Goal: Task Accomplishment & Management: Use online tool/utility

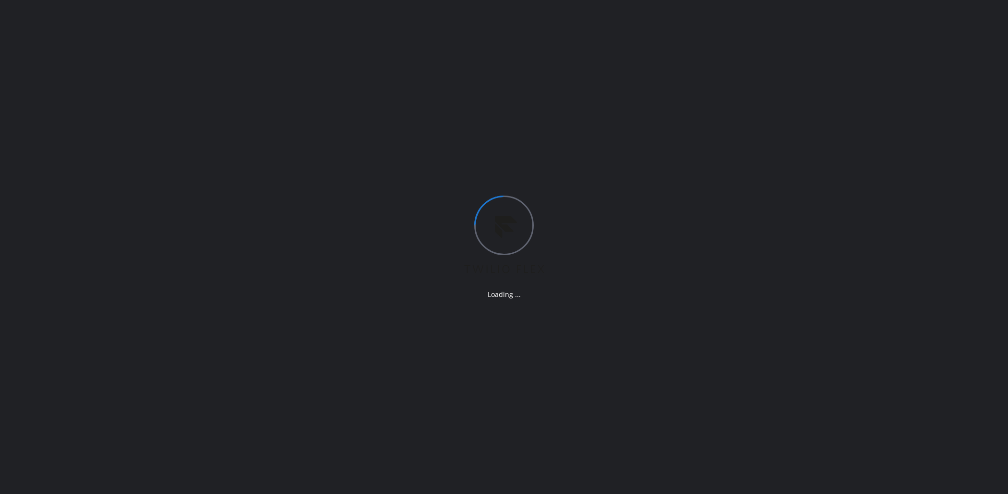
click at [72, 91] on div "Loading ..." at bounding box center [504, 247] width 1008 height 494
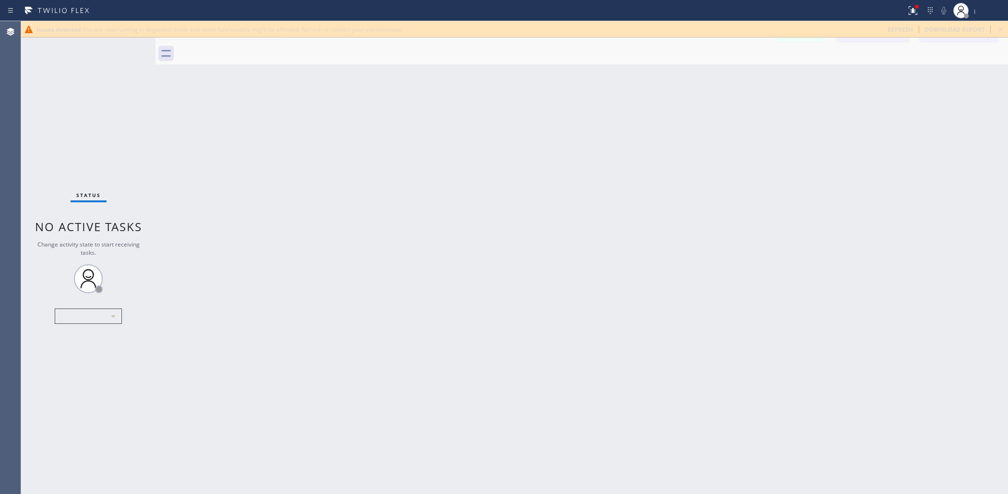
drag, startPoint x: 887, startPoint y: 183, endPoint x: 878, endPoint y: 185, distance: 9.3
click at [881, 183] on div "Back to Dashboard Change Sender ID Customers Technicians Select a contact Outbo…" at bounding box center [582, 257] width 853 height 472
click at [905, 58] on div at bounding box center [592, 54] width 831 height 22
click at [891, 30] on div "refresh" at bounding box center [900, 29] width 37 height 8
click at [901, 34] on div "Issues detected. You are now running in degraded mode and some functionality mi…" at bounding box center [514, 29] width 987 height 16
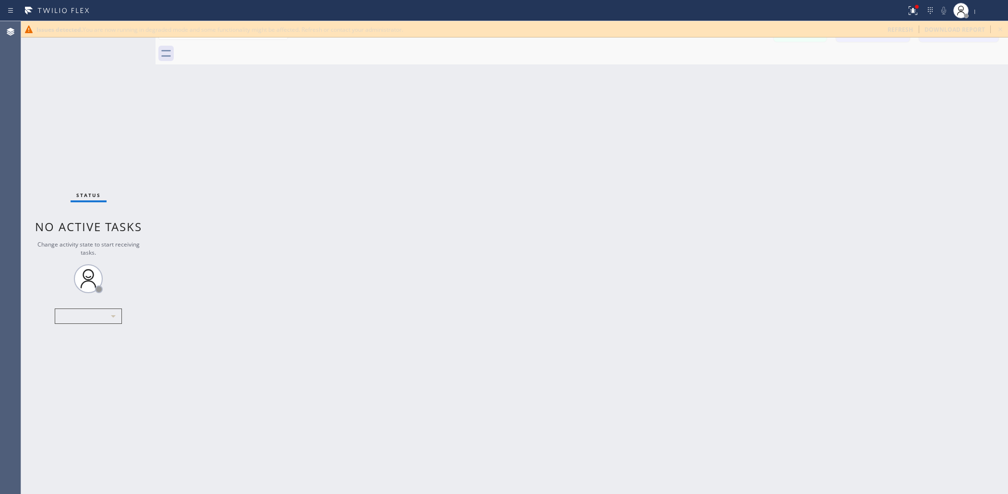
click at [896, 21] on div "Issues detected. You are now running in degraded mode and some functionality mi…" at bounding box center [514, 29] width 987 height 16
click at [894, 28] on span "refresh" at bounding box center [900, 29] width 25 height 8
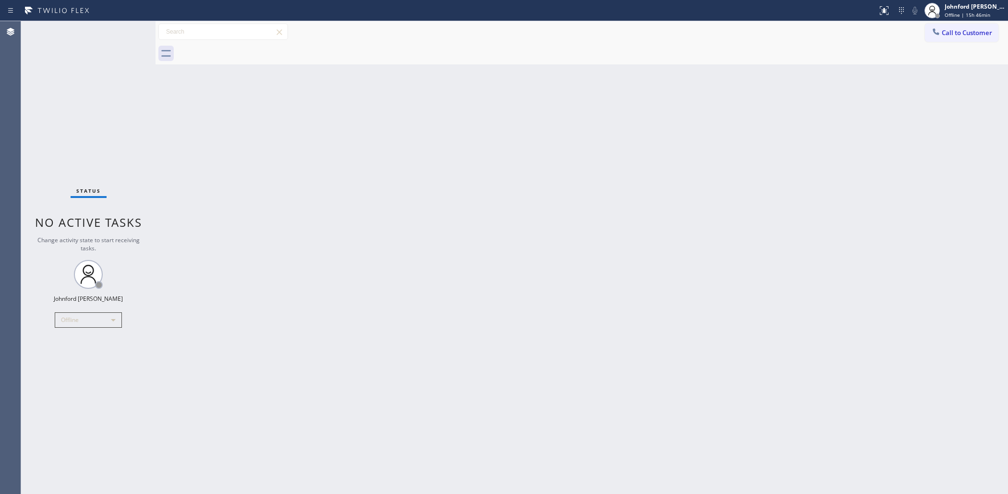
click at [422, 362] on div "Back to Dashboard Change Sender ID Customers Technicians Select a contact Outbo…" at bounding box center [582, 257] width 853 height 472
click at [76, 316] on div "Offline" at bounding box center [88, 319] width 67 height 15
click at [83, 358] on li "Unavailable" at bounding box center [87, 357] width 65 height 12
click at [965, 179] on div "Back to Dashboard Change Sender ID Customers Technicians Select a contact Outbo…" at bounding box center [582, 257] width 853 height 472
click at [968, 41] on button "Call to Customer" at bounding box center [961, 33] width 73 height 18
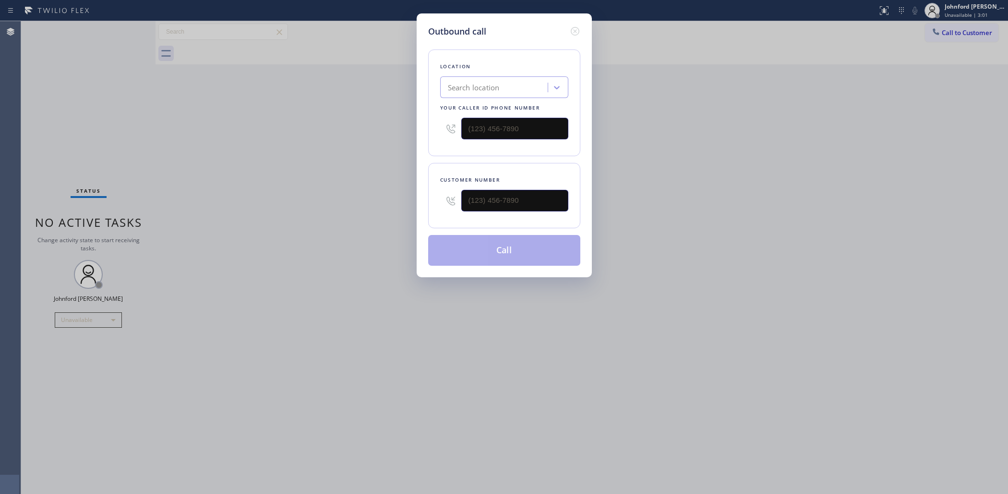
drag, startPoint x: 515, startPoint y: 187, endPoint x: 421, endPoint y: 198, distance: 94.2
click at [421, 198] on div "Outbound call Location Search location Your caller id phone number Customer num…" at bounding box center [504, 145] width 175 height 264
drag, startPoint x: 551, startPoint y: 191, endPoint x: 382, endPoint y: 188, distance: 169.0
click at [371, 191] on div "Outbound call Location Search location Your caller id phone number Customer num…" at bounding box center [504, 247] width 1008 height 494
paste input "818) 821-9299"
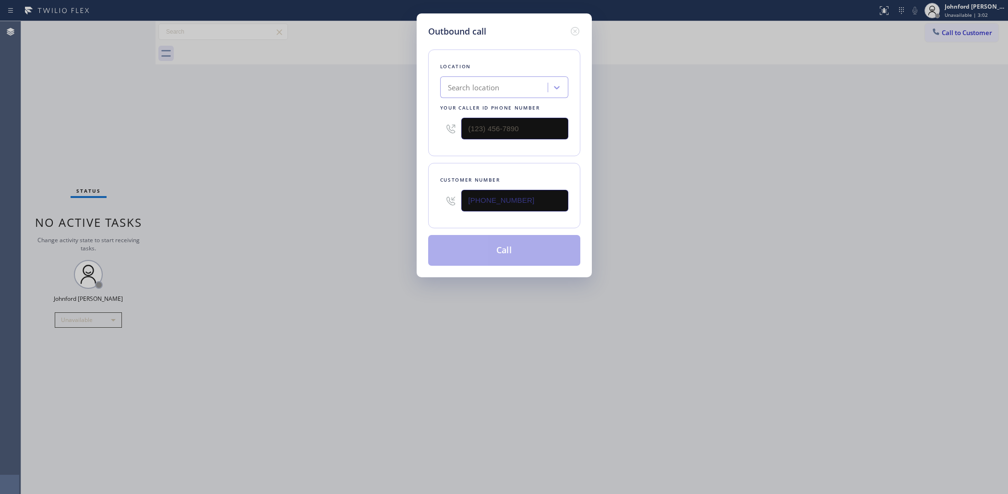
type input "[PHONE_NUMBER]"
click at [639, 175] on div "Outbound call Location Search location Your caller id phone number Customer num…" at bounding box center [504, 247] width 1008 height 494
drag, startPoint x: 447, startPoint y: 83, endPoint x: 366, endPoint y: 86, distance: 81.2
click at [431, 83] on div "Location 0 results available. Use Up and Down to choose options, press Enter to…" at bounding box center [504, 102] width 152 height 107
paste input "8889090120"
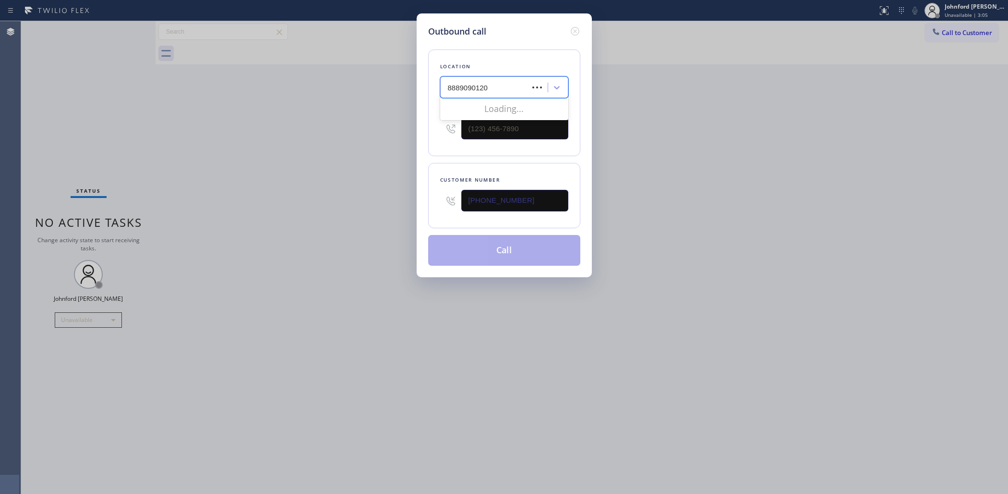
type input "8889090120"
click at [358, 87] on div "Outbound call Location 0 results available for search term 8889090120 . Use Up …" at bounding box center [504, 247] width 1008 height 494
drag, startPoint x: 510, startPoint y: 120, endPoint x: 457, endPoint y: 121, distance: 53.3
click at [457, 121] on div at bounding box center [504, 128] width 128 height 31
drag, startPoint x: 492, startPoint y: 121, endPoint x: 476, endPoint y: 122, distance: 16.4
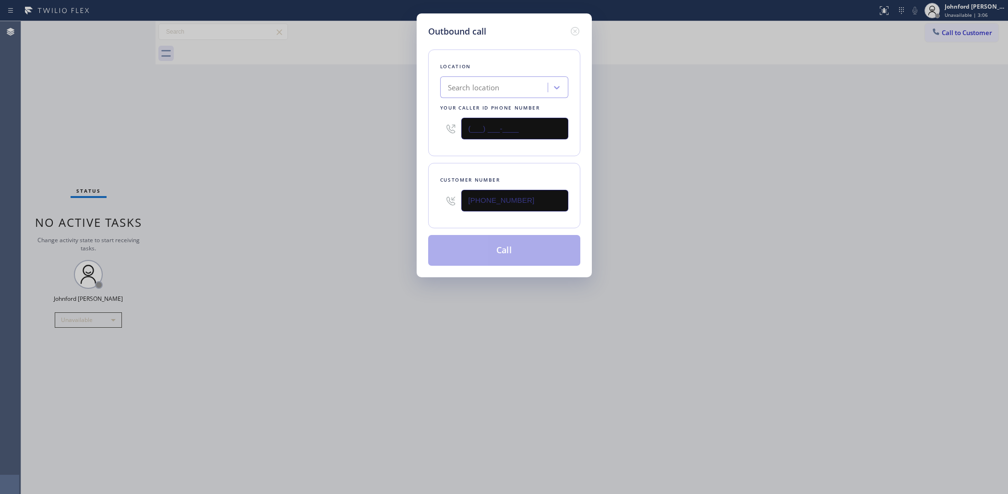
click at [486, 122] on input "(___) ___-____" at bounding box center [514, 129] width 107 height 22
paste input "888-9090"
click at [392, 122] on div "Outbound call Location Search location Your caller id phone number (___) [PHONE…" at bounding box center [504, 247] width 1008 height 494
drag, startPoint x: 447, startPoint y: 130, endPoint x: 380, endPoint y: 127, distance: 67.8
click at [380, 127] on div "Outbound call Location Search location Your caller id phone number (___) [PHONE…" at bounding box center [504, 247] width 1008 height 494
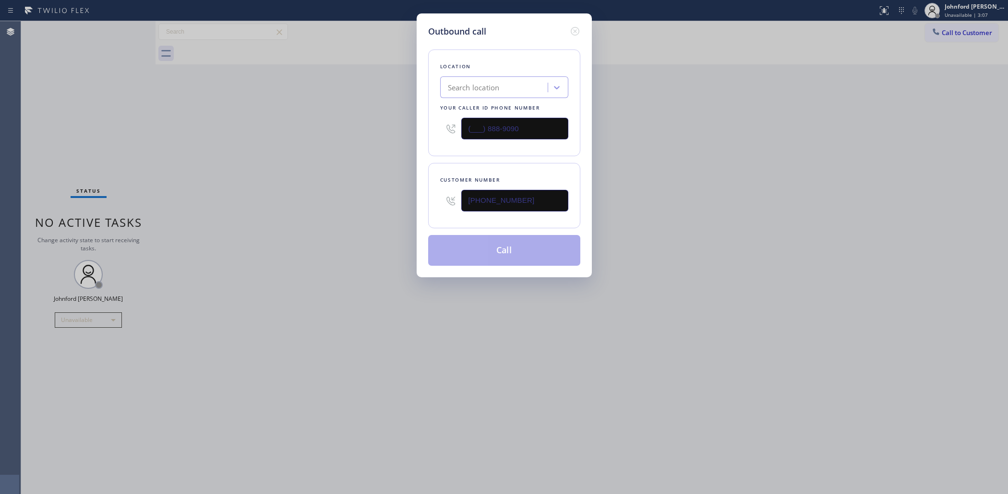
paste input "888) 909-012"
type input "[PHONE_NUMBER]"
click at [364, 127] on div "Outbound call Location Search location Your caller id phone number [PHONE_NUMBE…" at bounding box center [504, 247] width 1008 height 494
click at [510, 236] on button "Call" at bounding box center [504, 250] width 152 height 31
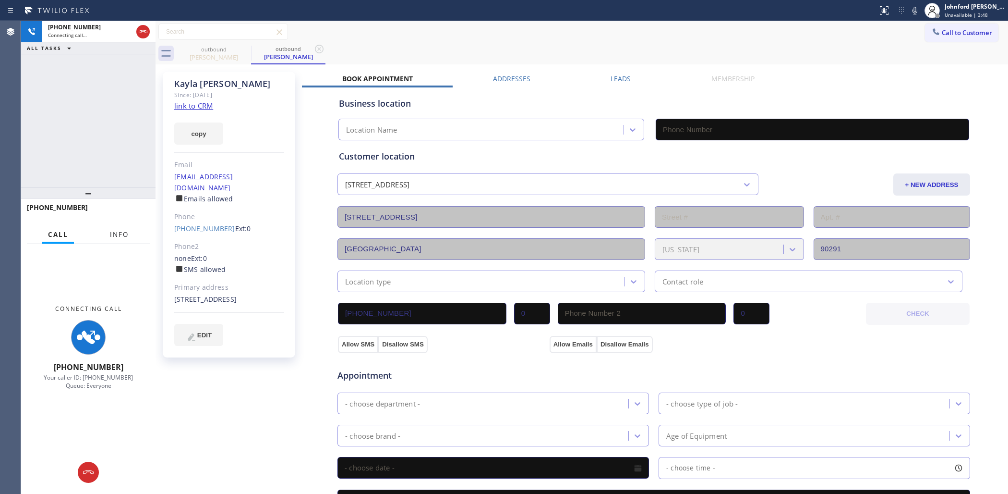
click at [108, 232] on button "Info" at bounding box center [119, 234] width 30 height 19
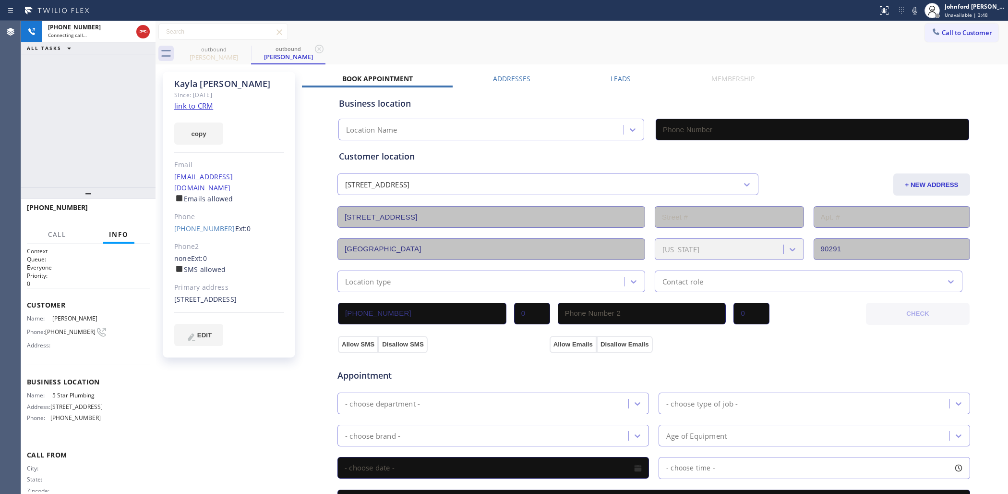
click at [119, 67] on div "[PHONE_NUMBER] Connecting call… ALL TASKS ALL TASKS ACTIVE TASKS TASKS IN WRAP …" at bounding box center [88, 257] width 134 height 472
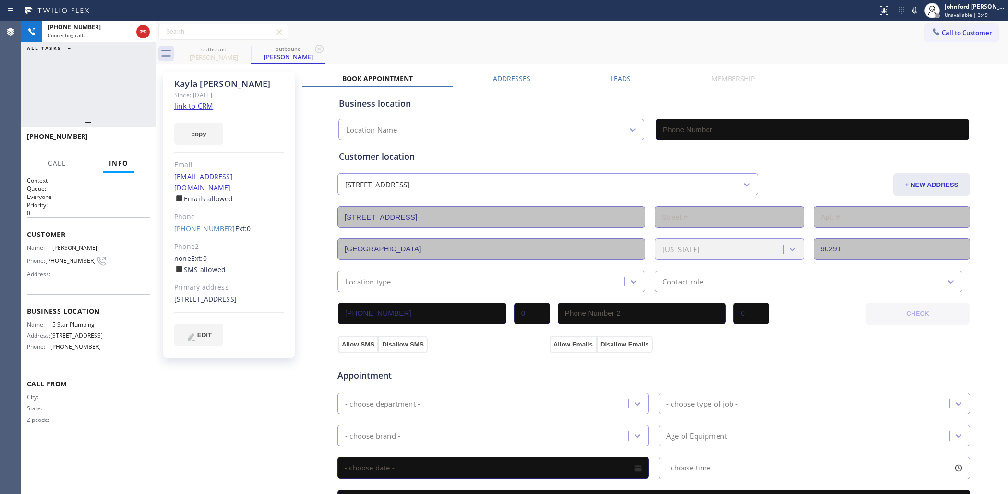
type input "[PHONE_NUMBER]"
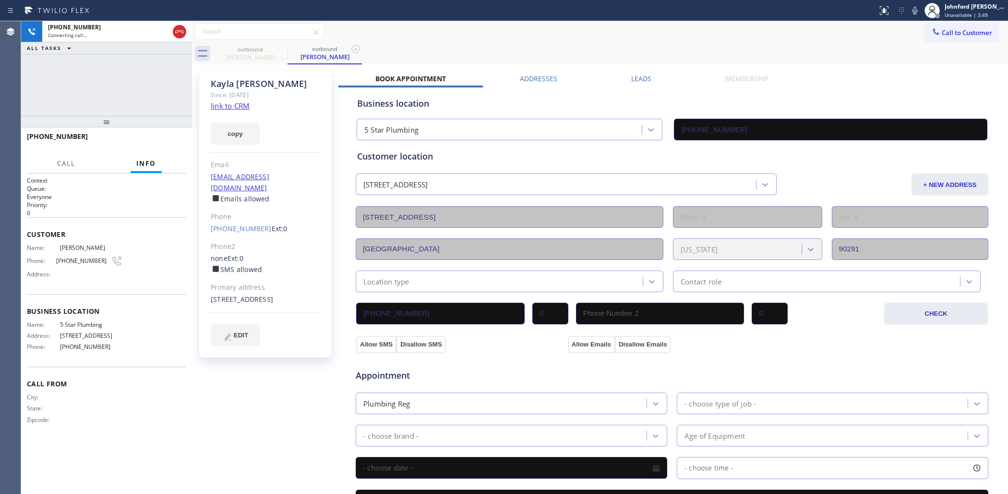
drag, startPoint x: 154, startPoint y: 82, endPoint x: 198, endPoint y: 82, distance: 44.2
click at [192, 82] on div at bounding box center [192, 257] width 0 height 472
click at [239, 102] on link "link to CRM" at bounding box center [230, 106] width 39 height 10
click at [179, 34] on icon at bounding box center [180, 32] width 12 height 12
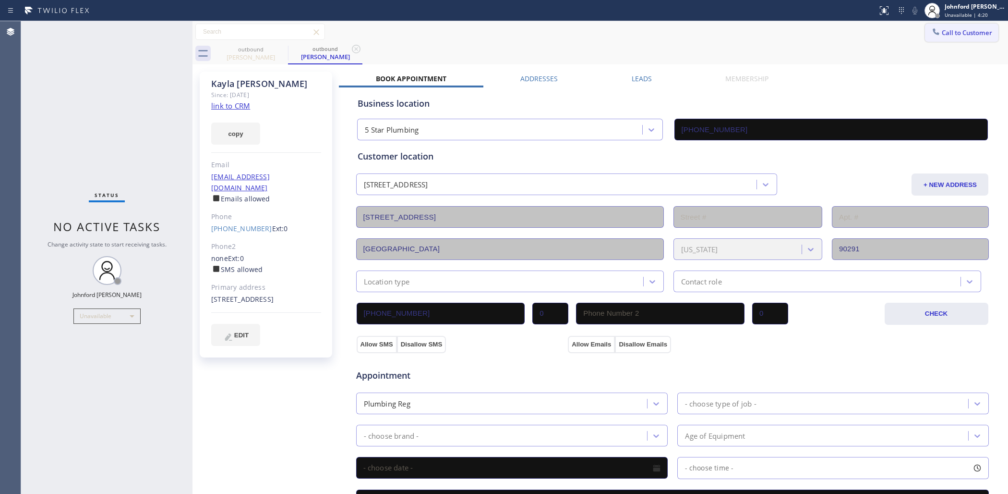
click at [925, 31] on button "Call to Customer" at bounding box center [961, 33] width 73 height 18
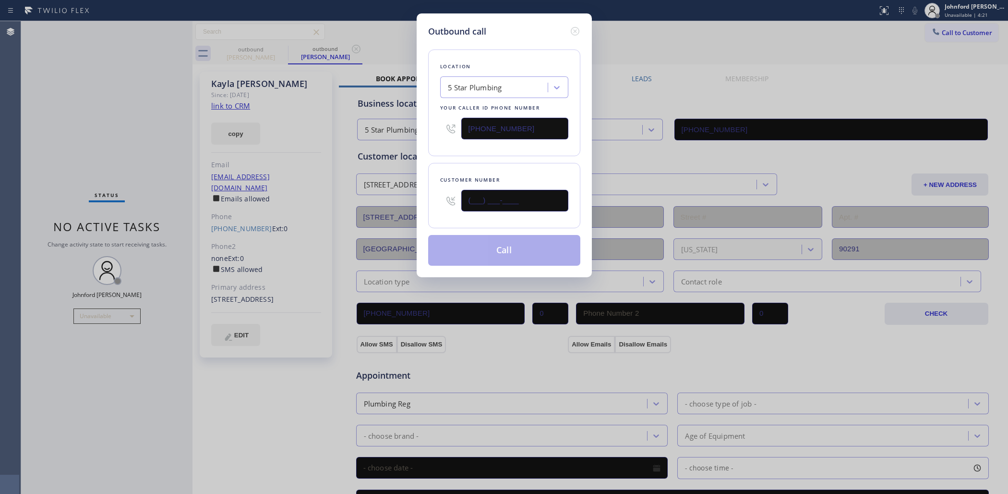
drag, startPoint x: 531, startPoint y: 195, endPoint x: 406, endPoint y: 197, distance: 125.3
click at [406, 197] on div "Outbound call Location 5 Star Plumbing Your caller id phone number [PHONE_NUMBE…" at bounding box center [504, 247] width 1008 height 494
paste input "626) 755-7580"
type input "[PHONE_NUMBER]"
click at [479, 242] on button "Call" at bounding box center [504, 250] width 152 height 31
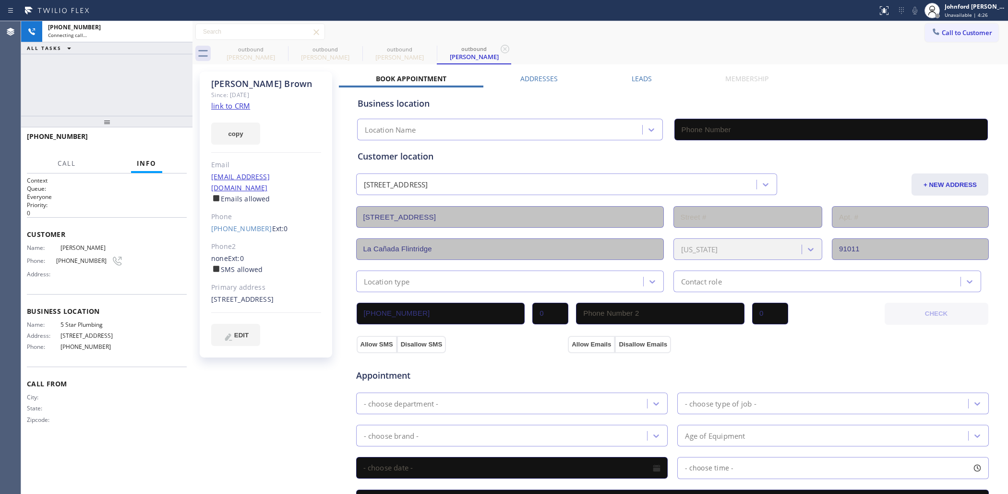
click at [243, 107] on link "link to CRM" at bounding box center [230, 106] width 39 height 10
type input "[PHONE_NUMBER]"
click at [907, 17] on div "Status report No issues detected If you experience an issue, please download th…" at bounding box center [941, 10] width 134 height 21
click at [914, 11] on icon at bounding box center [915, 11] width 5 height 8
click at [914, 11] on rect at bounding box center [915, 9] width 7 height 7
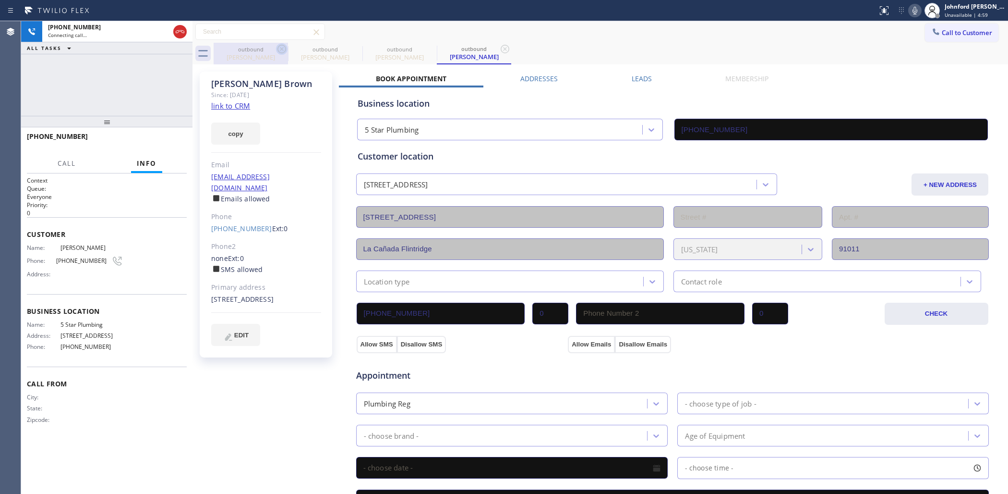
click at [276, 53] on icon at bounding box center [282, 49] width 12 height 12
click at [286, 46] on icon at bounding box center [282, 49] width 12 height 12
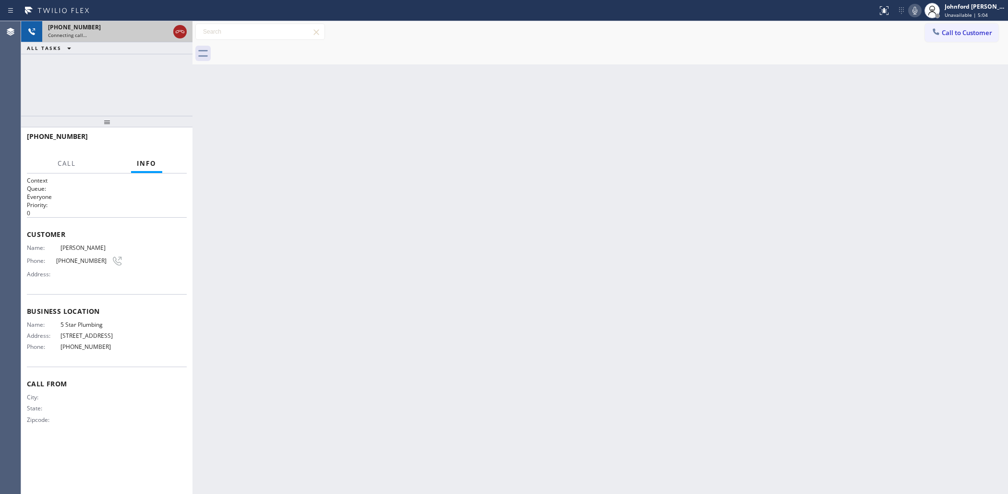
click at [185, 37] on icon at bounding box center [180, 32] width 12 height 12
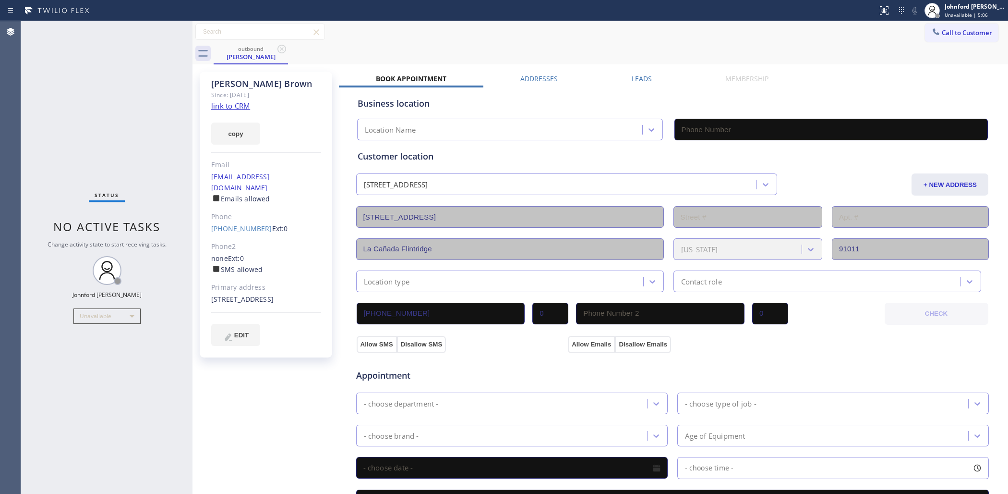
type input "[PHONE_NUMBER]"
click at [942, 35] on span "Call to Customer" at bounding box center [967, 32] width 50 height 9
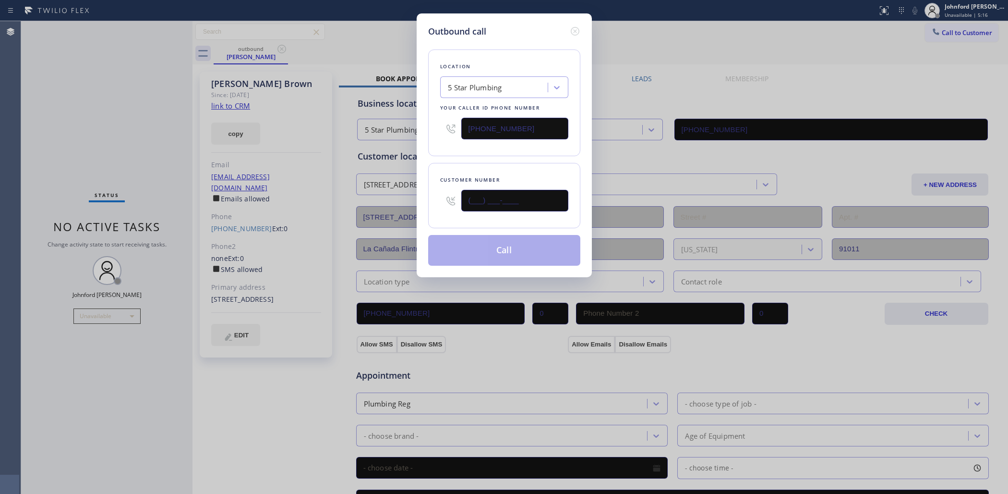
drag, startPoint x: 485, startPoint y: 186, endPoint x: 417, endPoint y: 190, distance: 68.3
click at [417, 190] on div "Outbound call Location 5 Star Plumbing Your caller id phone number [PHONE_NUMBE…" at bounding box center [504, 145] width 175 height 264
paste input "818) 823-1115"
type input "[PHONE_NUMBER]"
drag, startPoint x: 431, startPoint y: 147, endPoint x: 468, endPoint y: 234, distance: 94.0
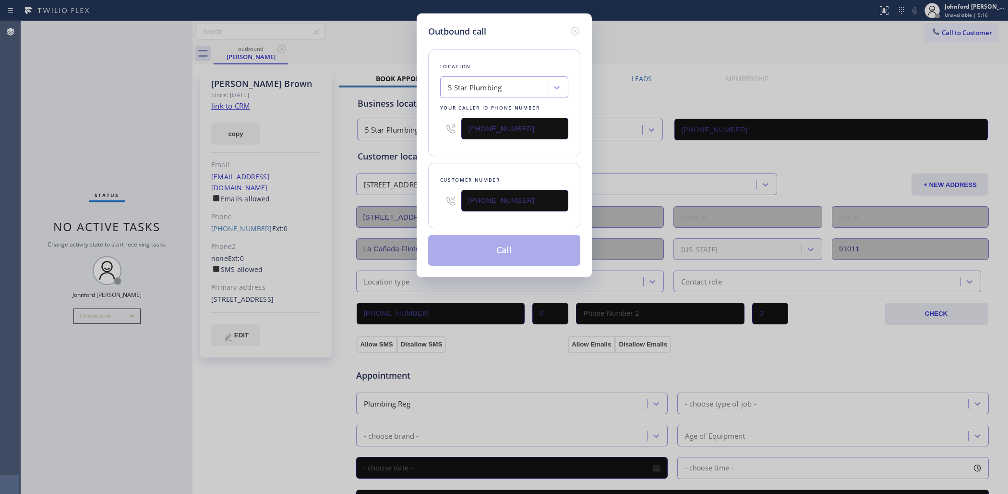
click at [431, 147] on div "Location 5 Star Plumbing Your caller id phone number [PHONE_NUMBER]" at bounding box center [504, 102] width 152 height 107
click at [473, 252] on button "Call" at bounding box center [504, 250] width 152 height 31
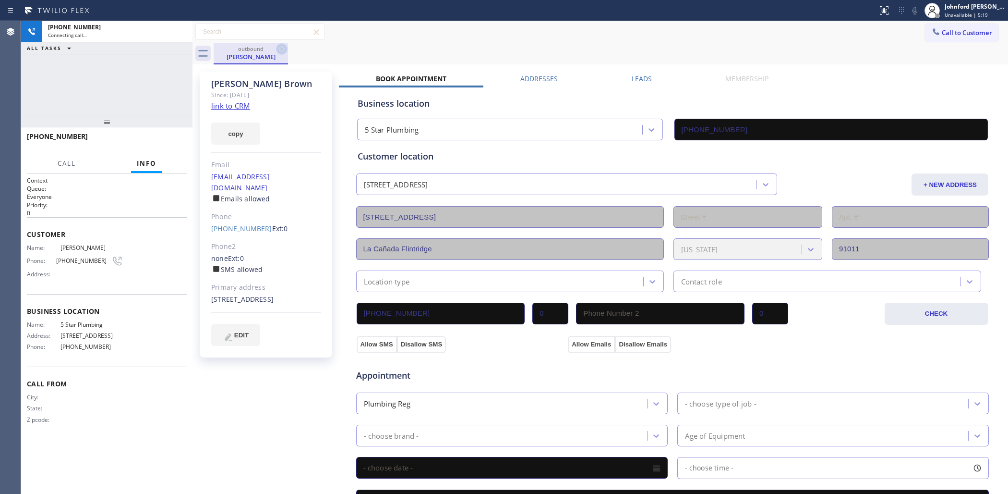
click at [284, 46] on icon at bounding box center [281, 49] width 9 height 9
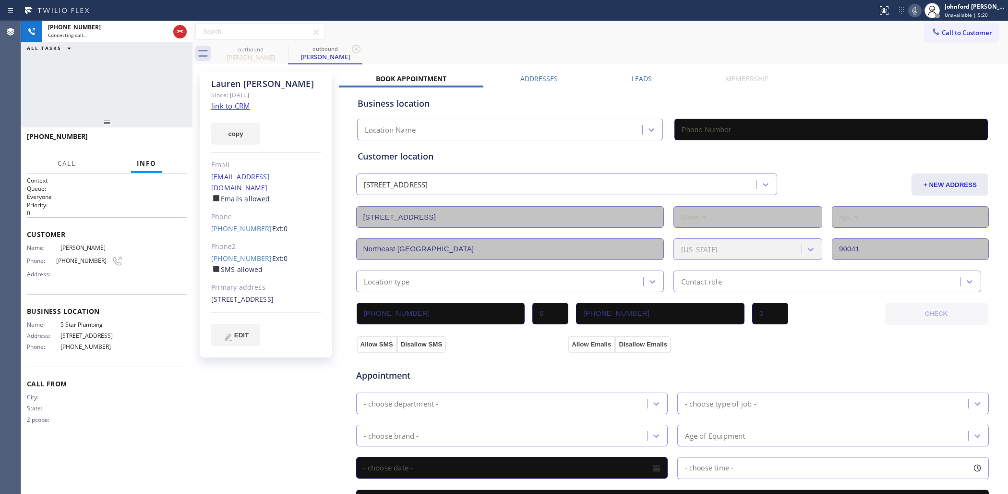
click at [234, 110] on link "link to CRM" at bounding box center [230, 106] width 39 height 10
type input "[PHONE_NUMBER]"
click at [155, 138] on span "HANG UP" at bounding box center [164, 140] width 29 height 7
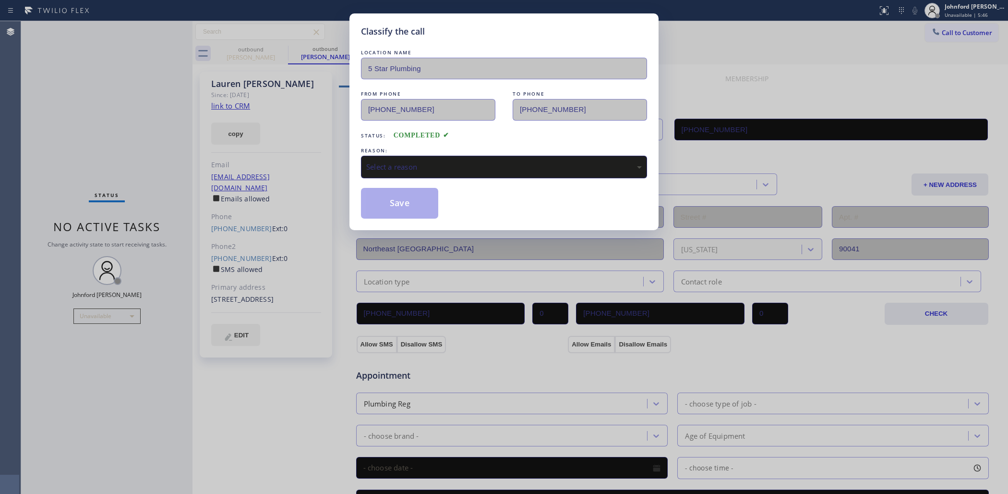
click at [530, 161] on div "Select a reason" at bounding box center [504, 166] width 276 height 11
click at [413, 200] on button "Save" at bounding box center [399, 203] width 77 height 31
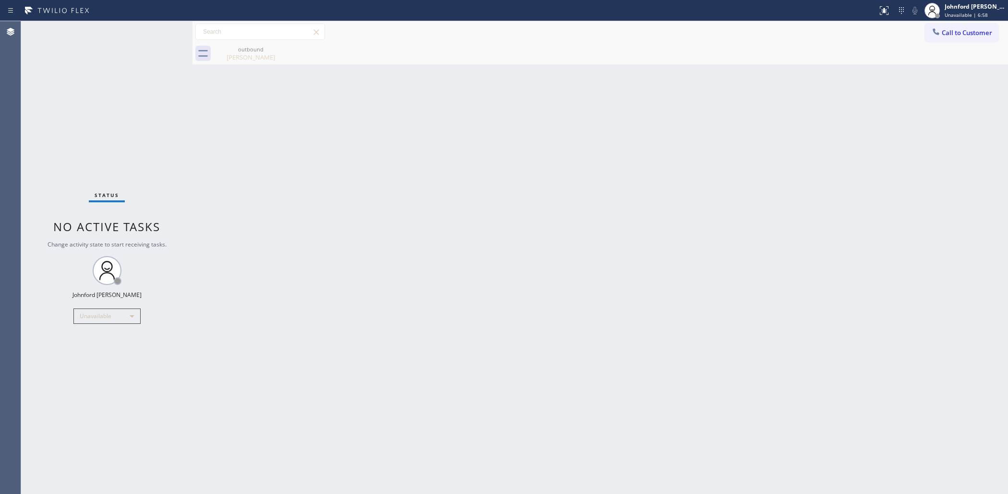
click at [823, 159] on div "Back to Dashboard Change Sender ID Customers Technicians Select a contact Outbo…" at bounding box center [601, 257] width 816 height 472
click at [957, 37] on button "Call to Customer" at bounding box center [961, 33] width 73 height 18
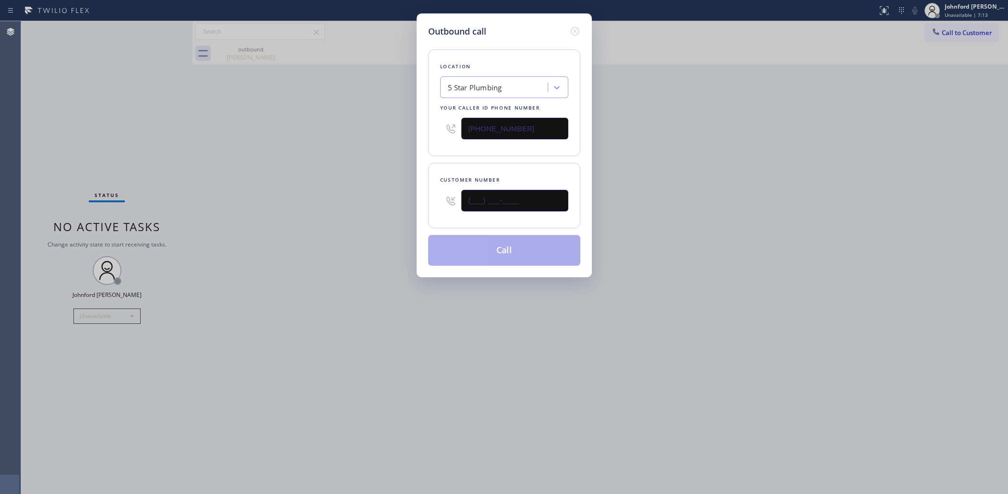
drag, startPoint x: 548, startPoint y: 194, endPoint x: 364, endPoint y: 199, distance: 183.9
click at [399, 199] on div "Outbound call Location 5 Star Plumbing Your caller id phone number [PHONE_NUMBE…" at bounding box center [504, 247] width 1008 height 494
paste input "410) 504-7791"
type input "[PHONE_NUMBER]"
drag, startPoint x: 364, startPoint y: 199, endPoint x: 471, endPoint y: 246, distance: 117.4
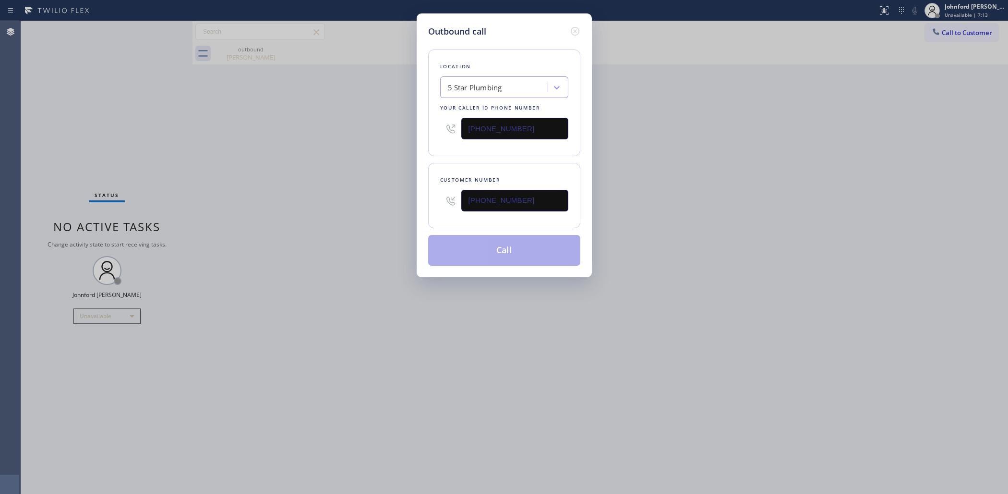
click at [389, 205] on div "Outbound call Location 5 Star Plumbing Your caller id phone number [PHONE_NUMBE…" at bounding box center [504, 247] width 1008 height 494
click at [471, 246] on button "Call" at bounding box center [504, 250] width 152 height 31
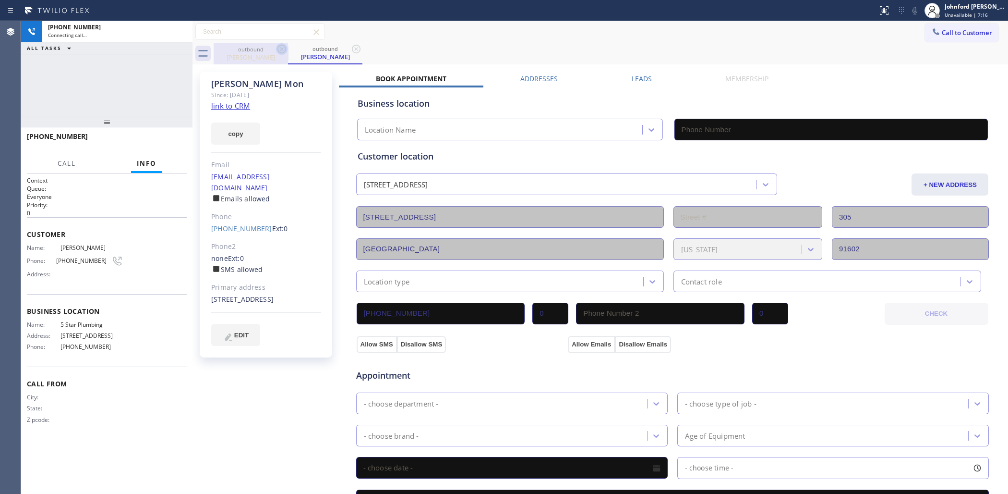
click at [283, 47] on icon at bounding box center [282, 49] width 12 height 12
click at [241, 104] on link "link to CRM" at bounding box center [230, 106] width 39 height 10
type input "[PHONE_NUMBER]"
click at [917, 11] on icon at bounding box center [915, 11] width 12 height 12
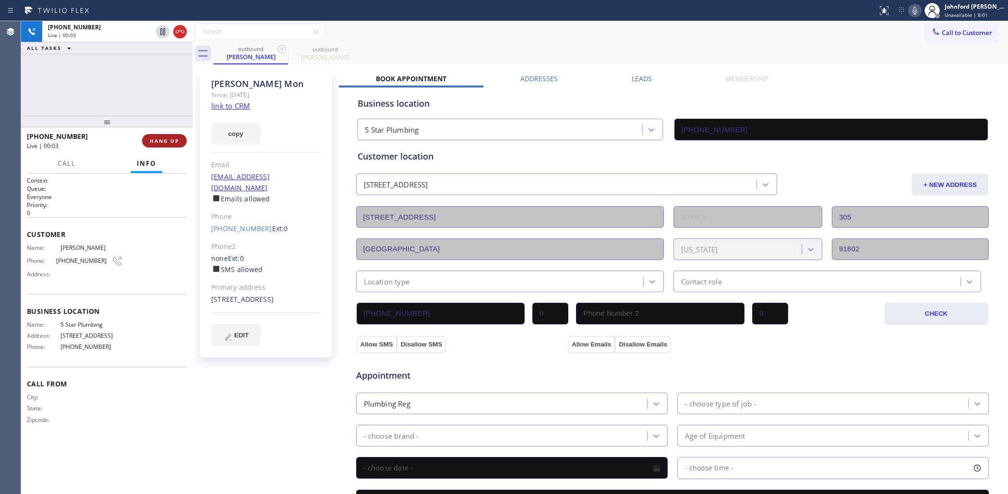
click at [177, 135] on button "HANG UP" at bounding box center [164, 140] width 45 height 13
click at [177, 135] on button "COMPLETE" at bounding box center [162, 140] width 48 height 13
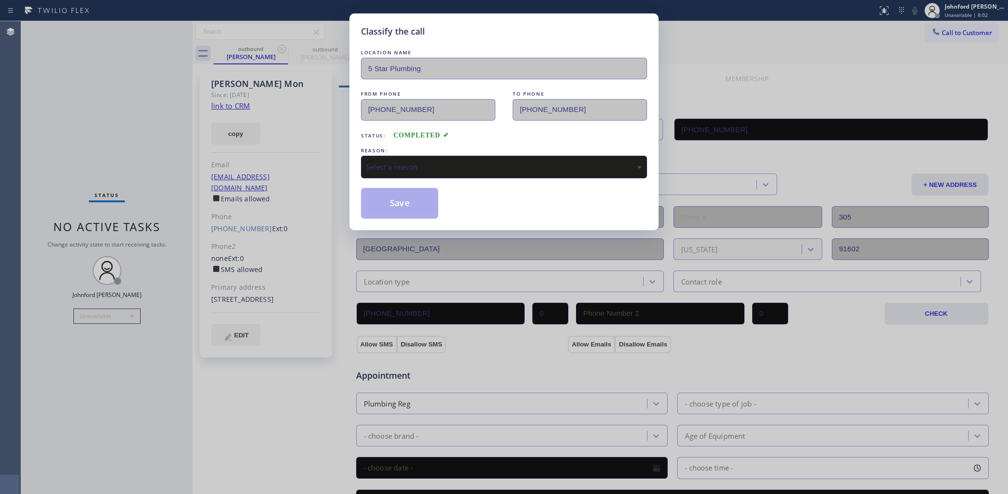
click at [455, 171] on div "Select a reason" at bounding box center [504, 167] width 286 height 23
click at [407, 194] on button "Save" at bounding box center [399, 203] width 77 height 31
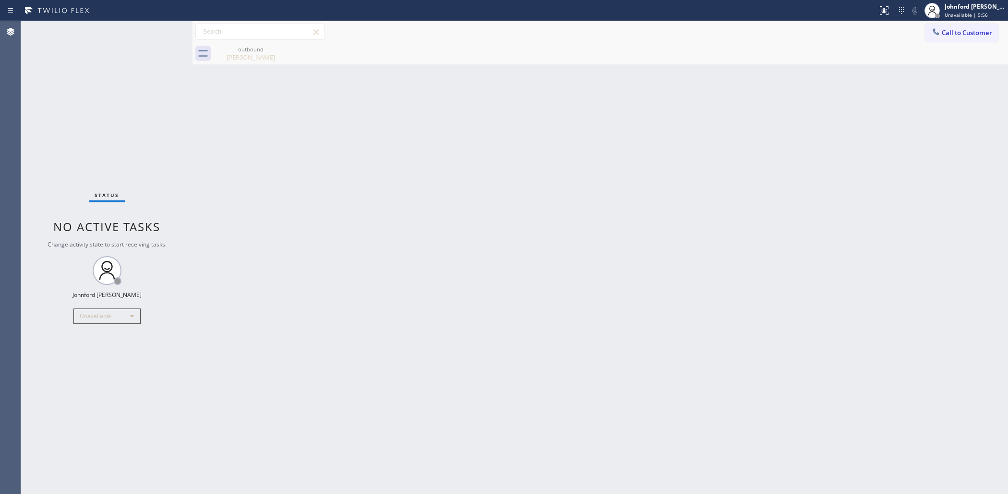
click at [949, 25] on button "Call to Customer" at bounding box center [961, 33] width 73 height 18
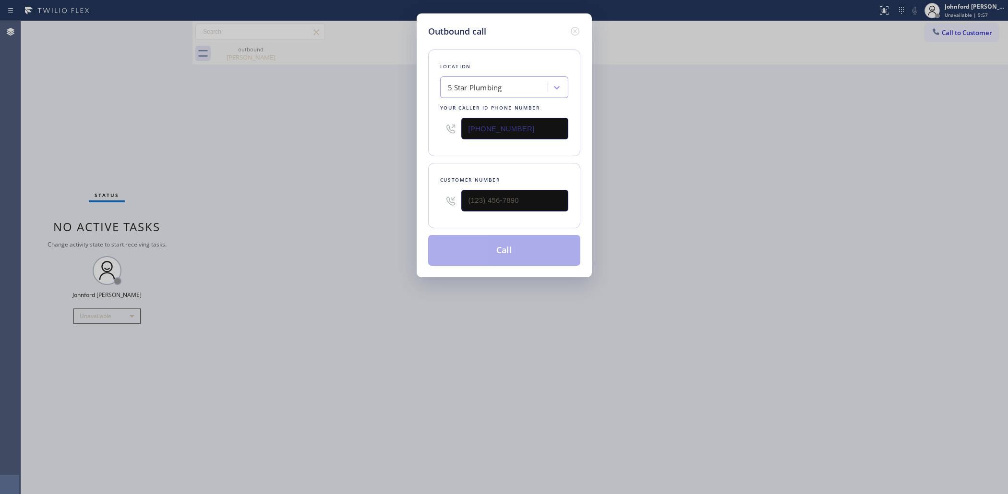
drag, startPoint x: 533, startPoint y: 180, endPoint x: 462, endPoint y: 201, distance: 74.4
click at [464, 201] on div "Customer number" at bounding box center [504, 195] width 152 height 65
drag, startPoint x: 527, startPoint y: 201, endPoint x: 349, endPoint y: 186, distance: 178.7
click at [352, 186] on div "Outbound call Location 5 Star Plumbing Your caller id phone number [PHONE_NUMBE…" at bounding box center [504, 247] width 1008 height 494
paste input "201) 741-4768"
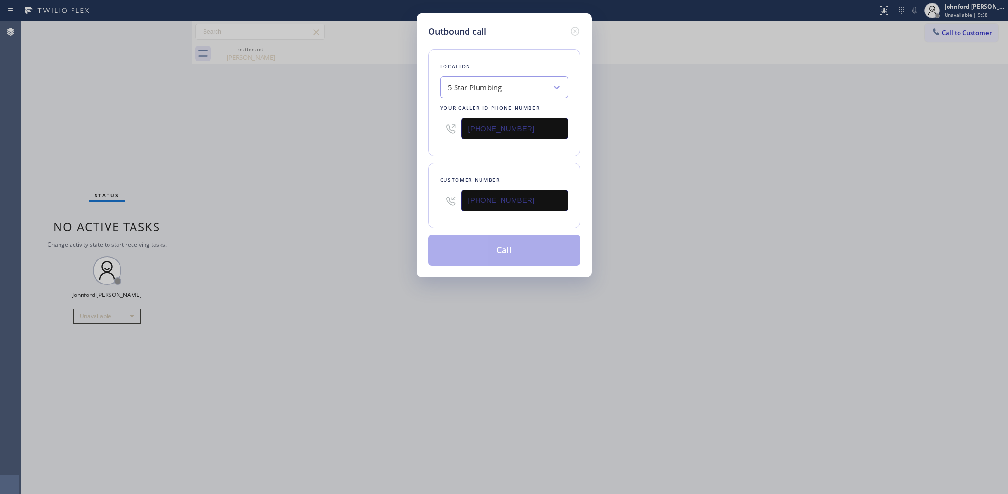
type input "[PHONE_NUMBER]"
click at [338, 186] on div "Outbound call Location 5 Star Plumbing Your caller id phone number [PHONE_NUMBE…" at bounding box center [504, 247] width 1008 height 494
click at [490, 239] on button "Call" at bounding box center [504, 250] width 152 height 31
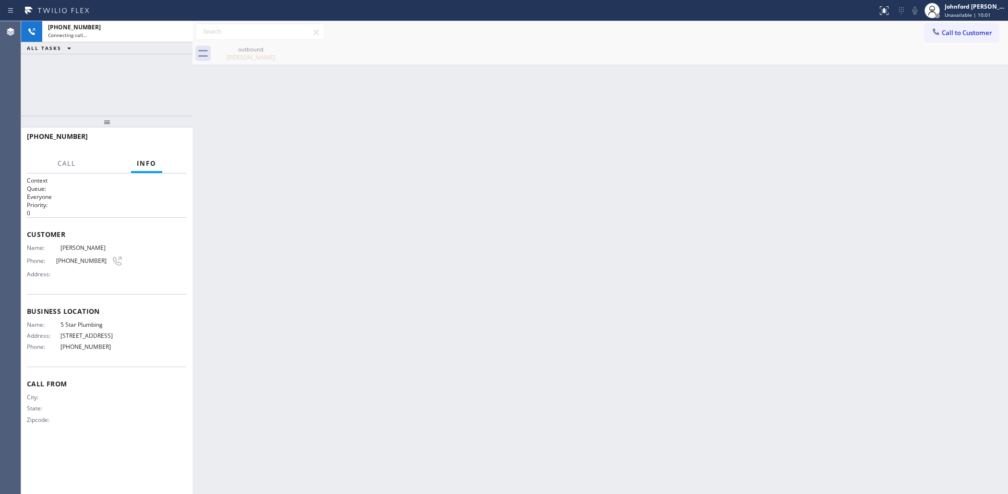
click at [0, 0] on icon at bounding box center [0, 0] width 0 height 0
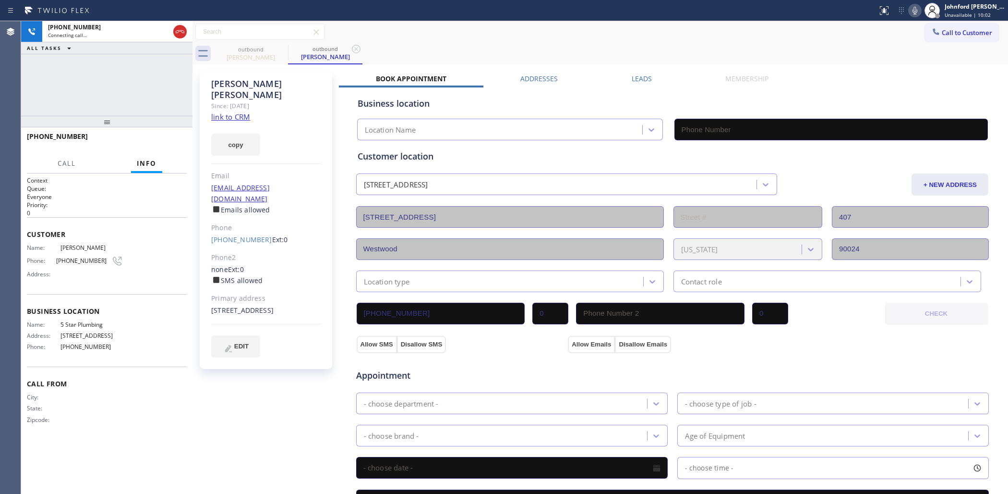
click at [243, 112] on link "link to CRM" at bounding box center [230, 117] width 39 height 10
type input "[PHONE_NUMBER]"
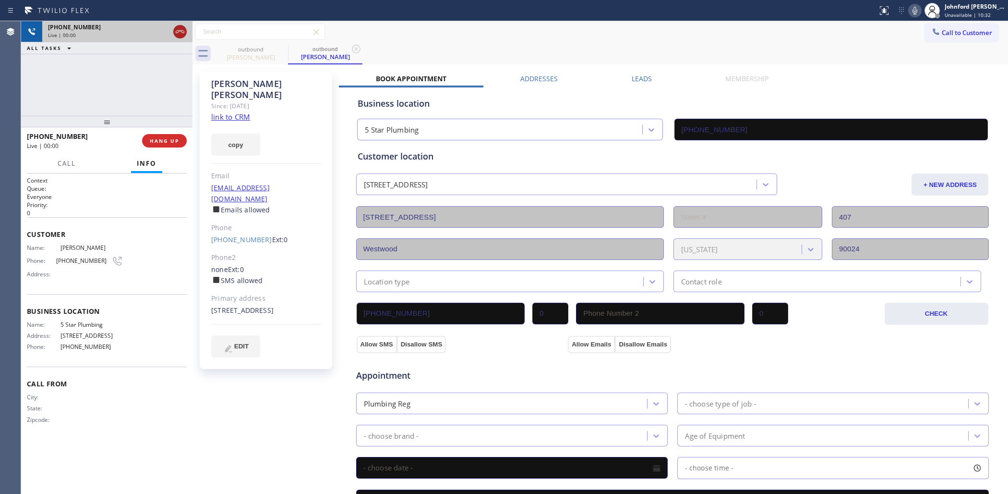
click at [181, 26] on icon at bounding box center [180, 32] width 12 height 12
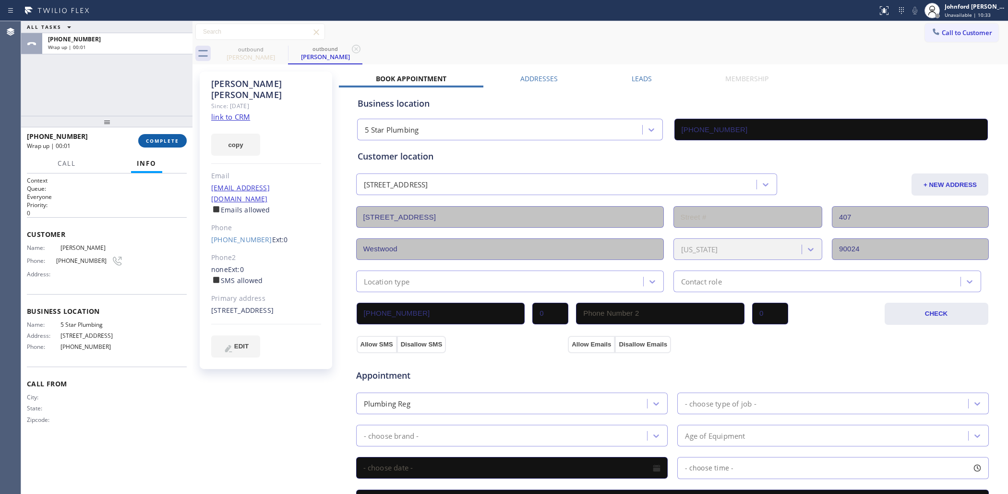
drag, startPoint x: 157, startPoint y: 141, endPoint x: 176, endPoint y: 140, distance: 19.2
click at [157, 141] on span "COMPLETE" at bounding box center [162, 140] width 33 height 7
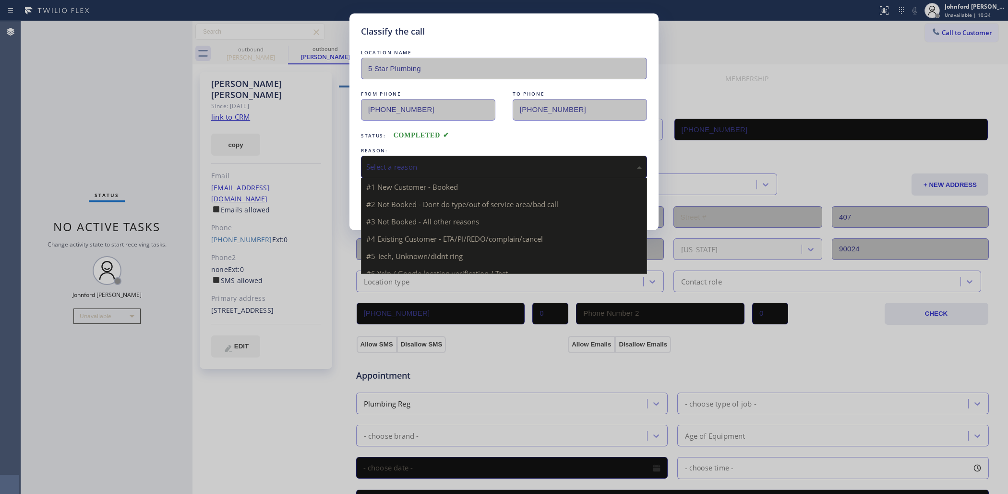
click at [440, 164] on div "Select a reason" at bounding box center [504, 166] width 276 height 11
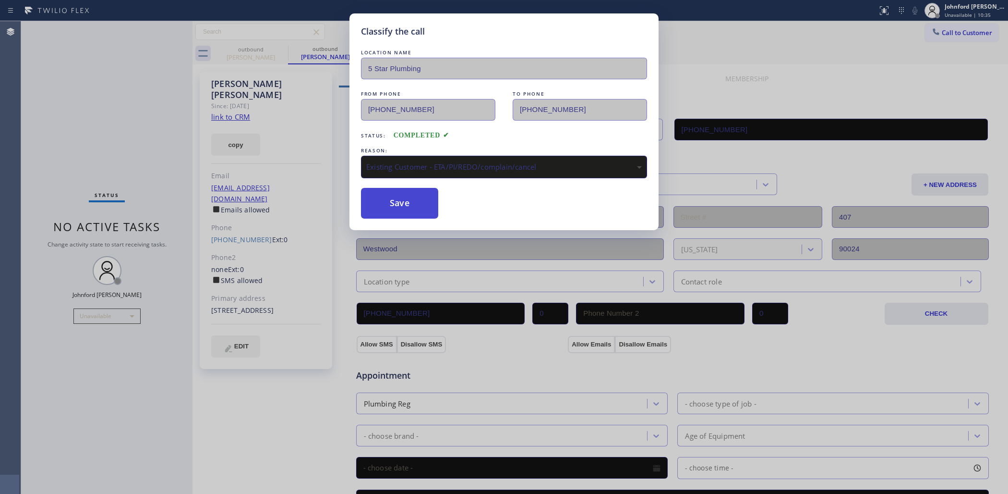
click at [411, 198] on button "Save" at bounding box center [399, 203] width 77 height 31
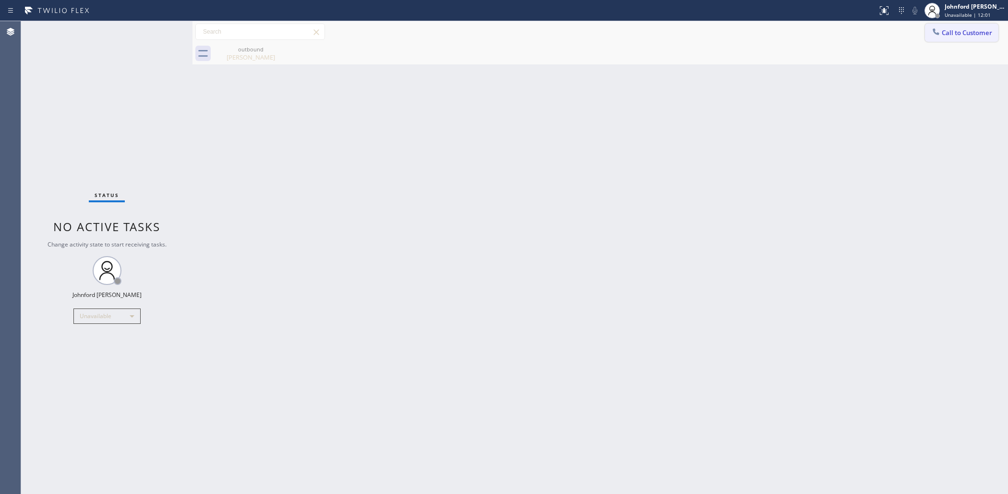
click at [934, 34] on icon at bounding box center [936, 32] width 10 height 10
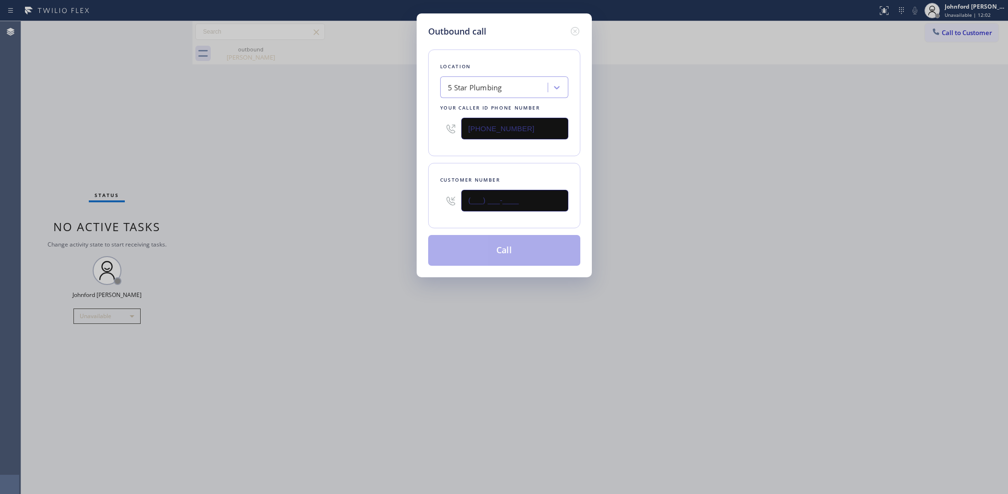
drag, startPoint x: 505, startPoint y: 195, endPoint x: 421, endPoint y: 205, distance: 85.0
click at [432, 204] on div "Customer number (___) ___-____" at bounding box center [504, 195] width 152 height 65
paste input "818) 793-4104"
type input "[PHONE_NUMBER]"
click at [363, 195] on div "Outbound call Location 5 Star Plumbing Your caller id phone number [PHONE_NUMBE…" at bounding box center [504, 247] width 1008 height 494
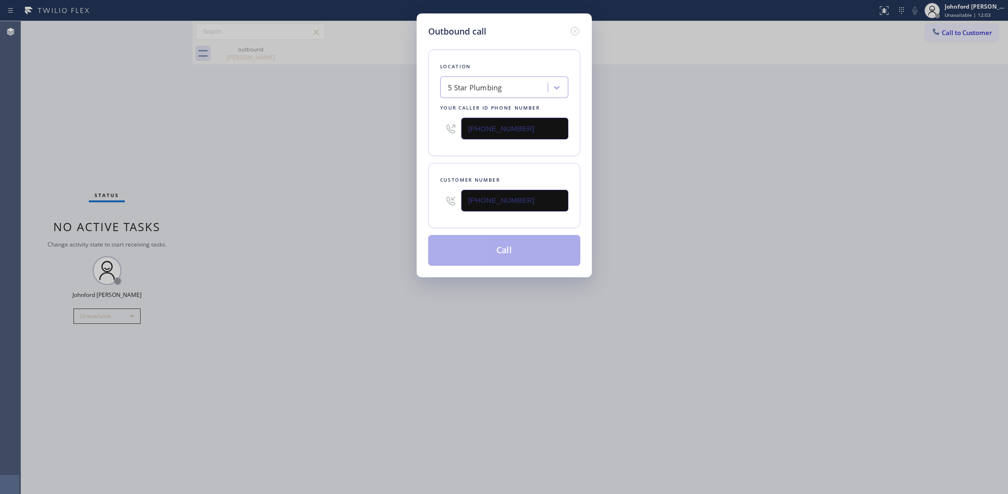
click at [451, 243] on button "Call" at bounding box center [504, 250] width 152 height 31
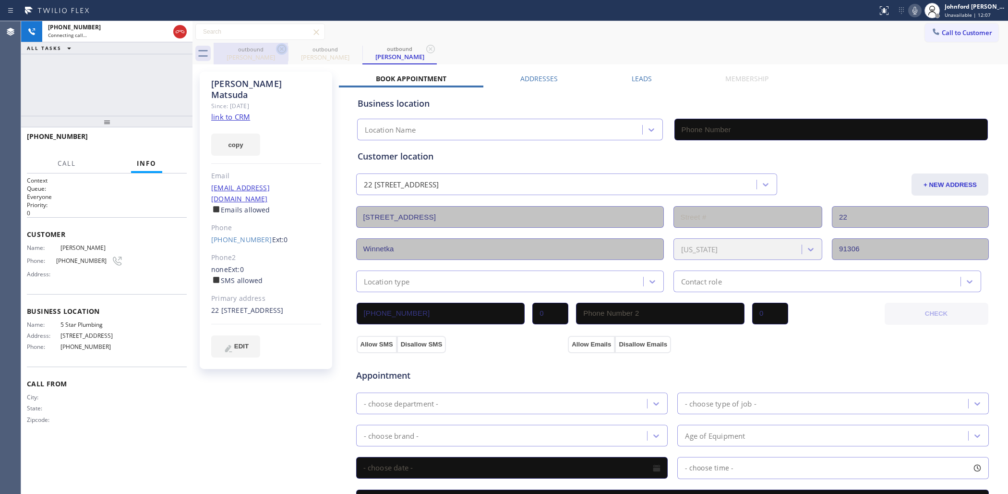
click at [276, 49] on icon at bounding box center [282, 49] width 12 height 12
type input "[PHONE_NUMBER]"
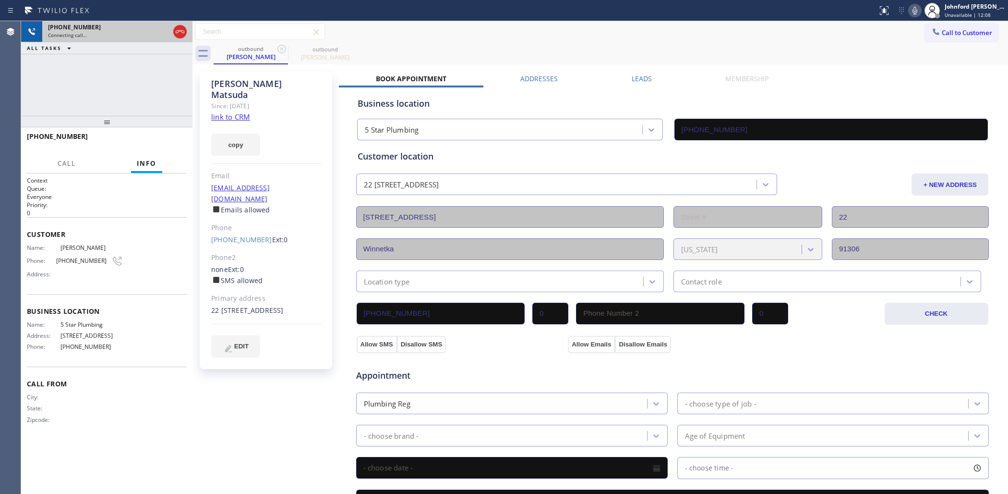
click at [117, 25] on div "[PHONE_NUMBER]" at bounding box center [108, 27] width 121 height 8
drag, startPoint x: 148, startPoint y: 39, endPoint x: 167, endPoint y: 32, distance: 20.3
click at [167, 32] on div "[PHONE_NUMBER] Connecting call…" at bounding box center [106, 31] width 129 height 21
click at [169, 32] on div "Connecting call…" at bounding box center [108, 35] width 121 height 7
click at [175, 27] on icon at bounding box center [180, 32] width 12 height 12
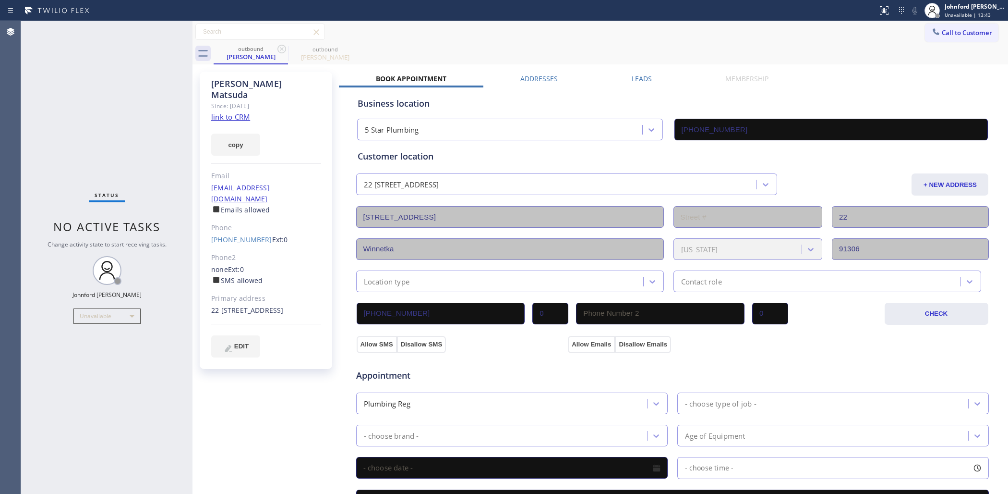
drag, startPoint x: 939, startPoint y: 20, endPoint x: 877, endPoint y: 47, distance: 67.5
click at [934, 20] on div at bounding box center [932, 10] width 21 height 21
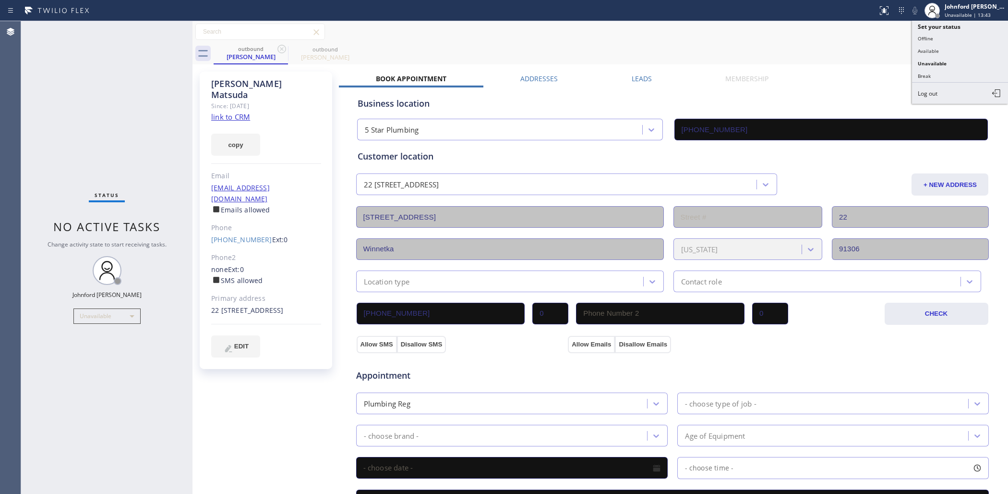
click at [847, 57] on div "outbound [PERSON_NAME] outbound [PERSON_NAME]" at bounding box center [611, 54] width 795 height 22
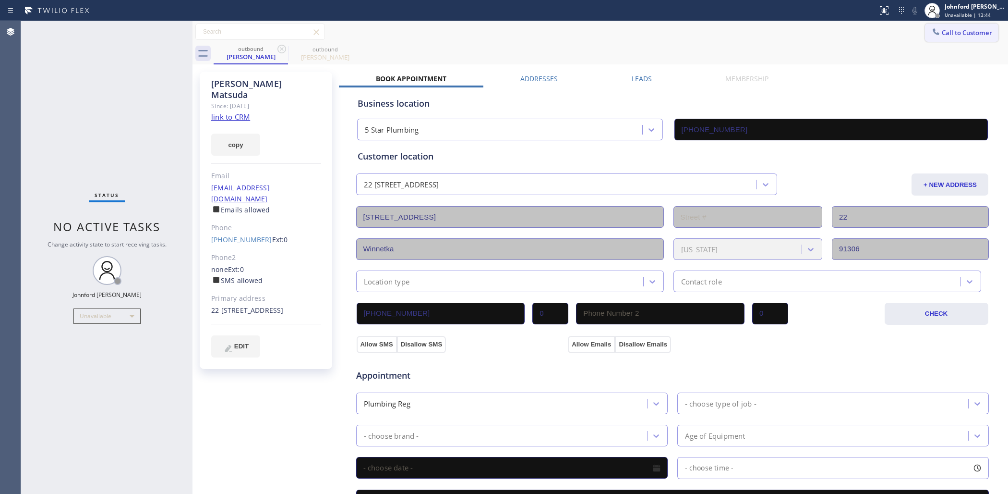
click at [942, 34] on span "Call to Customer" at bounding box center [967, 32] width 50 height 9
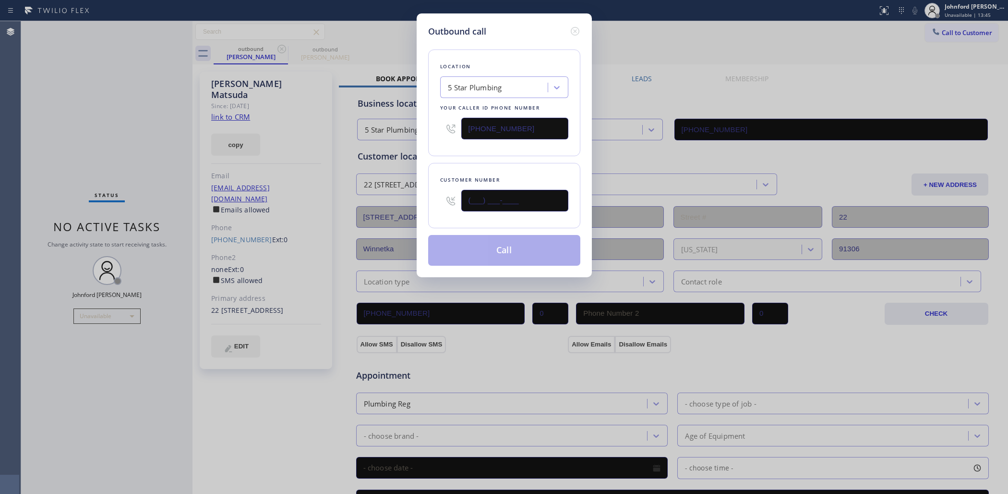
drag, startPoint x: 461, startPoint y: 202, endPoint x: 421, endPoint y: 200, distance: 40.9
click at [421, 200] on div "Outbound call Location 5 Star Plumbing Your caller id phone number [PHONE_NUMBE…" at bounding box center [504, 145] width 175 height 264
paste input "619) 408-9918"
type input "[PHONE_NUMBER]"
click at [442, 168] on div "Customer number [PHONE_NUMBER]" at bounding box center [504, 195] width 152 height 65
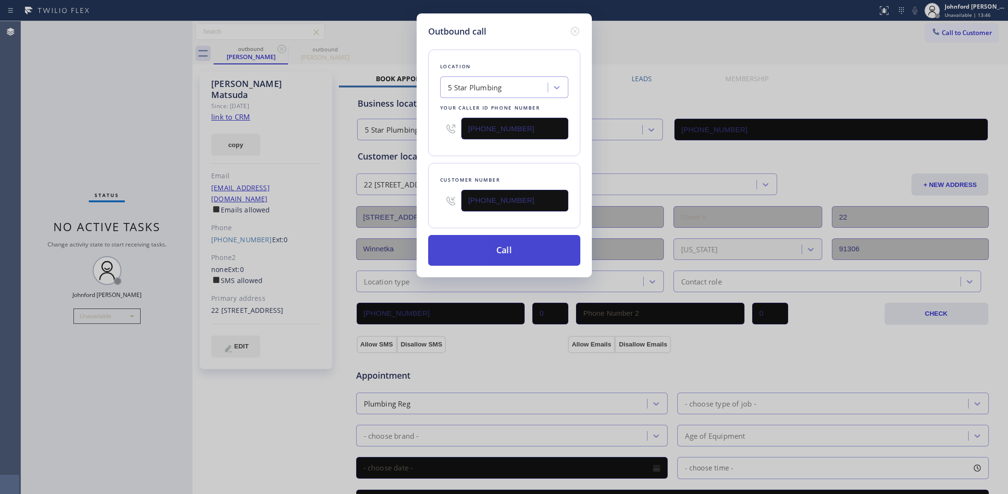
click at [493, 258] on button "Call" at bounding box center [504, 250] width 152 height 31
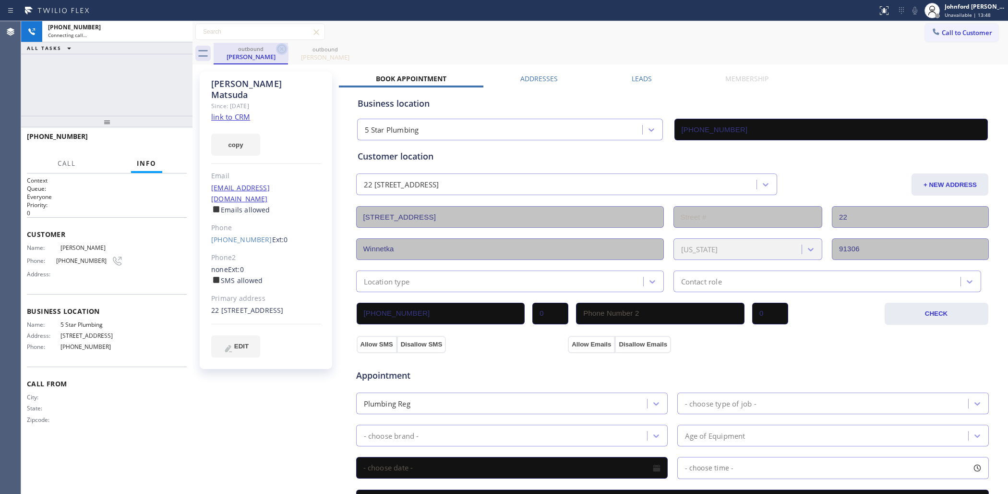
click at [280, 46] on icon at bounding box center [281, 49] width 9 height 9
click at [0, 0] on icon at bounding box center [0, 0] width 0 height 0
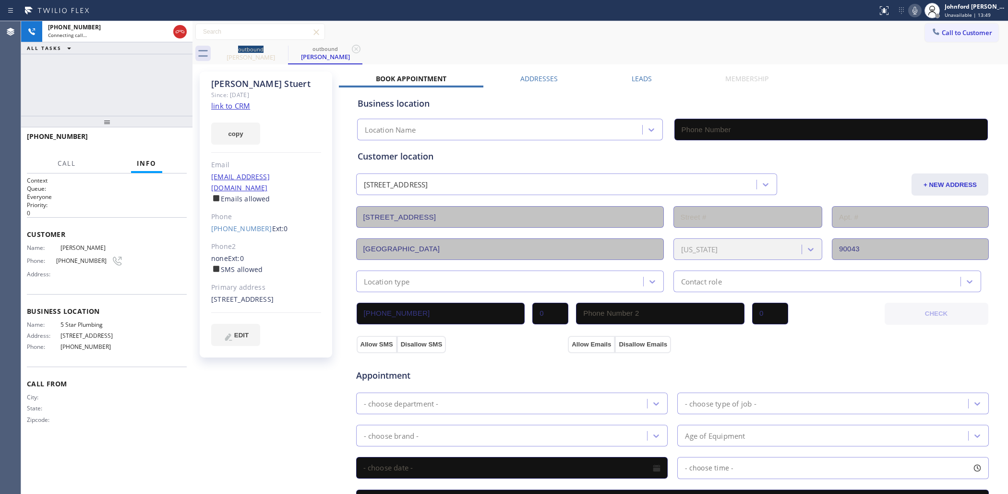
click at [246, 106] on link "link to CRM" at bounding box center [230, 106] width 39 height 10
type input "[PHONE_NUMBER]"
click at [155, 135] on button "HANG UP" at bounding box center [164, 140] width 45 height 13
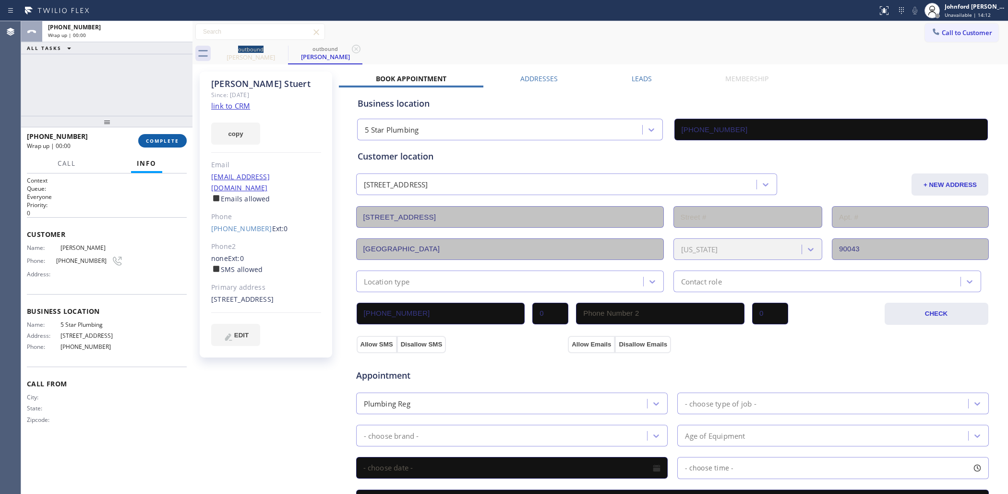
click at [159, 134] on button "COMPLETE" at bounding box center [162, 140] width 48 height 13
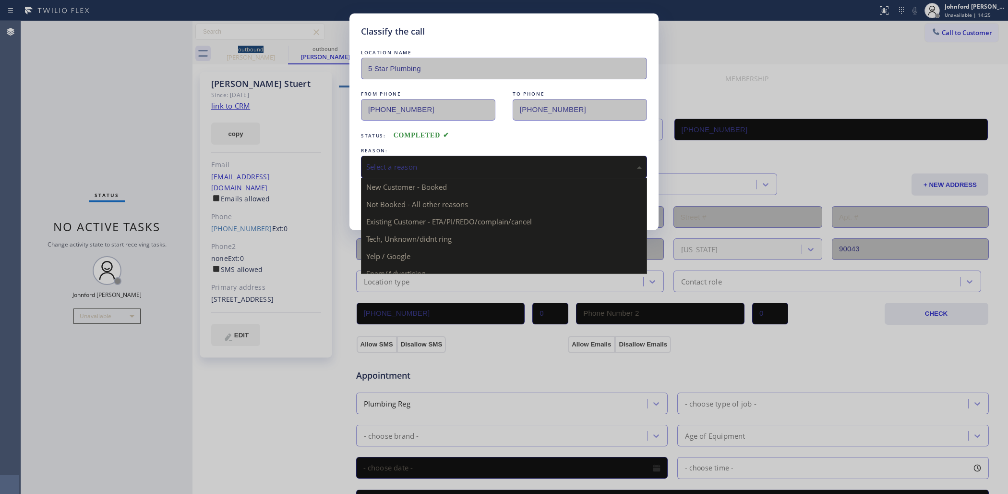
click at [404, 169] on div "Select a reason" at bounding box center [504, 166] width 276 height 11
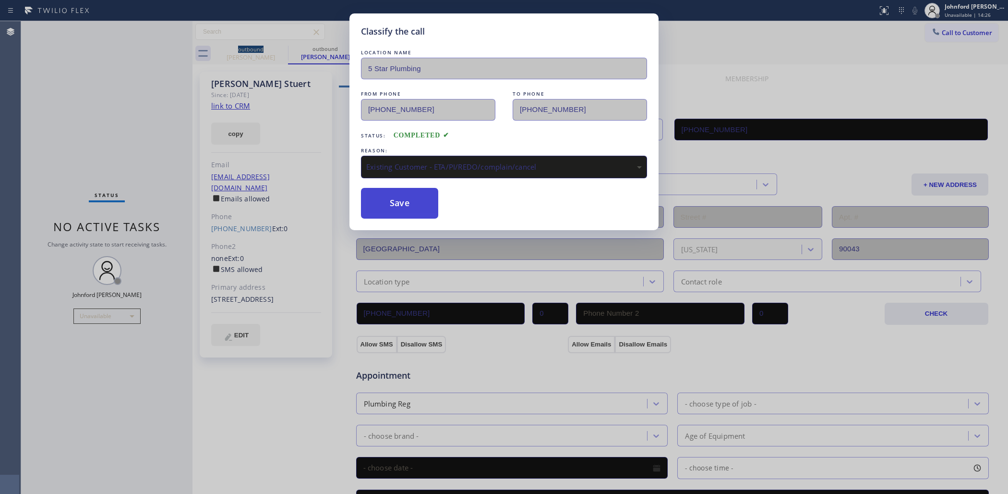
click at [403, 201] on button "Save" at bounding box center [399, 203] width 77 height 31
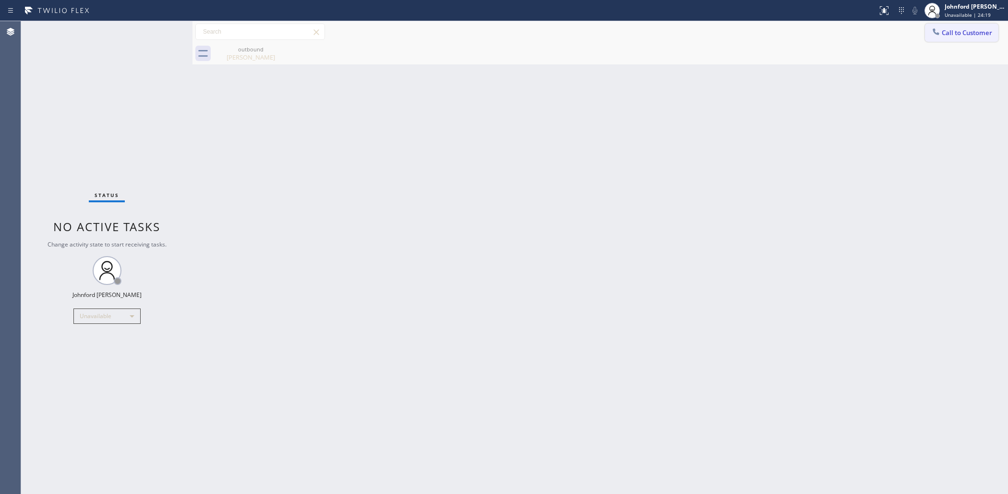
drag, startPoint x: 957, startPoint y: 42, endPoint x: 944, endPoint y: 39, distance: 12.9
click at [954, 39] on div "Call to Customer Outbound call Location 5 Star Plumbing Your caller id phone nu…" at bounding box center [601, 42] width 816 height 43
click at [951, 37] on button "Call to Customer" at bounding box center [961, 33] width 73 height 18
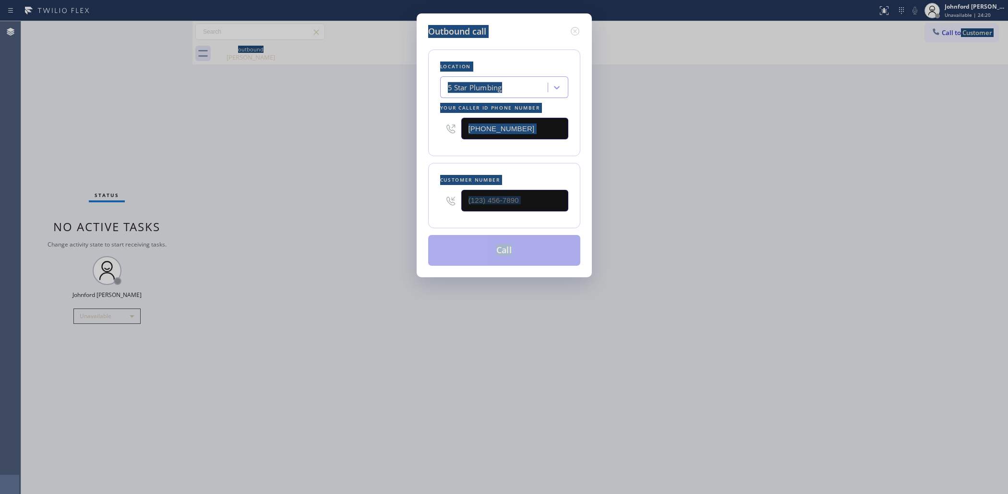
click at [512, 219] on div "Customer number" at bounding box center [504, 195] width 152 height 65
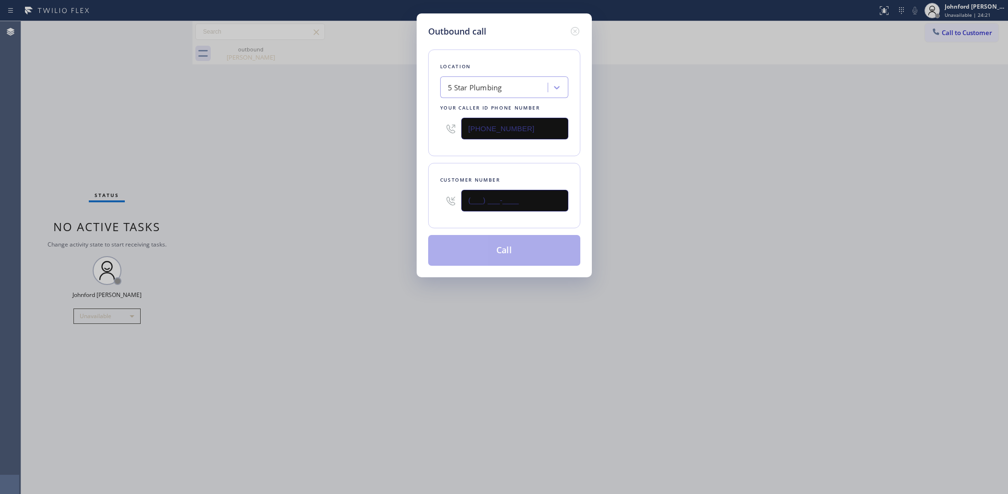
drag, startPoint x: 524, startPoint y: 203, endPoint x: 406, endPoint y: 200, distance: 118.1
click at [406, 200] on div "Outbound call Location 5 Star Plumbing Your caller id phone number [PHONE_NUMBE…" at bounding box center [504, 247] width 1008 height 494
paste input "714) 335-9148"
type input "[PHONE_NUMBER]"
click at [397, 200] on div "Outbound call Location 5 Star Plumbing Your caller id phone number [PHONE_NUMBE…" at bounding box center [504, 247] width 1008 height 494
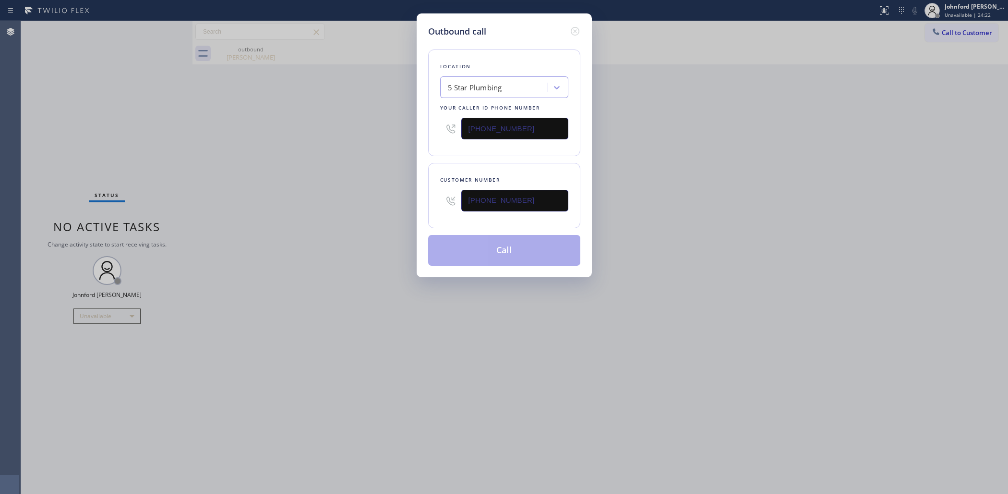
click at [499, 242] on button "Call" at bounding box center [504, 250] width 152 height 31
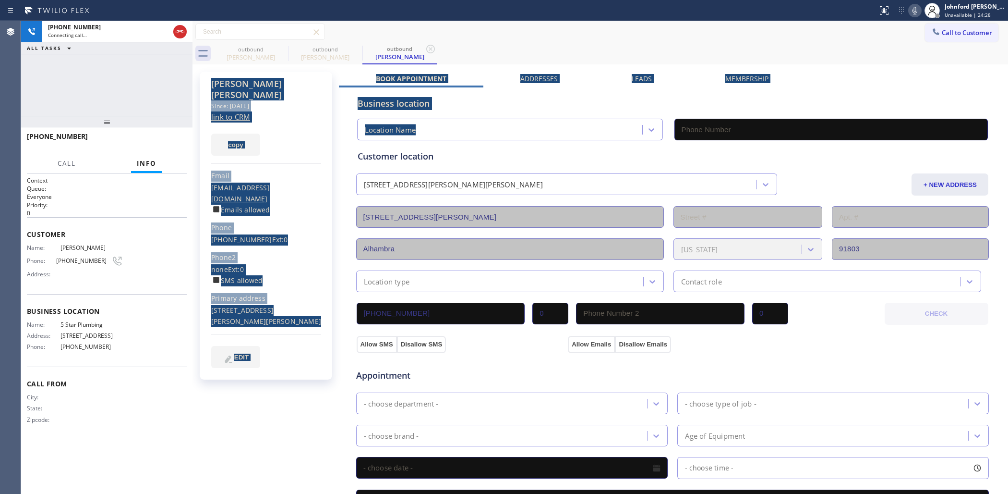
type input "[PHONE_NUMBER]"
click at [402, 113] on div "outbound [PERSON_NAME] outbound [PERSON_NAME] outbound [PERSON_NAME] Call to Cu…" at bounding box center [601, 365] width 816 height 689
click at [164, 138] on span "HANG UP" at bounding box center [164, 140] width 29 height 7
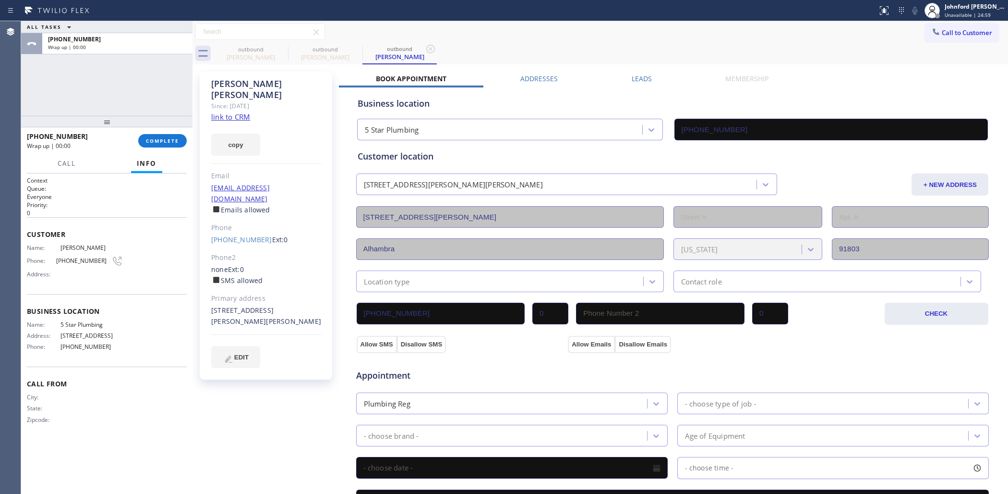
click at [171, 149] on div "[PHONE_NUMBER] Wrap up | 00:00 COMPLETE" at bounding box center [107, 140] width 160 height 25
click at [152, 142] on span "COMPLETE" at bounding box center [162, 140] width 33 height 7
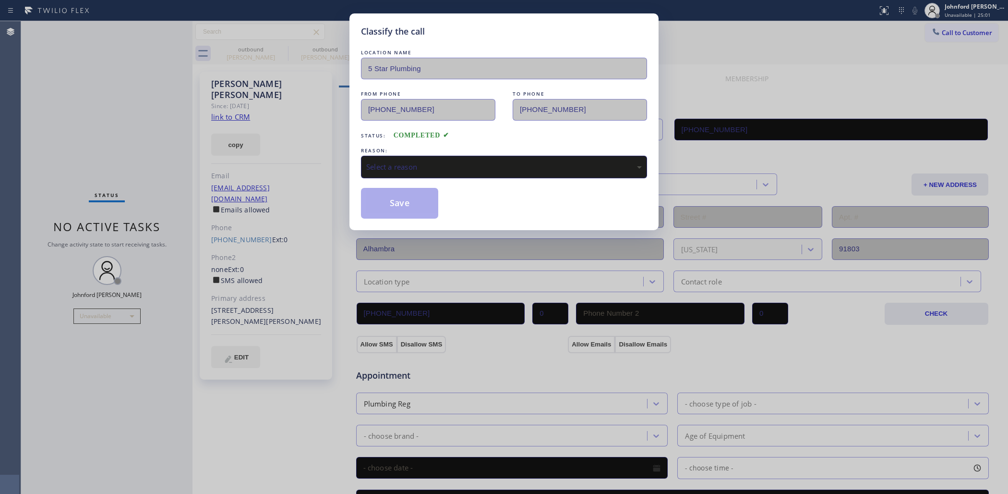
click at [523, 173] on div "Select a reason" at bounding box center [504, 167] width 286 height 23
click at [417, 207] on button "Save" at bounding box center [399, 203] width 77 height 31
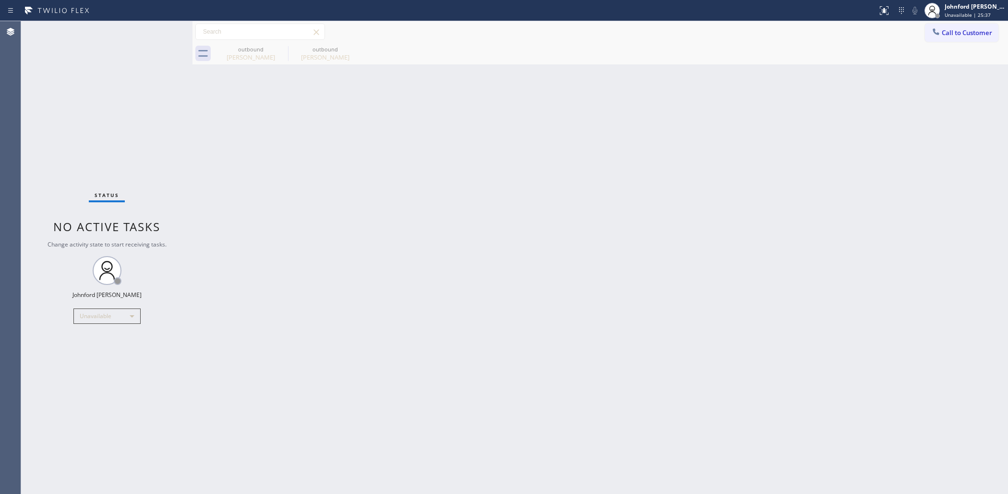
drag, startPoint x: 947, startPoint y: 37, endPoint x: 923, endPoint y: 39, distance: 24.1
click at [951, 37] on button "Call to Customer" at bounding box center [961, 33] width 73 height 18
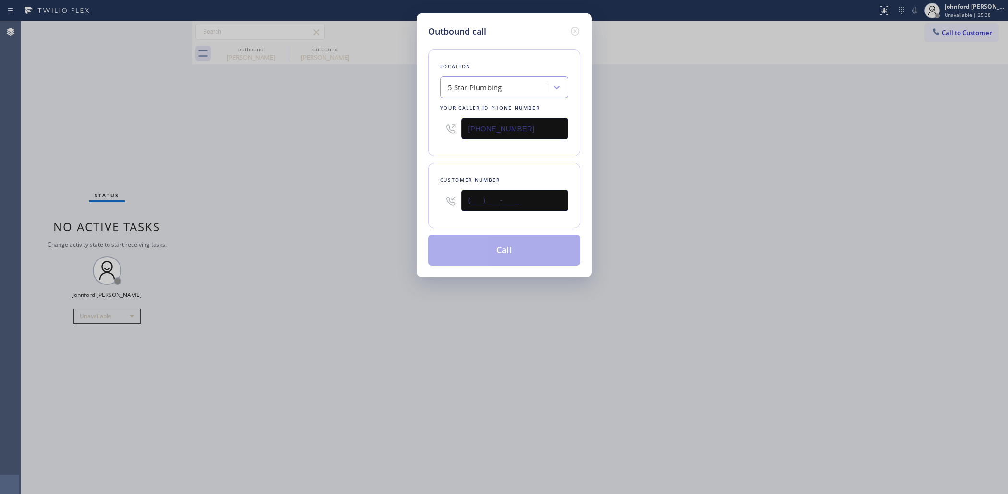
drag, startPoint x: 542, startPoint y: 195, endPoint x: 385, endPoint y: 205, distance: 158.3
click at [385, 205] on div "Outbound call Location 5 Star Plumbing Your caller id phone number [PHONE_NUMBE…" at bounding box center [504, 247] width 1008 height 494
paste input "714) 335-9148"
type input "[PHONE_NUMBER]"
click at [374, 205] on div "Outbound call Location 5 Star Plumbing Your caller id phone number [PHONE_NUMBE…" at bounding box center [504, 247] width 1008 height 494
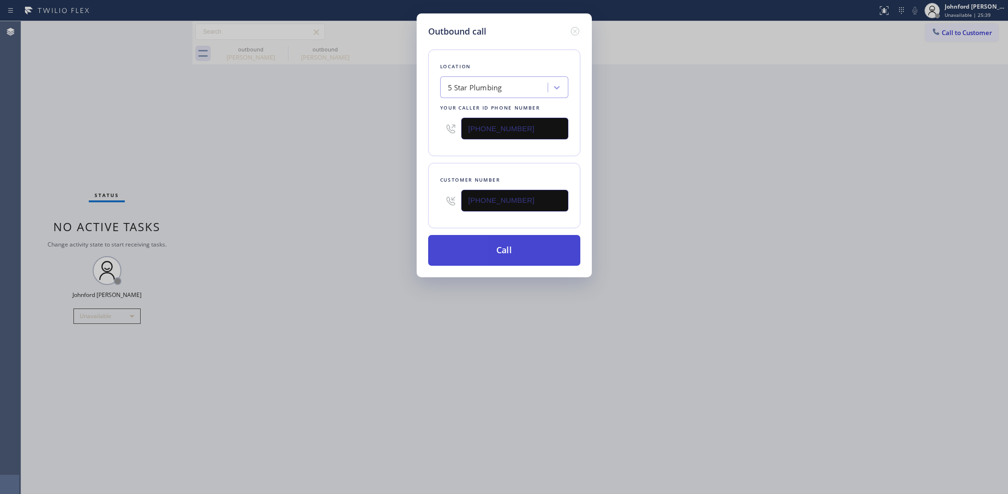
click at [491, 253] on button "Call" at bounding box center [504, 250] width 152 height 31
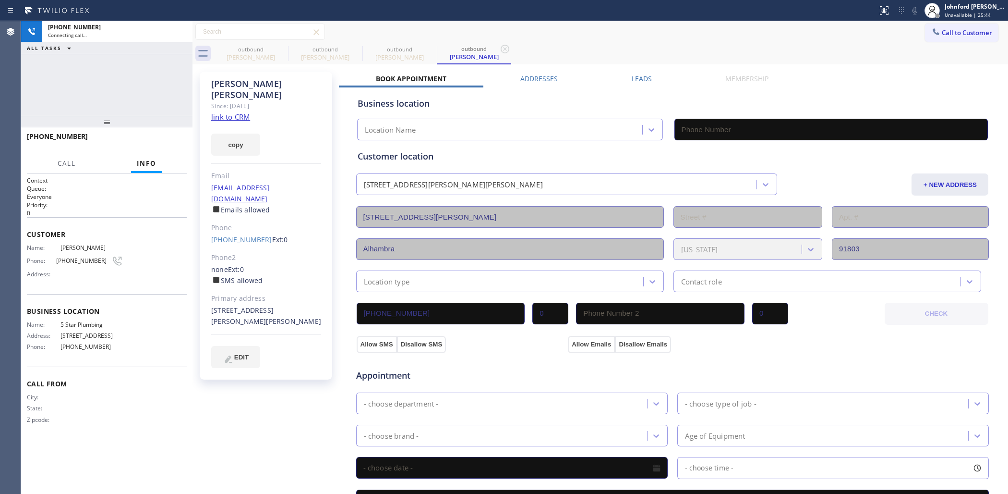
type input "[PHONE_NUMBER]"
click at [240, 112] on link "link to CRM" at bounding box center [230, 117] width 39 height 10
click at [925, 10] on div at bounding box center [932, 10] width 15 height 15
click at [911, 9] on icon at bounding box center [915, 11] width 12 height 12
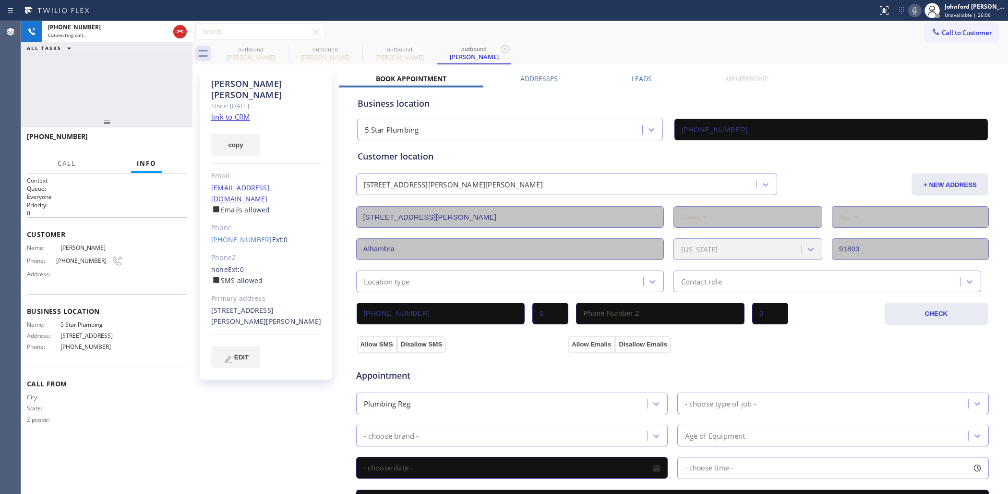
click at [646, 83] on div "Leads" at bounding box center [642, 80] width 94 height 13
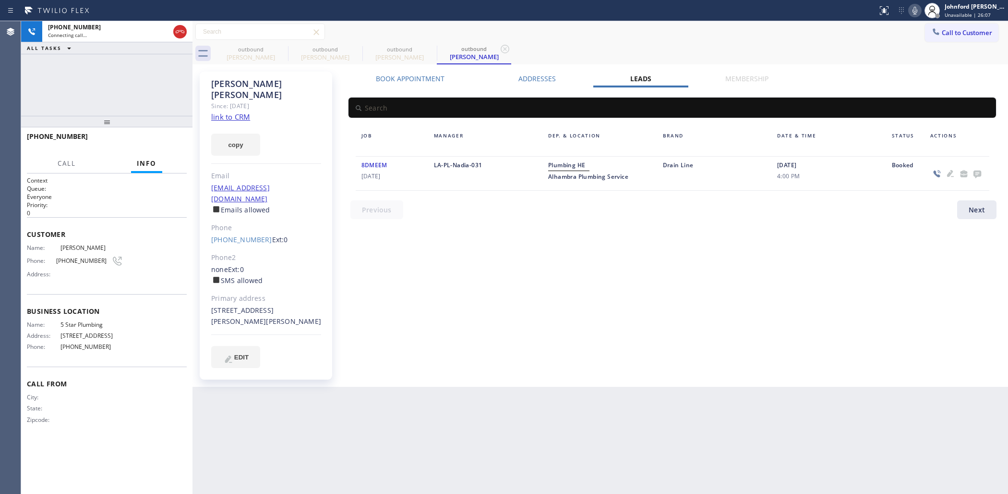
click at [977, 175] on icon at bounding box center [977, 174] width 8 height 8
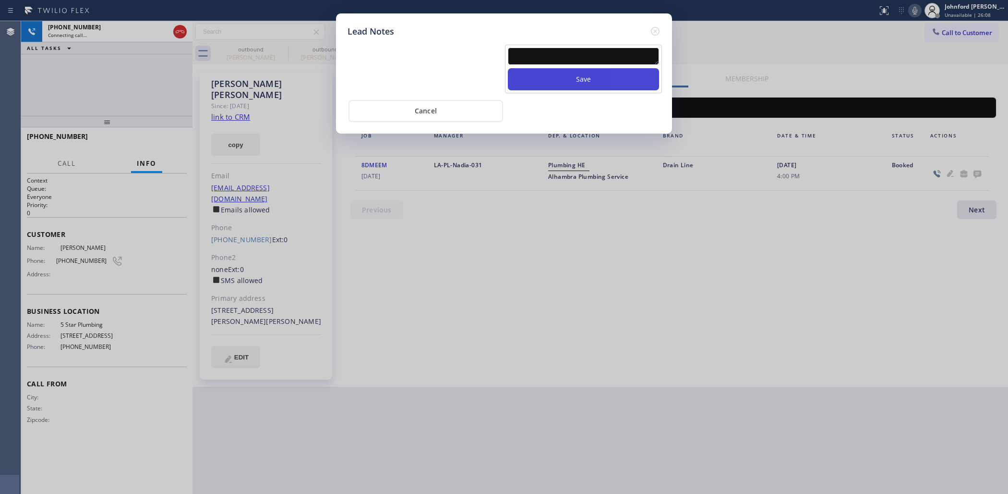
click at [593, 68] on button "Save" at bounding box center [583, 79] width 151 height 22
click at [590, 48] on textarea at bounding box center [583, 56] width 151 height 17
paste textarea "[PHONE_NUMBER]"
type textarea "[PHONE_NUMBER]"
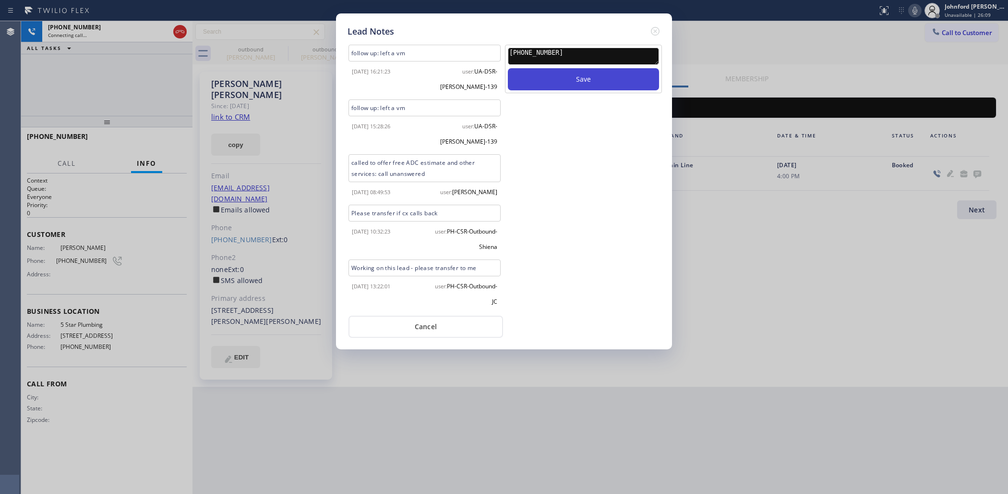
click at [590, 68] on button "Save" at bounding box center [583, 79] width 151 height 22
click at [368, 54] on div "follow up: left a vm" at bounding box center [425, 53] width 152 height 17
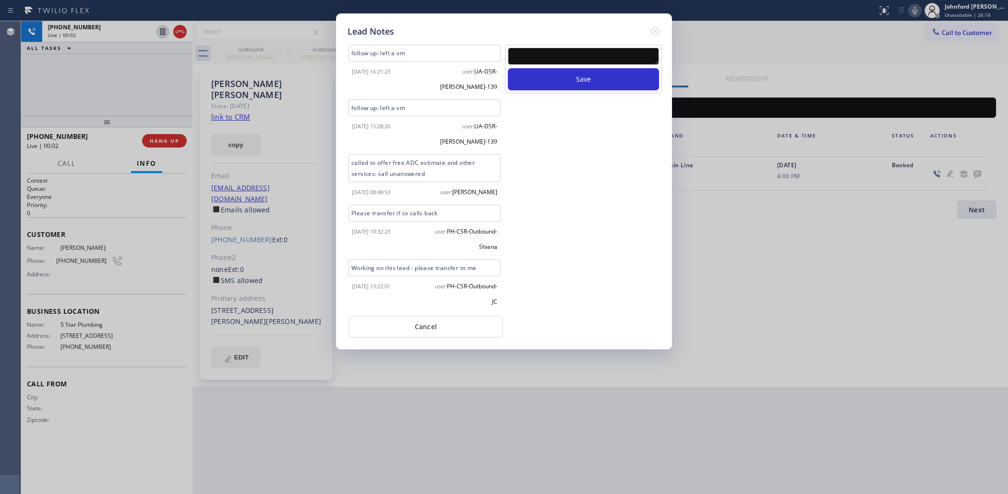
click at [579, 56] on textarea at bounding box center [583, 56] width 151 height 17
paste textarea "Working on this lead - please transfer to me"
type textarea "Working on this lead - please transfer to me"
click at [578, 74] on button "Save" at bounding box center [583, 79] width 151 height 22
click at [653, 29] on icon at bounding box center [656, 31] width 12 height 12
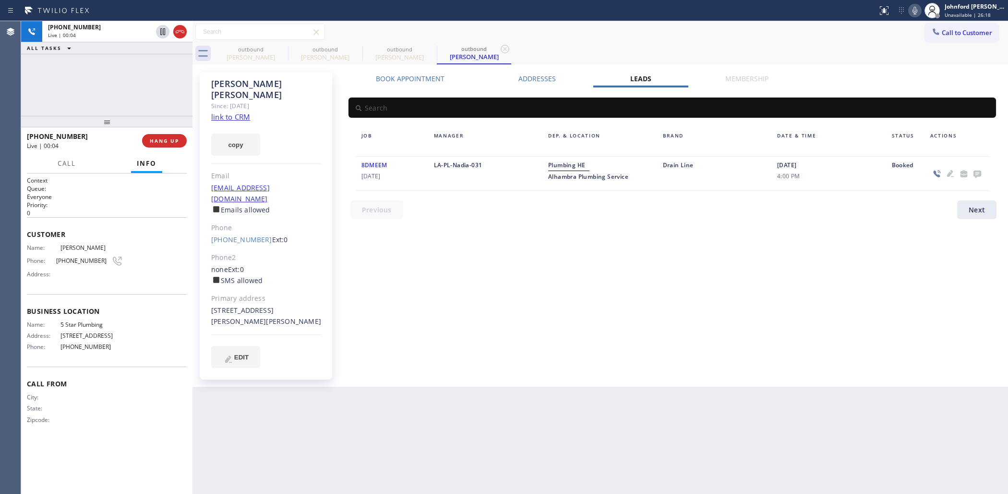
drag, startPoint x: 157, startPoint y: 125, endPoint x: 147, endPoint y: 135, distance: 13.9
click at [152, 127] on div at bounding box center [106, 122] width 171 height 12
click at [147, 135] on div "[PHONE_NUMBER] Live | 00:04 HANG UP" at bounding box center [107, 143] width 160 height 25
click at [171, 144] on span "HANG UP" at bounding box center [164, 143] width 29 height 7
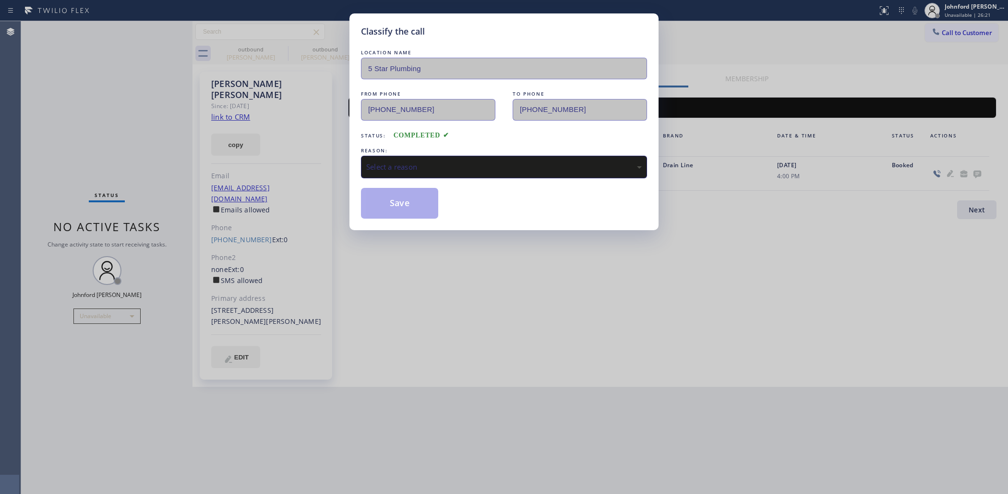
click at [457, 156] on div "Select a reason" at bounding box center [504, 167] width 286 height 23
click at [421, 217] on div "Classify the call LOCATION NAME 5 Star Plumbing FROM PHONE [PHONE_NUMBER] TO PH…" at bounding box center [503, 121] width 309 height 217
click at [422, 209] on button "Save" at bounding box center [399, 203] width 77 height 31
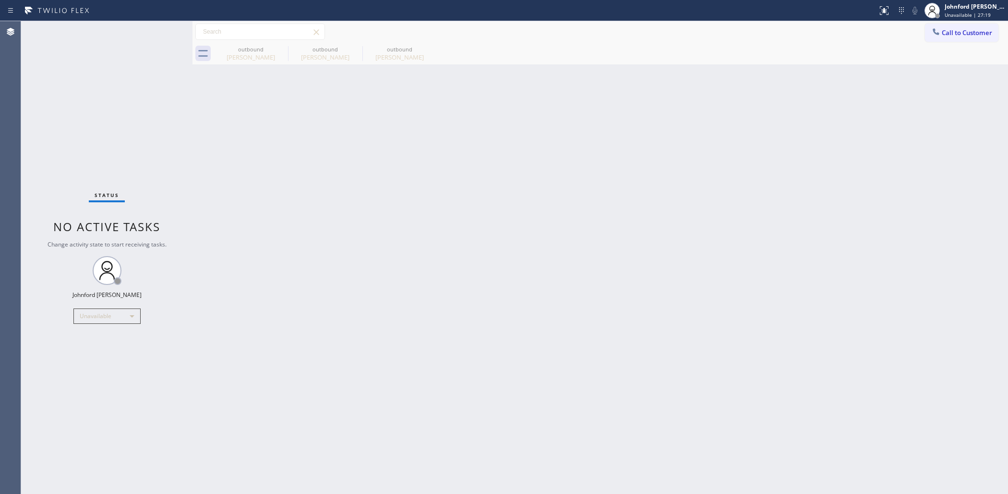
click at [800, 193] on div "Back to Dashboard Change Sender ID Customers Technicians Select a contact Outbo…" at bounding box center [601, 257] width 816 height 472
drag, startPoint x: 949, startPoint y: 33, endPoint x: 790, endPoint y: 70, distance: 163.1
click at [939, 34] on button "Call to Customer" at bounding box center [961, 33] width 73 height 18
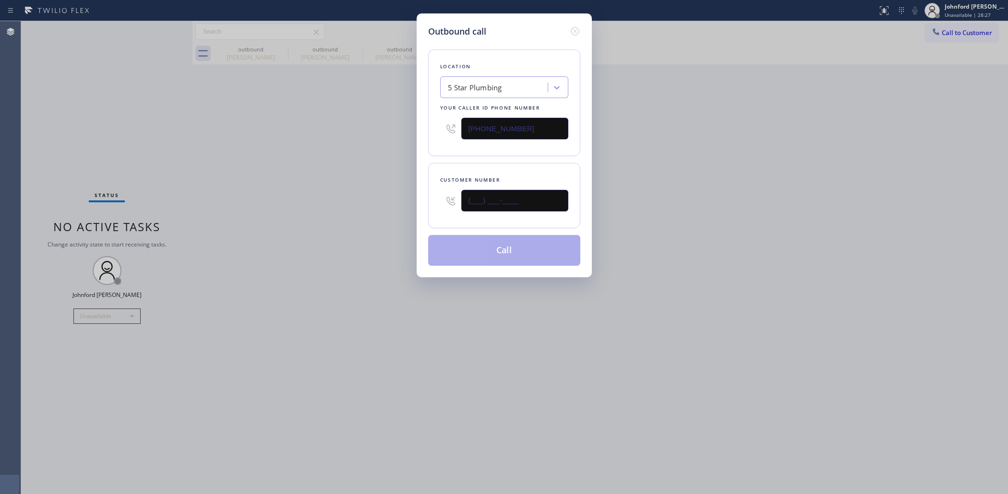
drag, startPoint x: 551, startPoint y: 195, endPoint x: 365, endPoint y: 208, distance: 186.2
click at [397, 206] on div "Outbound call Location 5 Star Plumbing Your caller id phone number [PHONE_NUMBE…" at bounding box center [504, 247] width 1008 height 494
paste input "213) 275-8844"
type input "[PHONE_NUMBER]"
click at [359, 210] on div "Outbound call Location 5 Star Plumbing Your caller id phone number [PHONE_NUMBE…" at bounding box center [504, 247] width 1008 height 494
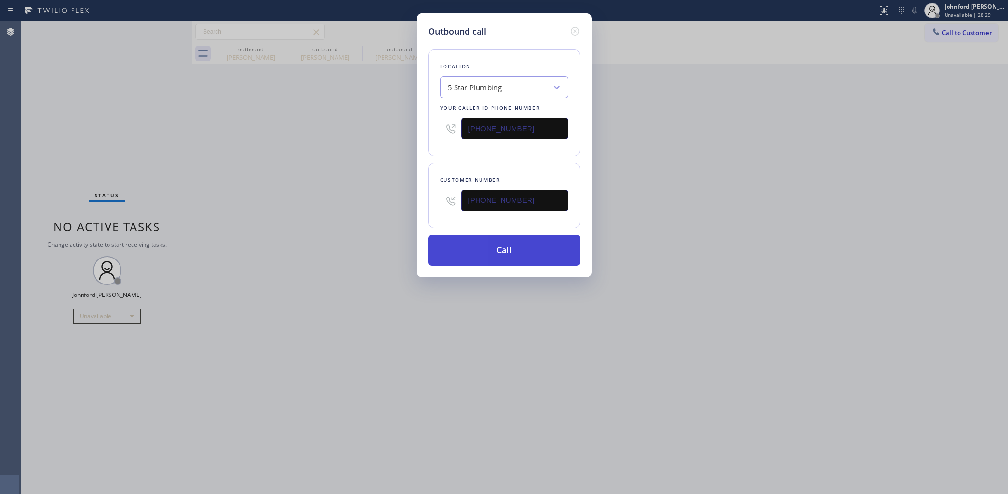
click at [486, 251] on button "Call" at bounding box center [504, 250] width 152 height 31
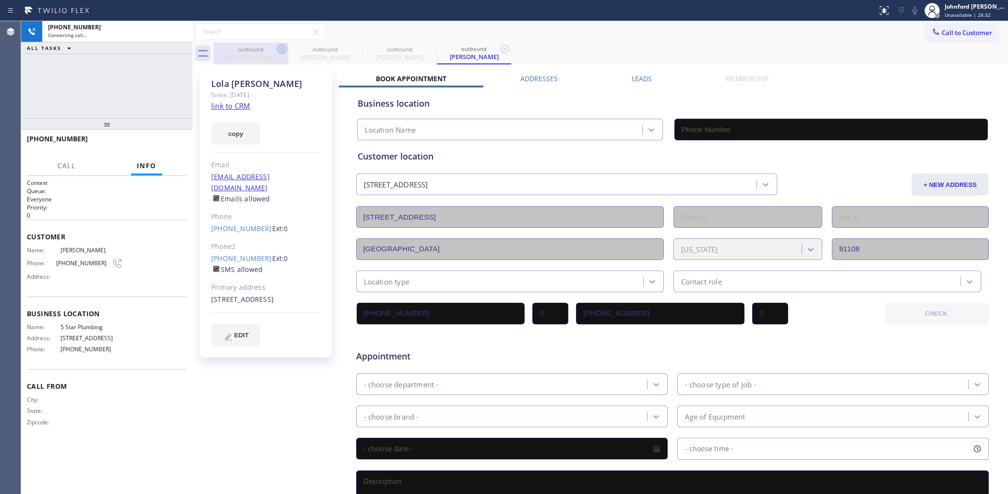
click at [281, 50] on icon at bounding box center [281, 49] width 9 height 9
click at [0, 0] on icon at bounding box center [0, 0] width 0 height 0
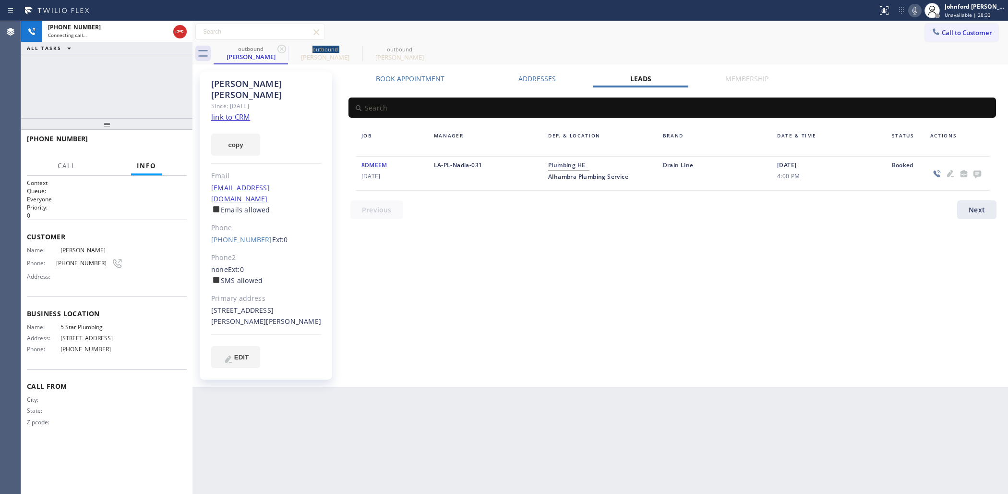
click at [281, 50] on icon at bounding box center [281, 49] width 9 height 9
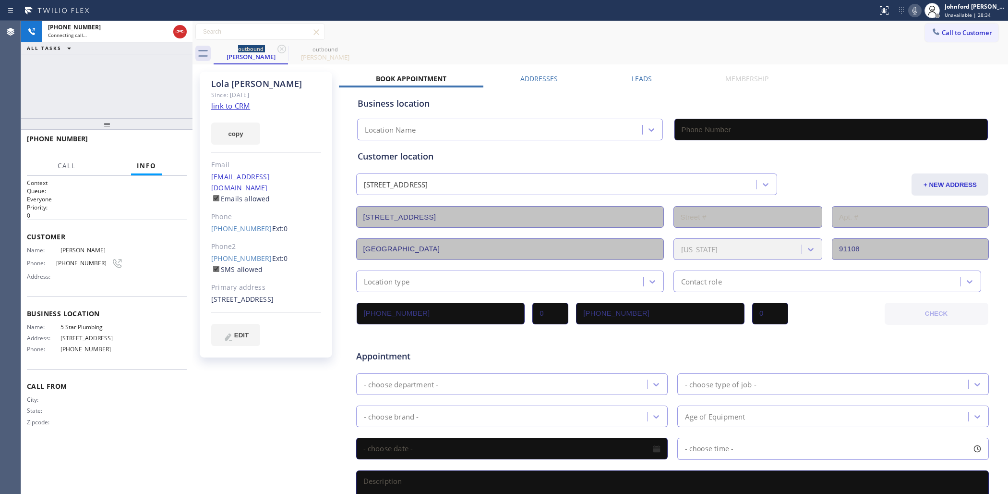
type input "[PHONE_NUMBER]"
click at [238, 102] on link "link to CRM" at bounding box center [230, 106] width 39 height 10
click at [596, 32] on div "Call to Customer Outbound call Location 5 Star Plumbing Your caller id phone nu…" at bounding box center [601, 32] width 816 height 17
click at [913, 12] on icon at bounding box center [915, 11] width 12 height 12
click at [913, 12] on rect at bounding box center [915, 9] width 7 height 7
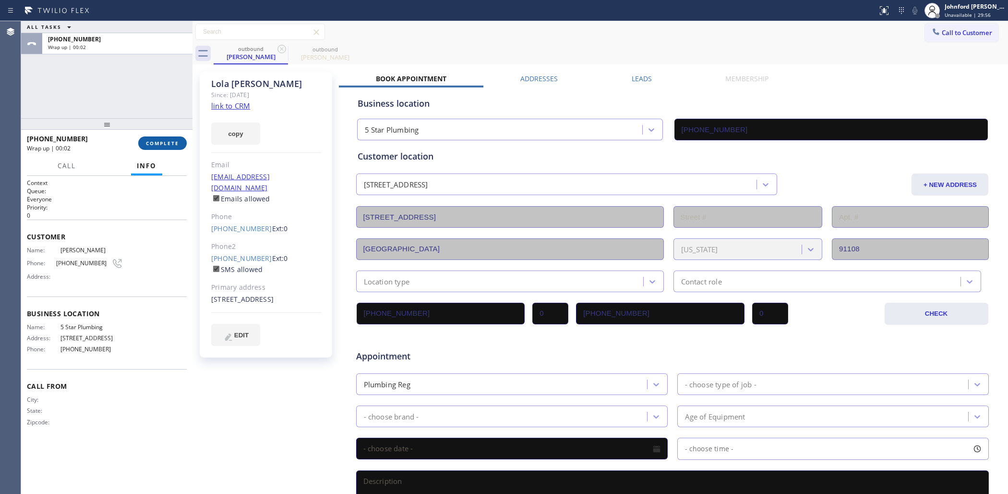
click at [174, 141] on span "COMPLETE" at bounding box center [162, 143] width 33 height 7
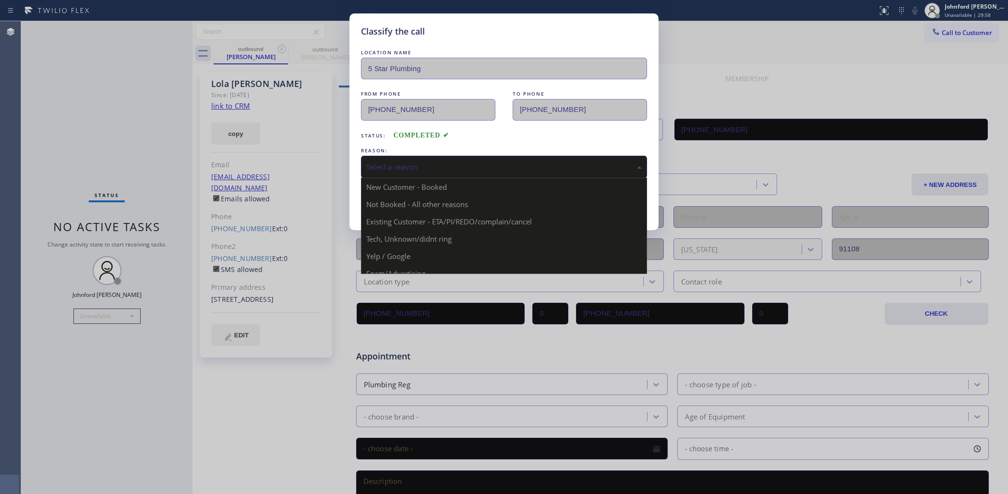
click at [426, 157] on div "Select a reason" at bounding box center [504, 167] width 286 height 23
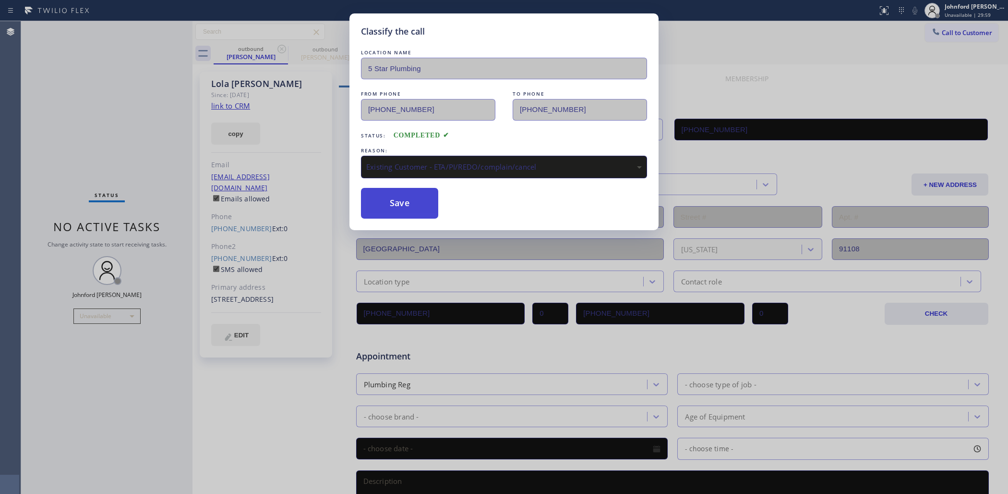
click at [388, 193] on button "Save" at bounding box center [399, 203] width 77 height 31
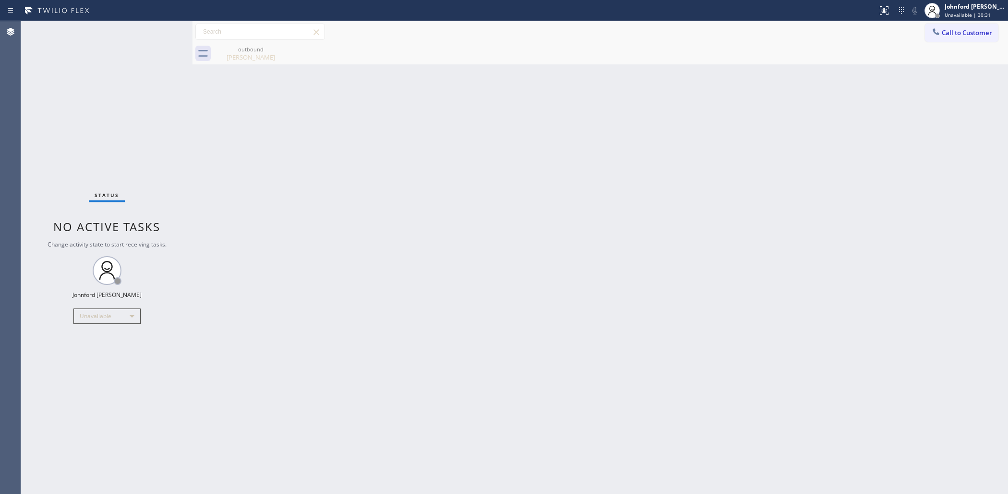
click at [954, 34] on span "Call to Customer" at bounding box center [967, 32] width 50 height 9
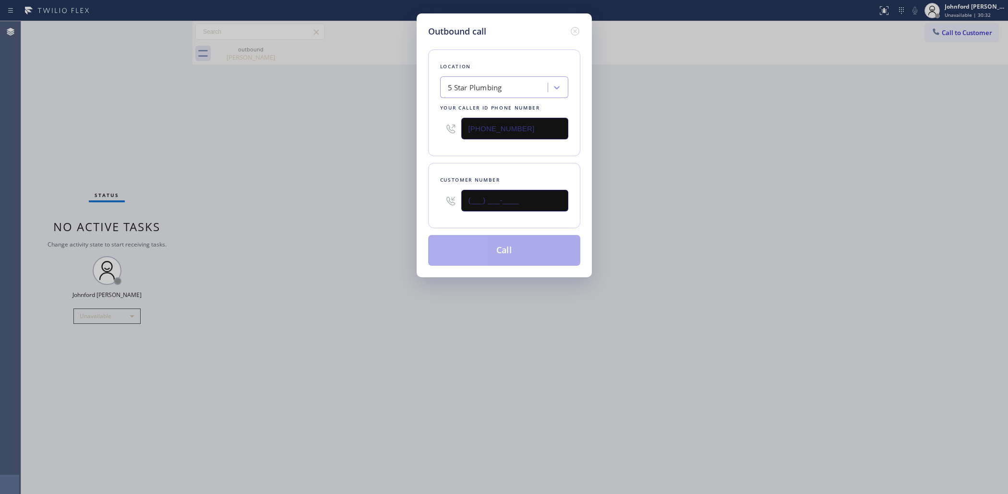
drag, startPoint x: 513, startPoint y: 193, endPoint x: 352, endPoint y: 184, distance: 161.1
click at [359, 185] on div "Outbound call Location 5 Star Plumbing Your caller id phone number [PHONE_NUMBE…" at bounding box center [504, 247] width 1008 height 494
paste input "310) 916-6426"
type input "[PHONE_NUMBER]"
click at [317, 183] on div "Outbound call Location 5 Star Plumbing Your caller id phone number [PHONE_NUMBE…" at bounding box center [504, 247] width 1008 height 494
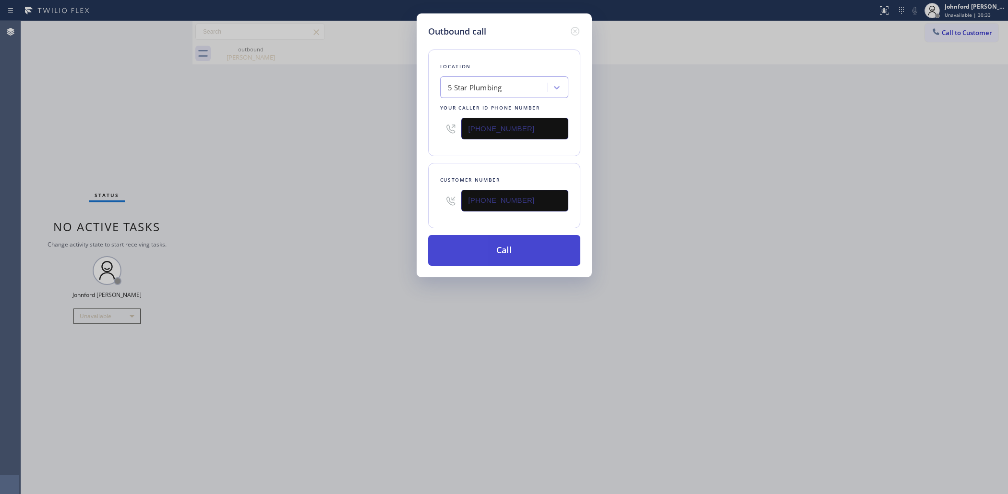
click at [498, 250] on button "Call" at bounding box center [504, 250] width 152 height 31
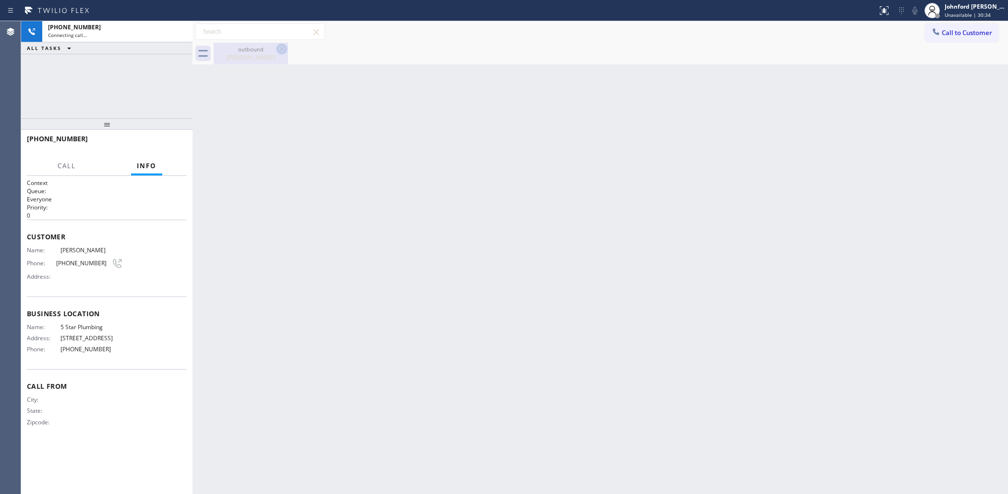
click at [277, 48] on icon at bounding box center [281, 49] width 9 height 9
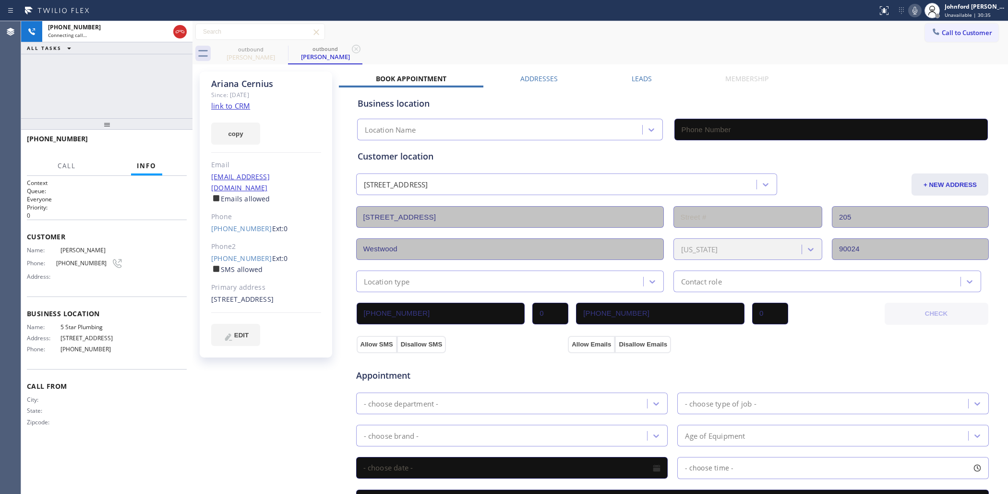
click at [233, 108] on link "link to CRM" at bounding box center [230, 106] width 39 height 10
type input "[PHONE_NUMBER]"
click at [175, 30] on icon at bounding box center [180, 32] width 12 height 12
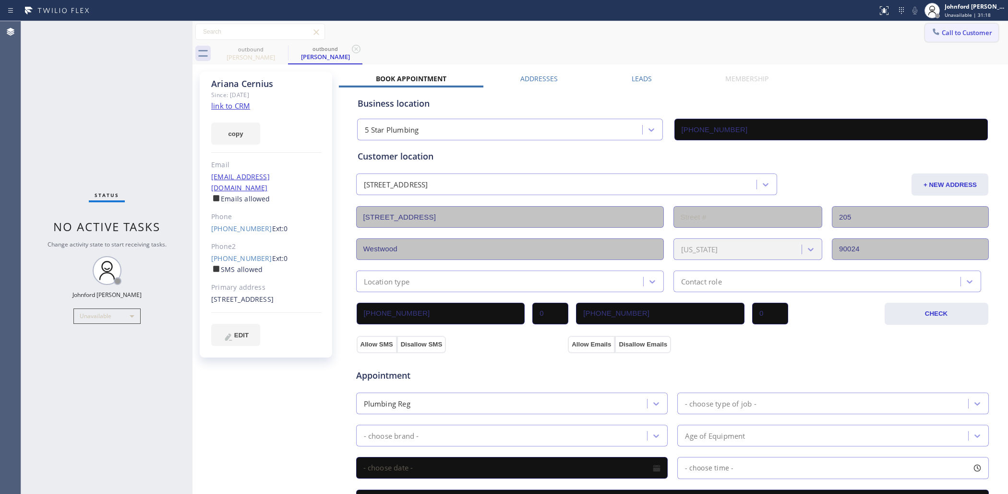
click at [931, 27] on icon at bounding box center [936, 32] width 10 height 10
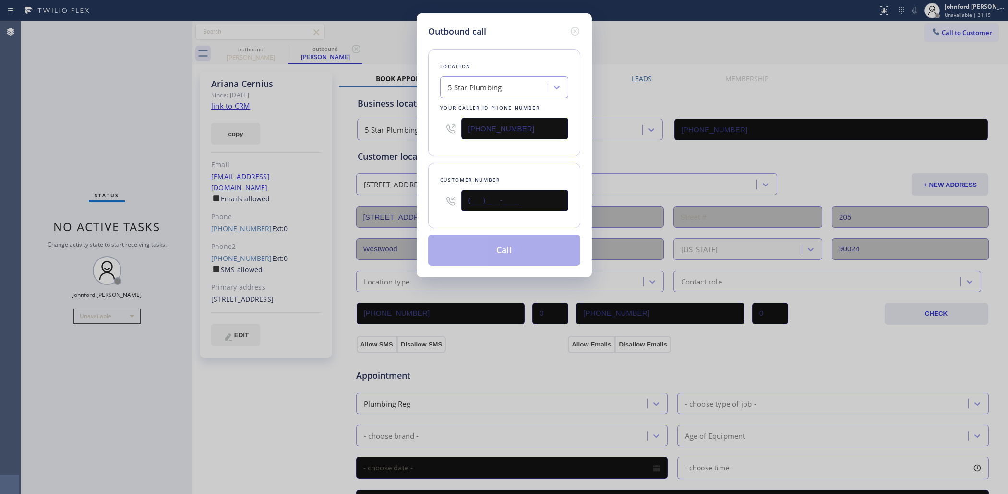
drag, startPoint x: 510, startPoint y: 203, endPoint x: 445, endPoint y: 203, distance: 65.3
click at [445, 203] on div "(___) ___-____" at bounding box center [504, 200] width 128 height 31
paste input "310) 698-2712"
type input "[PHONE_NUMBER]"
click at [467, 165] on div "Customer number [PHONE_NUMBER]" at bounding box center [504, 195] width 152 height 65
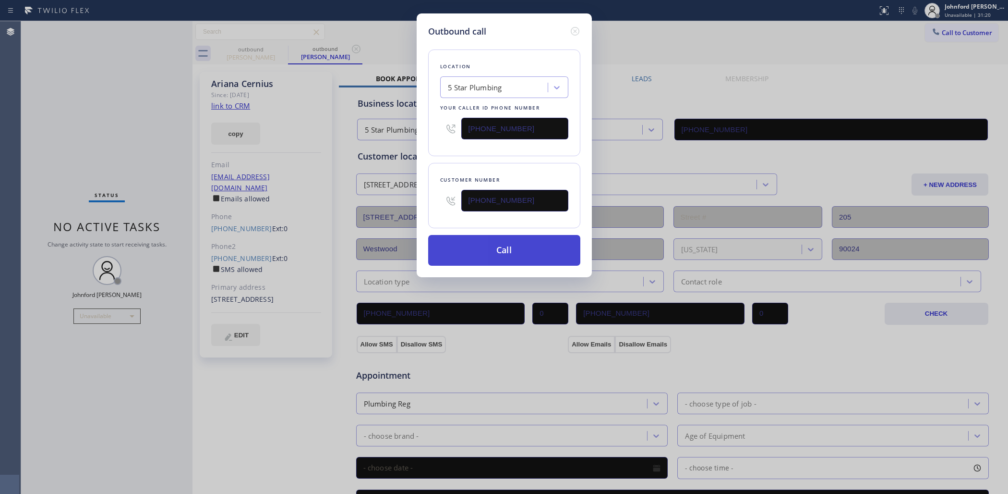
click at [483, 255] on button "Call" at bounding box center [504, 250] width 152 height 31
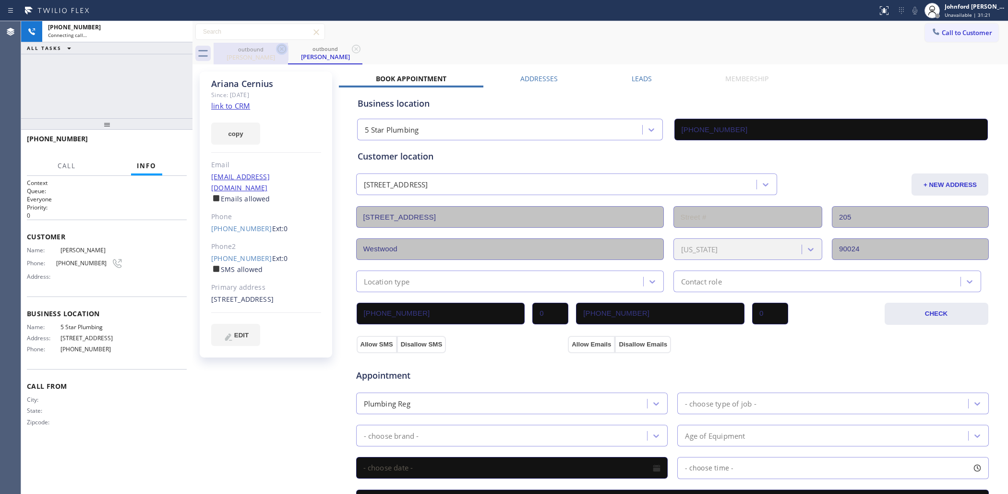
click at [277, 48] on icon at bounding box center [281, 49] width 9 height 9
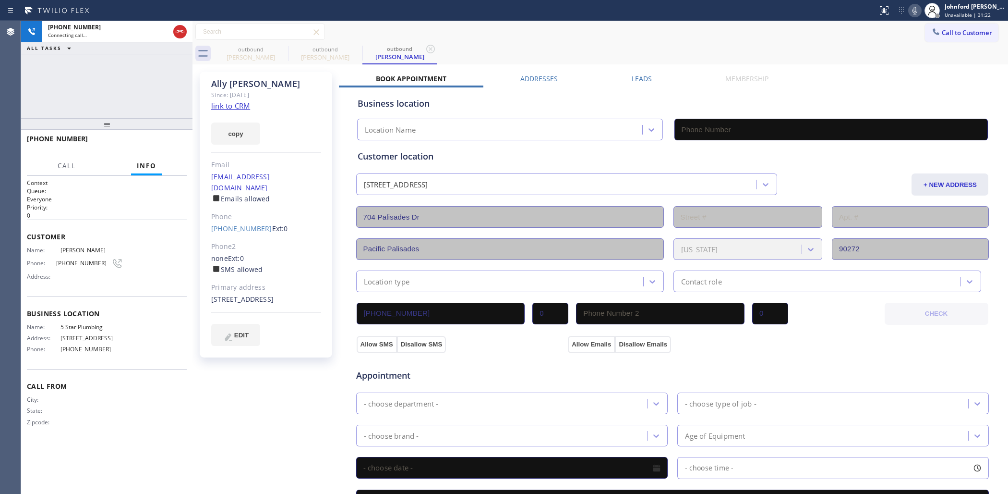
click at [0, 0] on icon at bounding box center [0, 0] width 0 height 0
click at [229, 104] on link "link to CRM" at bounding box center [230, 106] width 39 height 10
type input "[PHONE_NUMBER]"
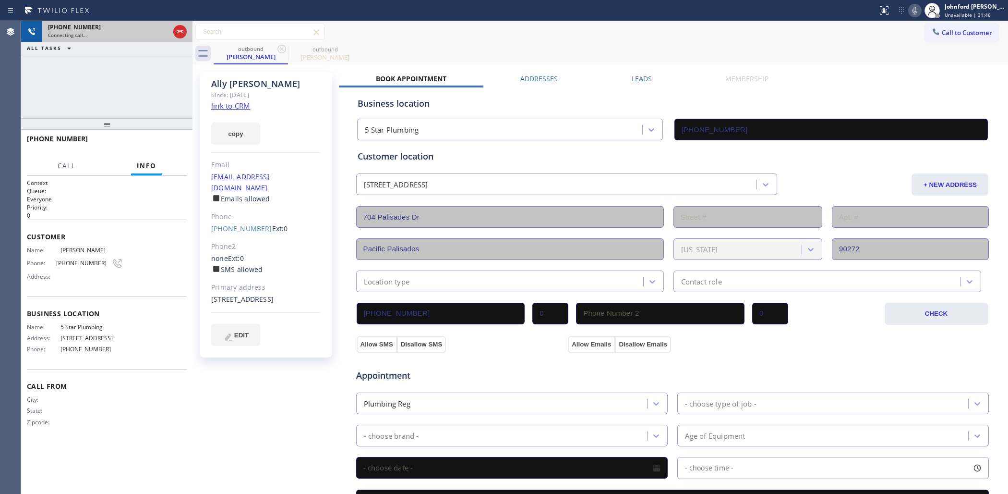
click at [178, 39] on div at bounding box center [179, 31] width 17 height 21
click at [174, 32] on icon at bounding box center [180, 32] width 12 height 12
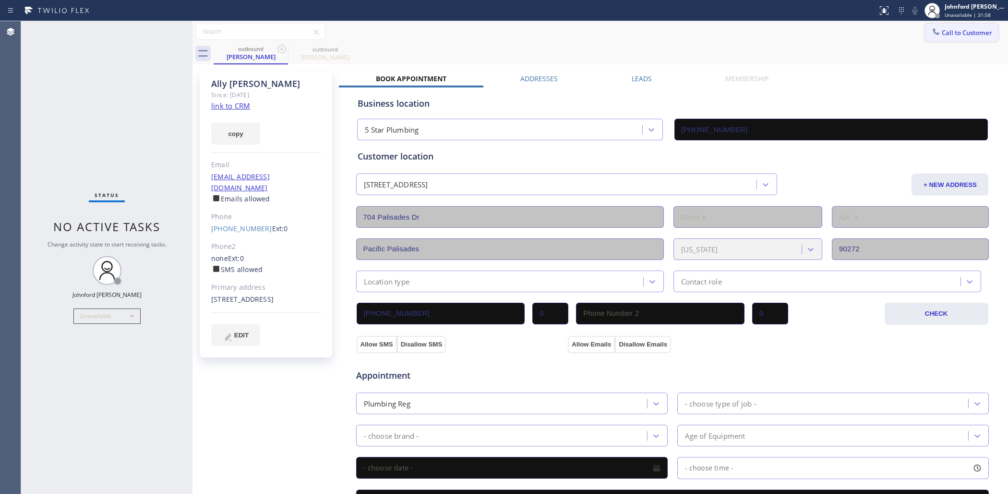
click at [951, 39] on button "Call to Customer" at bounding box center [961, 33] width 73 height 18
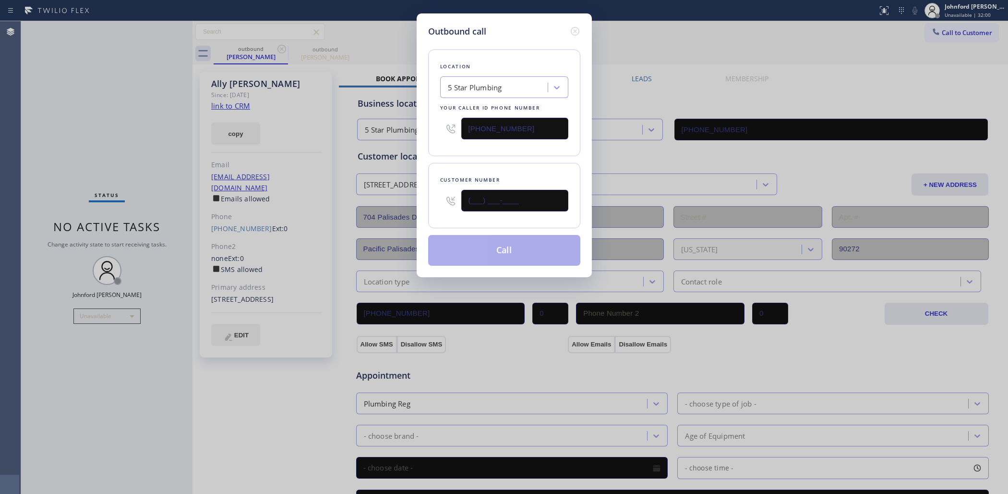
drag, startPoint x: 554, startPoint y: 198, endPoint x: 500, endPoint y: 198, distance: 54.7
click at [500, 198] on input "(___) ___-____" at bounding box center [514, 201] width 107 height 22
click at [525, 193] on input "(___) ___-____" at bounding box center [514, 201] width 107 height 22
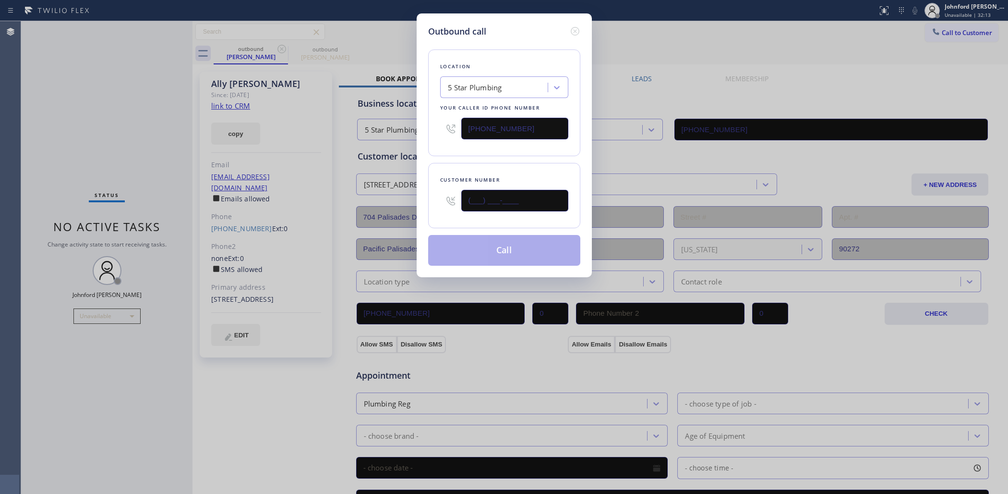
paste input "626) 533-3413"
type input "[PHONE_NUMBER]"
click at [498, 252] on button "Call" at bounding box center [504, 250] width 152 height 31
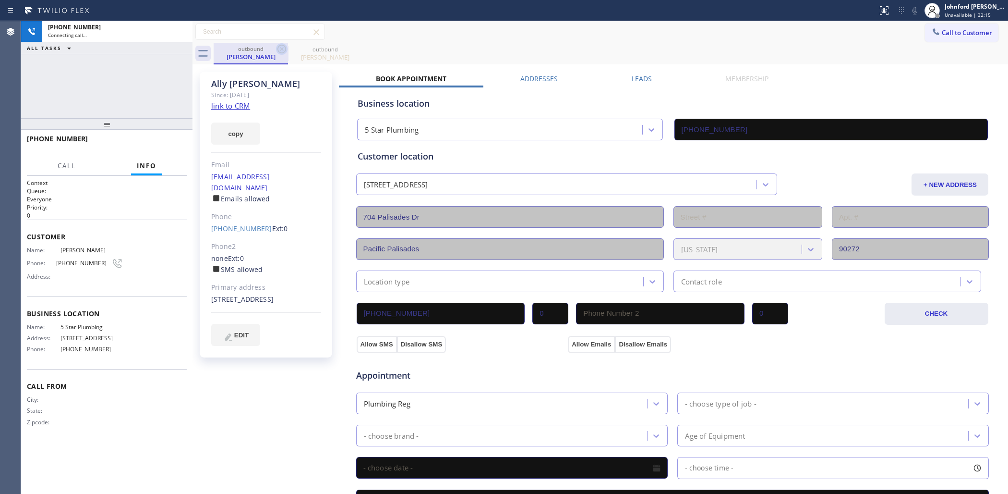
click at [282, 50] on icon at bounding box center [282, 49] width 12 height 12
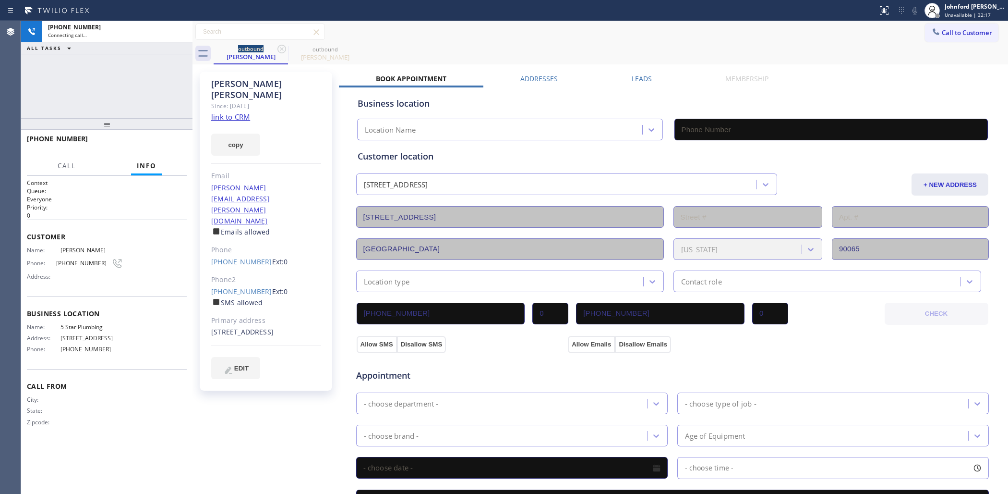
click at [229, 112] on link "link to CRM" at bounding box center [230, 117] width 39 height 10
type input "[PHONE_NUMBER]"
click at [175, 35] on icon at bounding box center [180, 32] width 12 height 12
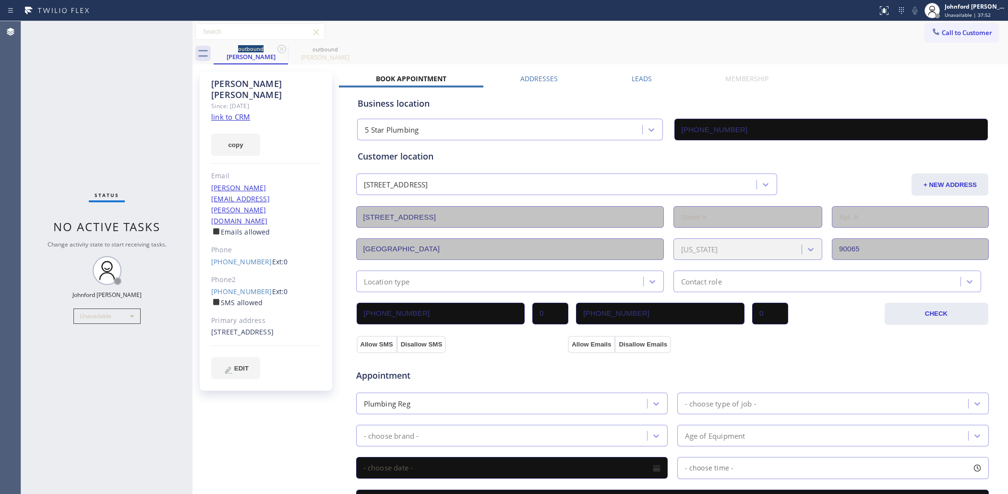
click at [942, 30] on span "Call to Customer" at bounding box center [967, 32] width 50 height 9
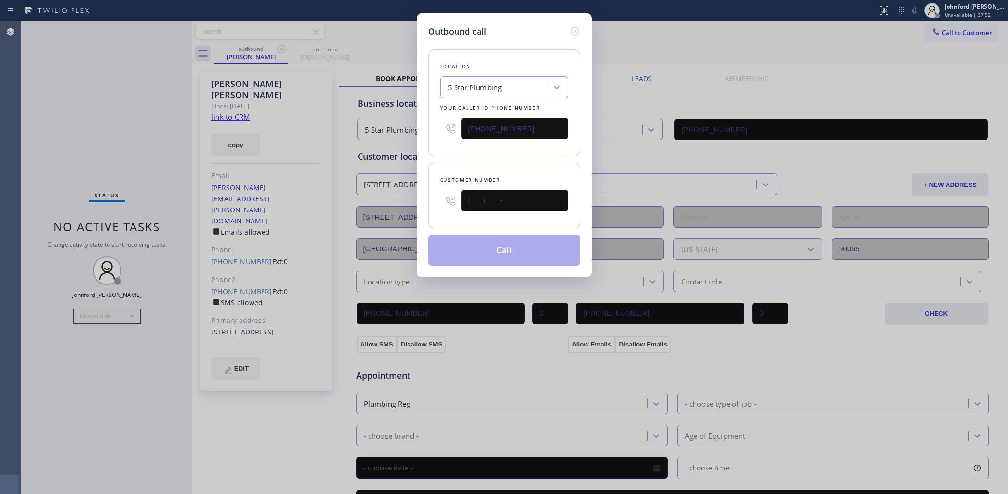
paste input "954) 980-1404"
click at [755, 0] on html "Status report No issues detected If you experience an issue, please download th…" at bounding box center [504, 247] width 1008 height 494
click at [805, 51] on div "Outbound call Location 5 Star Plumbing Your caller id phone number [PHONE_NUMBE…" at bounding box center [504, 247] width 1008 height 494
drag, startPoint x: 513, startPoint y: 205, endPoint x: 420, endPoint y: 204, distance: 92.7
click at [420, 204] on div "Outbound call Location 5 Star Plumbing Your caller id phone number [PHONE_NUMBE…" at bounding box center [504, 145] width 175 height 264
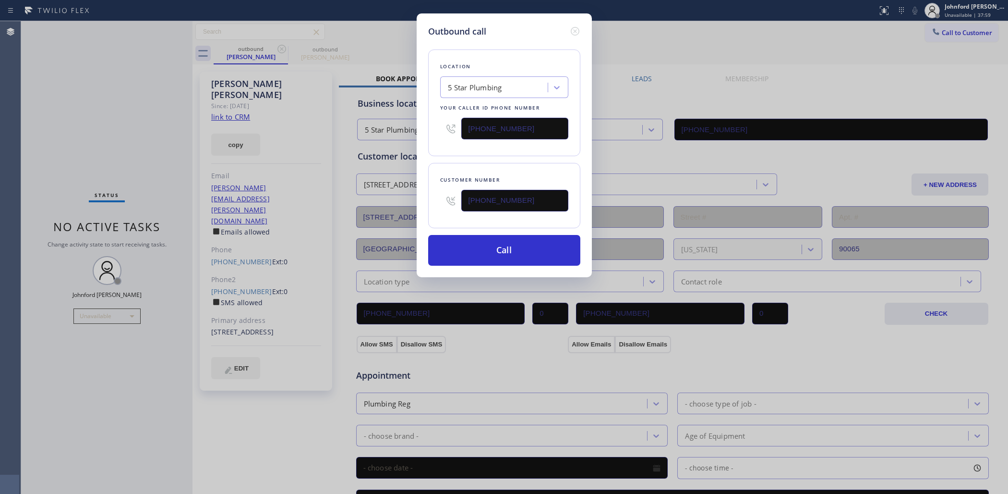
paste input "text"
type input "[PHONE_NUMBER]"
click at [679, 57] on div "Outbound call Location 5 Star Plumbing Your caller id phone number [PHONE_NUMBE…" at bounding box center [504, 247] width 1008 height 494
paste input "786) 655-9638"
type input "[PHONE_NUMBER]"
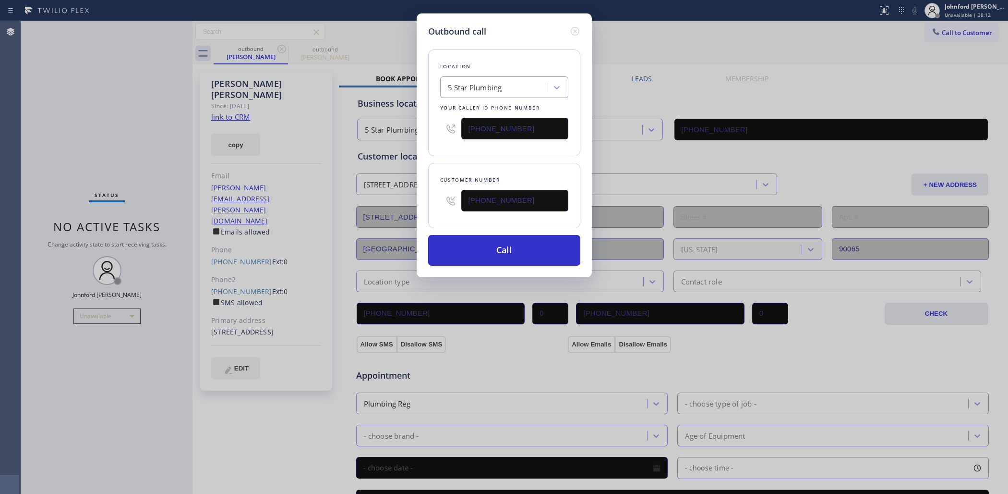
click at [450, 146] on div "Location 5 Star Plumbing Your caller id phone number [PHONE_NUMBER]" at bounding box center [504, 102] width 152 height 107
click at [488, 241] on button "Call" at bounding box center [504, 250] width 152 height 31
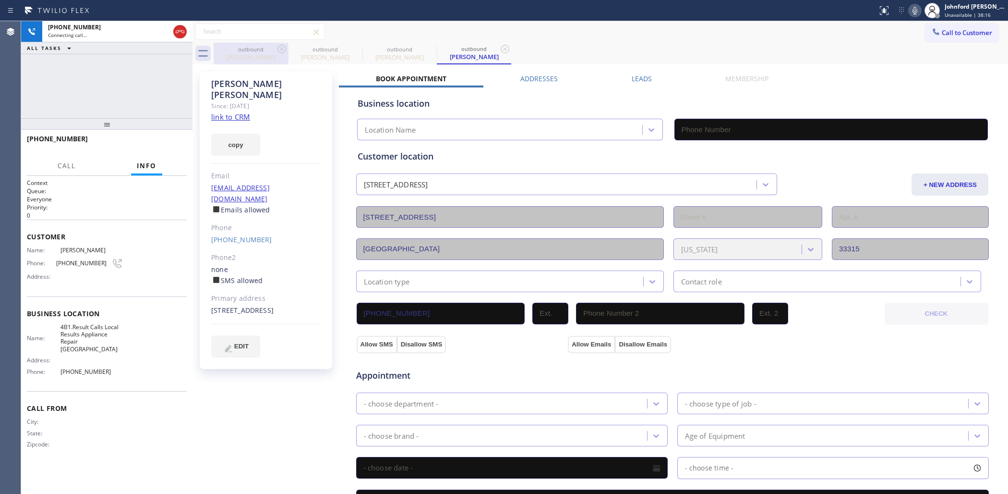
click at [285, 51] on icon at bounding box center [281, 49] width 9 height 9
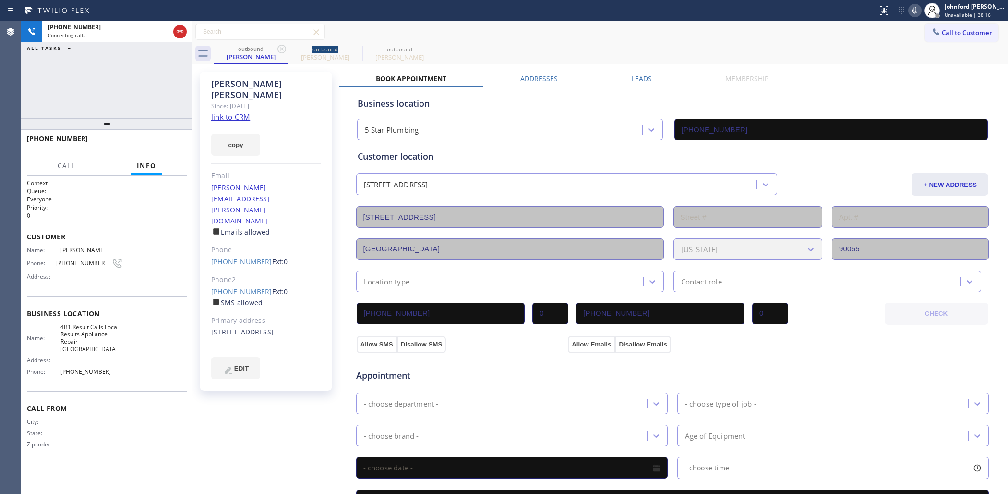
click at [285, 51] on icon at bounding box center [281, 49] width 9 height 9
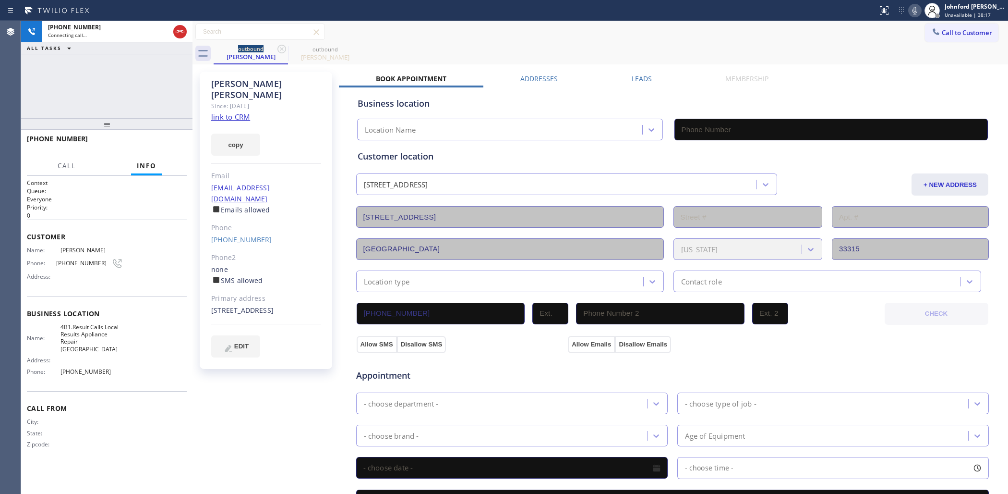
type input "[PHONE_NUMBER]"
click at [162, 143] on span "HANG UP" at bounding box center [164, 143] width 29 height 7
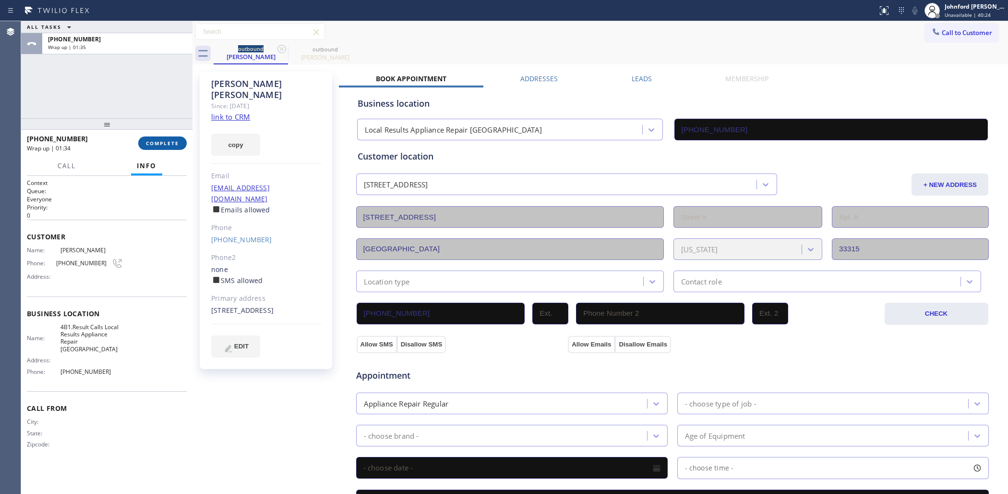
click at [144, 141] on button "COMPLETE" at bounding box center [162, 142] width 48 height 13
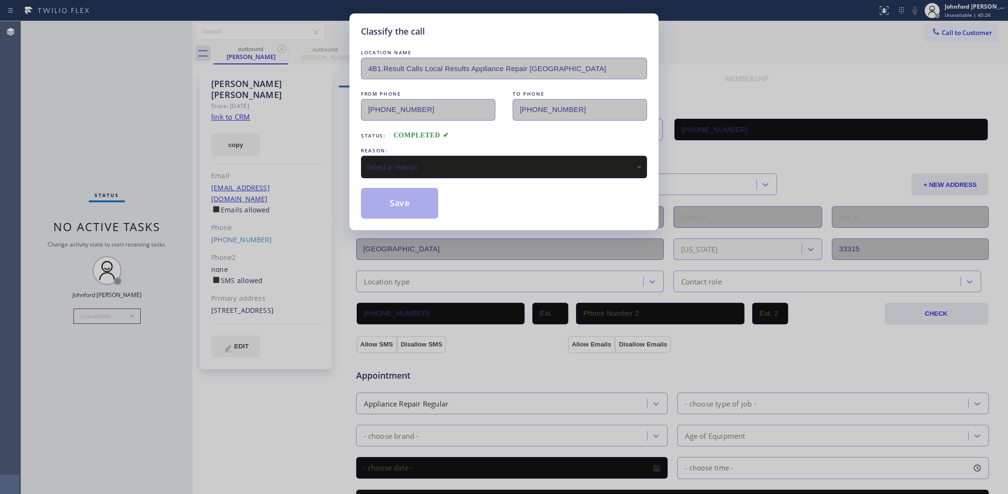
click at [420, 147] on div "REASON:" at bounding box center [504, 150] width 286 height 10
click at [418, 157] on div "Select a reason" at bounding box center [504, 167] width 286 height 23
click at [403, 199] on button "Save" at bounding box center [399, 203] width 77 height 31
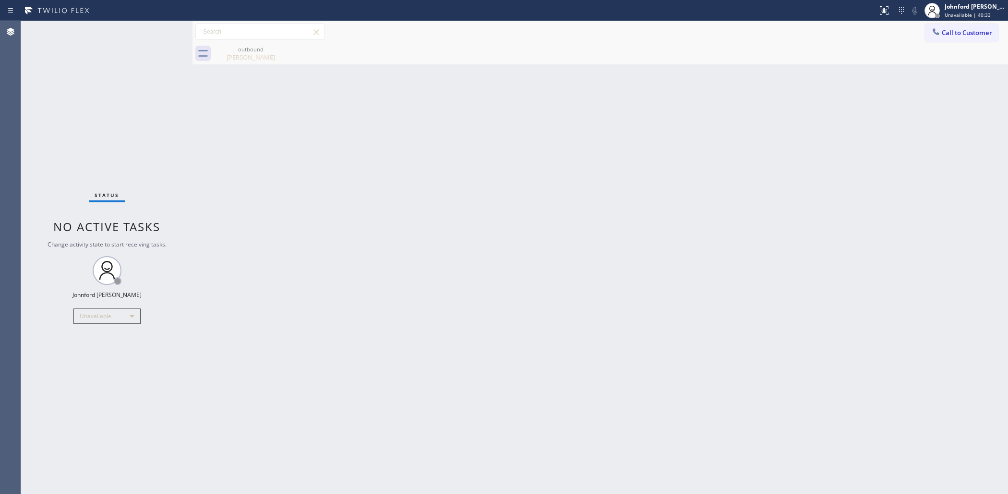
click at [485, 61] on div "outbound [PERSON_NAME]" at bounding box center [611, 54] width 795 height 22
click at [942, 37] on button "Call to Customer" at bounding box center [961, 33] width 73 height 18
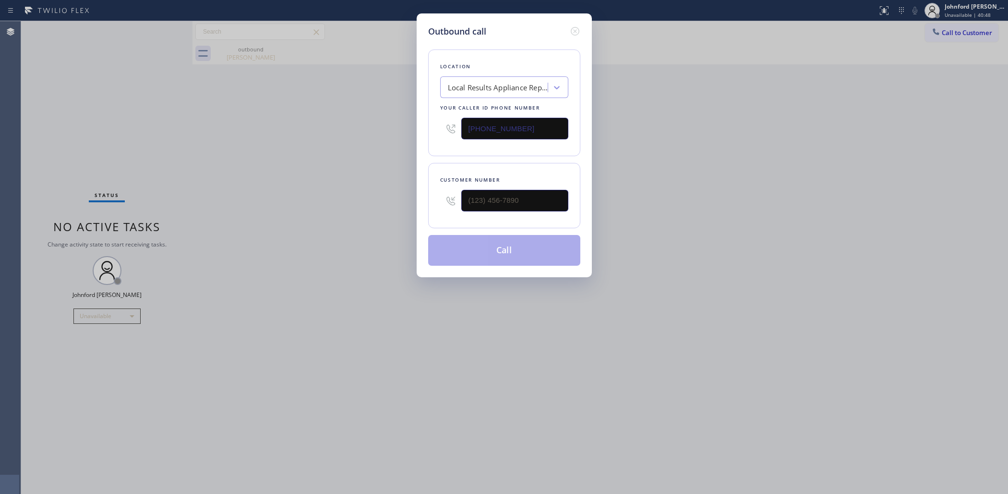
drag, startPoint x: 517, startPoint y: 118, endPoint x: 452, endPoint y: 119, distance: 64.8
click at [460, 119] on div "[PHONE_NUMBER]" at bounding box center [504, 128] width 128 height 31
paste input "844) 760-2924"
type input "[PHONE_NUMBER]"
drag, startPoint x: 517, startPoint y: 202, endPoint x: 306, endPoint y: 195, distance: 210.8
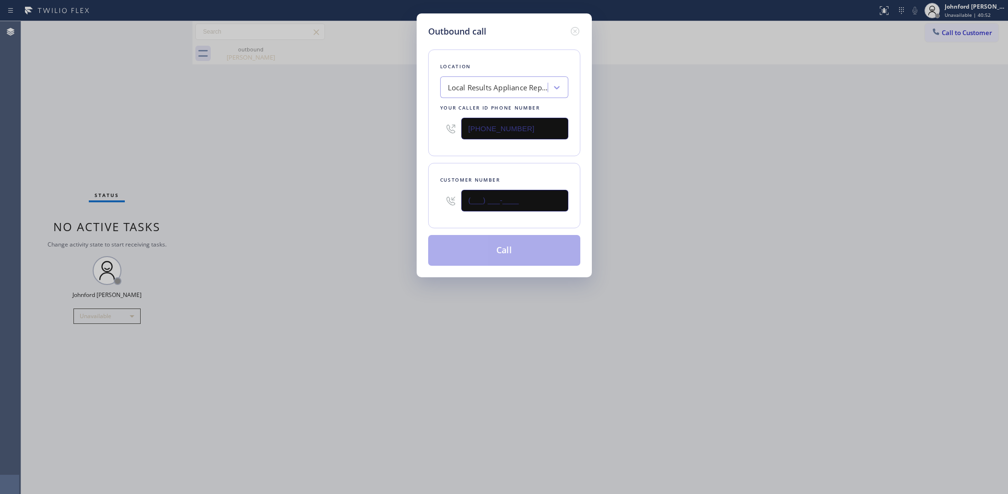
click at [424, 201] on div "Outbound call Location Local Results Appliance Repair MI Your caller id phone n…" at bounding box center [504, 145] width 175 height 264
paste input "310) 619-7415"
type input "[PHONE_NUMBER]"
click at [306, 195] on div "Outbound call Location Local Results Appliance Repair MI Your caller id phone n…" at bounding box center [504, 247] width 1008 height 494
drag, startPoint x: 522, startPoint y: 125, endPoint x: 419, endPoint y: 130, distance: 103.3
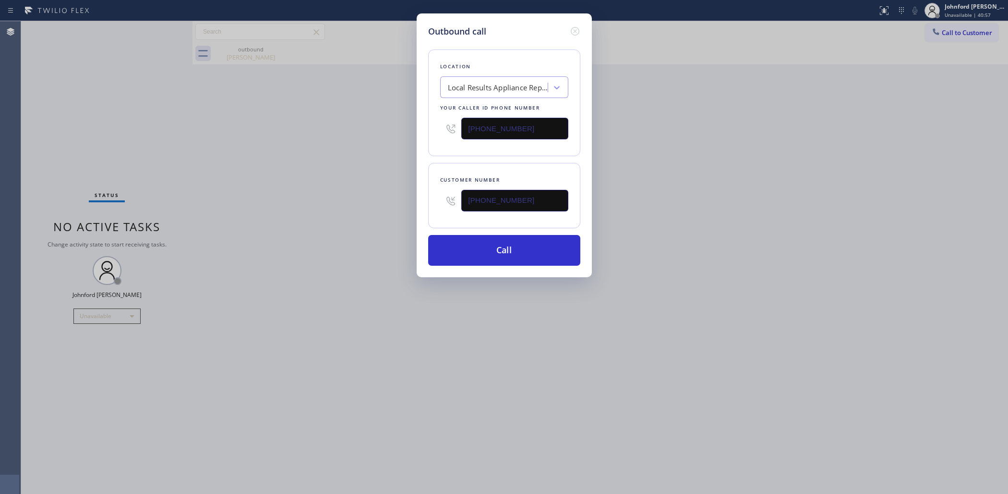
click at [419, 130] on div "Outbound call Location Local Results Appliance Repair MI Your caller id phone n…" at bounding box center [504, 145] width 175 height 264
paste input "844) 760-2924"
type input "[PHONE_NUMBER]"
click at [482, 243] on button "Call" at bounding box center [504, 250] width 152 height 31
drag, startPoint x: 684, startPoint y: 209, endPoint x: 695, endPoint y: 123, distance: 86.6
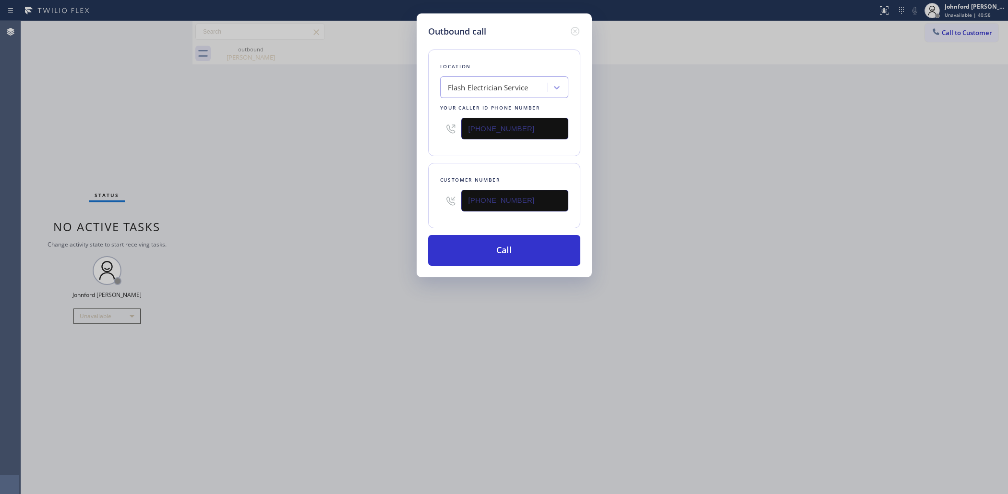
click at [688, 205] on div "Outbound call Location Flash Electrician Service Your caller id phone number [P…" at bounding box center [504, 247] width 1008 height 494
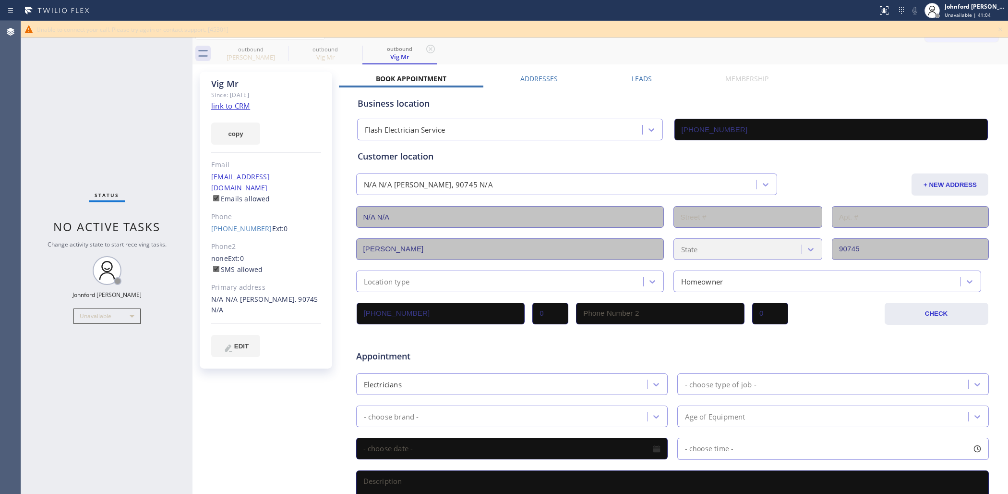
type input "[PHONE_NUMBER]"
click at [241, 224] on link "[PHONE_NUMBER]" at bounding box center [241, 228] width 61 height 9
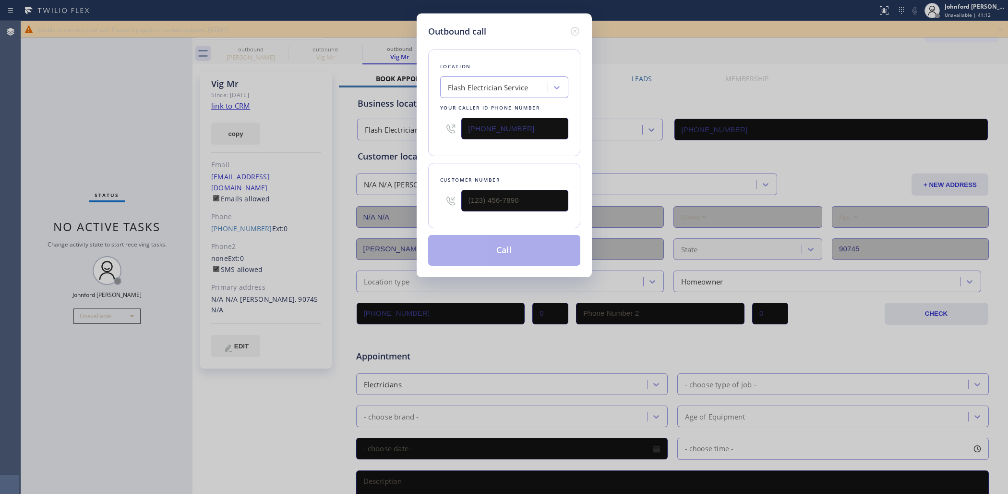
type input "[PHONE_NUMBER]"
drag, startPoint x: 539, startPoint y: 128, endPoint x: 452, endPoint y: 135, distance: 86.7
click at [460, 131] on div "[PHONE_NUMBER]" at bounding box center [504, 128] width 128 height 31
paste input "88) 909-0120"
type input "[PHONE_NUMBER]"
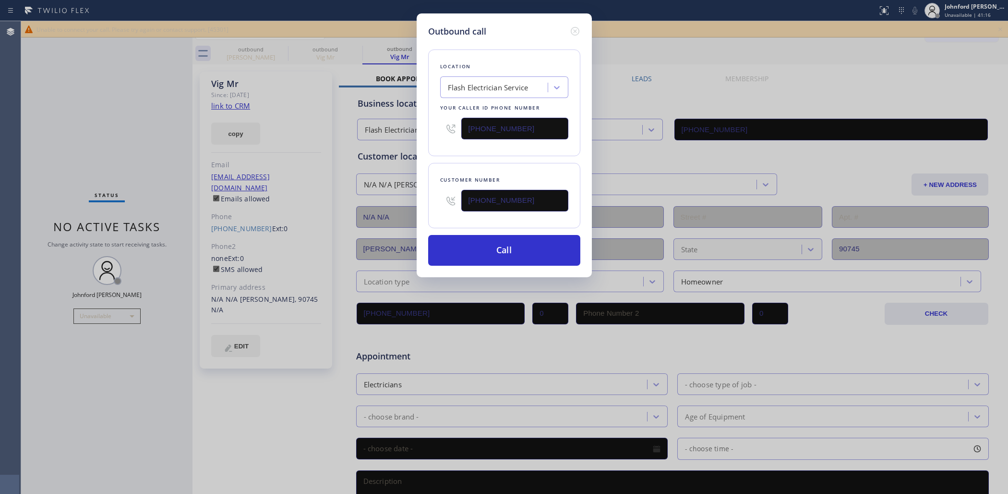
click at [462, 154] on div "Location Flash Electrician Service Your caller id phone number [PHONE_NUMBER] C…" at bounding box center [504, 152] width 152 height 228
click at [473, 244] on button "Call" at bounding box center [504, 250] width 152 height 31
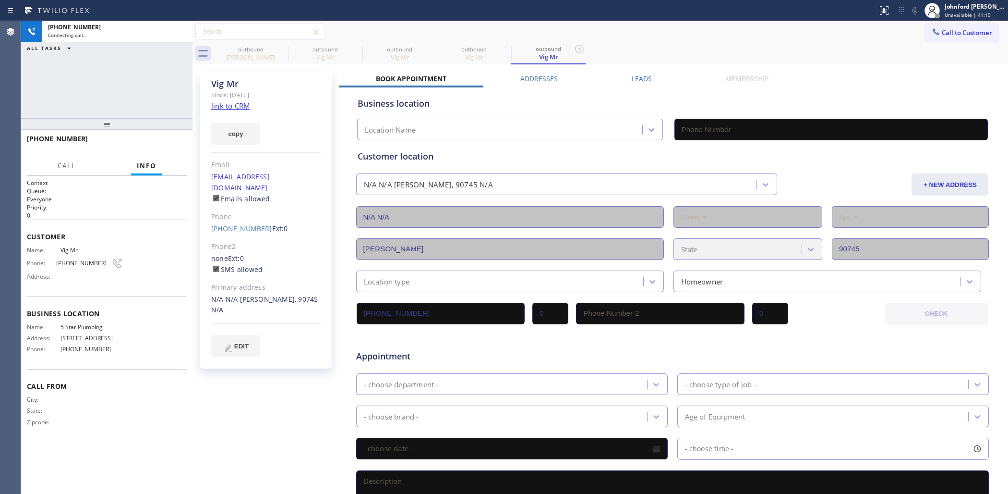
type input "[PHONE_NUMBER]"
click at [285, 53] on icon at bounding box center [282, 49] width 12 height 12
click at [0, 0] on icon at bounding box center [0, 0] width 0 height 0
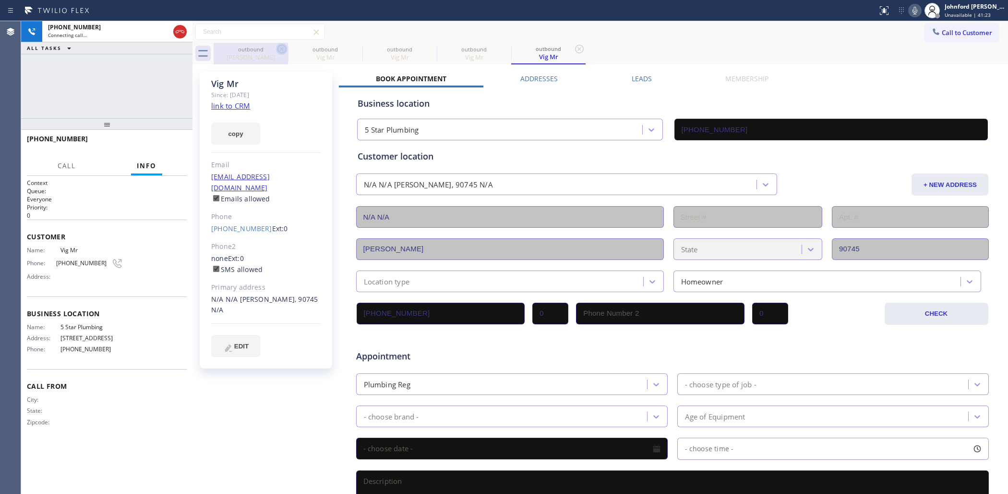
type input "[PHONE_NUMBER]"
click at [920, 12] on icon at bounding box center [915, 11] width 12 height 12
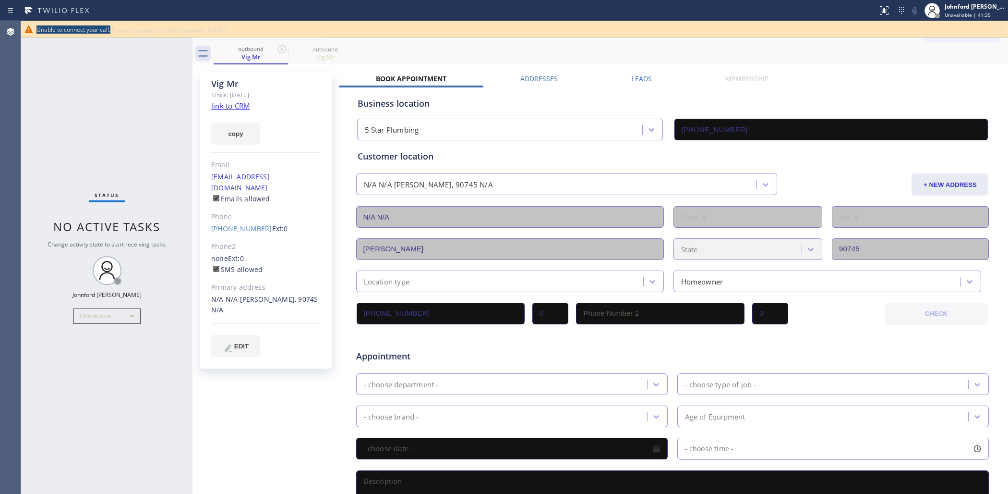
drag, startPoint x: 32, startPoint y: 27, endPoint x: 111, endPoint y: 31, distance: 79.8
click at [111, 31] on div "Unable to connect your call. Please try again or contact support. [45301]" at bounding box center [514, 29] width 987 height 16
copy span "Unable to connect your call."
click at [802, 68] on div "Vig Mr Since: [DATE] link to CRM copy Email [EMAIL_ADDRESS][DOMAIN_NAME] Emails…" at bounding box center [600, 378] width 811 height 622
click at [725, 44] on div "outbound Vig Mr outbound Vig Mr" at bounding box center [611, 54] width 795 height 22
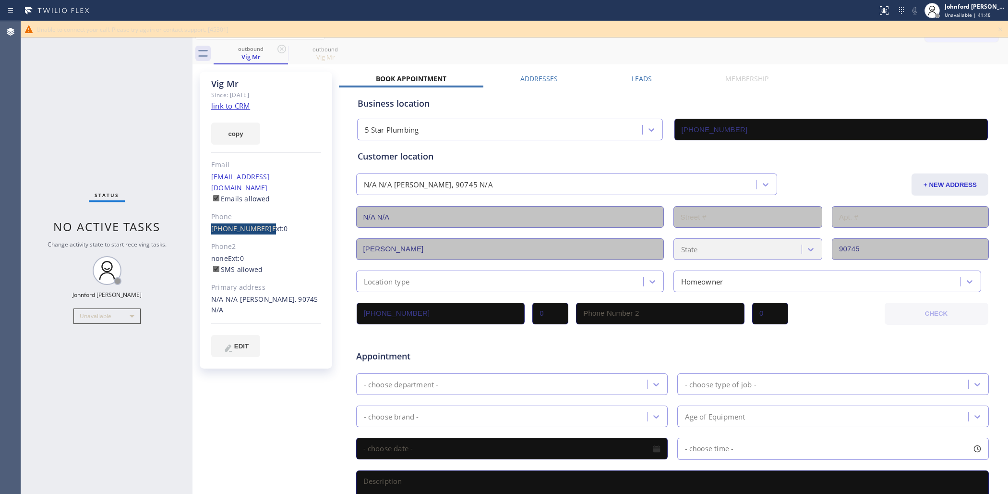
drag, startPoint x: 207, startPoint y: 218, endPoint x: 260, endPoint y: 221, distance: 52.4
click at [260, 221] on div "Vig Mr Since: [DATE] link to CRM copy Email [EMAIL_ADDRESS][DOMAIN_NAME] Emails…" at bounding box center [266, 220] width 132 height 297
copy div "[PHONE_NUMBER]"
click at [1001, 28] on icon at bounding box center [1001, 30] width 12 height 12
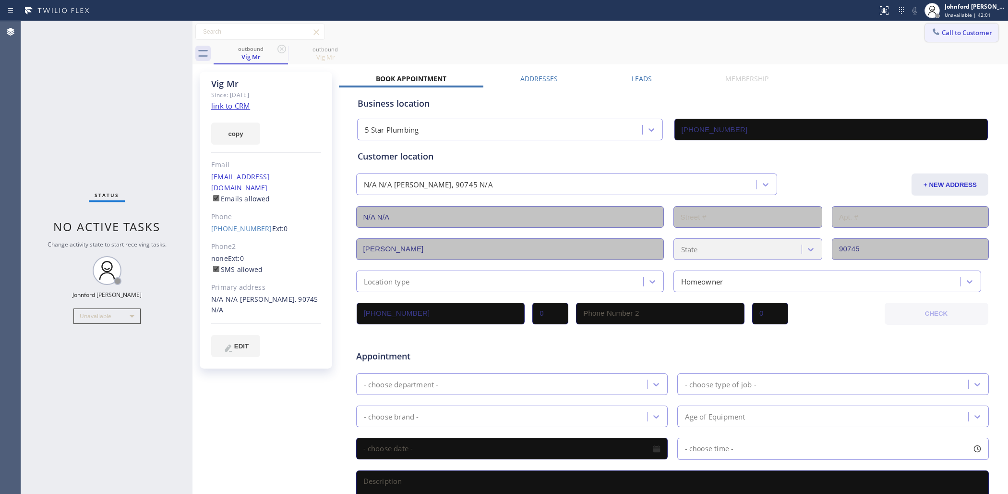
click at [956, 35] on span "Call to Customer" at bounding box center [967, 32] width 50 height 9
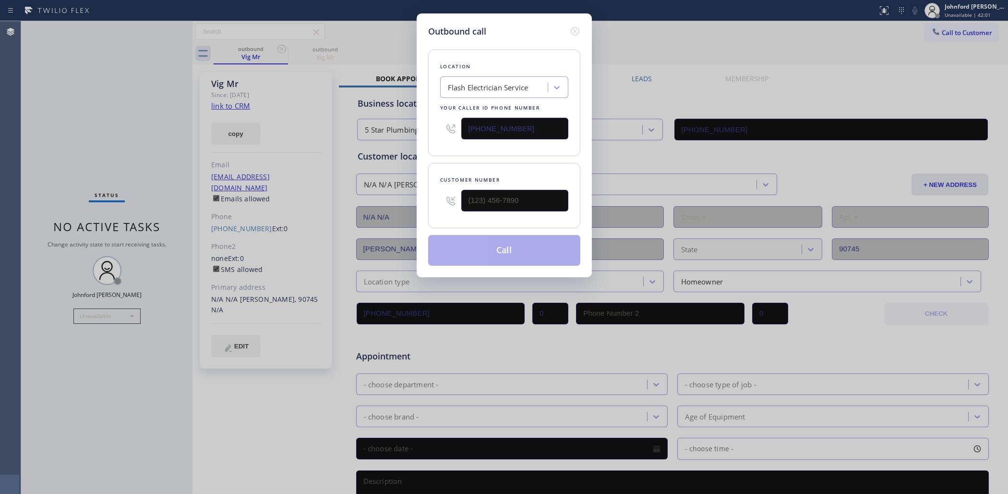
drag, startPoint x: 529, startPoint y: 132, endPoint x: 325, endPoint y: 132, distance: 204.5
click at [336, 132] on div "Outbound call Location Flash Electrician Service Your caller id phone number [P…" at bounding box center [504, 247] width 1008 height 494
paste input "786) 655-9638"
type input "[PHONE_NUMBER]"
click at [426, 207] on div "Outbound call Location 4B1.Result Calls Local Results Appliance Repair MI Your …" at bounding box center [504, 145] width 175 height 264
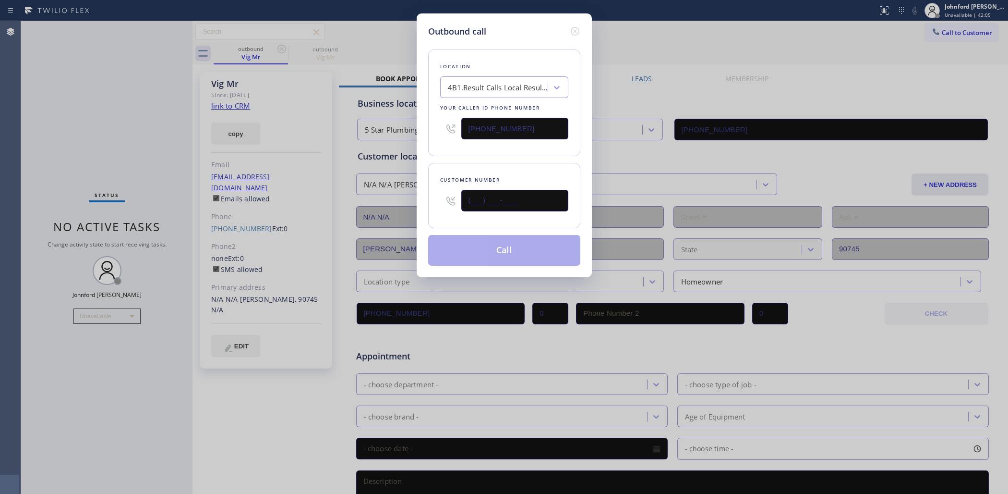
click at [497, 195] on input "(___) ___-____" at bounding box center [514, 201] width 107 height 22
paste input "9-5498"
click at [491, 163] on div "Customer number (___) __9-5498" at bounding box center [504, 195] width 152 height 65
drag, startPoint x: 535, startPoint y: 205, endPoint x: 446, endPoint y: 204, distance: 89.8
click at [446, 204] on div "(___) __9-5498" at bounding box center [504, 200] width 128 height 31
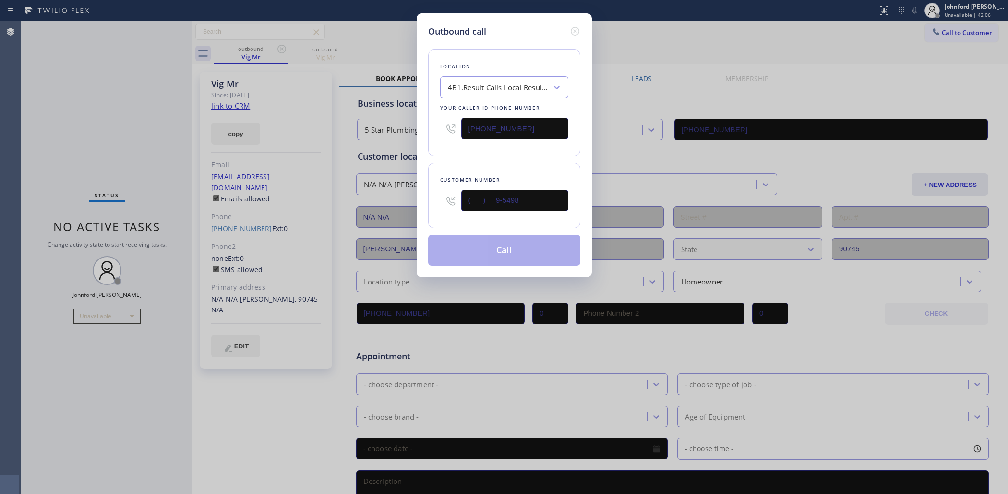
paste input "954) 980-1404"
type input "[PHONE_NUMBER]"
drag, startPoint x: 471, startPoint y: 167, endPoint x: 483, endPoint y: 221, distance: 55.2
click at [471, 167] on div "Customer number [PHONE_NUMBER]" at bounding box center [504, 195] width 152 height 65
click at [487, 245] on button "Call" at bounding box center [504, 250] width 152 height 31
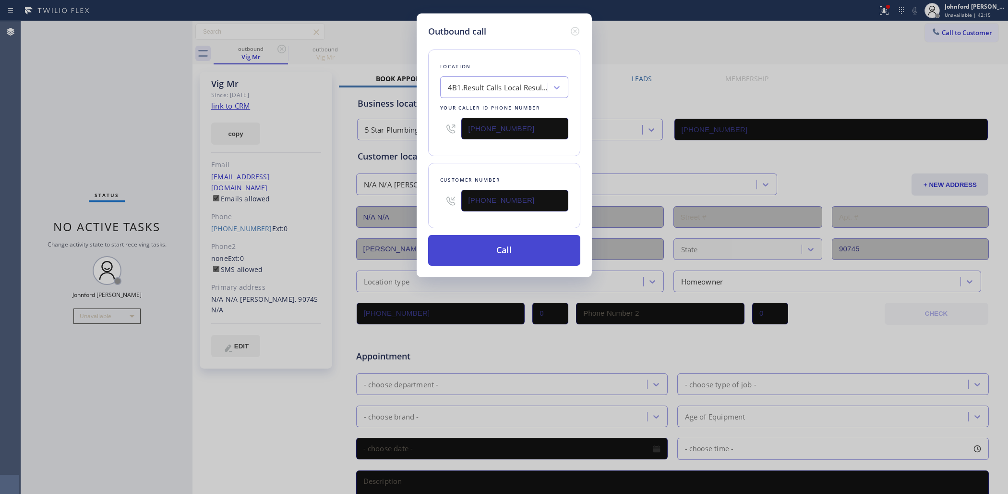
click at [500, 235] on button "Call" at bounding box center [504, 250] width 152 height 31
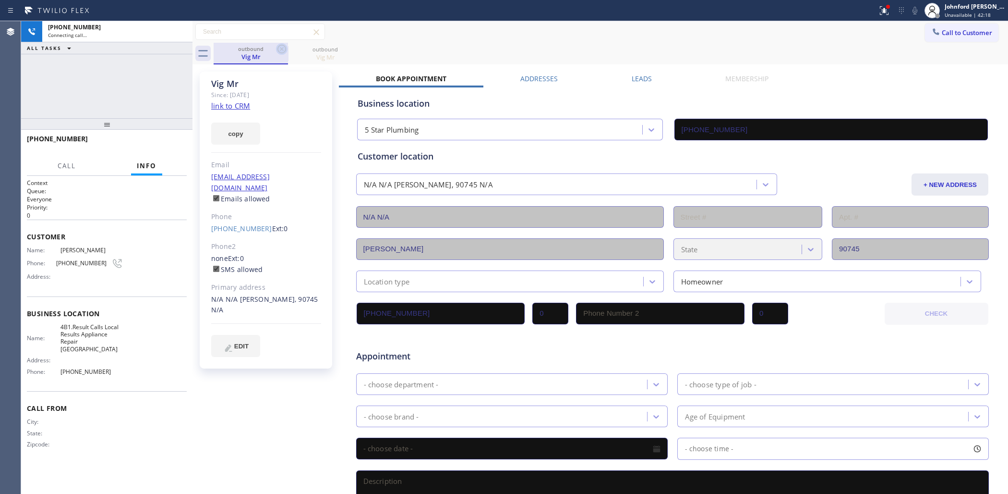
click at [284, 49] on icon at bounding box center [282, 49] width 12 height 12
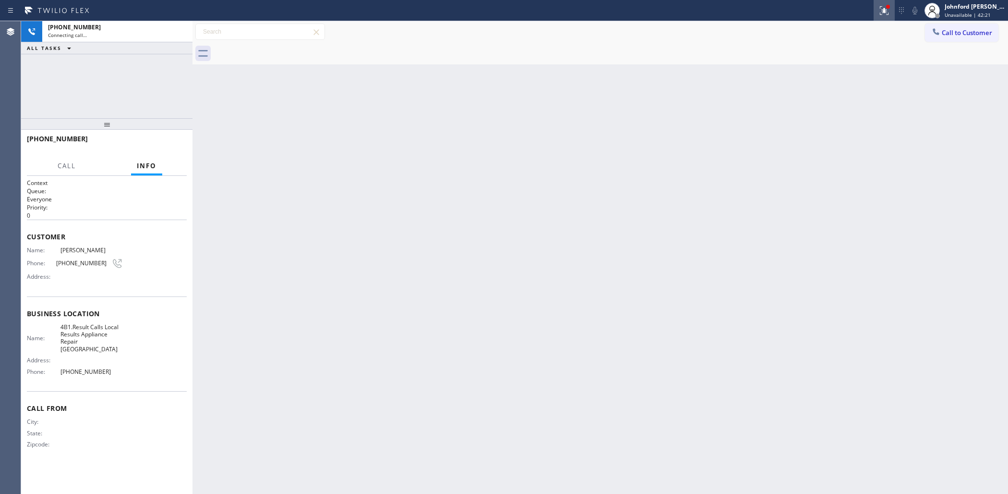
click at [888, 10] on icon at bounding box center [885, 11] width 12 height 12
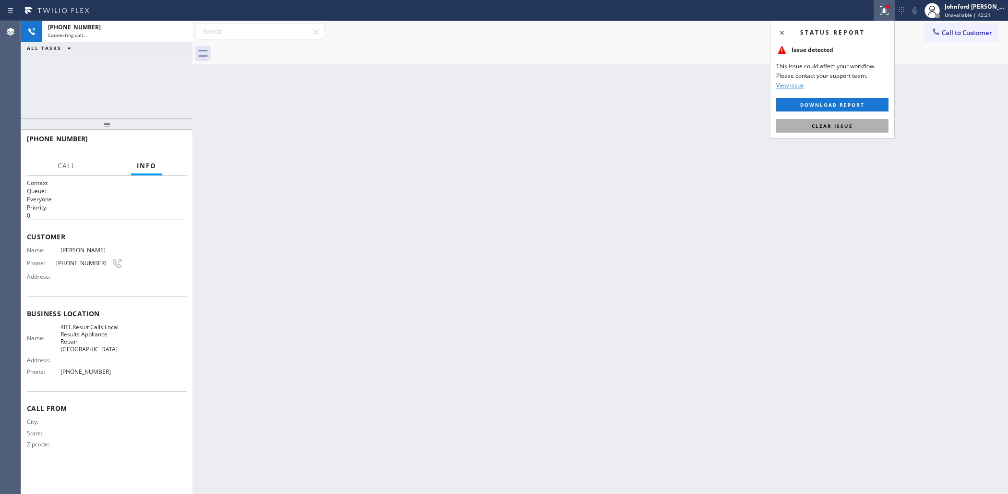
click at [800, 123] on button "Clear issue" at bounding box center [832, 125] width 112 height 13
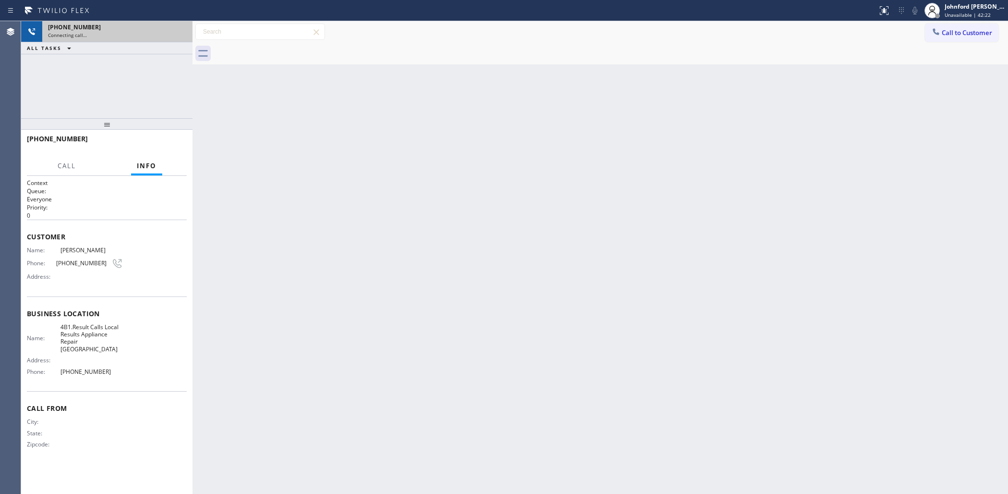
click at [95, 37] on div "Connecting call…" at bounding box center [117, 35] width 139 height 7
click at [104, 30] on div "[PHONE_NUMBER]" at bounding box center [108, 27] width 121 height 8
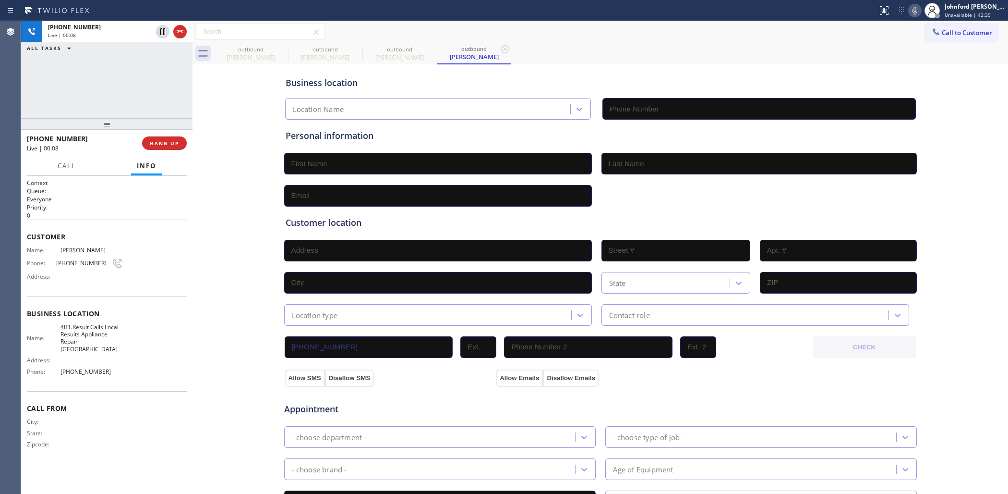
type input "[PHONE_NUMBER]"
click at [910, 10] on icon at bounding box center [915, 11] width 12 height 12
click at [598, 43] on div "outbound [PERSON_NAME] outbound [PERSON_NAME] outbound [PERSON_NAME] outbound […" at bounding box center [611, 54] width 795 height 22
click at [913, 11] on icon at bounding box center [915, 11] width 12 height 12
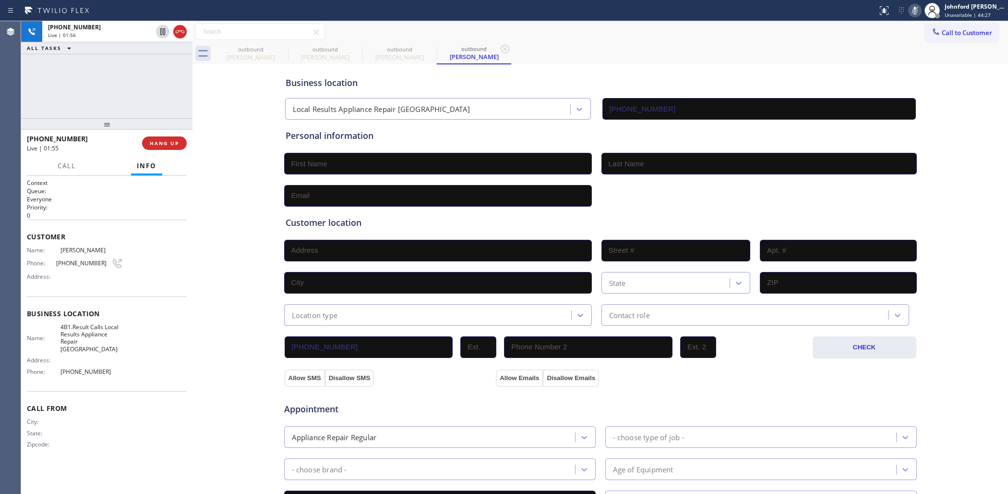
click at [913, 11] on icon at bounding box center [915, 11] width 12 height 12
click at [593, 34] on div "Call to Customer Outbound call Location Local Results Appliance Repair MI Your …" at bounding box center [601, 32] width 816 height 17
click at [911, 9] on icon at bounding box center [915, 11] width 12 height 12
click at [279, 49] on icon at bounding box center [282, 49] width 12 height 12
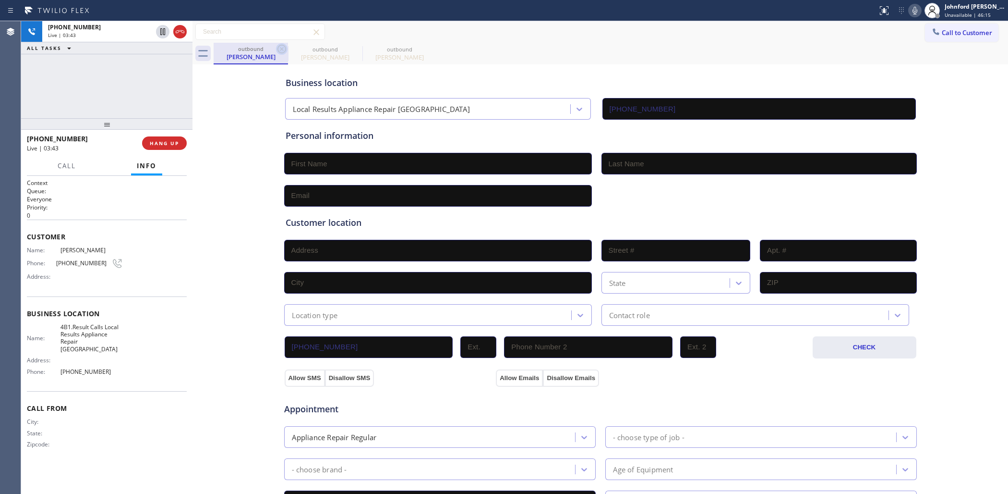
click at [280, 47] on icon at bounding box center [282, 49] width 12 height 12
click at [517, 41] on div "Call to Customer Outbound call Location Local Results Appliance Repair MI Your …" at bounding box center [601, 32] width 816 height 22
click at [911, 11] on icon at bounding box center [915, 11] width 12 height 12
click at [670, 73] on div "Business location Local Results Appliance Repair MI [PHONE_NUMBER]" at bounding box center [601, 93] width 634 height 53
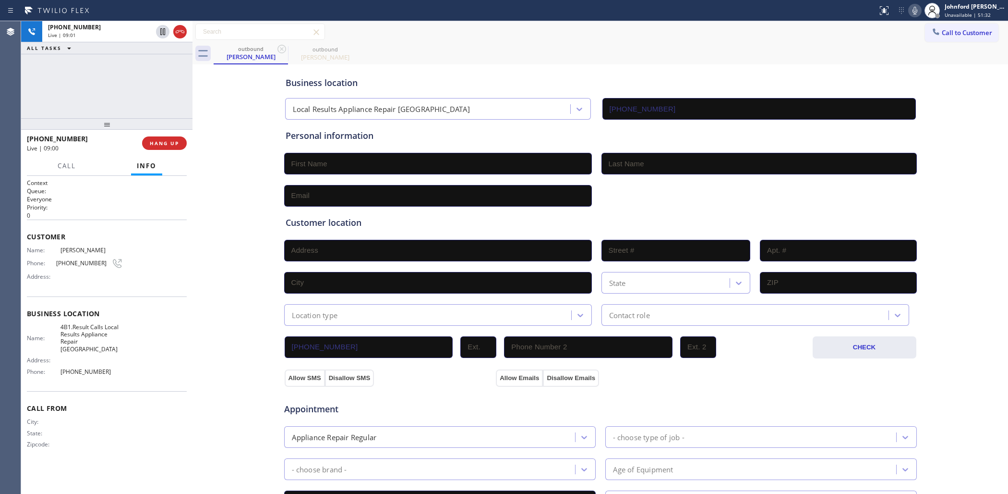
click at [80, 58] on div "[PHONE_NUMBER] Live | 09:01 ALL TASKS ALL TASKS ACTIVE TASKS TASKS IN WRAP UP" at bounding box center [106, 69] width 171 height 97
click at [172, 147] on button "COMPLETE" at bounding box center [162, 142] width 48 height 13
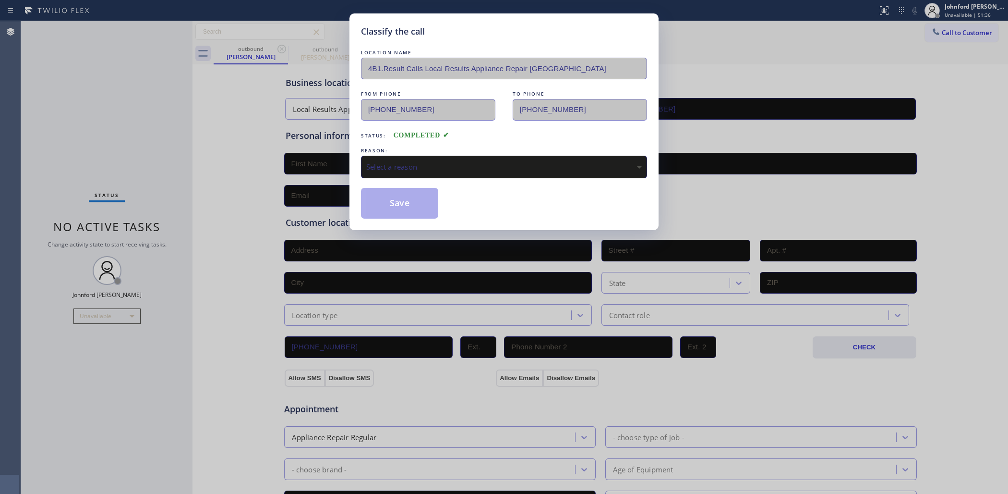
drag, startPoint x: 373, startPoint y: 149, endPoint x: 389, endPoint y: 180, distance: 35.2
click at [374, 152] on div "REASON: Select a reason" at bounding box center [504, 161] width 286 height 33
click at [391, 165] on div "Select a reason" at bounding box center [504, 166] width 276 height 11
click at [397, 203] on button "Save" at bounding box center [399, 203] width 77 height 31
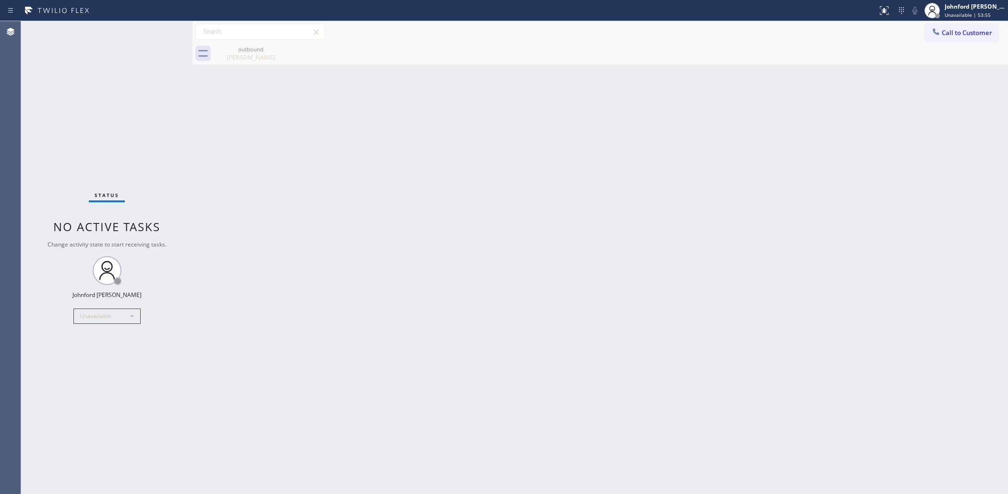
click at [946, 30] on span "Call to Customer" at bounding box center [967, 32] width 50 height 9
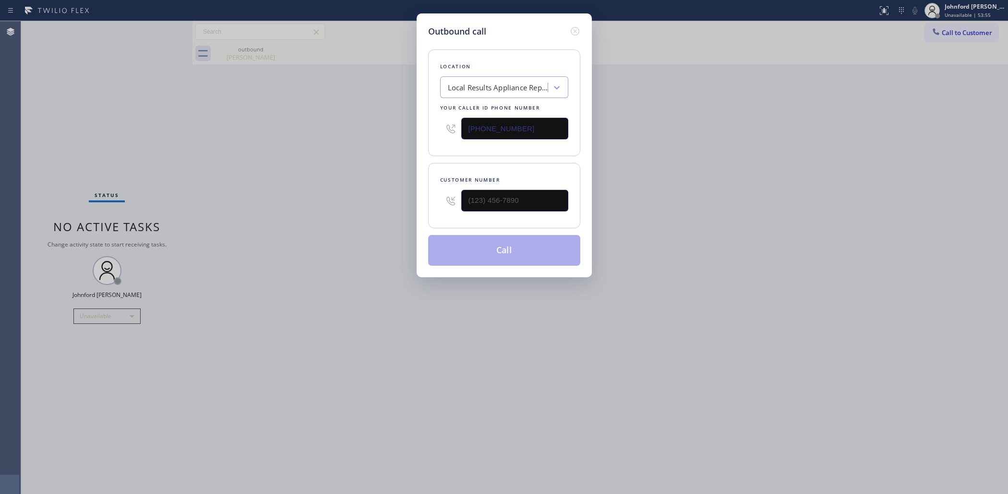
drag, startPoint x: 506, startPoint y: 126, endPoint x: 434, endPoint y: 126, distance: 72.0
click at [434, 126] on div "Location Local Results Appliance Repair MI Your caller id phone number [PHONE_N…" at bounding box center [504, 102] width 152 height 107
click at [581, 34] on div "Outbound call Location Local Results Appliance Repair MI Your caller id phone n…" at bounding box center [504, 145] width 175 height 264
click at [576, 29] on icon at bounding box center [574, 31] width 9 height 9
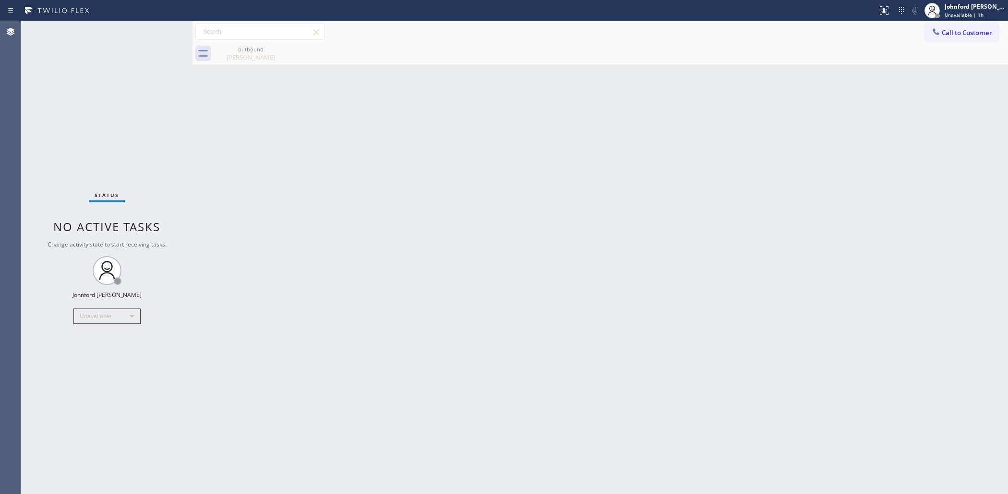
click at [764, 173] on div "Back to Dashboard Change Sender ID Customers Technicians Select a contact Outbo…" at bounding box center [601, 257] width 816 height 472
click at [116, 105] on div "Status No active tasks Change activity state to start receiving tasks. [PERSON_…" at bounding box center [106, 257] width 171 height 472
drag, startPoint x: 84, startPoint y: 120, endPoint x: 102, endPoint y: 94, distance: 32.0
click at [84, 120] on div "Status No active tasks Change activity state to start receiving tasks. [PERSON_…" at bounding box center [106, 257] width 171 height 472
click at [945, 35] on span "Call to Customer" at bounding box center [967, 32] width 50 height 9
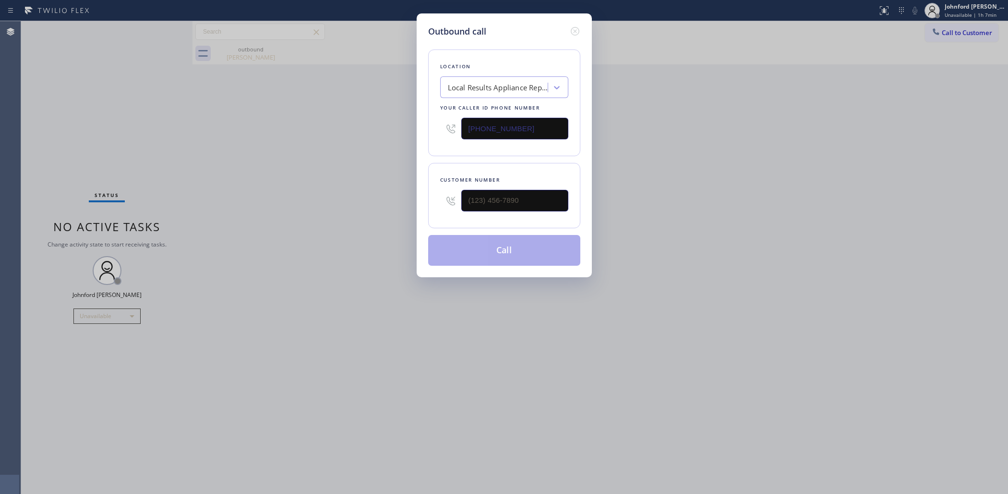
drag, startPoint x: 540, startPoint y: 127, endPoint x: 306, endPoint y: 132, distance: 234.3
click at [410, 128] on div "Outbound call Location Local Results Appliance Repair MI Your caller id phone n…" at bounding box center [504, 247] width 1008 height 494
paste input "213) 322-1181"
type input "[PHONE_NUMBER]"
paste input "980) 565-3682"
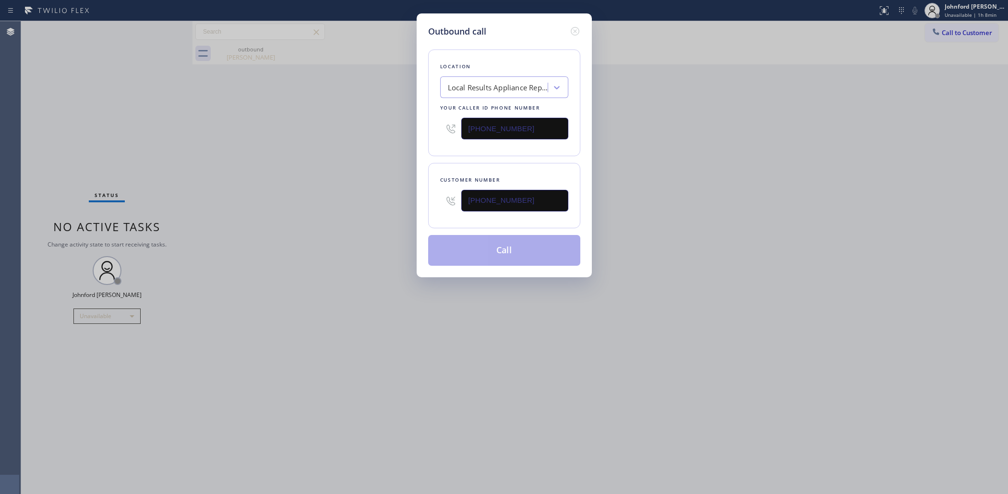
type input "[PHONE_NUMBER]"
click at [385, 193] on div "Outbound call Location Local Results Appliance Repair MI Your caller id phone n…" at bounding box center [504, 247] width 1008 height 494
click at [500, 251] on button "Call" at bounding box center [504, 250] width 152 height 31
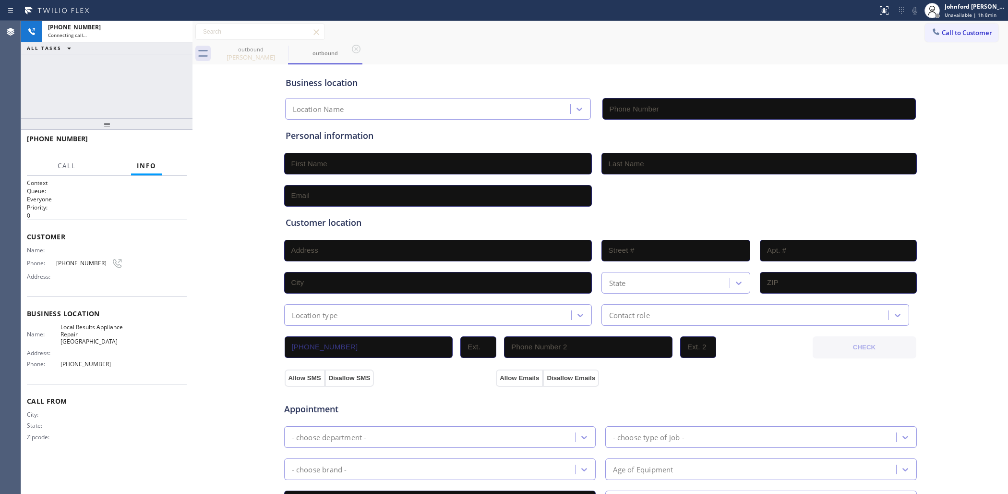
type input "[PHONE_NUMBER]"
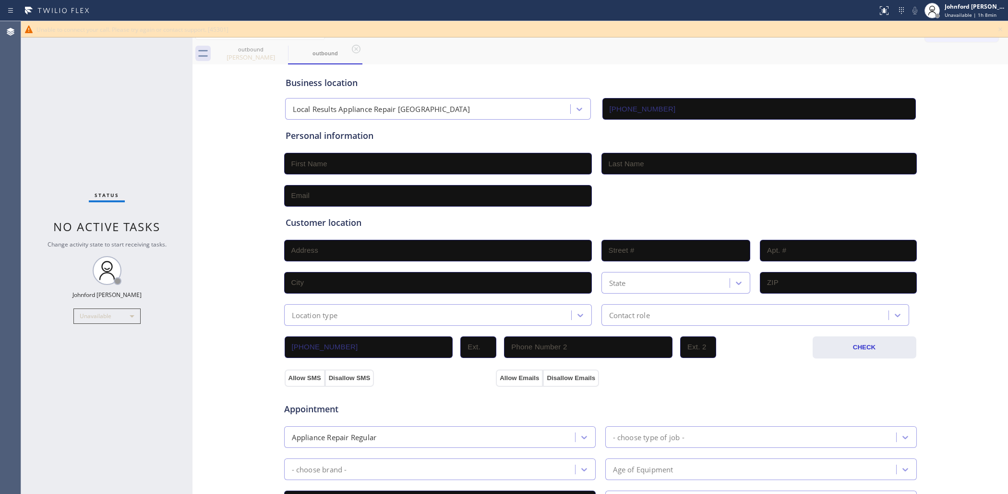
drag, startPoint x: 480, startPoint y: 58, endPoint x: 495, endPoint y: 54, distance: 16.0
click at [495, 54] on div "outbound [PERSON_NAME] outbound" at bounding box center [611, 54] width 795 height 22
click at [1000, 29] on icon at bounding box center [1001, 29] width 4 height 4
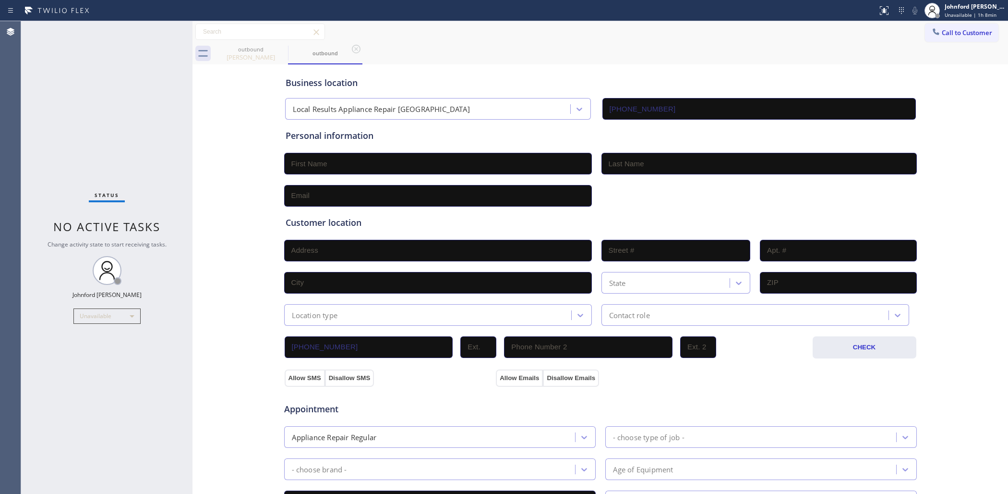
click at [913, 31] on div "Call to Customer Outbound call Location Search location Your caller id phone nu…" at bounding box center [601, 32] width 816 height 17
click at [931, 31] on icon at bounding box center [936, 32] width 10 height 10
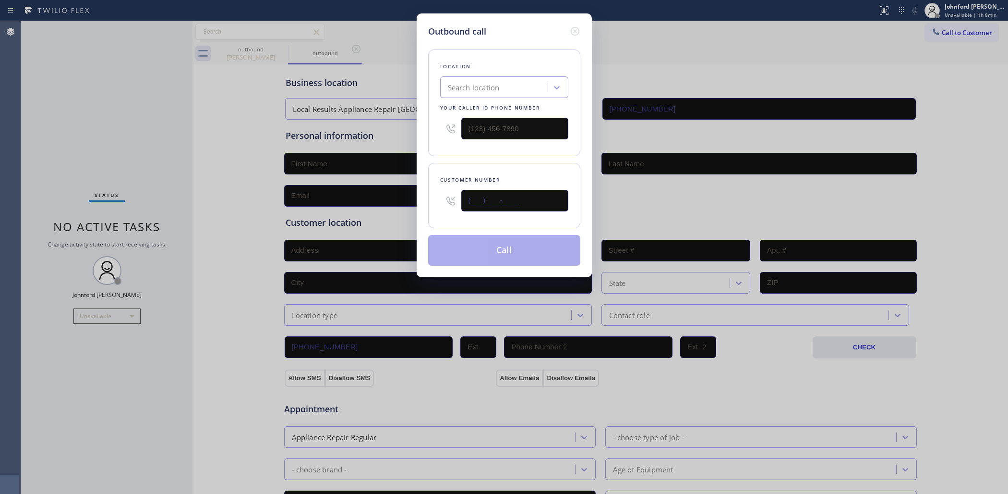
drag, startPoint x: 541, startPoint y: 200, endPoint x: 430, endPoint y: 205, distance: 111.0
click at [435, 207] on div "Customer number (___) ___-____" at bounding box center [504, 195] width 152 height 65
paste input "980) 565-3682"
type input "[PHONE_NUMBER]"
drag, startPoint x: 531, startPoint y: 137, endPoint x: 435, endPoint y: 140, distance: 96.5
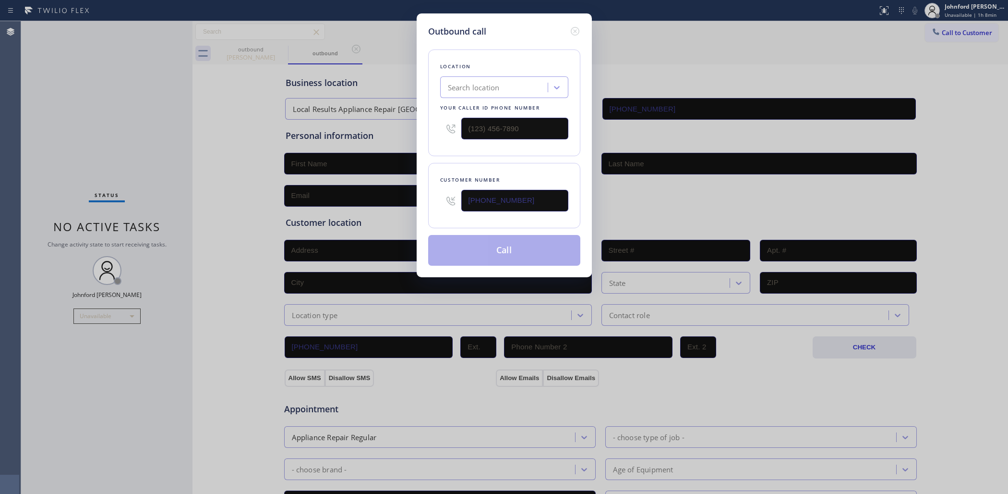
click at [440, 140] on div at bounding box center [504, 128] width 128 height 31
click at [482, 132] on input "(___) ___-____" at bounding box center [514, 129] width 107 height 22
click at [495, 128] on input "(___) ___-____" at bounding box center [514, 129] width 107 height 22
paste input "2-1332"
drag, startPoint x: 506, startPoint y: 127, endPoint x: 418, endPoint y: 131, distance: 87.5
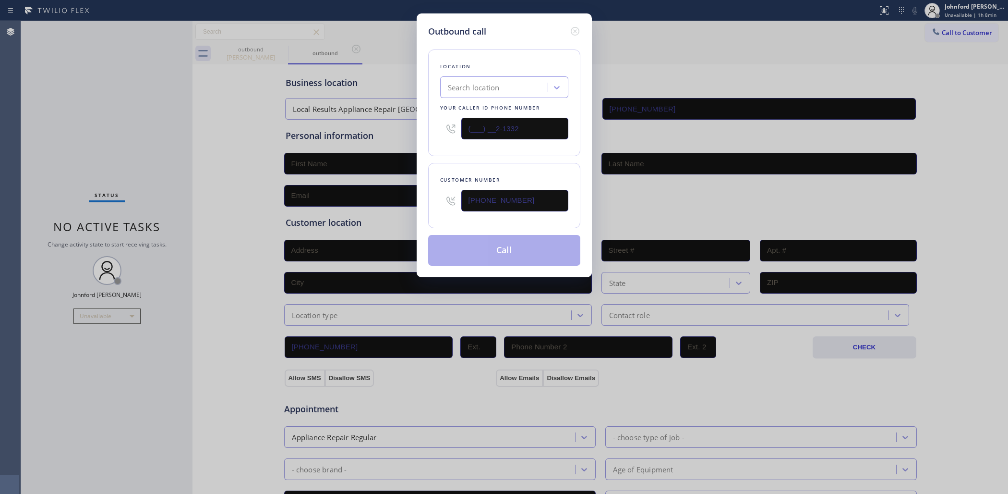
click at [418, 131] on div "Outbound call Location Search location Your caller id phone number (___) __2-13…" at bounding box center [504, 145] width 175 height 264
paste input "213) 322-1181"
click at [479, 163] on div "Customer number [PHONE_NUMBER]" at bounding box center [504, 195] width 152 height 65
click at [492, 249] on button "Call" at bounding box center [504, 250] width 152 height 31
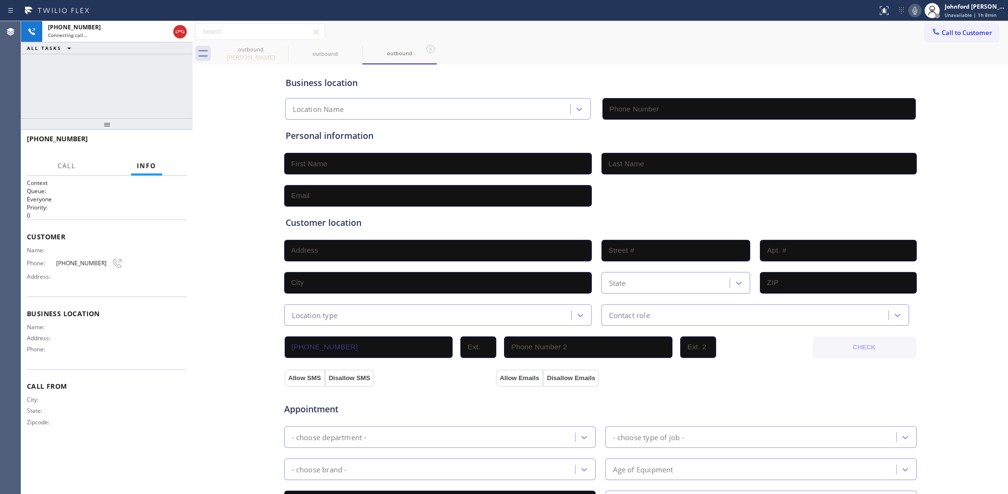
click at [251, 114] on div "Business location Location Name Personal information Customer location >> ADD N…" at bounding box center [600, 395] width 811 height 656
click at [228, 107] on div "Business location Location Name Personal information Customer location >> ADD N…" at bounding box center [600, 395] width 811 height 656
click at [284, 48] on icon at bounding box center [282, 49] width 12 height 12
click at [150, 75] on div "[PHONE_NUMBER] Connecting call… ALL TASKS ALL TASKS ACTIVE TASKS TASKS IN WRAP …" at bounding box center [106, 69] width 171 height 97
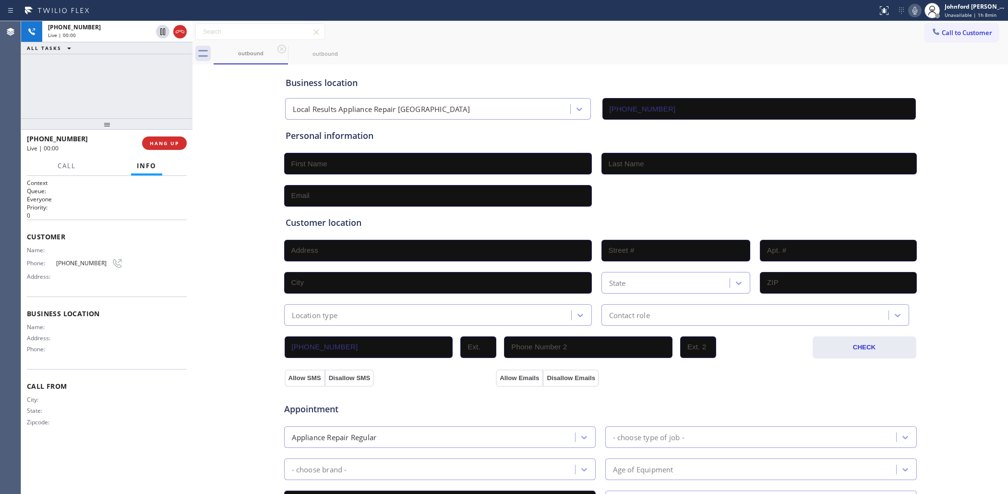
drag, startPoint x: 231, startPoint y: 99, endPoint x: 171, endPoint y: 131, distance: 67.6
click at [217, 109] on div "Business location Local Results Appliance Repair MI [PHONE_NUMBER] Personal inf…" at bounding box center [600, 395] width 811 height 656
click at [149, 147] on button "HANG UP" at bounding box center [164, 142] width 45 height 13
click at [937, 22] on div "Call to Customer Outbound call Location Search location Your caller id phone nu…" at bounding box center [601, 32] width 816 height 22
click at [948, 26] on button "Call to Customer" at bounding box center [961, 33] width 73 height 18
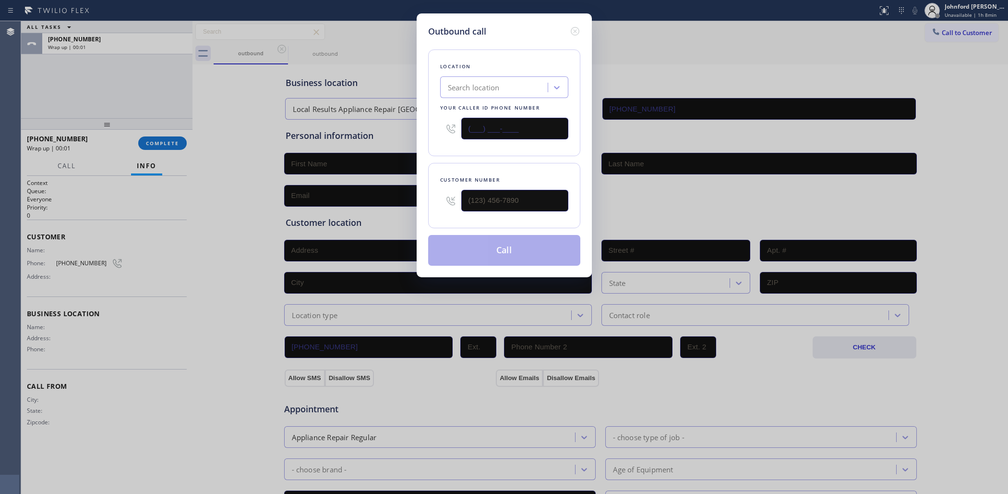
paste input "213) 863-9424"
type input "[PHONE_NUMBER]"
click at [0, 238] on html "Status report No issues detected If you experience an issue, please download th…" at bounding box center [504, 247] width 1008 height 494
drag, startPoint x: 525, startPoint y: 185, endPoint x: 433, endPoint y: 189, distance: 91.3
click at [433, 189] on div "Customer number" at bounding box center [504, 195] width 152 height 65
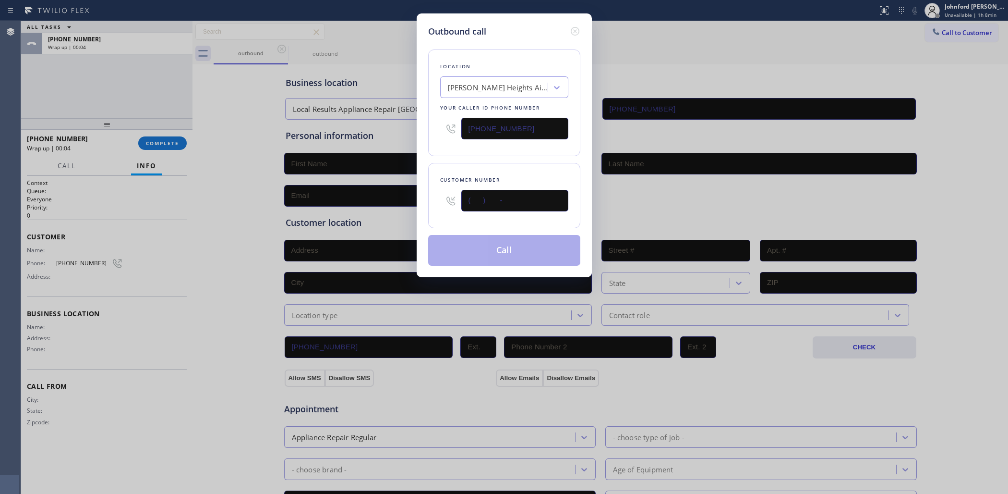
click at [518, 195] on input "(___) ___-____" at bounding box center [514, 201] width 107 height 22
paste input "404) 759-8443"
type input "[PHONE_NUMBER]"
click at [526, 157] on div "Location [PERSON_NAME][GEOGRAPHIC_DATA] Air Conditioning Your caller id phone n…" at bounding box center [504, 152] width 152 height 228
click at [497, 247] on button "Call" at bounding box center [504, 250] width 152 height 31
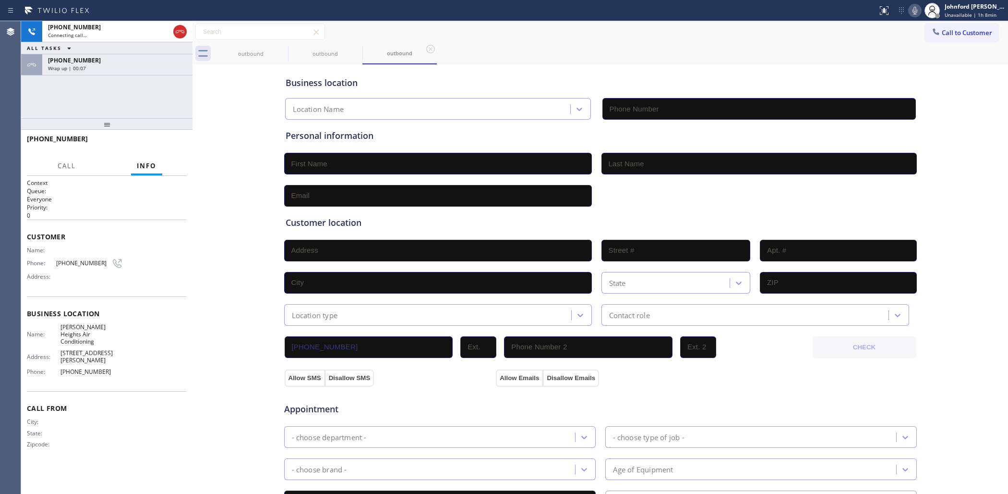
type input "[PHONE_NUMBER]"
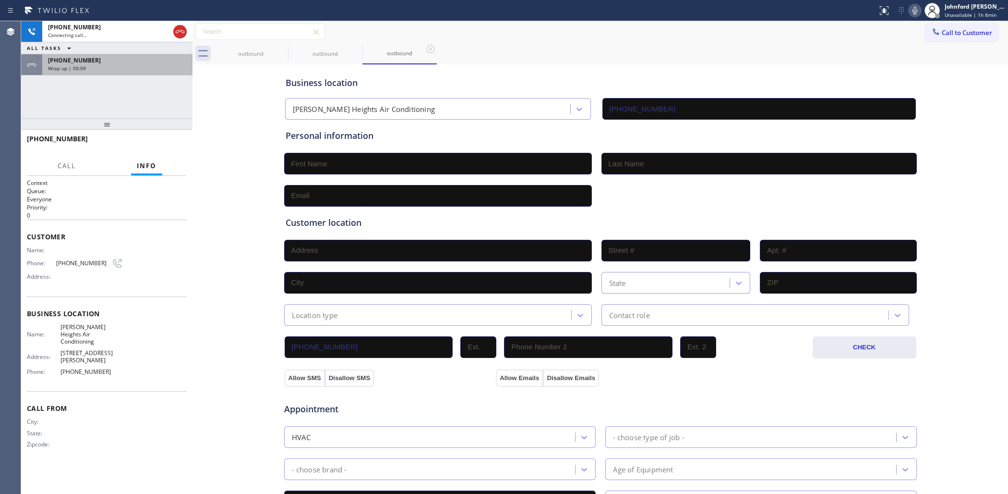
click at [147, 68] on div "Wrap up | 00:09" at bounding box center [117, 68] width 139 height 7
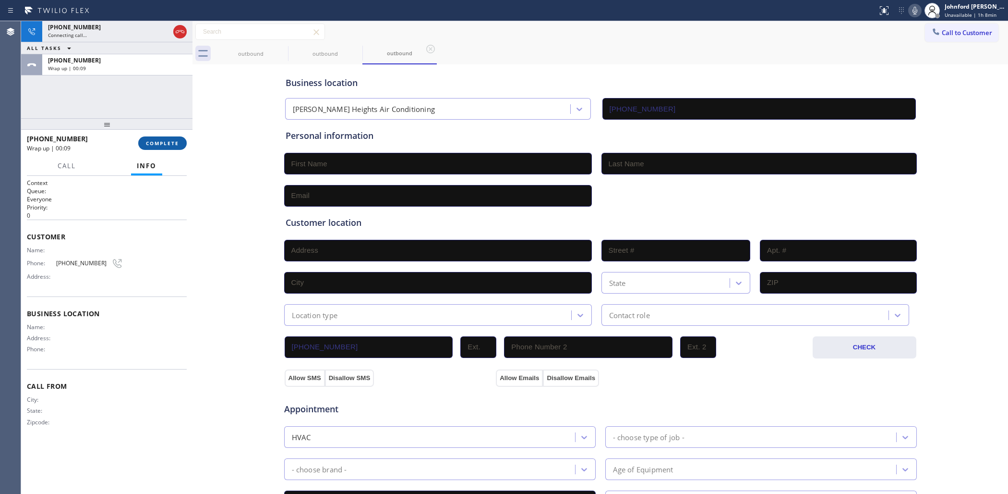
click at [170, 138] on button "COMPLETE" at bounding box center [162, 142] width 48 height 13
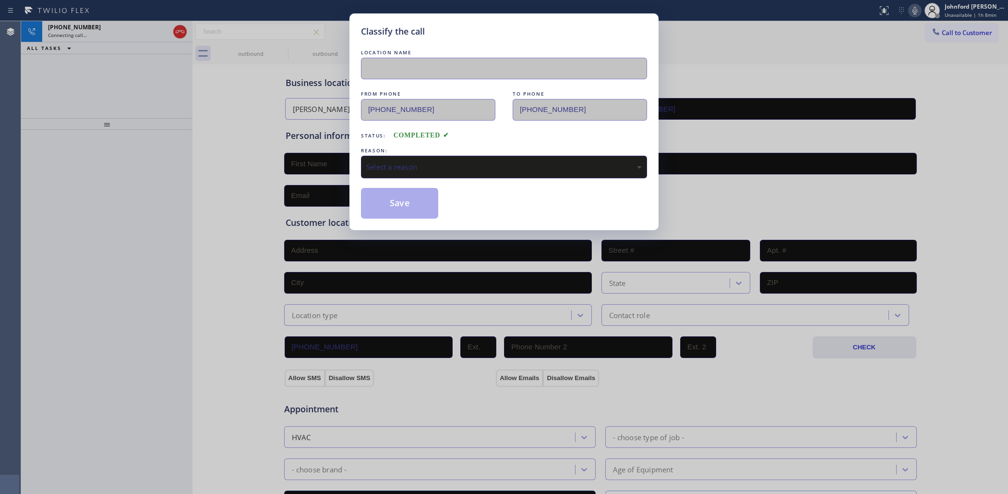
click at [402, 162] on div "Select a reason" at bounding box center [504, 166] width 276 height 11
drag, startPoint x: 398, startPoint y: 210, endPoint x: 394, endPoint y: 217, distance: 8.4
click at [398, 209] on button "Save" at bounding box center [399, 203] width 77 height 31
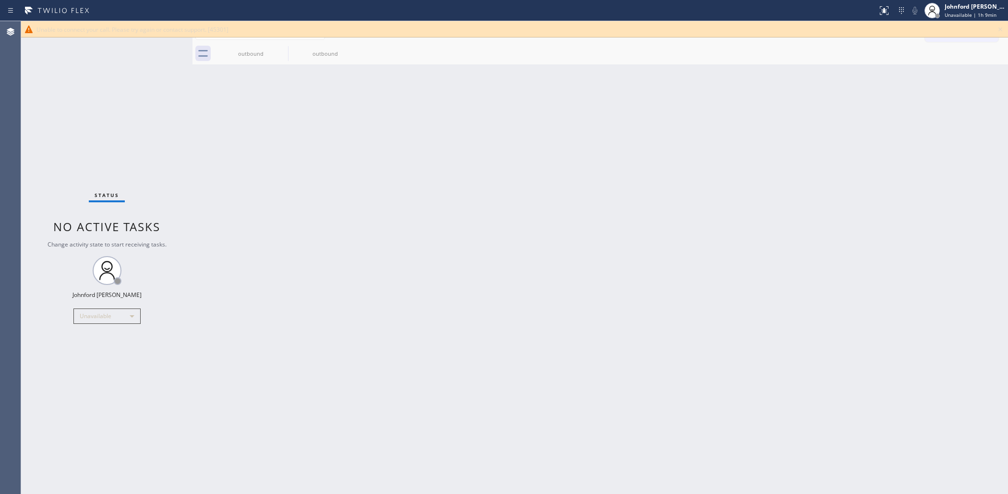
click at [999, 29] on icon at bounding box center [1001, 30] width 12 height 12
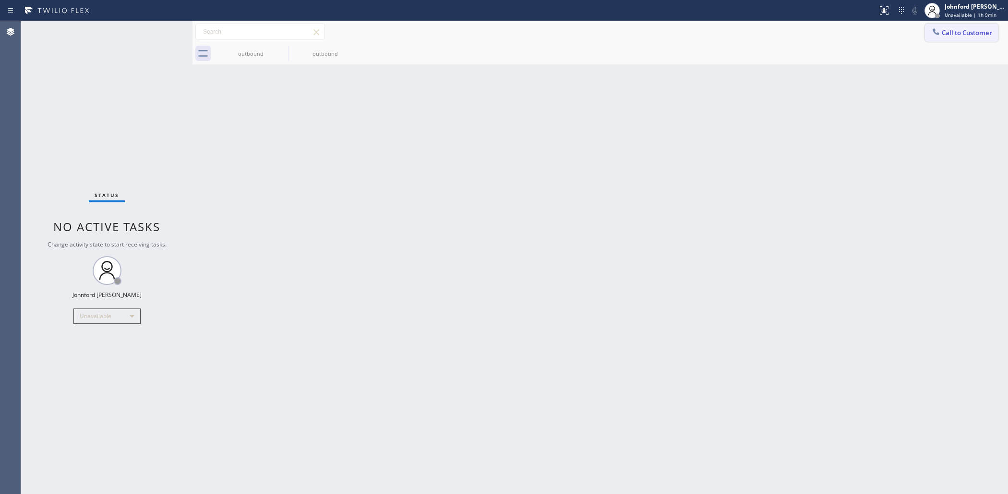
click at [958, 39] on button "Call to Customer" at bounding box center [961, 33] width 73 height 18
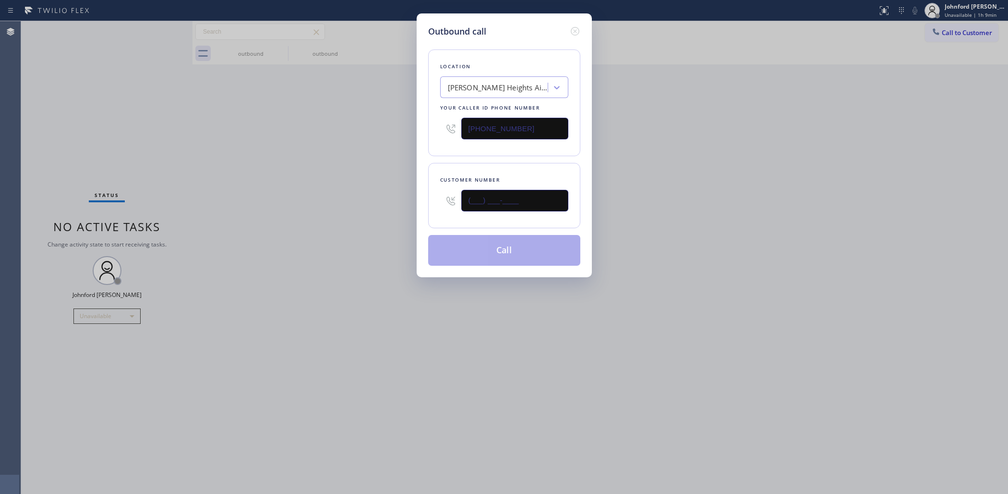
drag, startPoint x: 435, startPoint y: 208, endPoint x: 356, endPoint y: 208, distance: 78.7
click at [414, 208] on div "Outbound call Location [PERSON_NAME][GEOGRAPHIC_DATA] Air Conditioning Your cal…" at bounding box center [504, 247] width 1008 height 494
paste input "404) 759-8443"
type input "[PHONE_NUMBER]"
click at [330, 208] on div "Outbound call Location [PERSON_NAME][GEOGRAPHIC_DATA] Air Conditioning Your cal…" at bounding box center [504, 247] width 1008 height 494
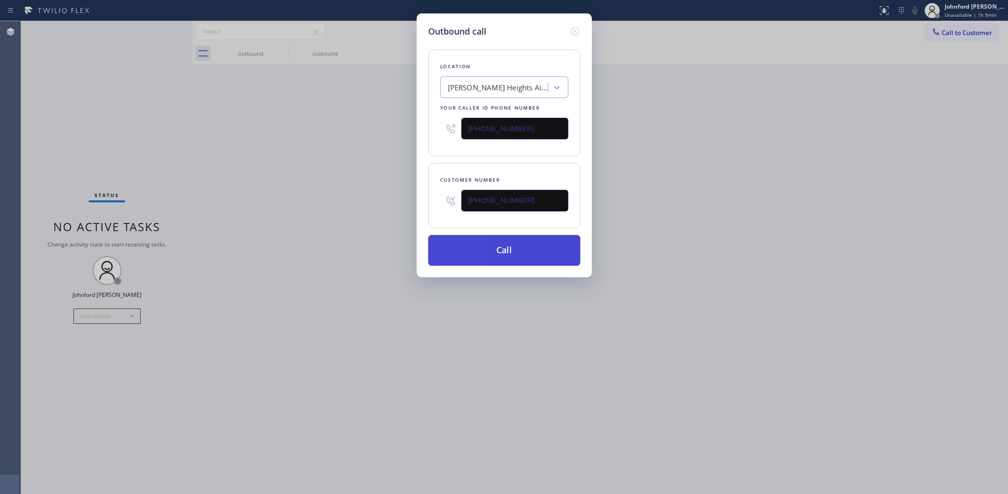
click at [472, 250] on button "Call" at bounding box center [504, 250] width 152 height 31
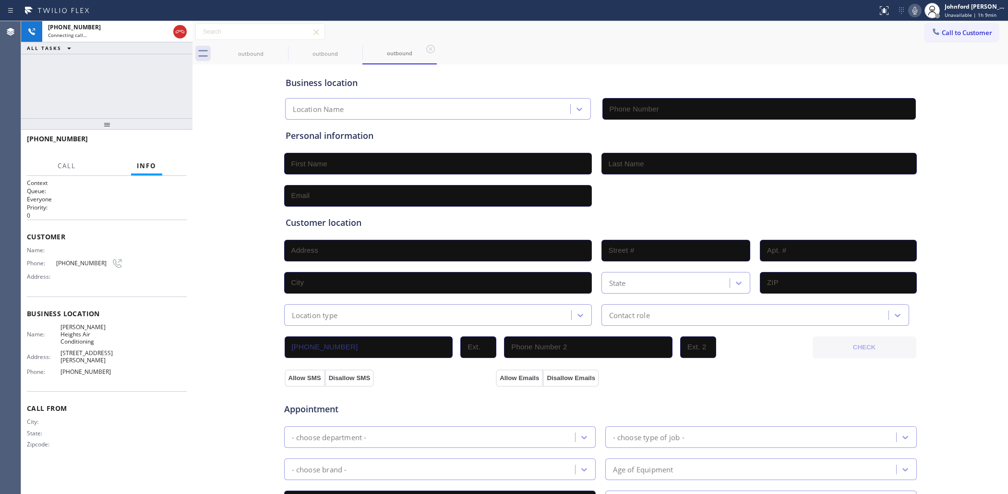
type input "[PHONE_NUMBER]"
drag, startPoint x: 179, startPoint y: 75, endPoint x: 182, endPoint y: 54, distance: 21.9
click at [179, 74] on div "[PHONE_NUMBER] Connecting call… ALL TASKS ALL TASKS ACTIVE TASKS TASKS IN WRAP …" at bounding box center [106, 69] width 171 height 97
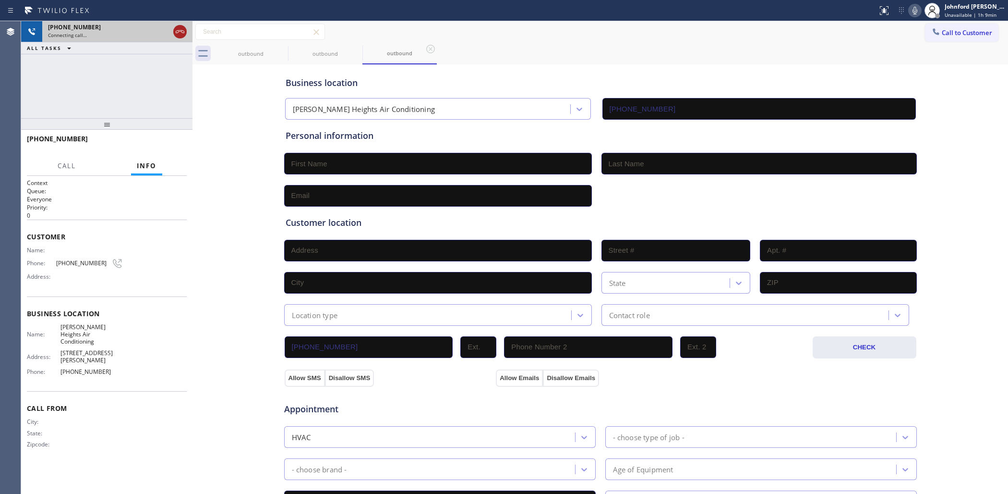
click at [178, 34] on icon at bounding box center [180, 32] width 12 height 12
click at [931, 27] on icon at bounding box center [936, 32] width 10 height 10
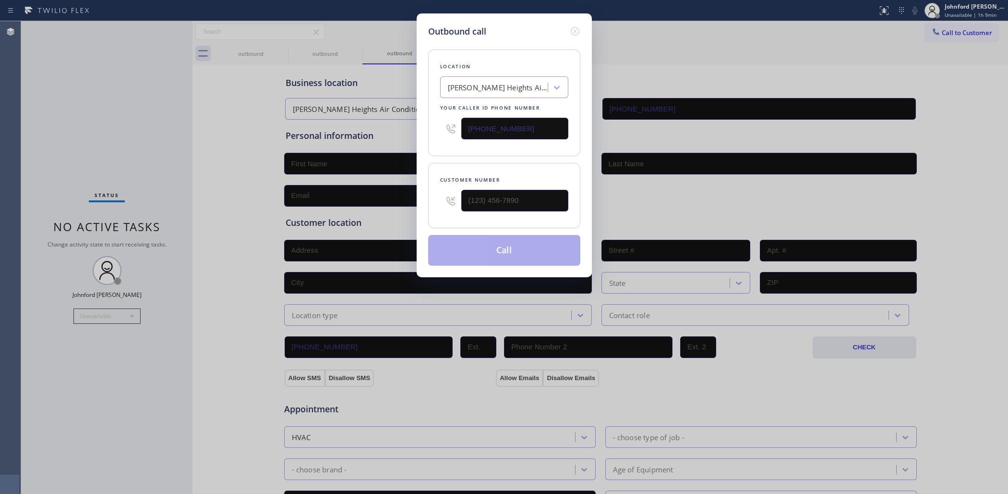
drag, startPoint x: 530, startPoint y: 132, endPoint x: 367, endPoint y: 135, distance: 162.3
click at [373, 135] on div "Outbound call Location [PERSON_NAME][GEOGRAPHIC_DATA] Air Conditioning Your cal…" at bounding box center [504, 247] width 1008 height 494
paste input "06) 539-0092"
type input "[PHONE_NUMBER]"
click at [419, 195] on div "Outbound call Location Home Care Quality Your caller id phone number [PHONE_NUM…" at bounding box center [504, 145] width 175 height 264
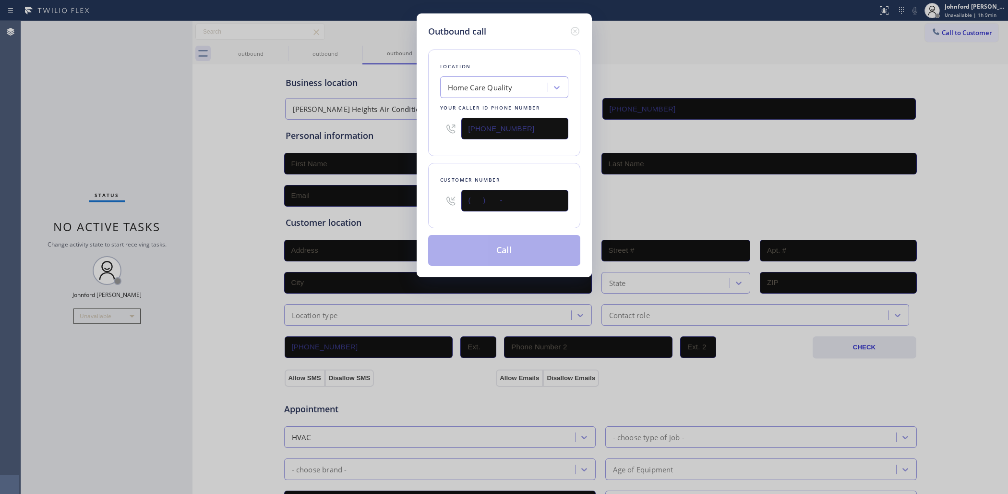
paste input "360) 291-5484"
type input "[PHONE_NUMBER]"
drag, startPoint x: 464, startPoint y: 154, endPoint x: 481, endPoint y: 235, distance: 82.9
click at [465, 155] on div "Location Home Care Quality Your caller id phone number [PHONE_NUMBER] Customer …" at bounding box center [504, 152] width 152 height 228
click at [490, 250] on button "Call" at bounding box center [504, 250] width 152 height 31
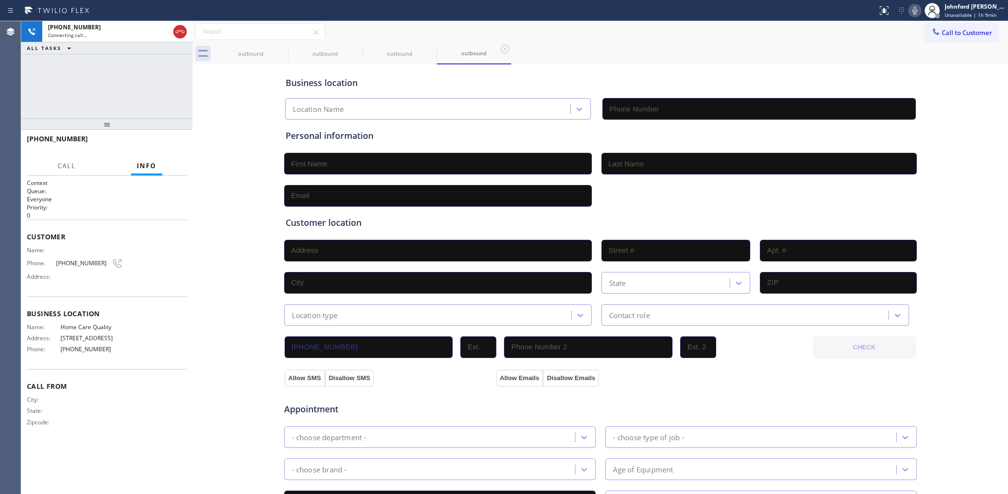
type input "[PHONE_NUMBER]"
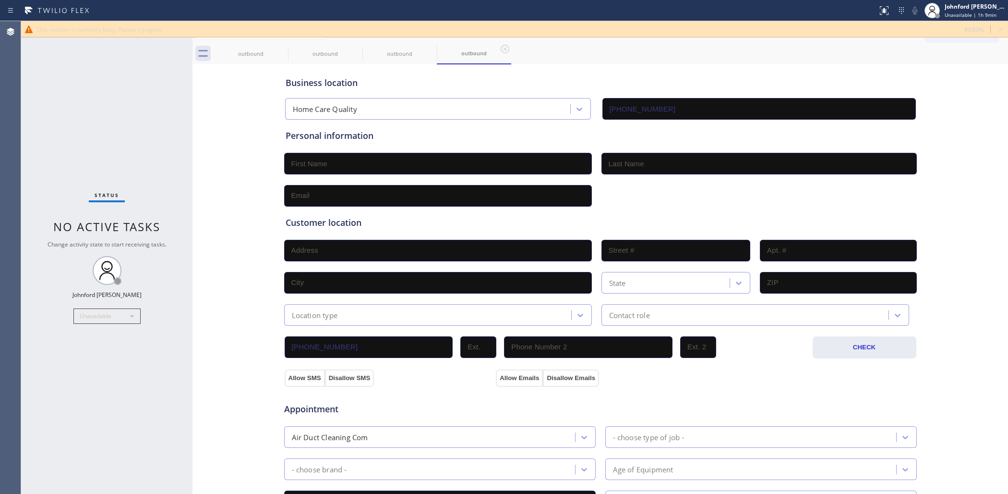
drag, startPoint x: 572, startPoint y: 70, endPoint x: 578, endPoint y: 70, distance: 6.7
click at [574, 70] on div "Business location Home Care Quality [PHONE_NUMBER]" at bounding box center [601, 93] width 634 height 53
click at [994, 28] on div "This number is currently busy. Please try again. redial" at bounding box center [514, 29] width 987 height 16
drag, startPoint x: 1002, startPoint y: 27, endPoint x: 983, endPoint y: 37, distance: 21.9
click at [1002, 27] on icon at bounding box center [1001, 30] width 12 height 12
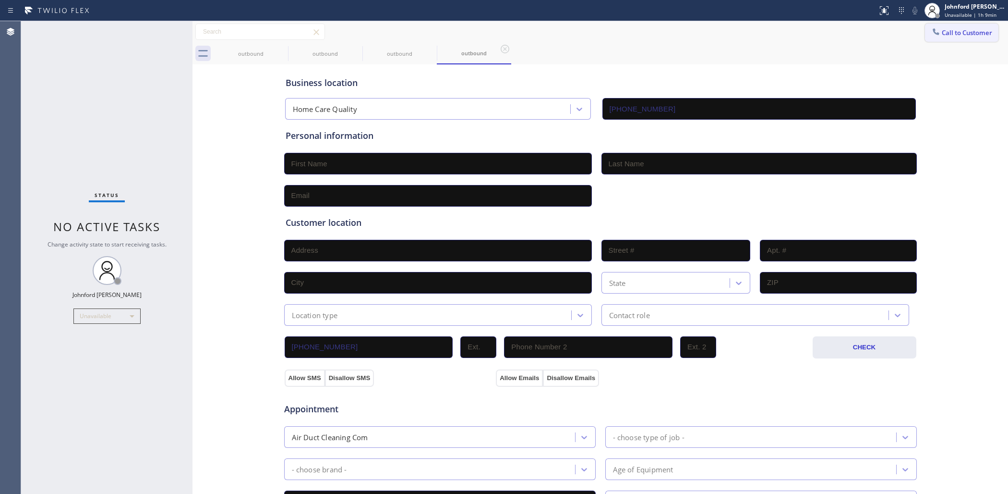
click at [958, 35] on span "Call to Customer" at bounding box center [967, 32] width 50 height 9
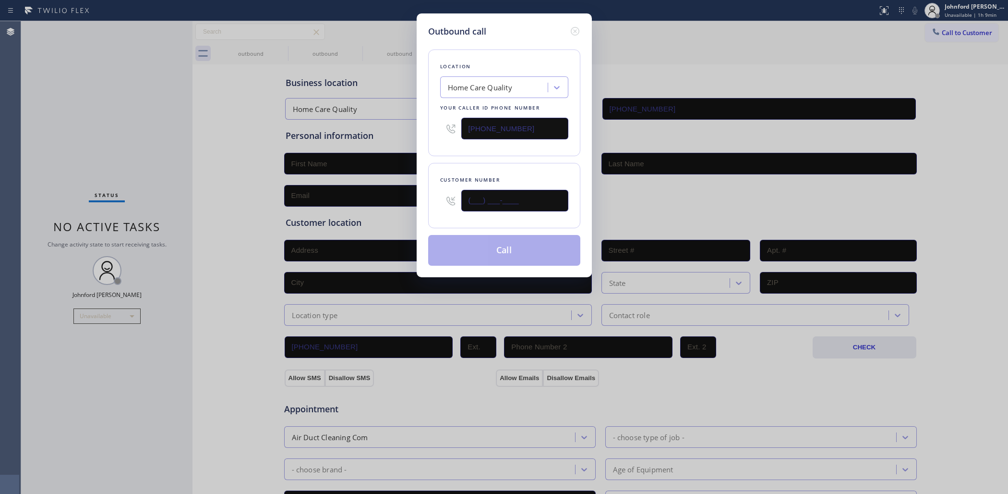
paste input "360) 291-5484"
type input "[PHONE_NUMBER]"
click at [498, 155] on div "Location Home Care Quality Your caller id phone number [PHONE_NUMBER] Customer …" at bounding box center [504, 152] width 152 height 228
click at [507, 243] on button "Call" at bounding box center [504, 250] width 152 height 31
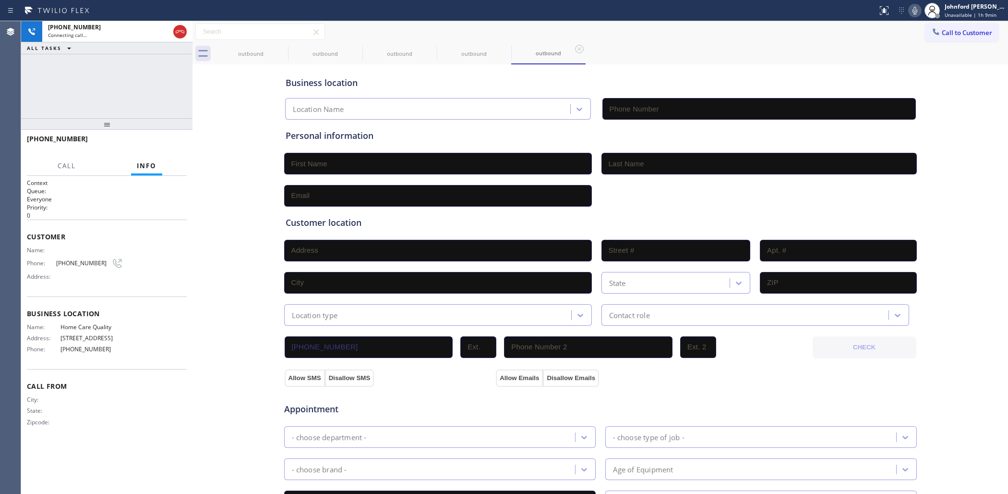
type input "[PHONE_NUMBER]"
click at [183, 76] on div "[PHONE_NUMBER] Connecting call… ALL TASKS ALL TASKS ACTIVE TASKS TASKS IN WRAP …" at bounding box center [106, 69] width 171 height 97
click at [282, 49] on icon at bounding box center [282, 49] width 12 height 12
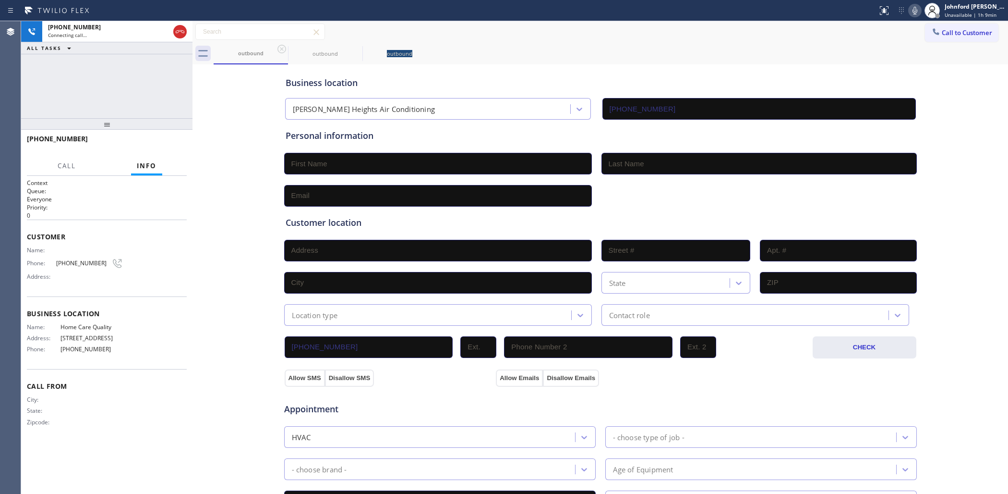
click at [0, 0] on icon at bounding box center [0, 0] width 0 height 0
click at [282, 49] on icon at bounding box center [282, 49] width 12 height 12
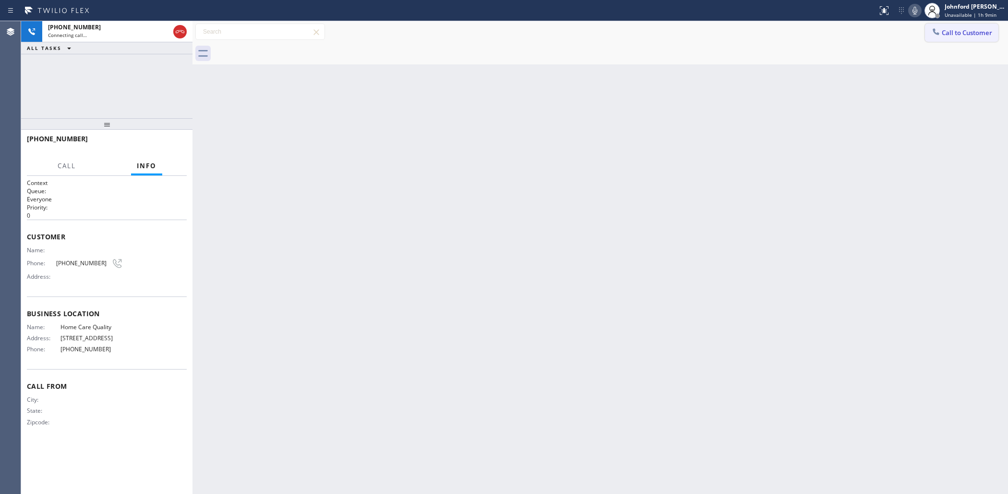
drag, startPoint x: 961, startPoint y: 32, endPoint x: 538, endPoint y: 128, distance: 433.7
click at [958, 32] on span "Call to Customer" at bounding box center [967, 32] width 50 height 9
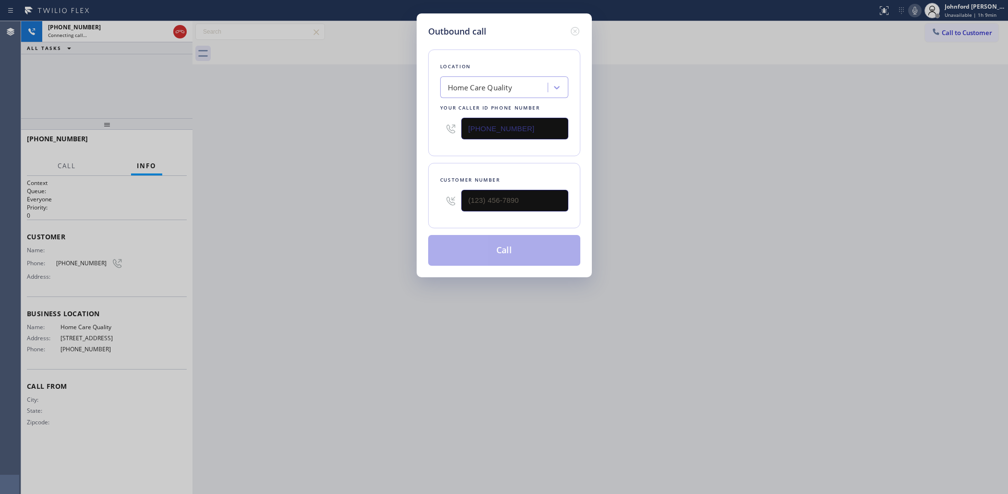
drag, startPoint x: 542, startPoint y: 122, endPoint x: 394, endPoint y: 130, distance: 148.0
click at [408, 127] on div "Outbound call Location Home Care Quality Your caller id phone number [PHONE_NUM…" at bounding box center [504, 247] width 1008 height 494
paste input "425) 406-3556"
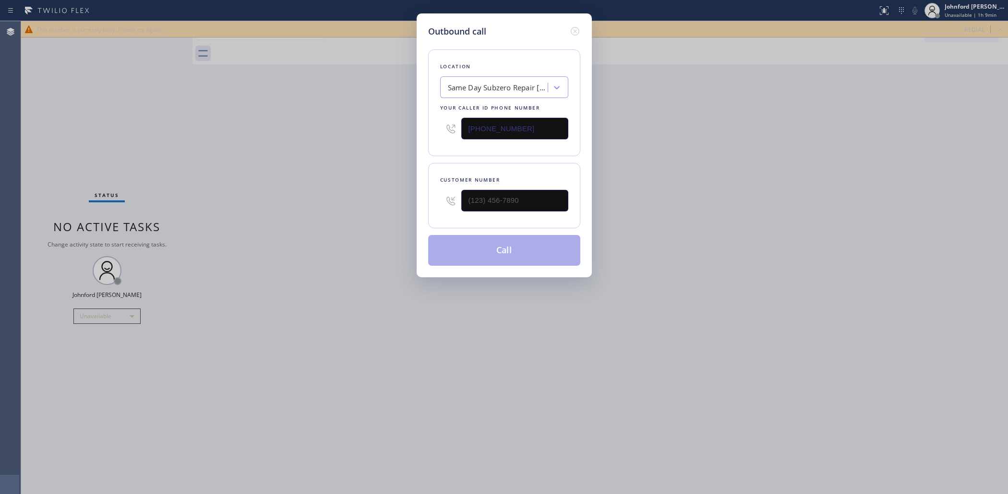
type input "[PHONE_NUMBER]"
paste input "425) 506-2587"
type input "[PHONE_NUMBER]"
drag, startPoint x: 347, startPoint y: 205, endPoint x: 392, endPoint y: 215, distance: 45.9
click at [349, 205] on div "Outbound call Location Same Day Subzero Repair [GEOGRAPHIC_DATA] Your caller id…" at bounding box center [504, 247] width 1008 height 494
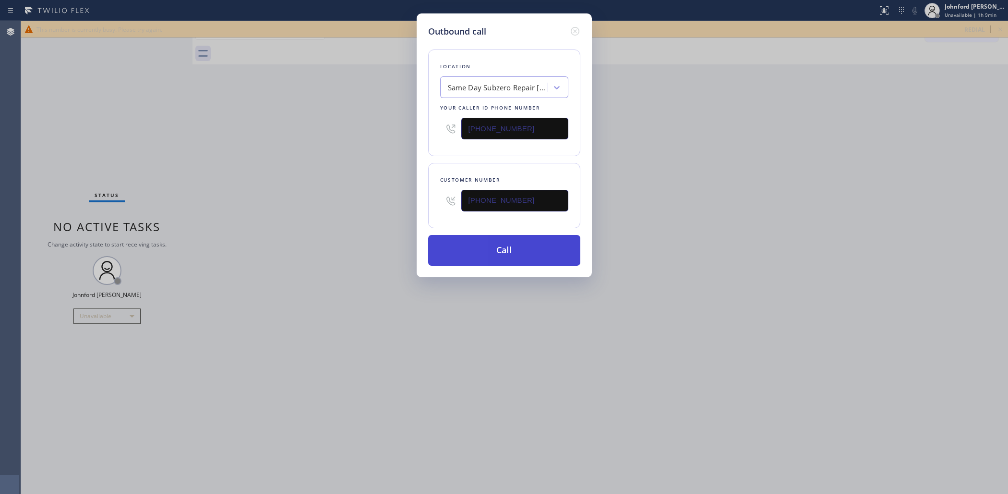
click at [538, 253] on button "Call" at bounding box center [504, 250] width 152 height 31
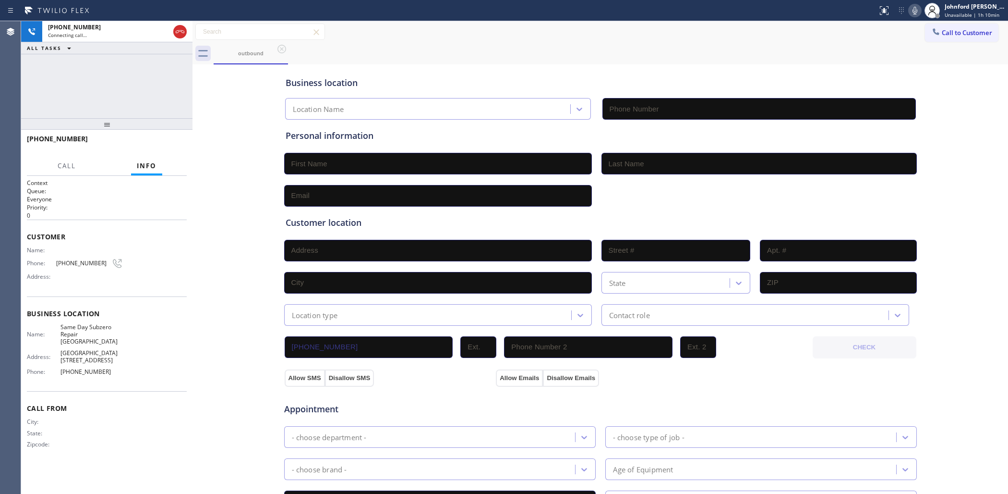
type input "[PHONE_NUMBER]"
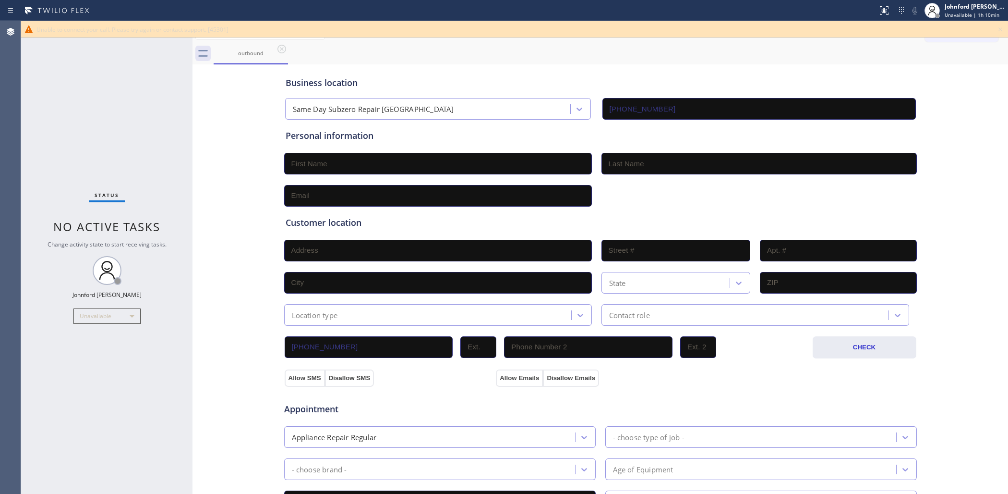
click at [999, 30] on icon at bounding box center [1001, 29] width 4 height 4
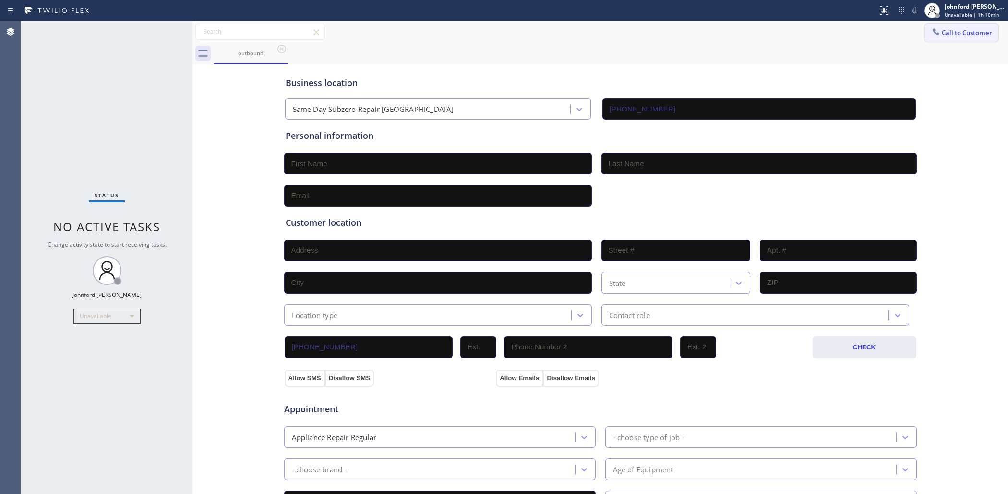
click at [974, 32] on button "Call to Customer" at bounding box center [961, 33] width 73 height 18
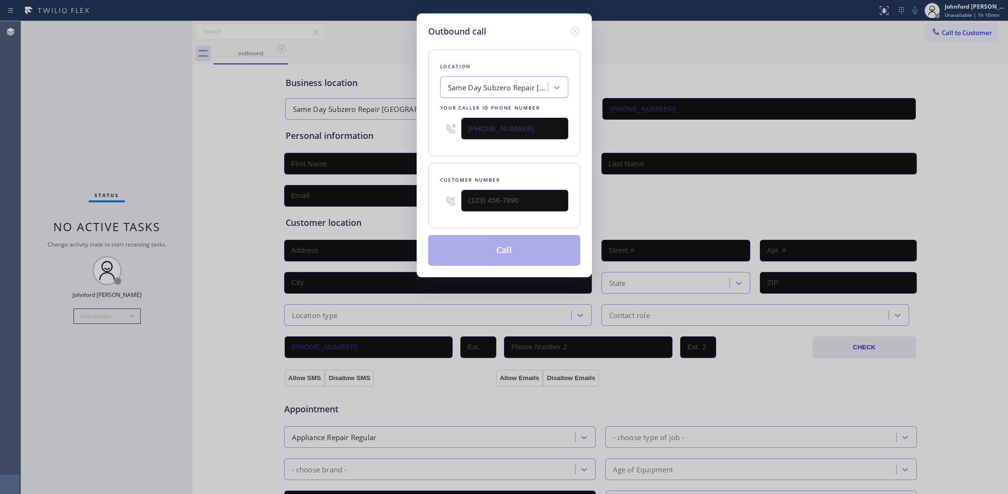
drag, startPoint x: 497, startPoint y: 132, endPoint x: 212, endPoint y: 153, distance: 286.3
click at [322, 137] on div "Outbound call Location Same Day Subzero Repair [GEOGRAPHIC_DATA] Your caller id…" at bounding box center [504, 247] width 1008 height 494
paste input "779) 212-7220"
type input "[PHONE_NUMBER]"
click at [491, 195] on input "text" at bounding box center [514, 201] width 107 height 22
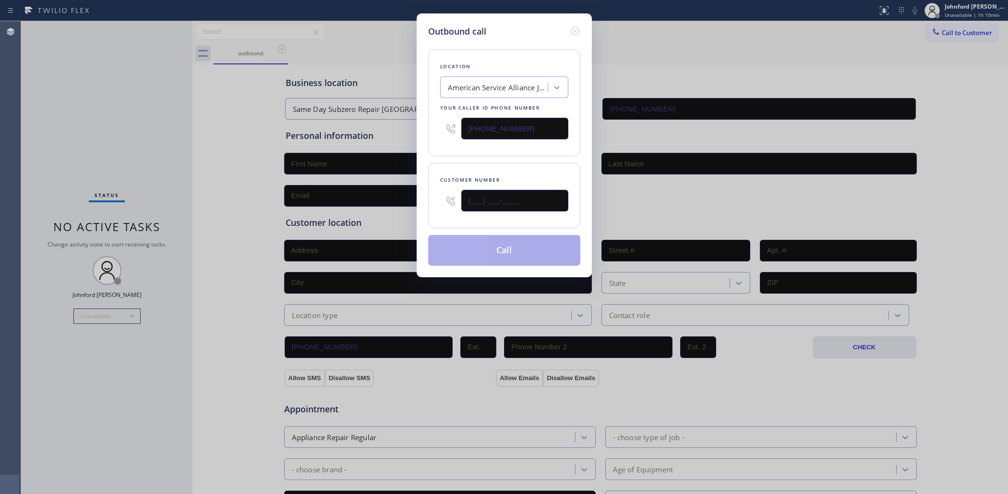
paste input "815) 756-0256"
type input "[PHONE_NUMBER]"
click at [492, 158] on div "Location American Service Alliance Joilet Your caller id phone number [PHONE_NU…" at bounding box center [504, 152] width 152 height 228
click at [481, 263] on button "Call" at bounding box center [504, 250] width 152 height 31
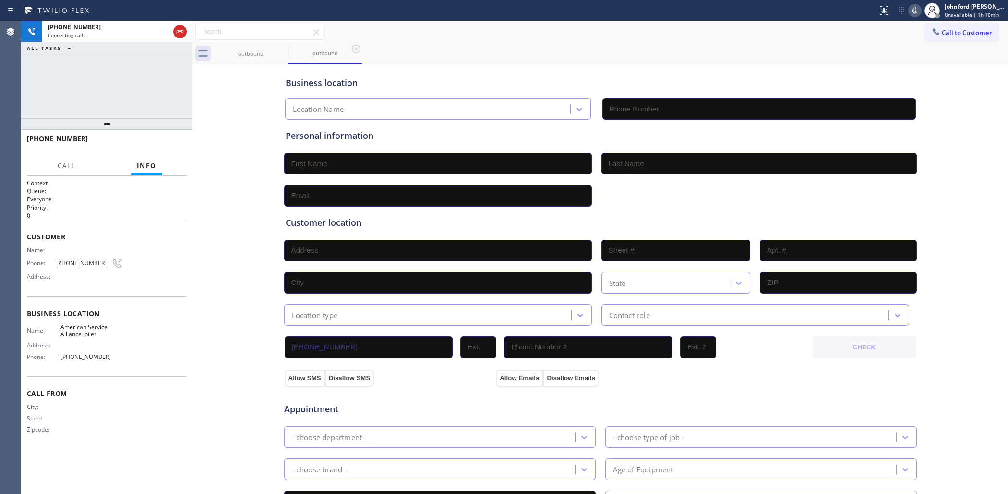
type input "[PHONE_NUMBER]"
click at [91, 75] on div "[PHONE_NUMBER] Connecting call… ALL TASKS ALL TASKS ACTIVE TASKS TASKS IN WRAP …" at bounding box center [106, 69] width 171 height 97
click at [133, 30] on div "[PHONE_NUMBER]" at bounding box center [108, 27] width 121 height 8
drag, startPoint x: 84, startPoint y: 250, endPoint x: 82, endPoint y: 255, distance: 5.4
click at [84, 251] on div "Name: Phone: [PHONE_NUMBER] Address:" at bounding box center [75, 265] width 96 height 38
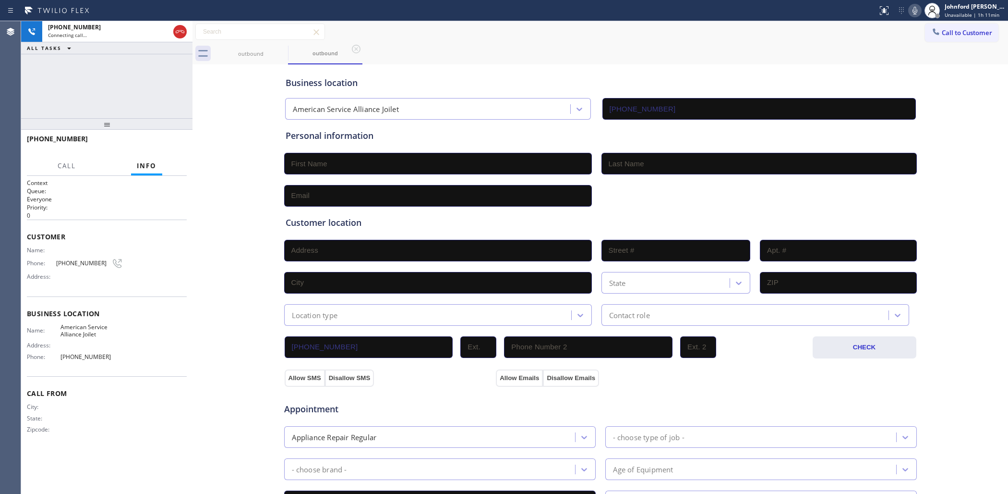
click at [82, 259] on span "[PHONE_NUMBER]" at bounding box center [83, 262] width 55 height 7
copy div "[PHONE_NUMBER]"
click at [155, 146] on button "HANG UP" at bounding box center [164, 142] width 45 height 13
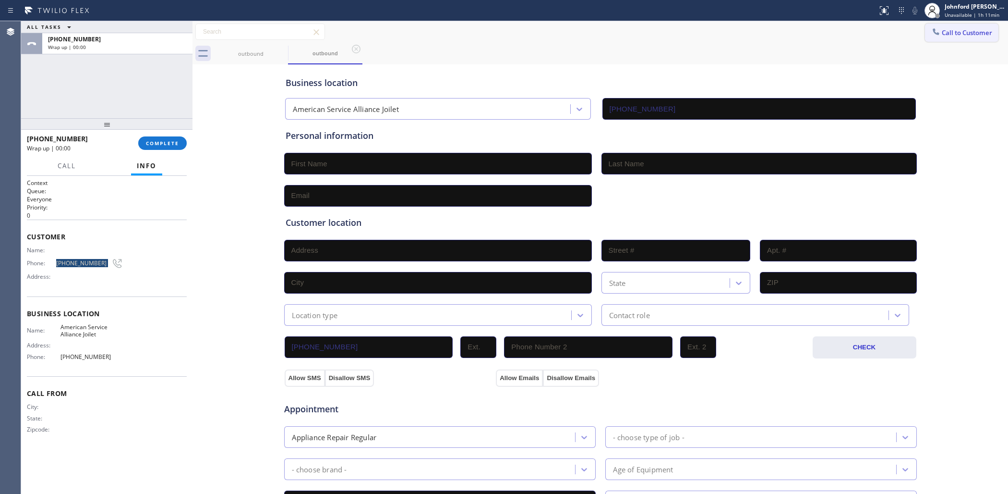
click at [950, 25] on button "Call to Customer" at bounding box center [961, 33] width 73 height 18
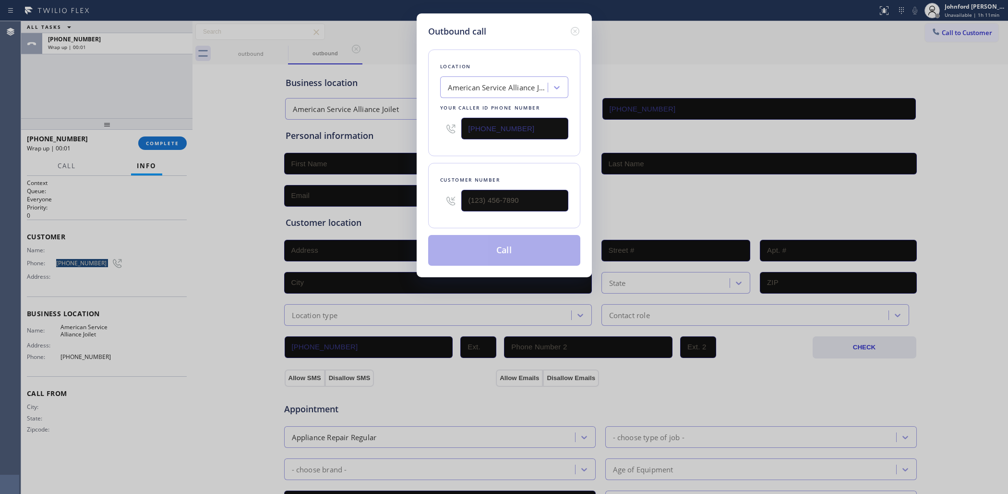
type input "(___) ___-____"
click at [473, 190] on input "(___) ___-____" at bounding box center [514, 201] width 107 height 22
click at [570, 27] on icon at bounding box center [575, 31] width 12 height 12
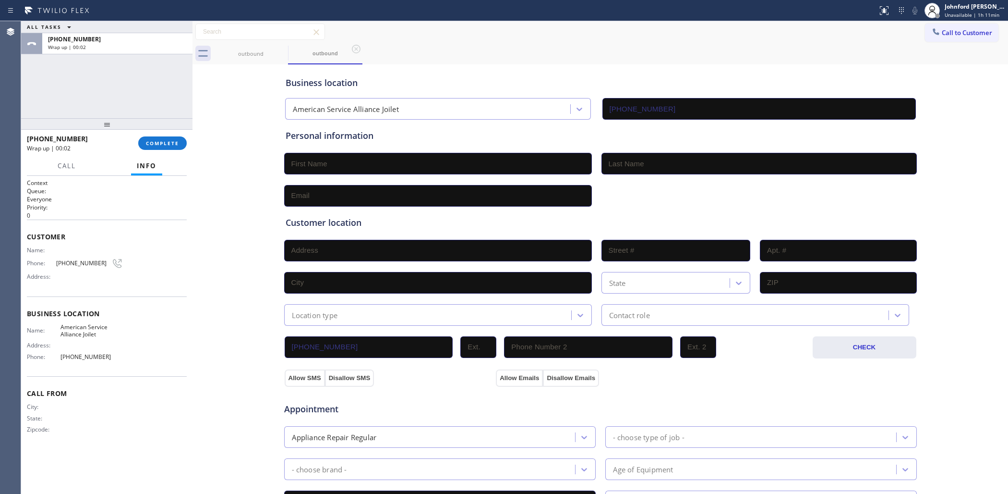
click at [168, 150] on div "[PHONE_NUMBER] Wrap up | 00:02 COMPLETE" at bounding box center [107, 143] width 160 height 25
click at [185, 154] on div "[PHONE_NUMBER] Wrap up | 00:03 COMPLETE" at bounding box center [107, 143] width 160 height 25
click at [176, 145] on span "COMPLETE" at bounding box center [162, 143] width 33 height 7
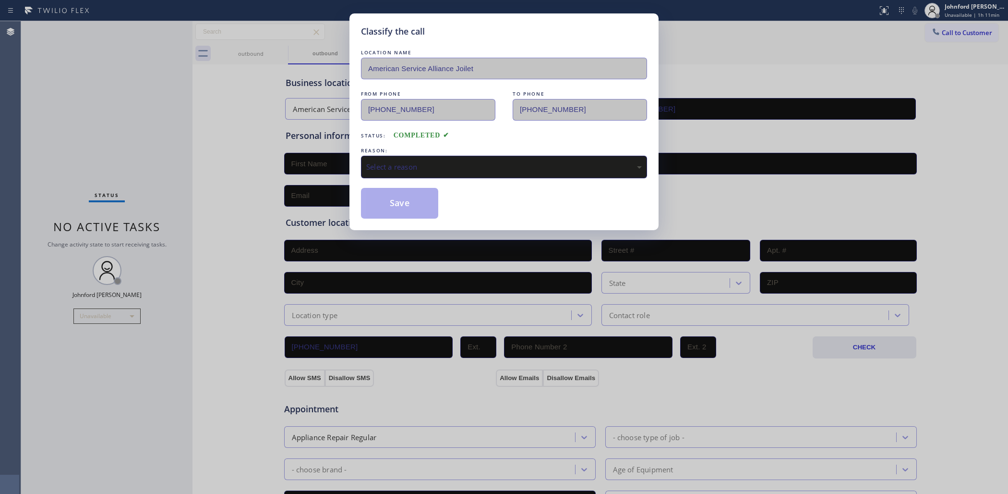
click at [443, 162] on div "Select a reason" at bounding box center [504, 166] width 276 height 11
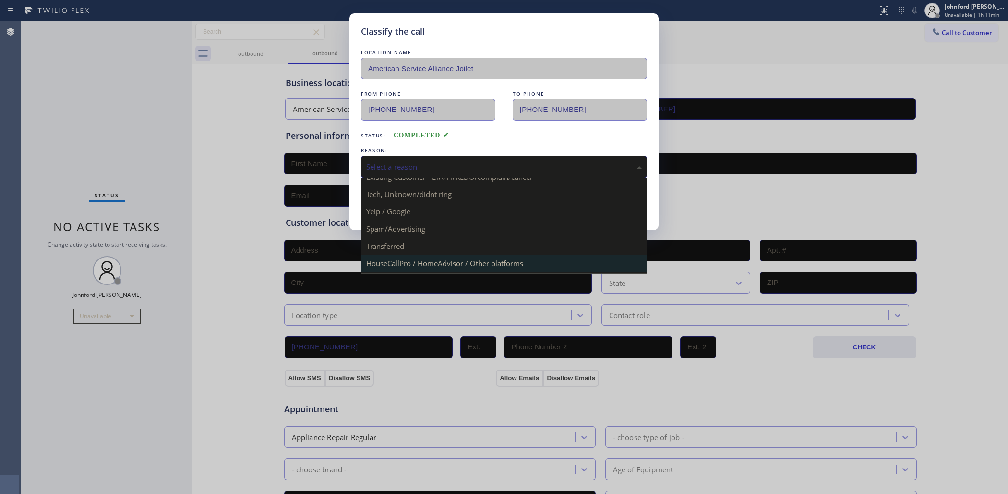
scroll to position [66, 0]
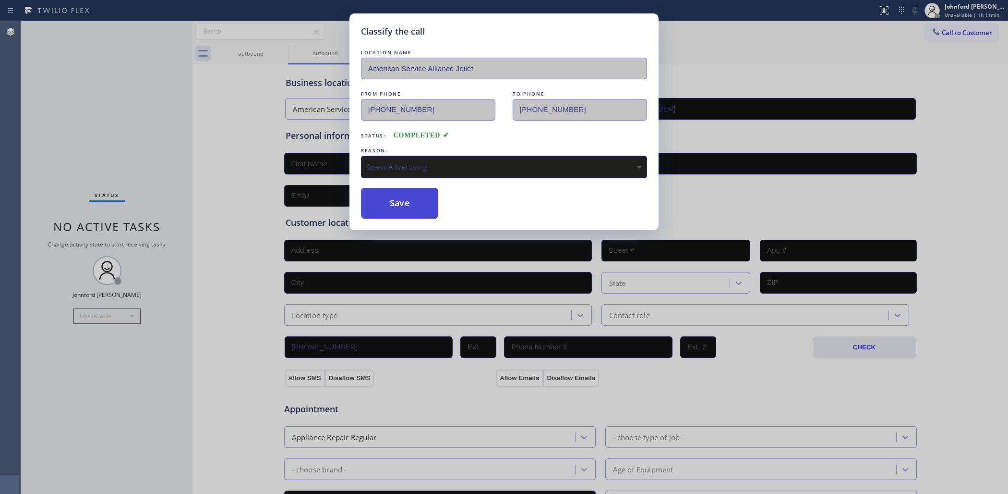
click at [399, 192] on button "Save" at bounding box center [399, 203] width 77 height 31
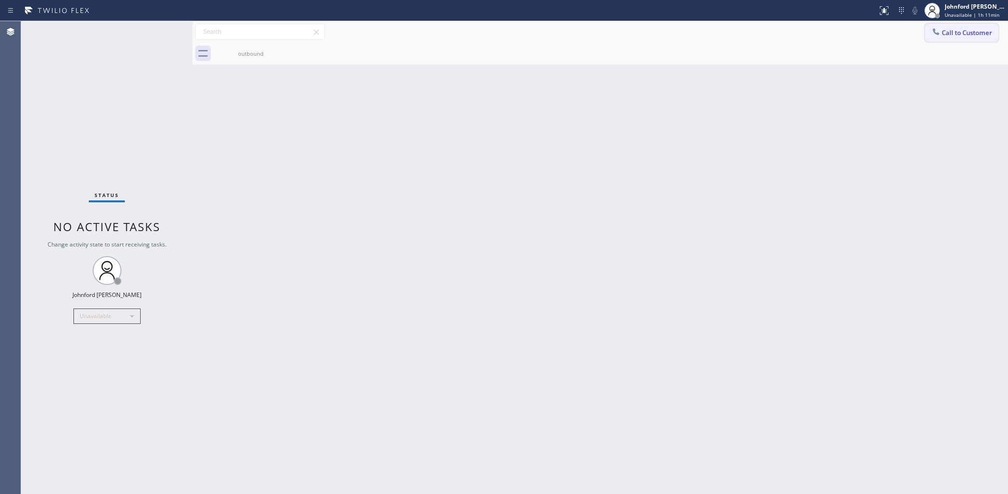
click at [956, 34] on span "Call to Customer" at bounding box center [967, 32] width 50 height 9
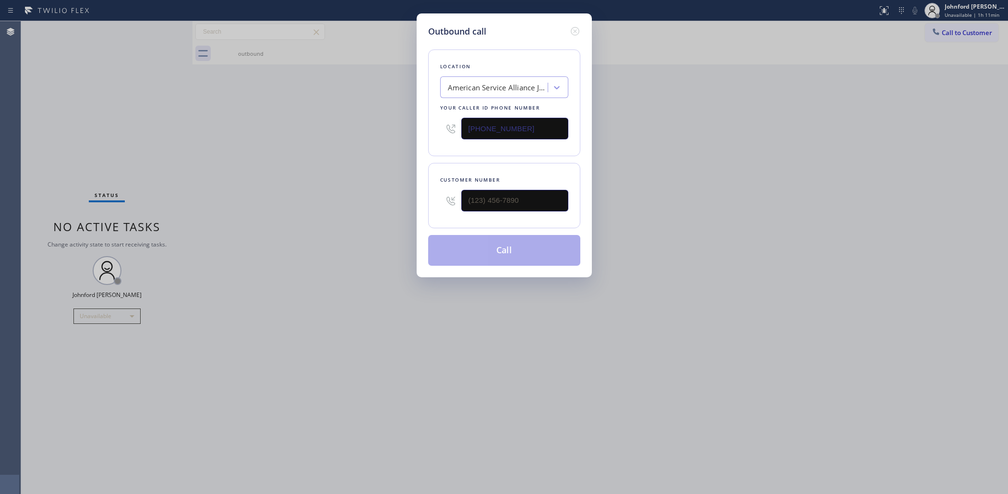
drag, startPoint x: 560, startPoint y: 116, endPoint x: 379, endPoint y: 142, distance: 182.4
click at [380, 141] on div "Outbound call Location American Service Alliance Joilet Your caller id phone nu…" at bounding box center [504, 247] width 1008 height 494
paste input "973) 434-5671"
type input "[PHONE_NUMBER]"
drag, startPoint x: 446, startPoint y: 202, endPoint x: 329, endPoint y: 202, distance: 117.1
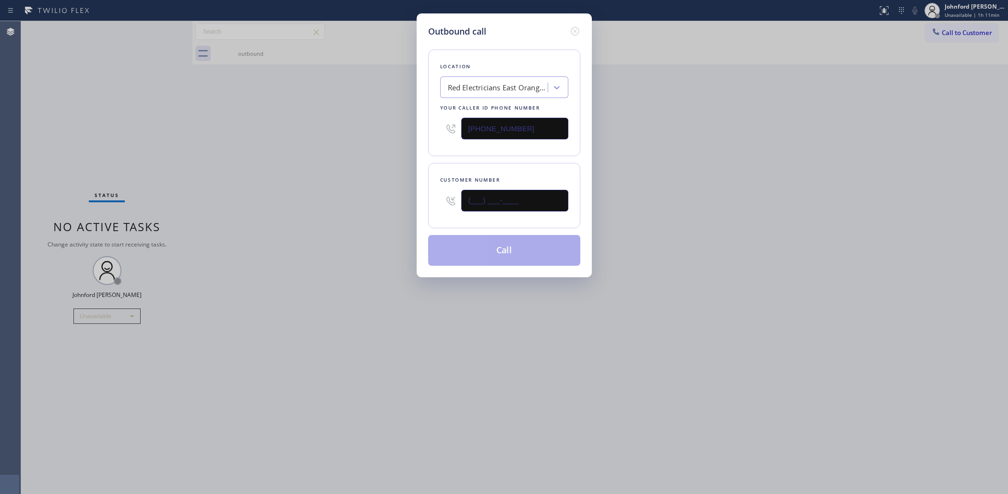
click at [388, 202] on div "Outbound call Location Red Electricians [GEOGRAPHIC_DATA](Al's Electric) Your c…" at bounding box center [504, 247] width 1008 height 494
paste input "732) 770-8565"
type input "[PHONE_NUMBER]"
drag, startPoint x: 319, startPoint y: 205, endPoint x: 418, endPoint y: 241, distance: 105.2
click at [334, 217] on div "Outbound call Location Red Electricians [GEOGRAPHIC_DATA](Al's Electric) Your c…" at bounding box center [504, 247] width 1008 height 494
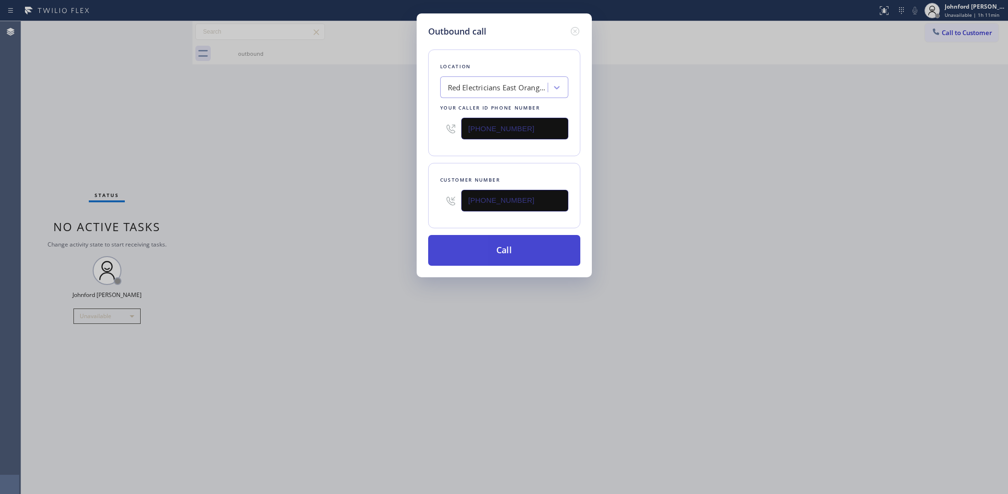
click at [446, 245] on button "Call" at bounding box center [504, 250] width 152 height 31
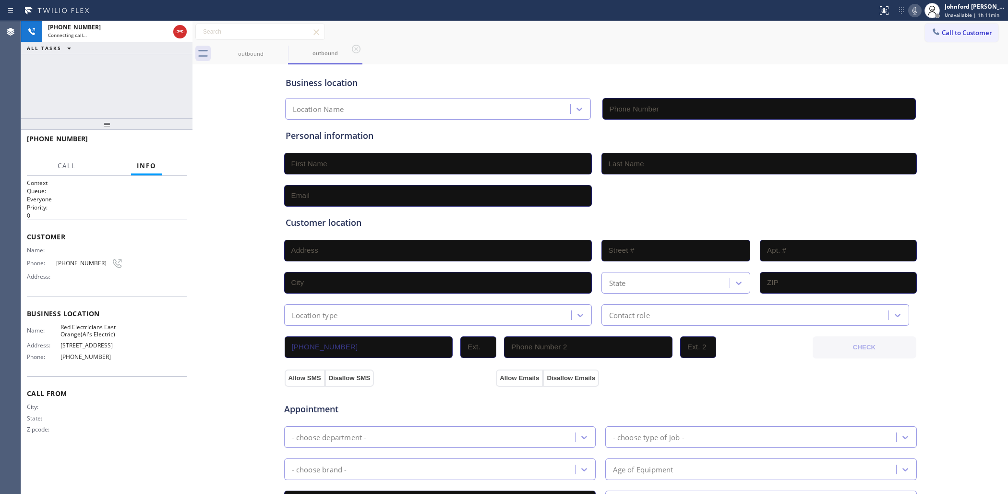
type input "[PHONE_NUMBER]"
drag, startPoint x: 170, startPoint y: 143, endPoint x: 156, endPoint y: 143, distance: 14.4
click at [170, 143] on span "HANG UP" at bounding box center [164, 143] width 29 height 7
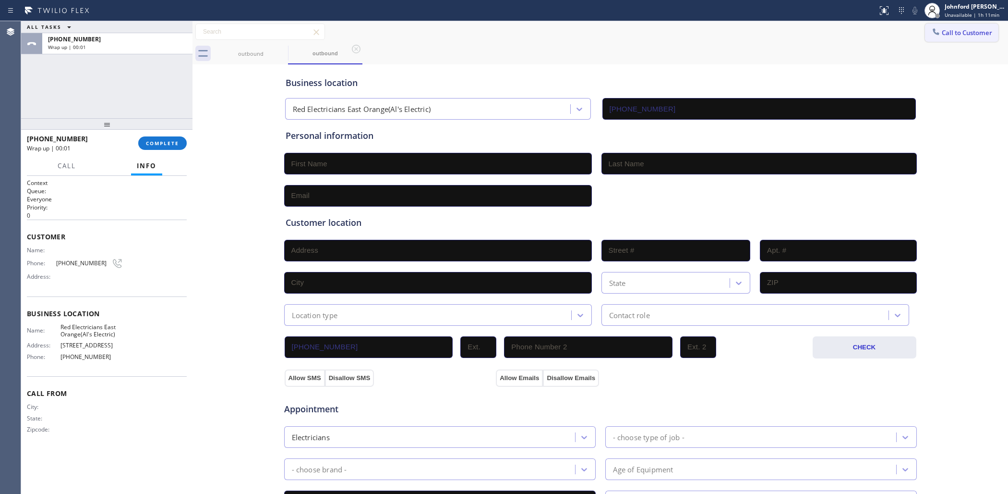
click at [956, 36] on button "Call to Customer" at bounding box center [961, 33] width 73 height 18
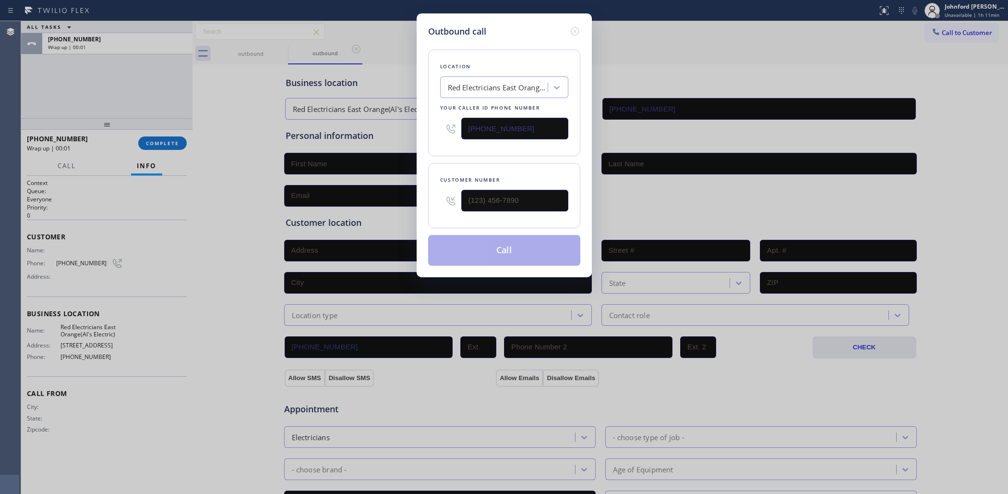
drag, startPoint x: 539, startPoint y: 133, endPoint x: 255, endPoint y: 149, distance: 283.7
click at [345, 141] on div "Outbound call Location Red Electricians [GEOGRAPHIC_DATA](Al's Electric) Your c…" at bounding box center [504, 247] width 1008 height 494
paste input "561) 944-5559"
type input "[PHONE_NUMBER]"
click at [404, 198] on div "Outbound call Location Viking Repair Pro [GEOGRAPHIC_DATA] Your caller id phone…" at bounding box center [504, 247] width 1008 height 494
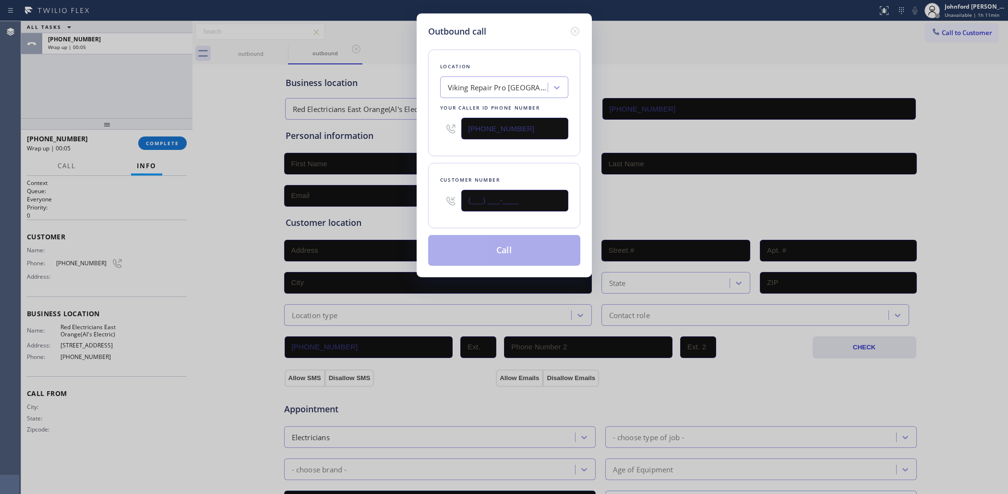
paste input "561) 266-1959"
type input "[PHONE_NUMBER]"
click at [465, 163] on div "Customer number [PHONE_NUMBER]" at bounding box center [504, 195] width 152 height 65
click at [493, 257] on button "Call" at bounding box center [504, 250] width 152 height 31
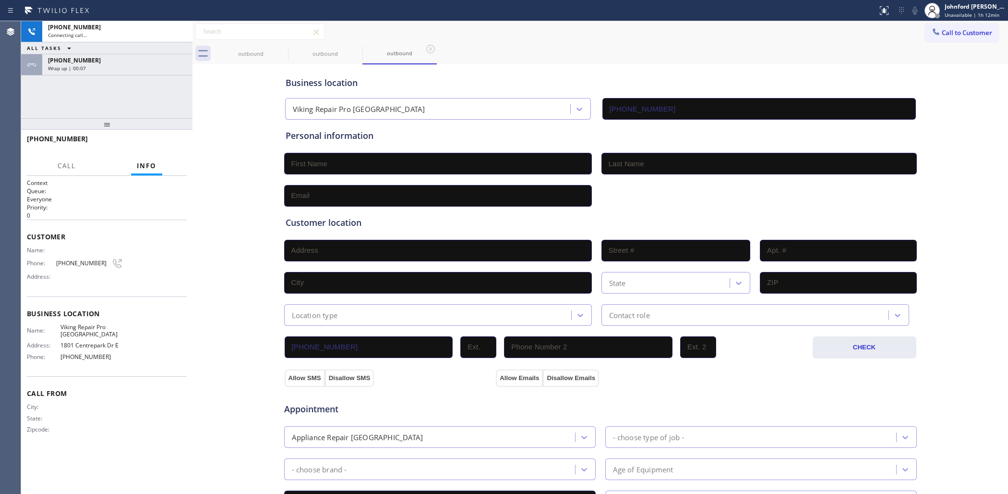
type input "[PHONE_NUMBER]"
click at [79, 60] on span "[PHONE_NUMBER]" at bounding box center [74, 60] width 53 height 8
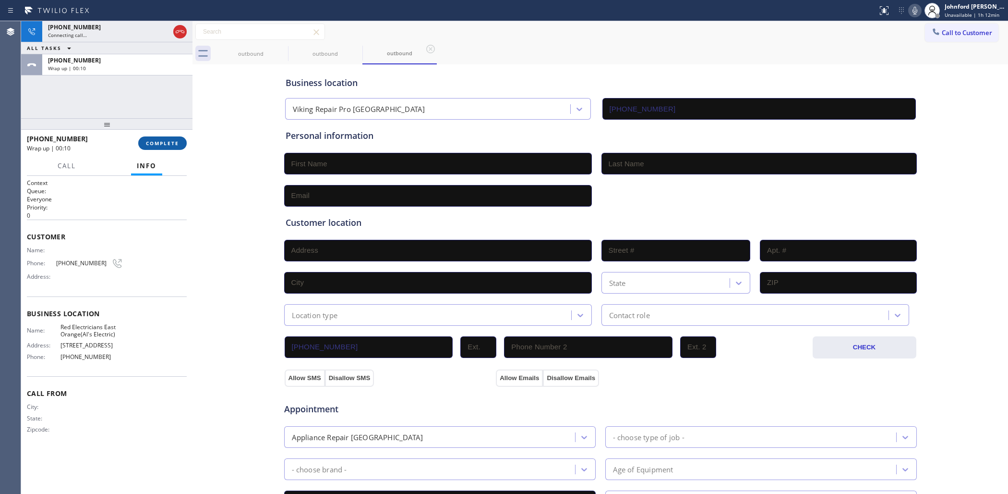
click at [153, 138] on button "COMPLETE" at bounding box center [162, 142] width 48 height 13
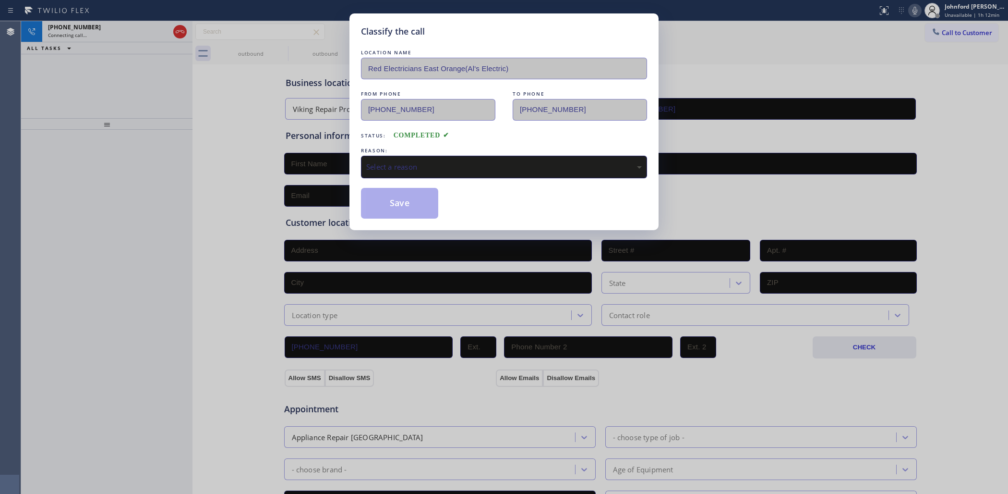
click at [433, 168] on div "Select a reason" at bounding box center [504, 166] width 276 height 11
click at [409, 194] on button "Save" at bounding box center [399, 203] width 77 height 31
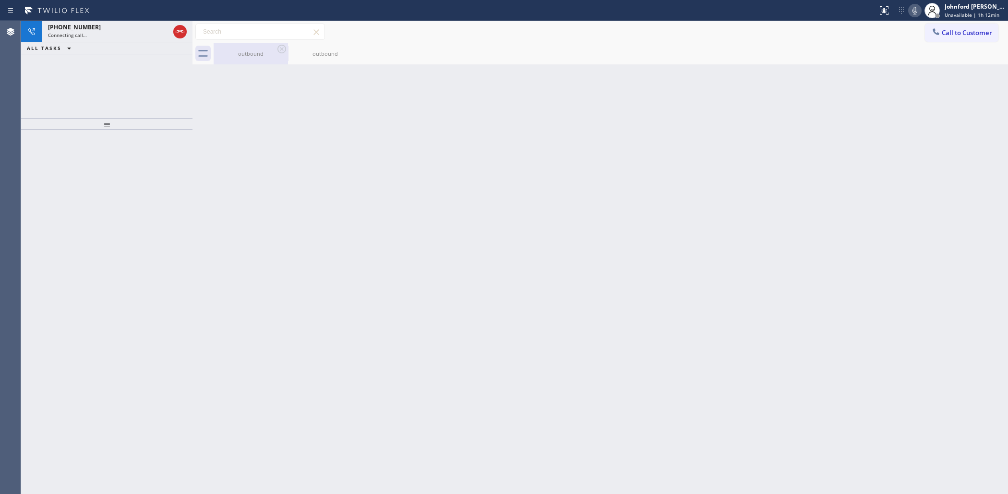
click at [257, 61] on div "outbound" at bounding box center [251, 54] width 72 height 22
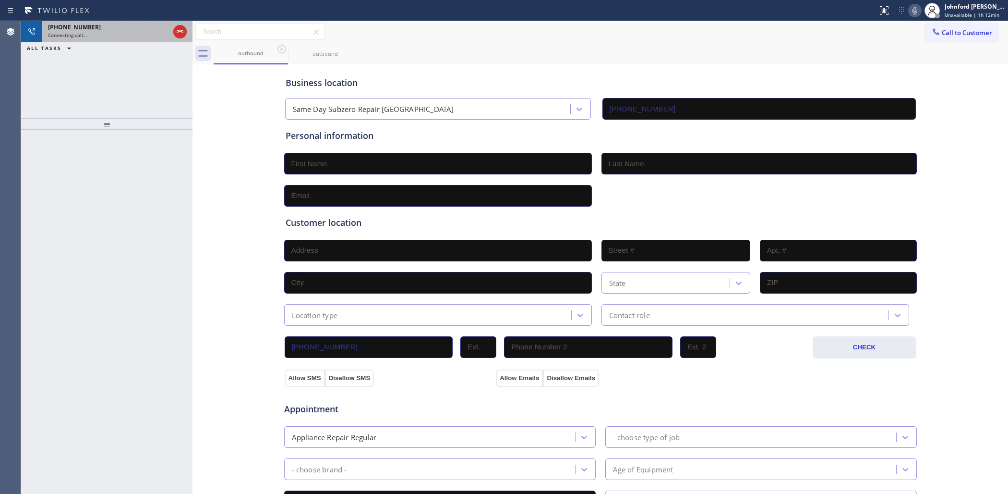
click at [94, 36] on div "Connecting call…" at bounding box center [108, 35] width 121 height 7
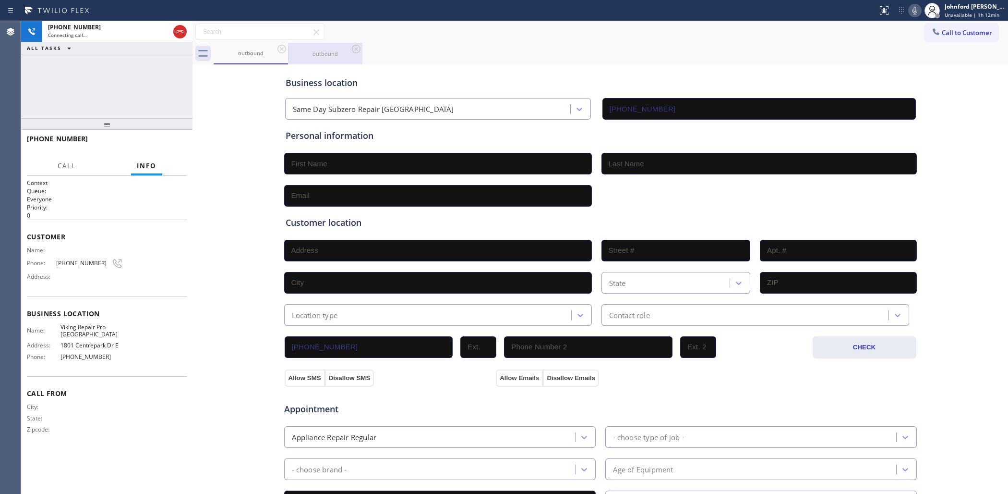
click at [324, 60] on div "outbound" at bounding box center [325, 54] width 72 height 22
click at [277, 50] on icon at bounding box center [282, 49] width 12 height 12
click at [234, 58] on div "outbound" at bounding box center [251, 54] width 72 height 22
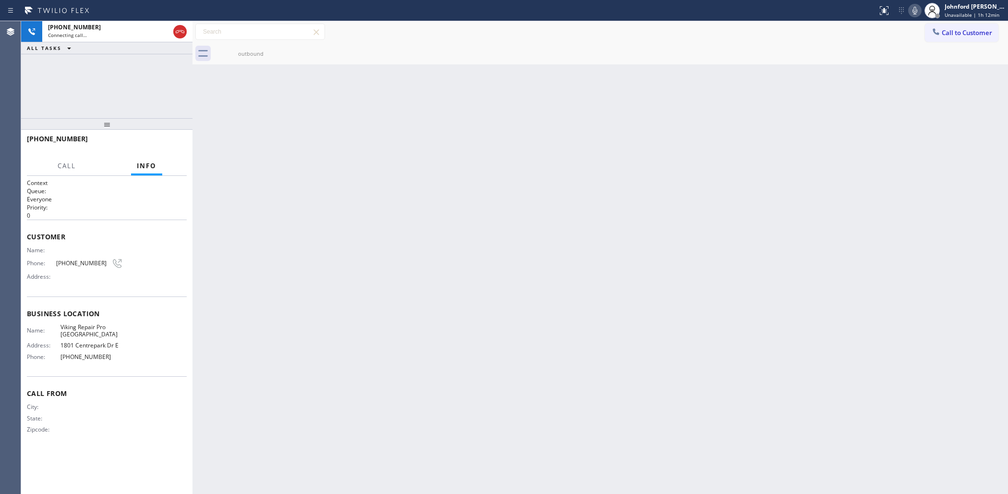
click at [234, 58] on div "outbound" at bounding box center [251, 54] width 72 height 22
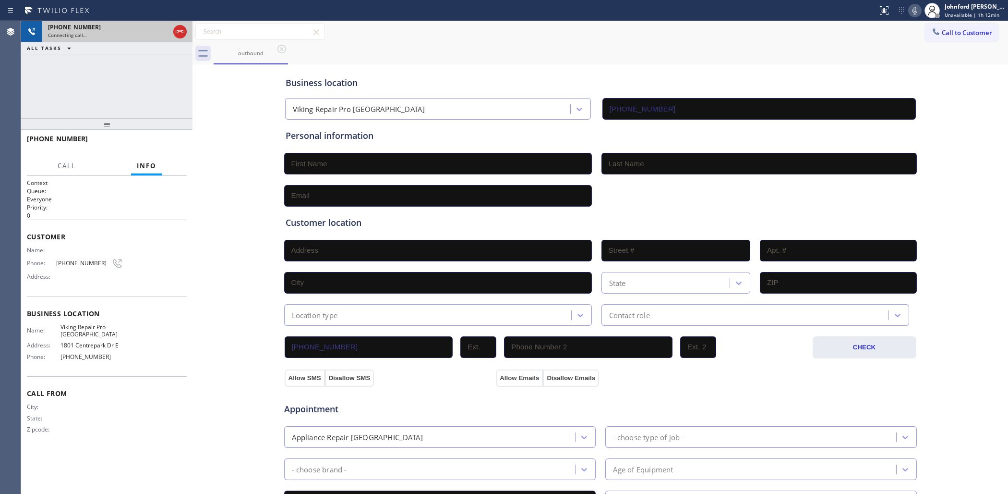
click at [129, 32] on div "Connecting call…" at bounding box center [108, 35] width 121 height 7
click at [180, 32] on icon at bounding box center [180, 32] width 12 height 12
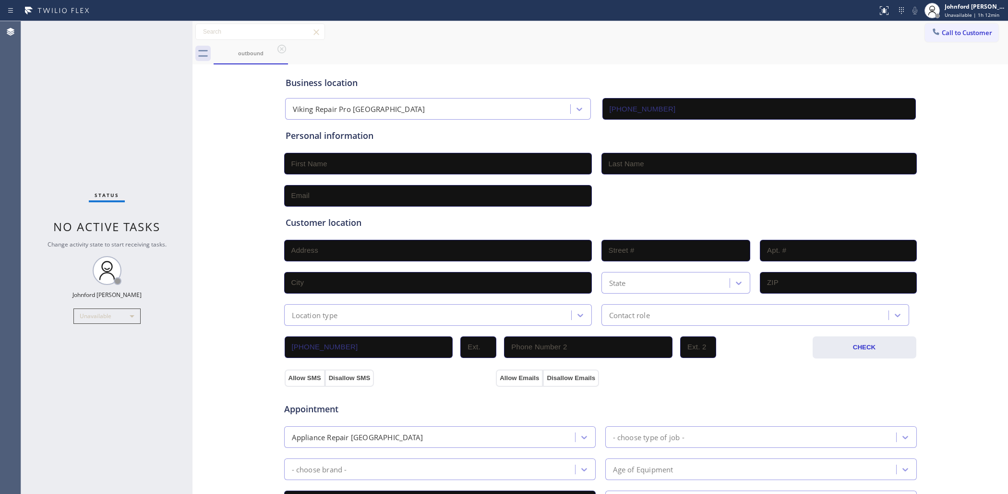
click at [928, 44] on div "outbound" at bounding box center [611, 54] width 795 height 22
click at [942, 33] on span "Call to Customer" at bounding box center [967, 32] width 50 height 9
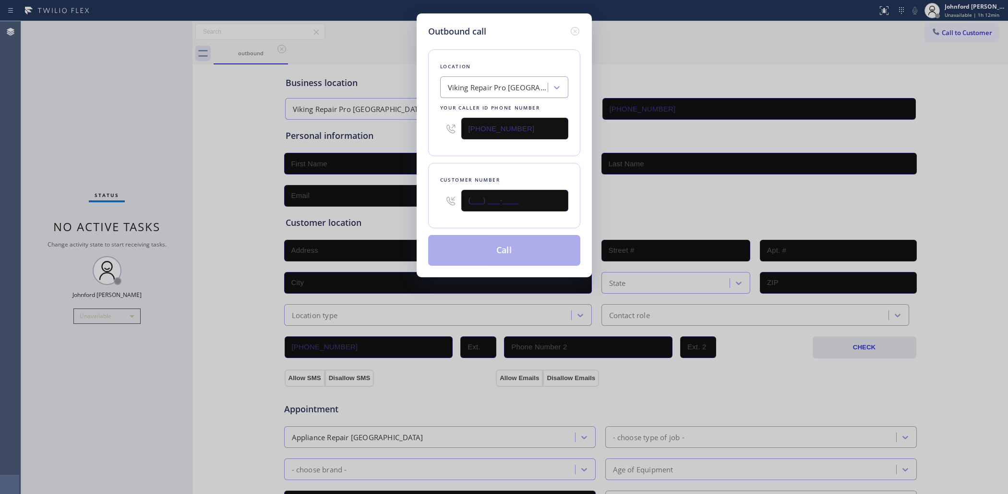
drag, startPoint x: 522, startPoint y: 202, endPoint x: 462, endPoint y: 199, distance: 59.6
click at [462, 199] on input "(___) ___-____" at bounding box center [514, 201] width 107 height 22
paste input "561) 266-1959"
type input "[PHONE_NUMBER]"
click at [462, 163] on div "Customer number [PHONE_NUMBER]" at bounding box center [504, 195] width 152 height 65
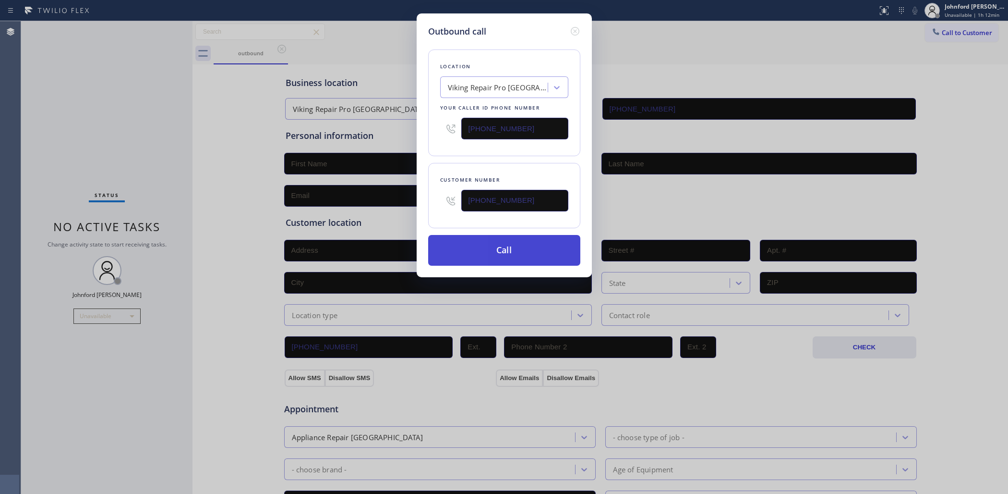
click at [478, 248] on button "Call" at bounding box center [504, 250] width 152 height 31
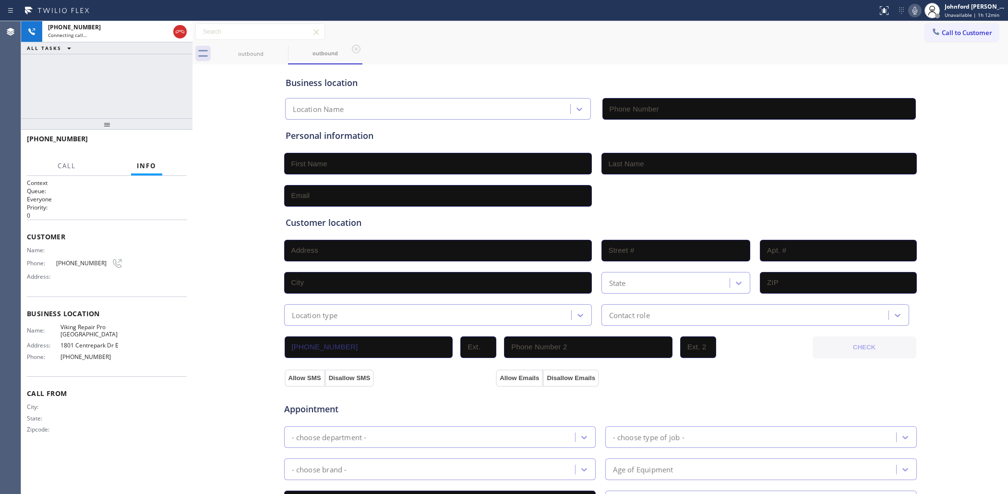
type input "[PHONE_NUMBER]"
click at [171, 87] on div "[PHONE_NUMBER] Connecting call… ALL TASKS ALL TASKS ACTIVE TASKS TASKS IN WRAP …" at bounding box center [106, 69] width 171 height 97
click at [942, 33] on span "Call to Customer" at bounding box center [967, 32] width 50 height 9
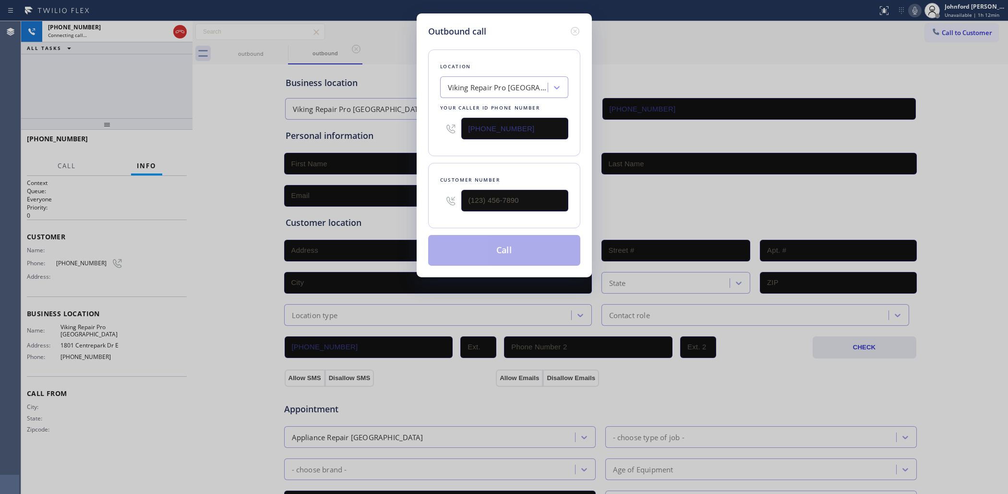
drag, startPoint x: 481, startPoint y: 136, endPoint x: 455, endPoint y: 136, distance: 25.9
click at [478, 136] on input "[PHONE_NUMBER]" at bounding box center [514, 129] width 107 height 22
paste input "9) 295-909"
click at [499, 125] on input "[PHONE_NUMBER]" at bounding box center [514, 129] width 107 height 22
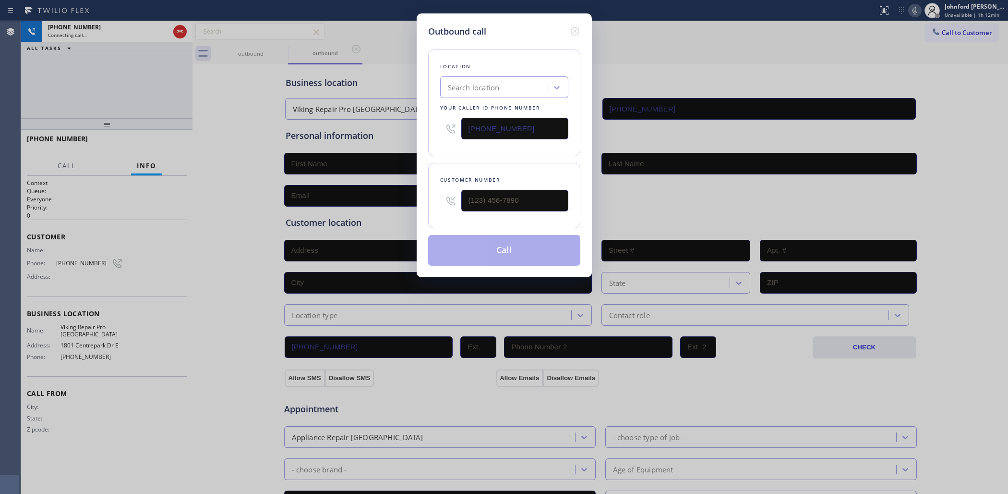
drag, startPoint x: 499, startPoint y: 125, endPoint x: 312, endPoint y: 156, distance: 189.8
click at [493, 126] on input "[PHONE_NUMBER]" at bounding box center [514, 129] width 107 height 22
paste input "929) 590-998"
type input "[PHONE_NUMBER]"
click at [578, 27] on icon at bounding box center [574, 31] width 9 height 9
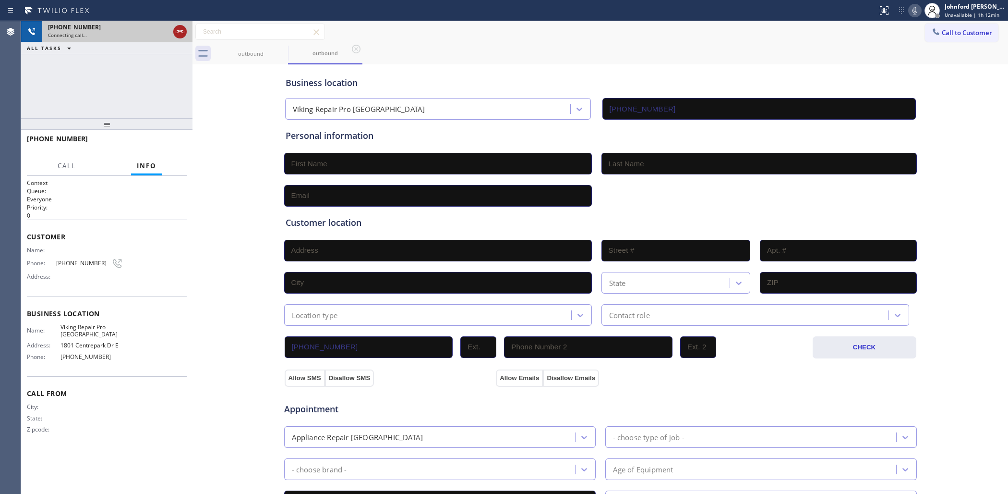
click at [181, 31] on icon at bounding box center [180, 31] width 9 height 3
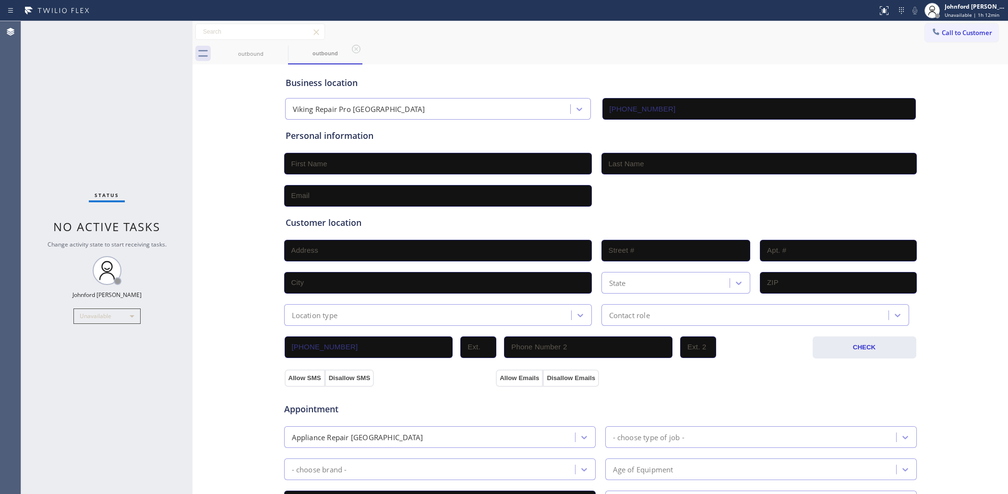
click at [931, 32] on icon at bounding box center [936, 32] width 10 height 10
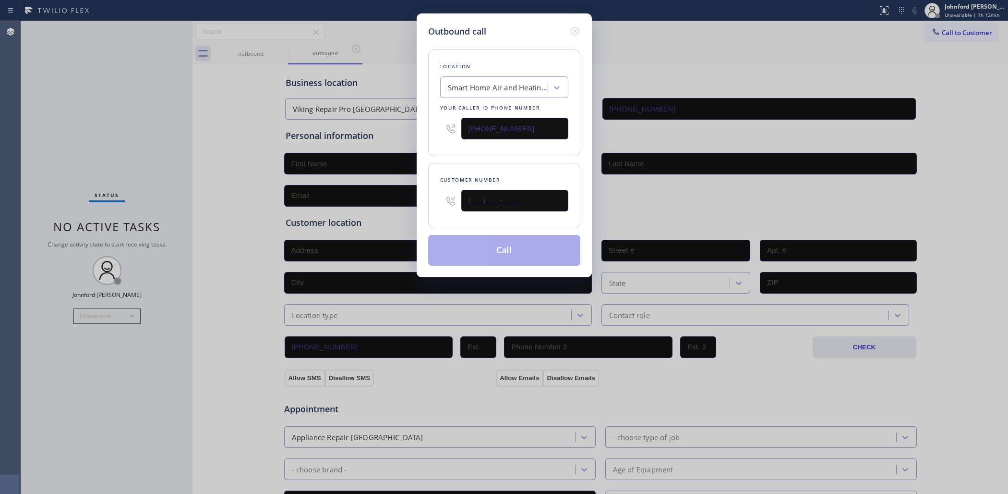
paste input "929) 226-9414"
type input "[PHONE_NUMBER]"
click at [460, 147] on div "Location Smart Home Air and Heating [GEOGRAPHIC_DATA] Your caller id phone numb…" at bounding box center [504, 102] width 152 height 107
click at [480, 241] on button "Call" at bounding box center [504, 250] width 152 height 31
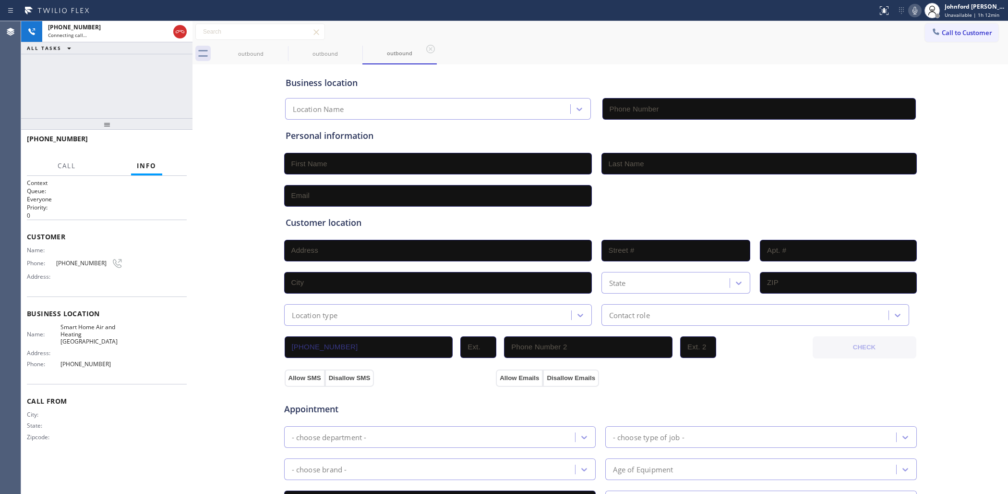
type input "[PHONE_NUMBER]"
click at [164, 145] on span "HANG UP" at bounding box center [164, 143] width 29 height 7
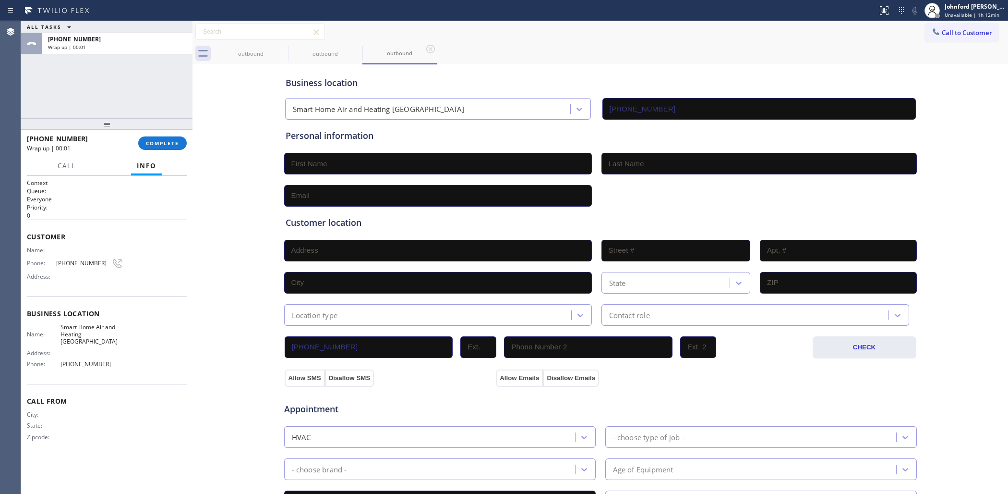
click at [945, 31] on span "Call to Customer" at bounding box center [967, 32] width 50 height 9
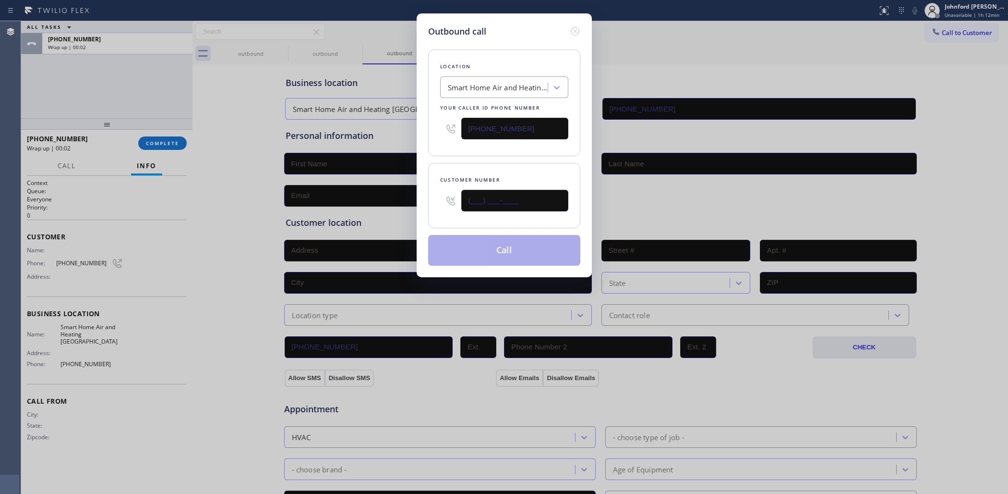
drag, startPoint x: 464, startPoint y: 206, endPoint x: 389, endPoint y: 213, distance: 75.6
click at [389, 213] on div "Outbound call Location Smart Home Air and Heating [GEOGRAPHIC_DATA] Your caller…" at bounding box center [504, 247] width 1008 height 494
paste input "929) 226-9414"
type input "[PHONE_NUMBER]"
click at [456, 248] on button "Call" at bounding box center [504, 250] width 152 height 31
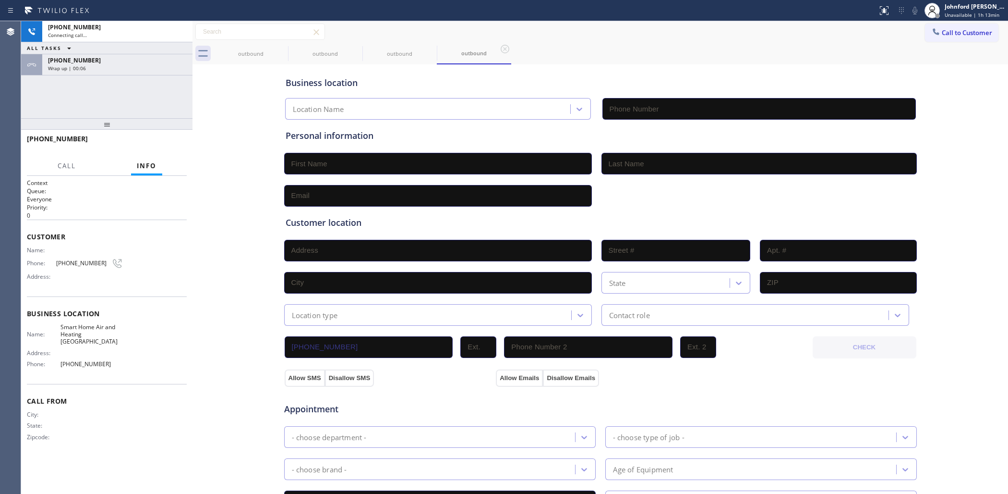
type input "[PHONE_NUMBER]"
click at [172, 142] on span "HANG UP" at bounding box center [164, 143] width 29 height 7
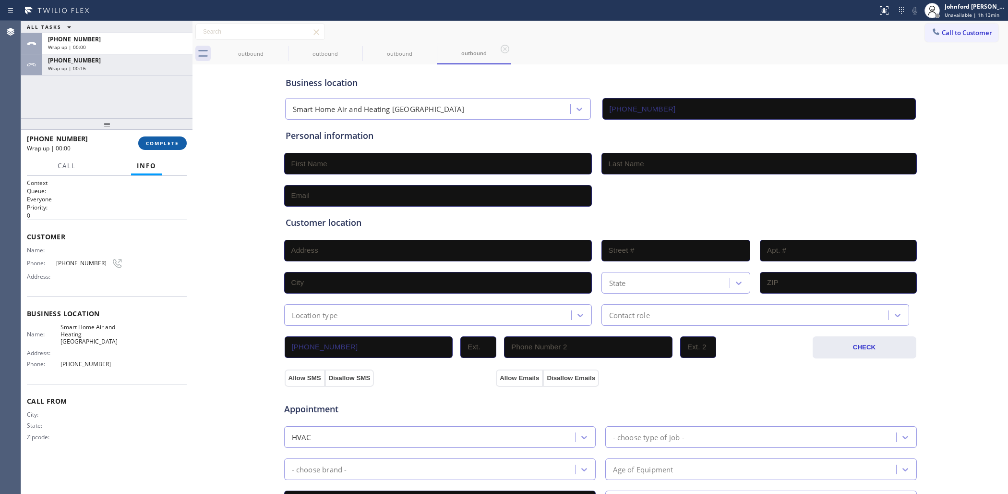
click at [172, 143] on span "COMPLETE" at bounding box center [162, 143] width 33 height 7
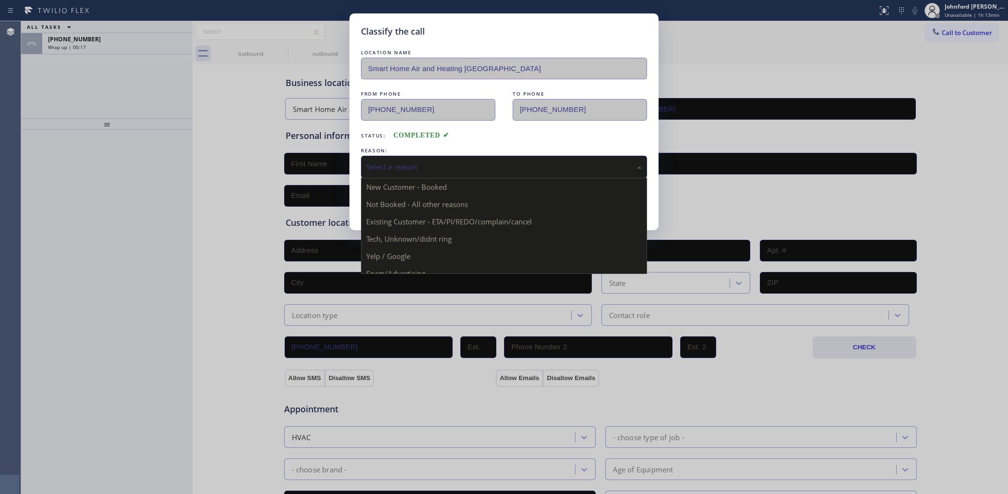
click at [471, 168] on div "Select a reason" at bounding box center [504, 166] width 276 height 11
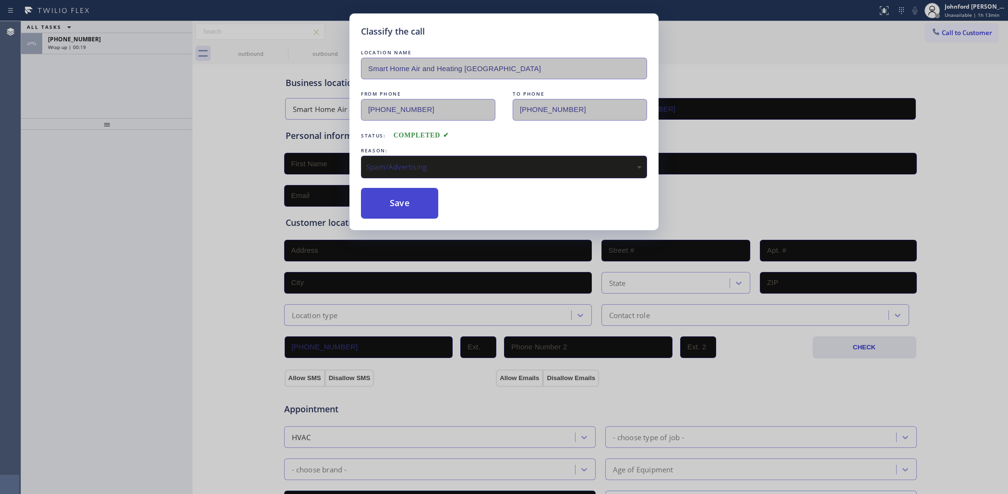
click at [401, 195] on button "Save" at bounding box center [399, 203] width 77 height 31
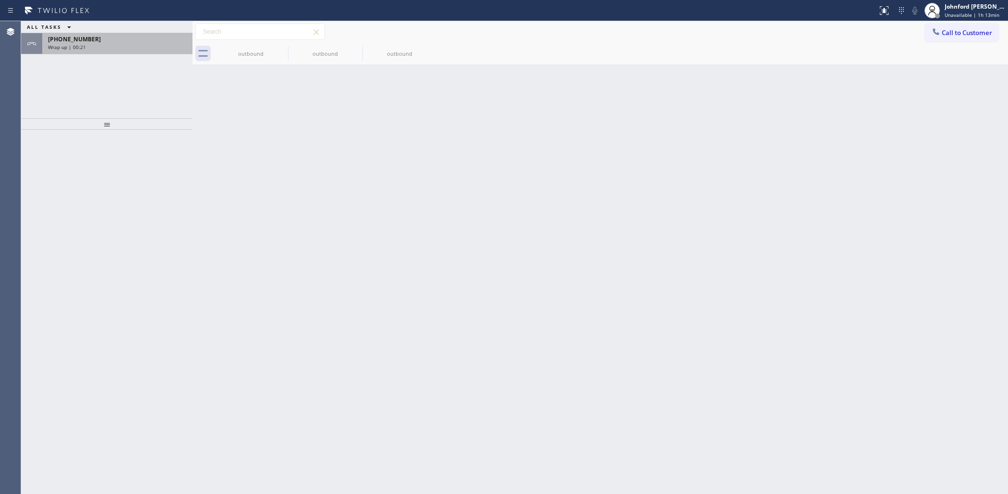
click at [173, 36] on div "[PHONE_NUMBER]" at bounding box center [117, 39] width 139 height 8
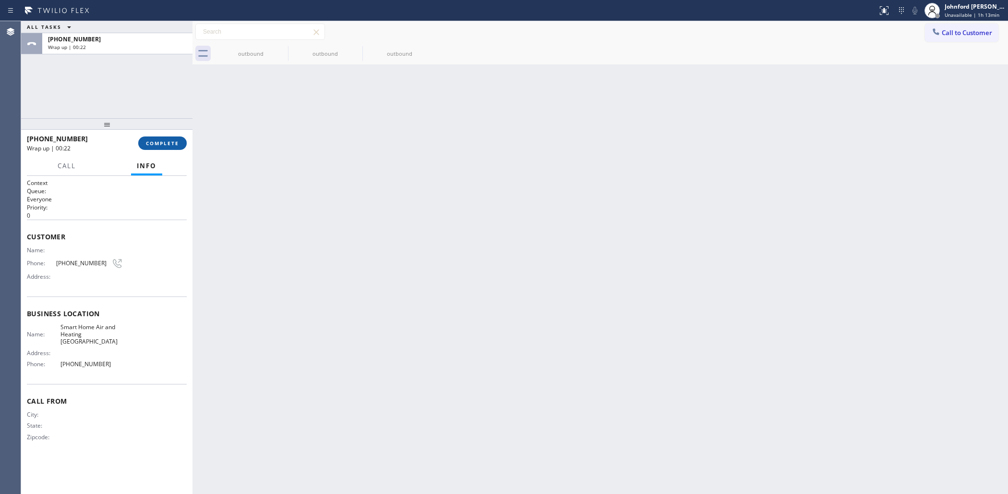
click at [158, 137] on button "COMPLETE" at bounding box center [162, 142] width 48 height 13
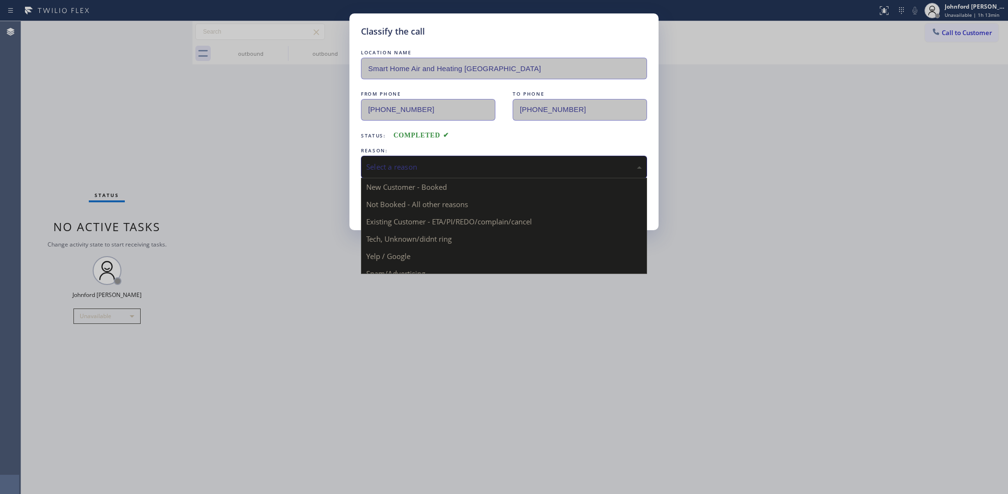
click at [404, 173] on div "Select a reason" at bounding box center [504, 167] width 286 height 23
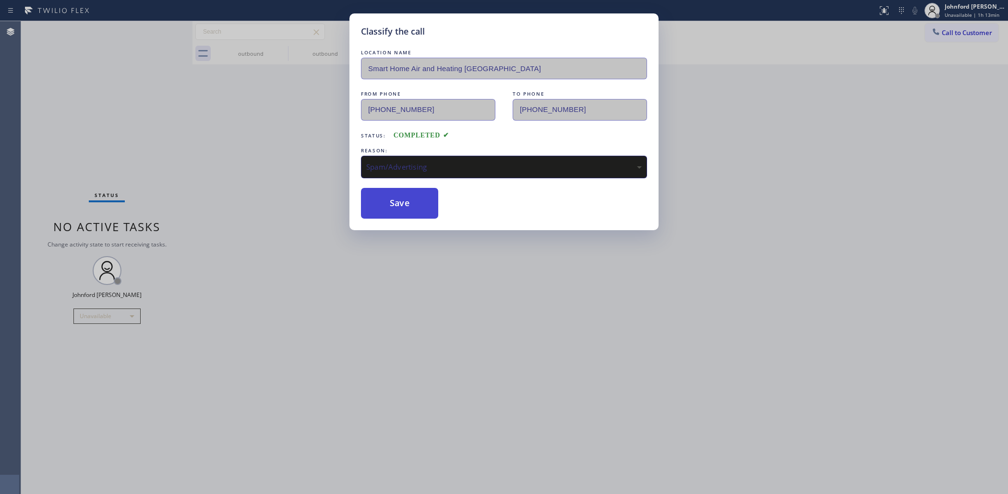
click at [402, 195] on button "Save" at bounding box center [399, 203] width 77 height 31
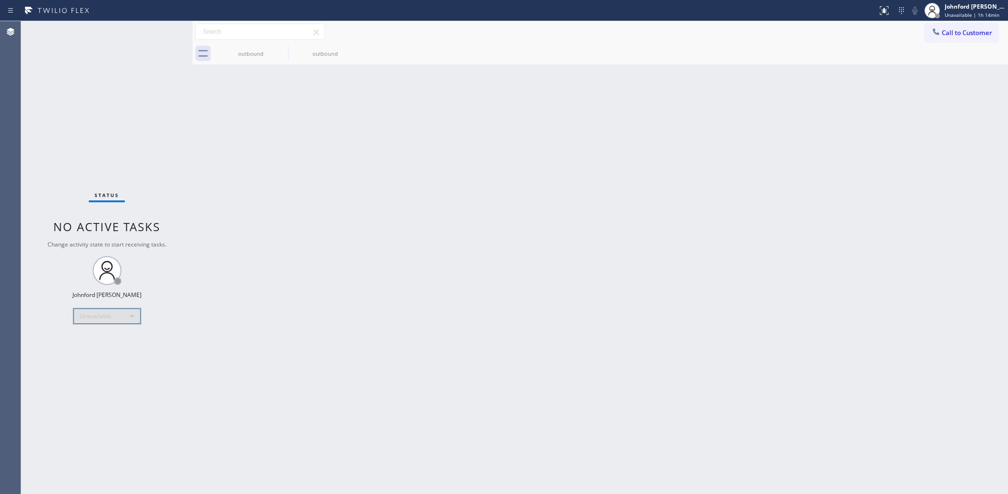
click at [92, 313] on div "Unavailable" at bounding box center [106, 315] width 67 height 15
click at [104, 363] on li "Break" at bounding box center [105, 365] width 65 height 12
click at [113, 311] on div "Break" at bounding box center [106, 315] width 67 height 15
click at [96, 355] on li "Unavailable" at bounding box center [105, 353] width 65 height 12
click at [109, 84] on div "Status No active tasks Change activity state to start receiving tasks. [PERSON_…" at bounding box center [106, 257] width 171 height 472
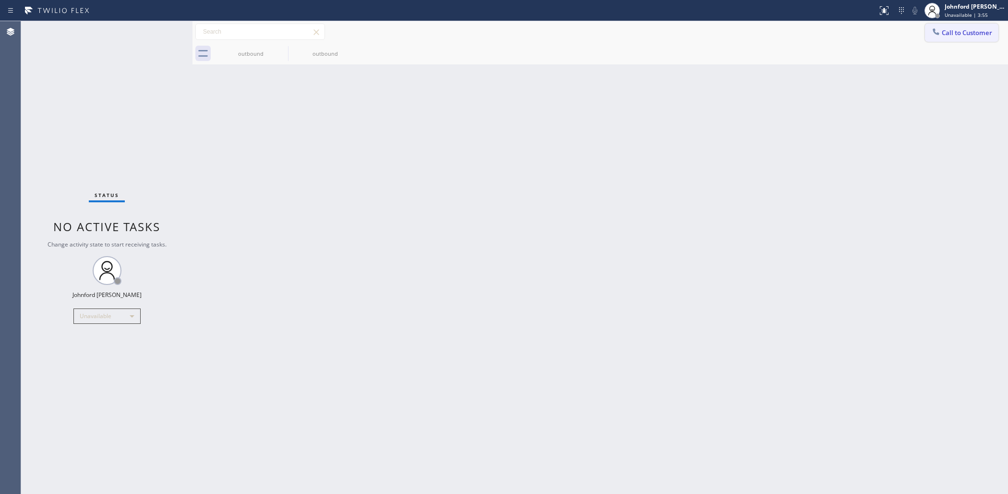
click at [941, 39] on button "Call to Customer" at bounding box center [961, 33] width 73 height 18
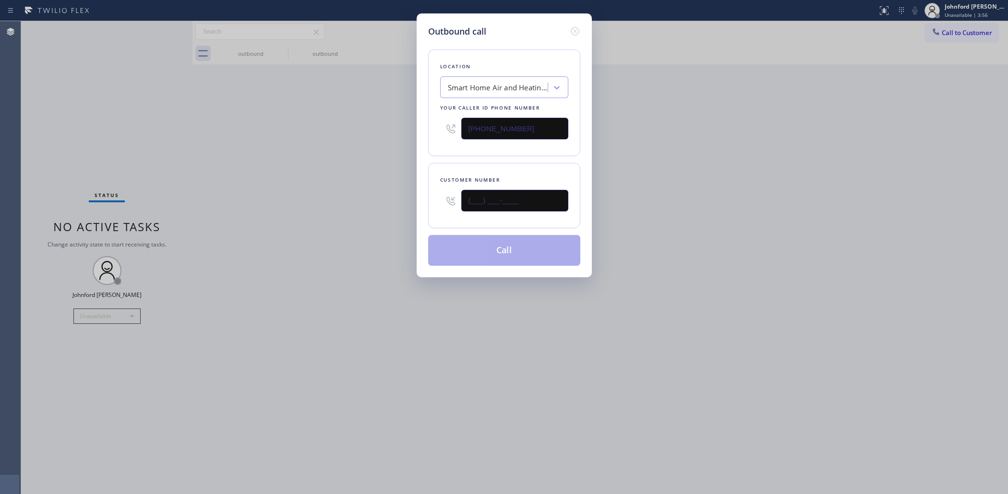
drag, startPoint x: 477, startPoint y: 201, endPoint x: 394, endPoint y: 201, distance: 82.6
click at [394, 201] on div "Outbound call Location Smart Home Air and Heating [GEOGRAPHIC_DATA] Your caller…" at bounding box center [504, 247] width 1008 height 494
paste input "818) 518-5266"
type input "[PHONE_NUMBER]"
click at [733, 215] on div "Outbound call Location Smart Home Air and Heating [GEOGRAPHIC_DATA] Your caller…" at bounding box center [504, 247] width 1008 height 494
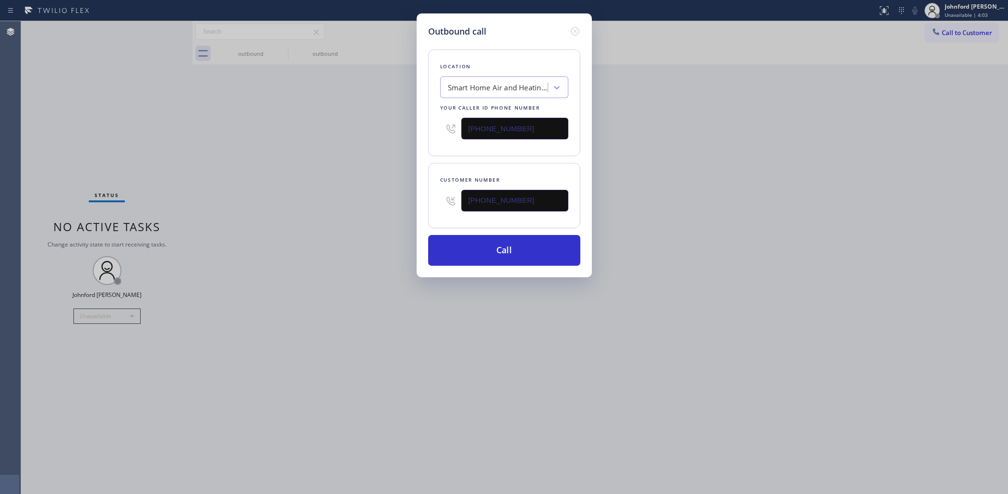
paste input "800) 686-5038"
type input "[PHONE_NUMBER]"
click at [382, 145] on div "Outbound call Location Smart Home Air and Heating [GEOGRAPHIC_DATA] Your caller…" at bounding box center [504, 247] width 1008 height 494
click at [449, 248] on button "Call" at bounding box center [504, 250] width 152 height 31
click at [829, 171] on div "Outbound call Location 5 Star Air Your caller id phone number [PHONE_NUMBER] Cu…" at bounding box center [504, 247] width 1008 height 494
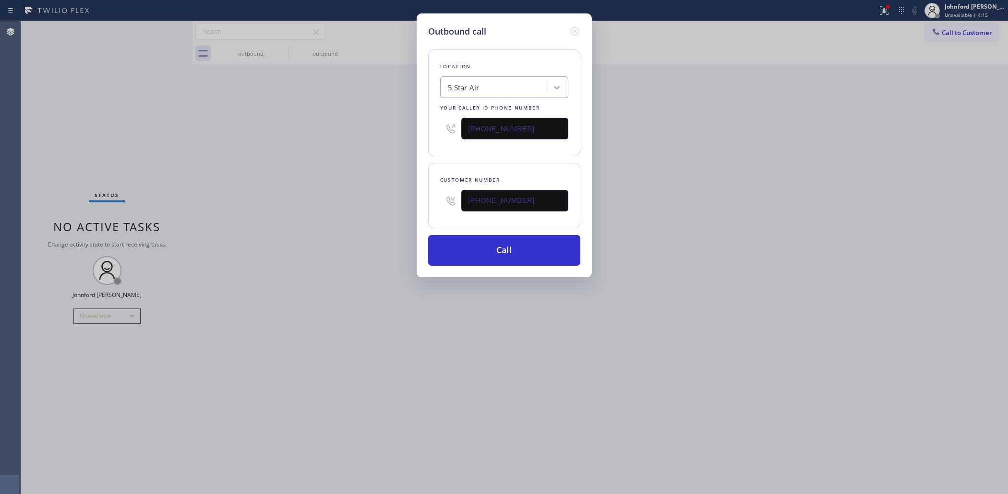
drag, startPoint x: 533, startPoint y: 194, endPoint x: 406, endPoint y: 195, distance: 127.2
click at [407, 195] on div "Outbound call Location 5 Star Air Your caller id phone number [PHONE_NUMBER] Cu…" at bounding box center [504, 247] width 1008 height 494
paste input "744-3125"
type input "[PHONE_NUMBER]"
click at [353, 193] on div "Outbound call Location 5 Star Air Your caller id phone number [PHONE_NUMBER] Cu…" at bounding box center [504, 247] width 1008 height 494
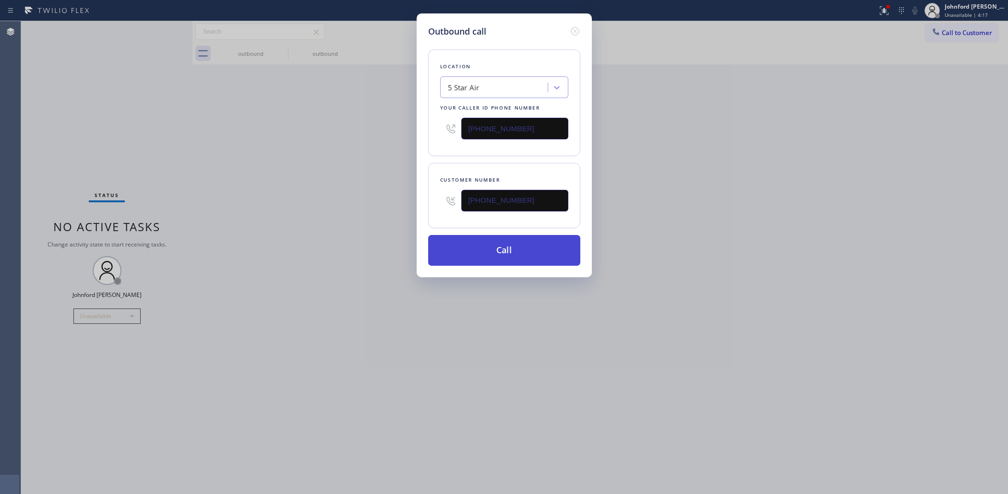
click at [489, 239] on button "Call" at bounding box center [504, 250] width 152 height 31
click at [770, 239] on div "Outbound call Location 5 Star Air Your caller id phone number [PHONE_NUMBER] Cu…" at bounding box center [504, 247] width 1008 height 494
click at [883, 12] on icon at bounding box center [885, 11] width 12 height 12
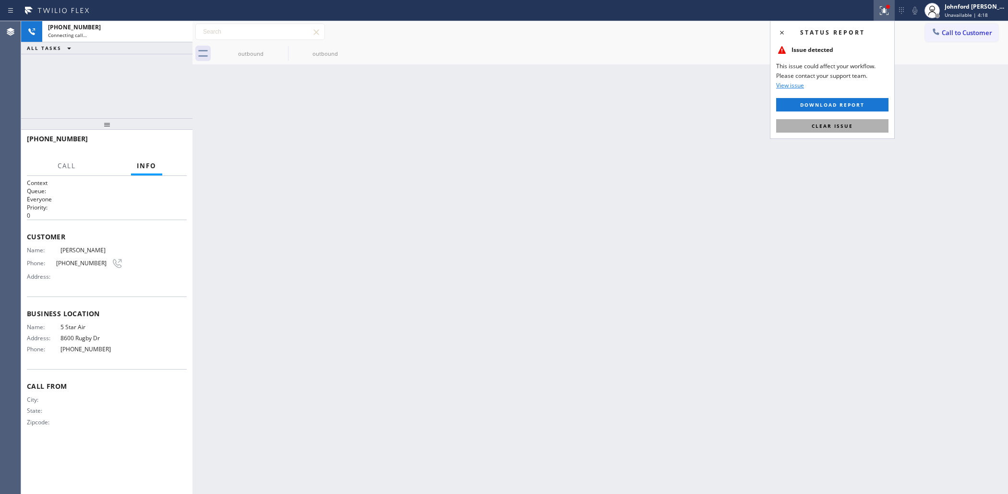
click at [834, 123] on span "Clear issue" at bounding box center [832, 125] width 41 height 7
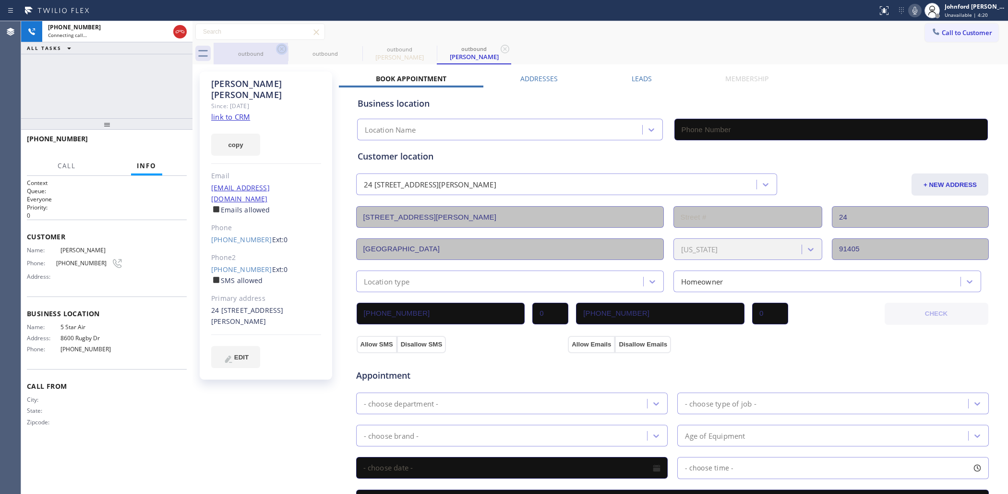
click at [278, 51] on icon at bounding box center [282, 49] width 12 height 12
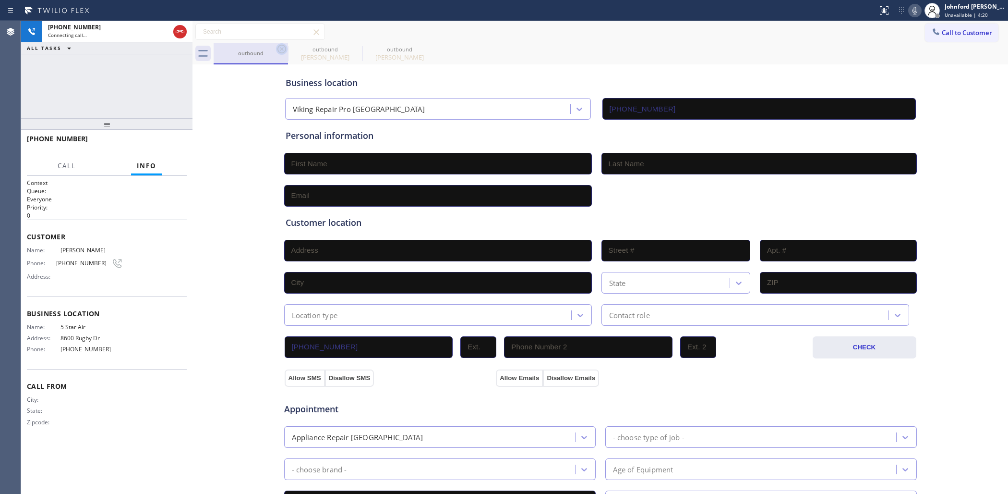
click at [278, 51] on icon at bounding box center [281, 49] width 9 height 9
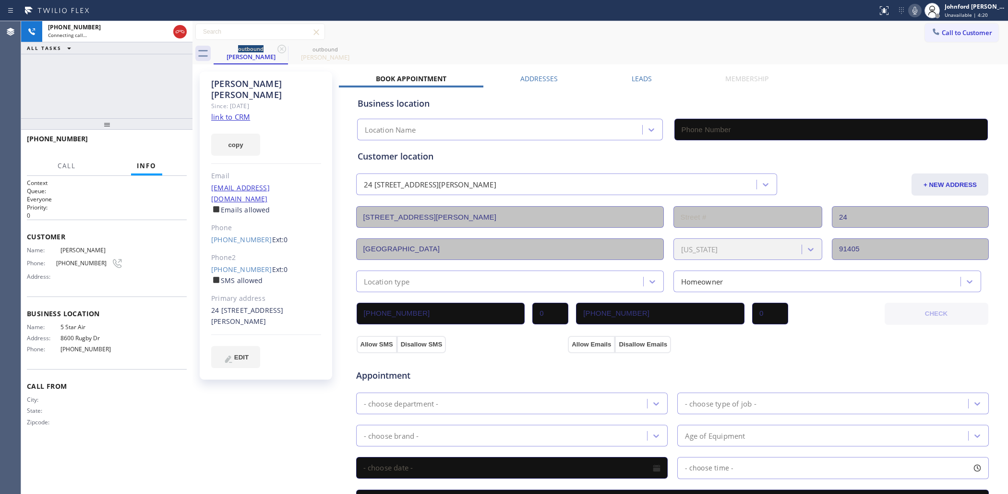
type input "[PHONE_NUMBER]"
drag, startPoint x: 623, startPoint y: 36, endPoint x: 761, endPoint y: 26, distance: 138.6
click at [643, 35] on div "Call to Customer Outbound call Location 5 Star Air Your caller id phone number …" at bounding box center [601, 32] width 816 height 17
click at [926, 6] on div at bounding box center [932, 10] width 15 height 15
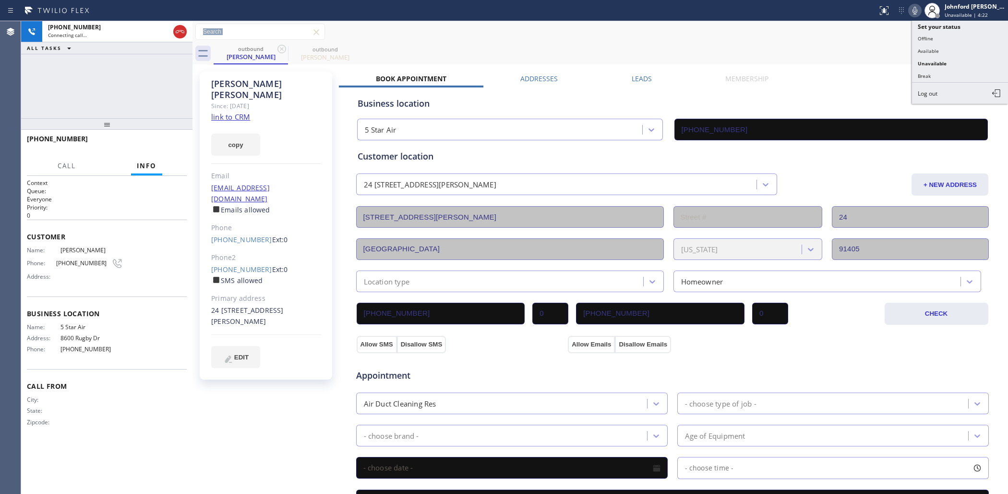
click at [911, 11] on icon at bounding box center [915, 11] width 12 height 12
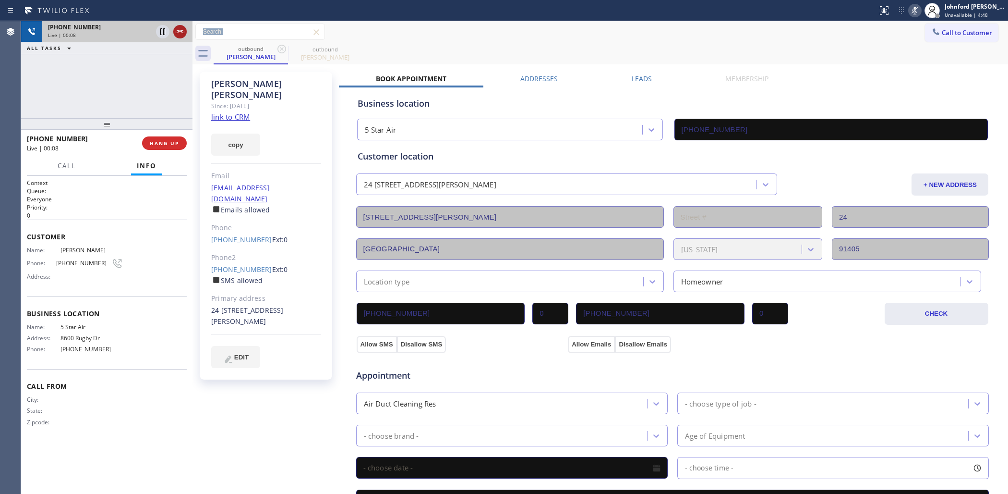
click at [173, 29] on div at bounding box center [179, 32] width 13 height 12
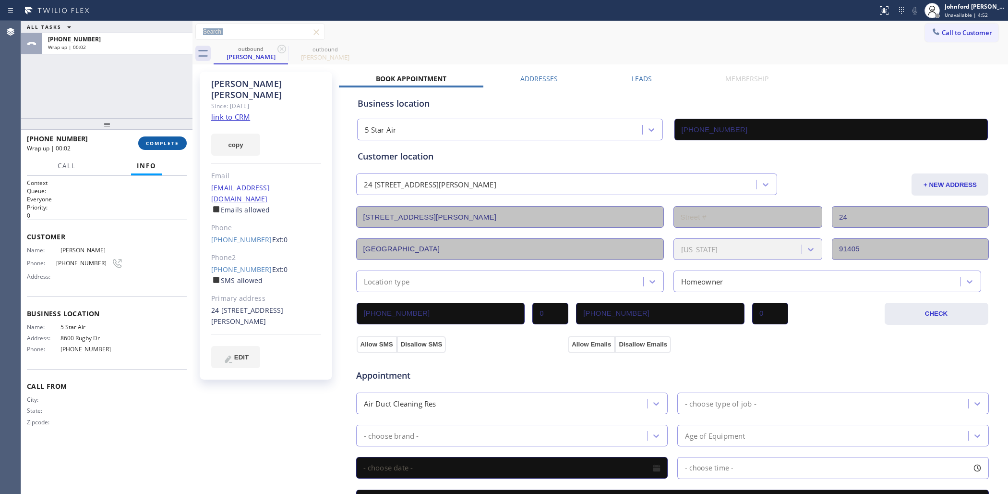
drag, startPoint x: 182, startPoint y: 136, endPoint x: 167, endPoint y: 137, distance: 15.4
click at [176, 135] on div "[PHONE_NUMBER] Wrap up | 00:02 COMPLETE" at bounding box center [107, 143] width 160 height 25
click at [167, 146] on button "COMPLETE" at bounding box center [162, 142] width 48 height 13
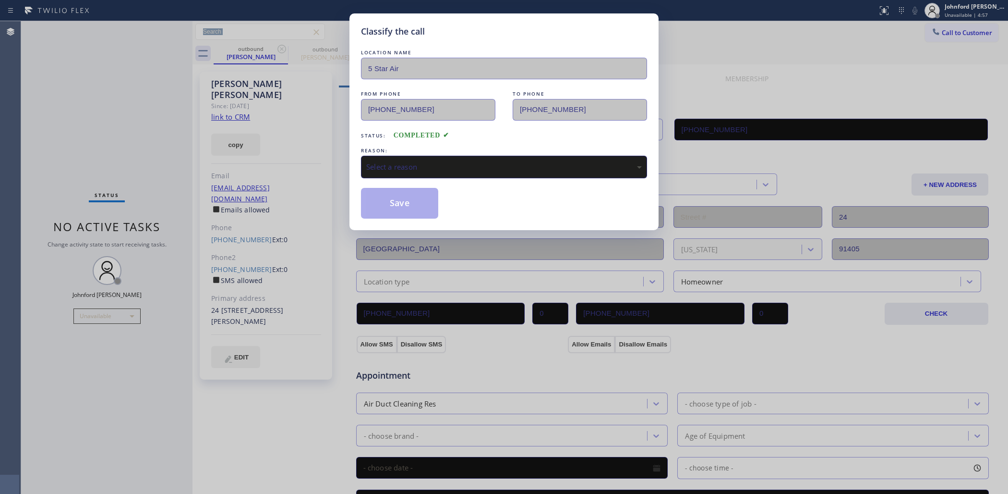
click at [421, 162] on div "Select a reason" at bounding box center [504, 166] width 276 height 11
click at [421, 216] on div "Classify the call LOCATION NAME 5 Star Air FROM PHONE [PHONE_NUMBER] TO PHONE […" at bounding box center [503, 121] width 309 height 217
click at [419, 202] on button "Save" at bounding box center [399, 203] width 77 height 31
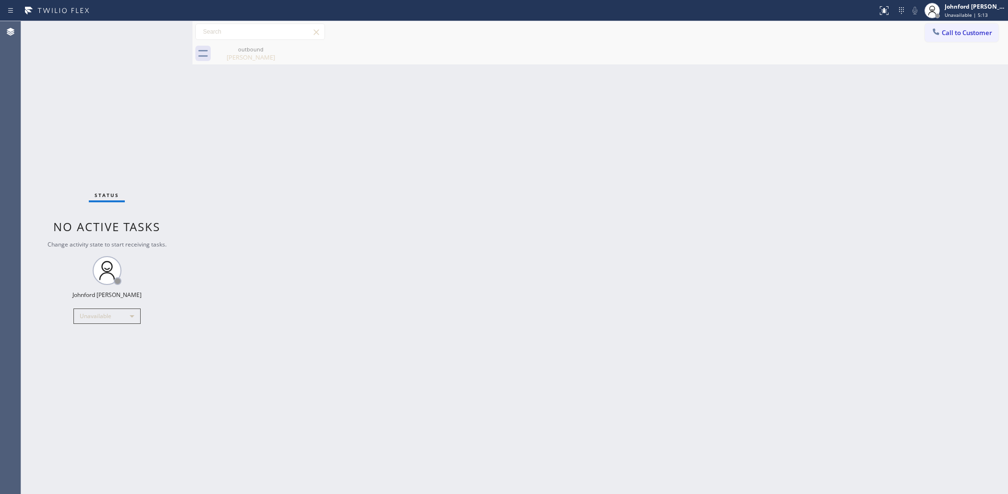
drag, startPoint x: 68, startPoint y: 73, endPoint x: 191, endPoint y: 54, distance: 123.9
click at [68, 73] on div "Status No active tasks Change activity state to start receiving tasks. [PERSON_…" at bounding box center [106, 257] width 171 height 472
click at [935, 30] on icon at bounding box center [936, 31] width 6 height 6
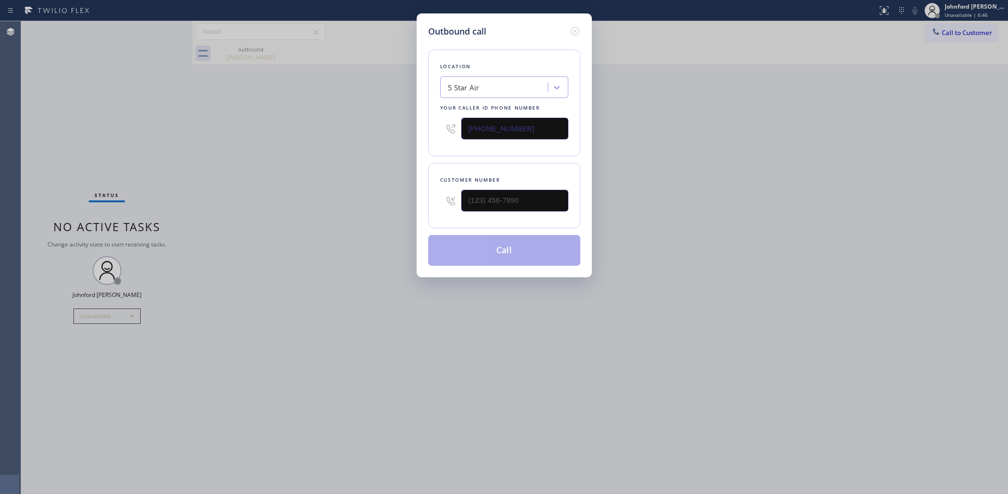
drag, startPoint x: 532, startPoint y: 128, endPoint x: 361, endPoint y: 112, distance: 172.1
click at [363, 112] on div "Outbound call Location 5 Star Air Your caller id phone number [PHONE_NUMBER] Cu…" at bounding box center [504, 247] width 1008 height 494
paste input "562) 456-3600"
type input "[PHONE_NUMBER]"
paste input "213) 762-2631"
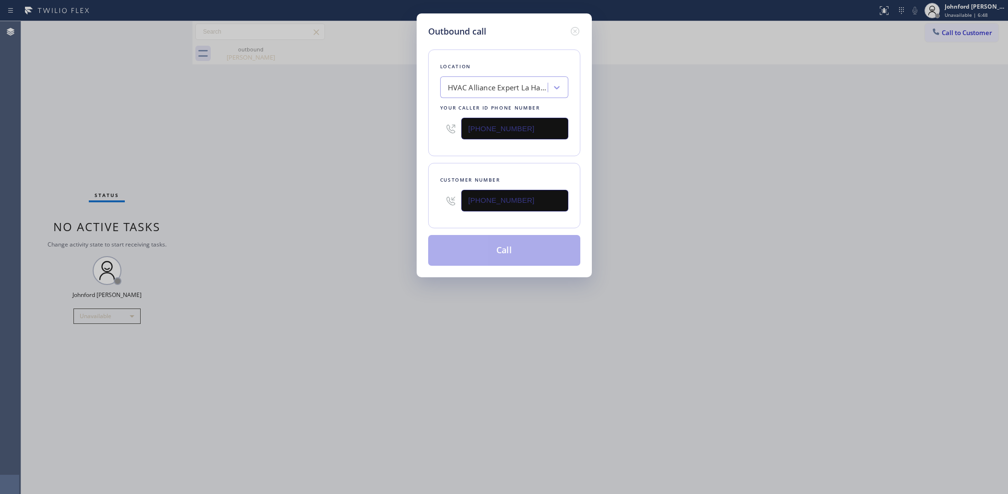
type input "[PHONE_NUMBER]"
click at [353, 194] on div "Outbound call Location HVAC Alliance Expert La Habra Your caller id phone numbe…" at bounding box center [504, 247] width 1008 height 494
click at [482, 243] on button "Call" at bounding box center [504, 250] width 152 height 31
drag, startPoint x: 813, startPoint y: 187, endPoint x: 822, endPoint y: 173, distance: 16.9
click at [822, 173] on div "Outbound call Location HVAC Alliance Expert La Habra Your caller id phone numbe…" at bounding box center [504, 247] width 1008 height 494
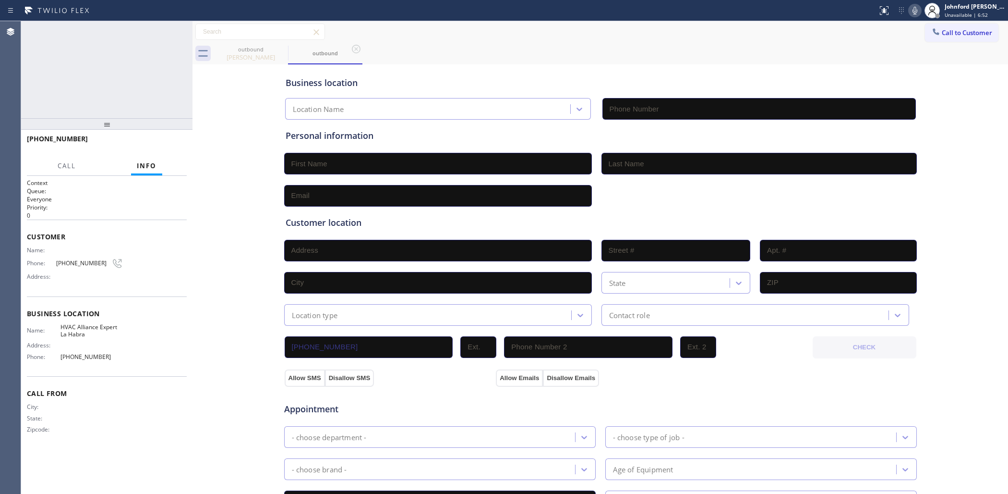
type input "[PHONE_NUMBER]"
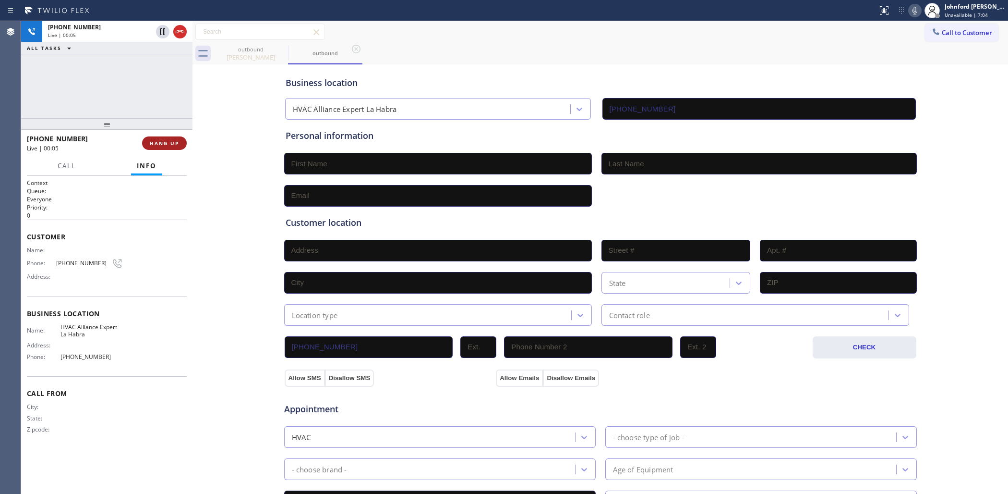
click at [171, 142] on span "HANG UP" at bounding box center [164, 143] width 29 height 7
click at [945, 23] on div "Call to Customer Outbound call Location HVAC Alliance Expert [GEOGRAPHIC_DATA] …" at bounding box center [601, 32] width 816 height 22
click at [936, 29] on button "Call to Customer" at bounding box center [961, 33] width 73 height 18
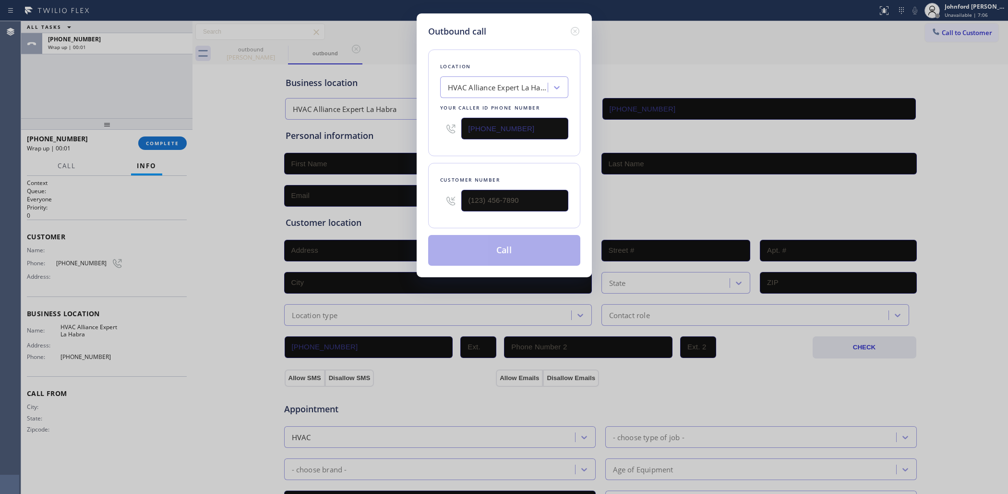
drag, startPoint x: 409, startPoint y: 193, endPoint x: 404, endPoint y: 193, distance: 5.3
click at [404, 193] on div "Outbound call Location HVAC Alliance Expert La Habra Your caller id phone numbe…" at bounding box center [504, 247] width 1008 height 494
click at [506, 191] on input "(___) ___-____" at bounding box center [514, 201] width 107 height 22
paste input "213) 762-2631"
type input "[PHONE_NUMBER]"
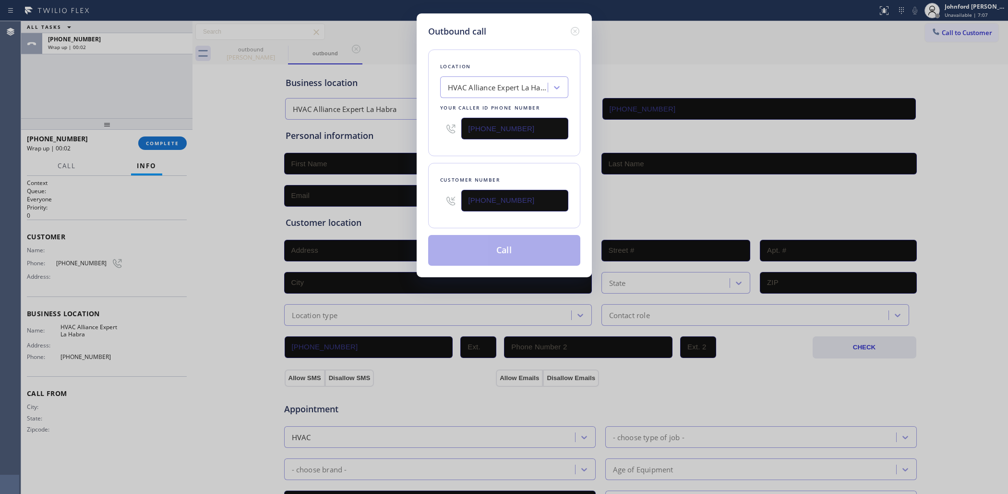
click at [507, 156] on div "Location HVAC Alliance Expert [GEOGRAPHIC_DATA] Your caller id phone number [PH…" at bounding box center [504, 152] width 152 height 228
click at [538, 250] on button "Call" at bounding box center [504, 250] width 152 height 31
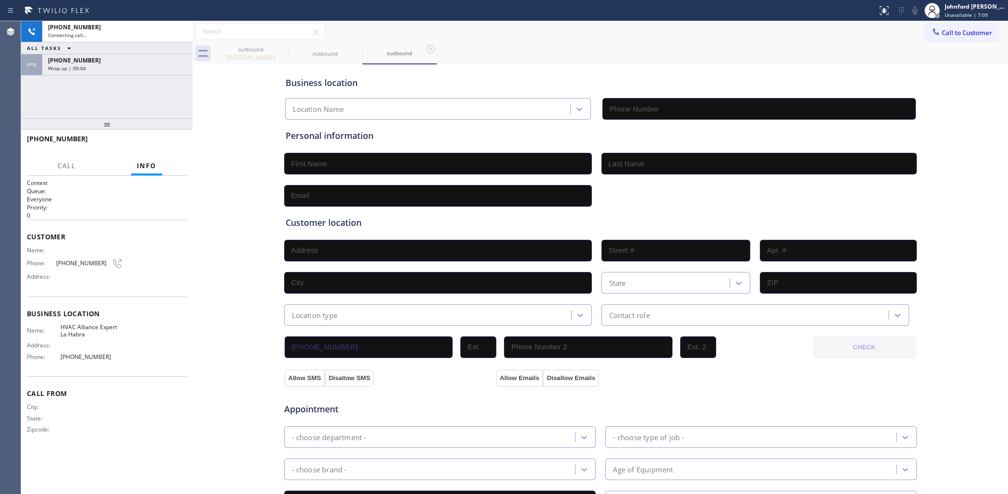
type input "[PHONE_NUMBER]"
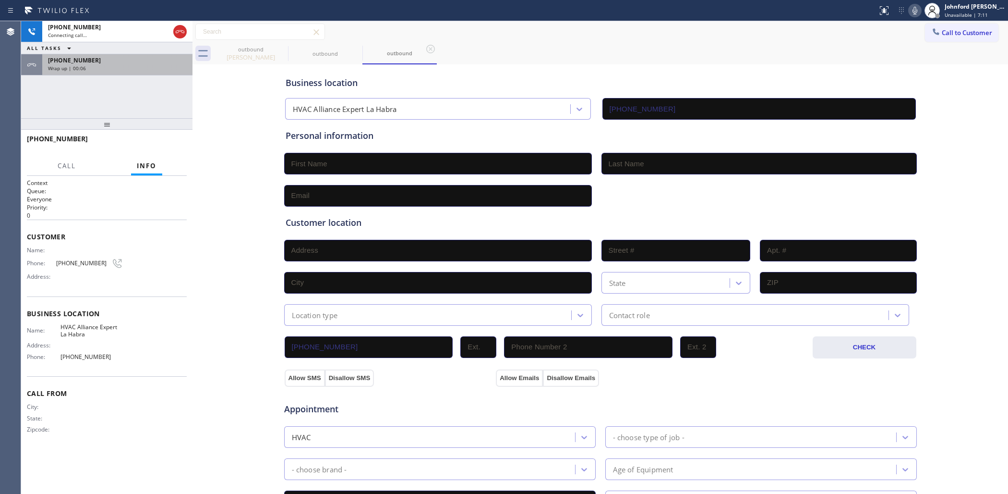
click at [169, 73] on div "[PHONE_NUMBER] Wrap up | 00:06" at bounding box center [115, 64] width 146 height 21
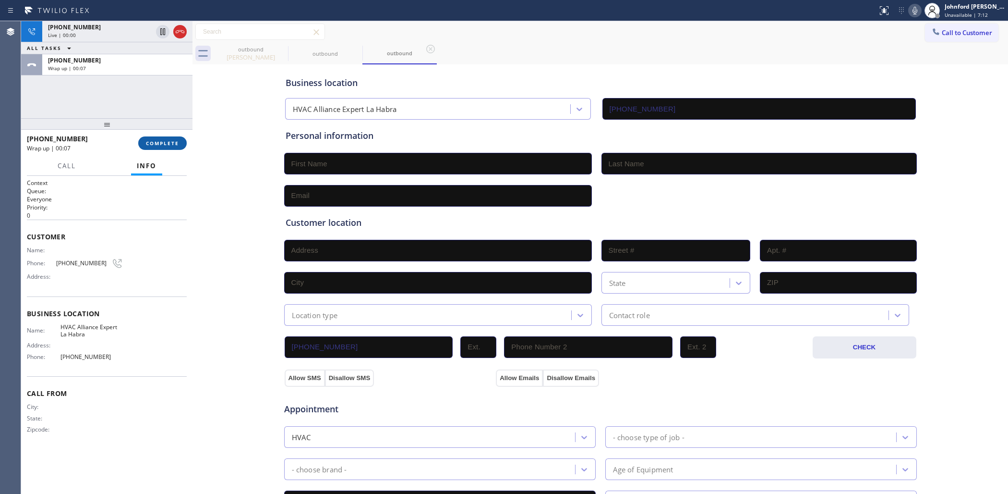
click at [157, 147] on button "COMPLETE" at bounding box center [162, 142] width 48 height 13
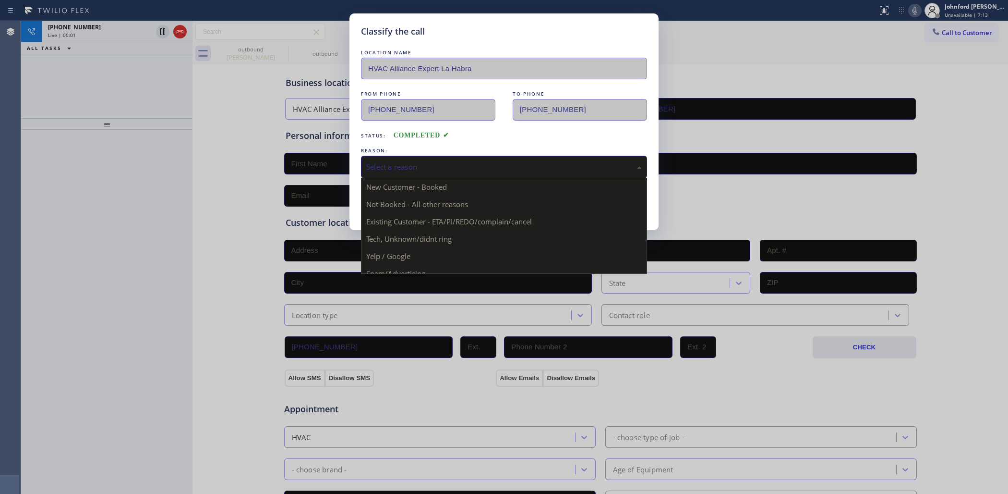
click at [470, 156] on div "Select a reason" at bounding box center [504, 167] width 286 height 23
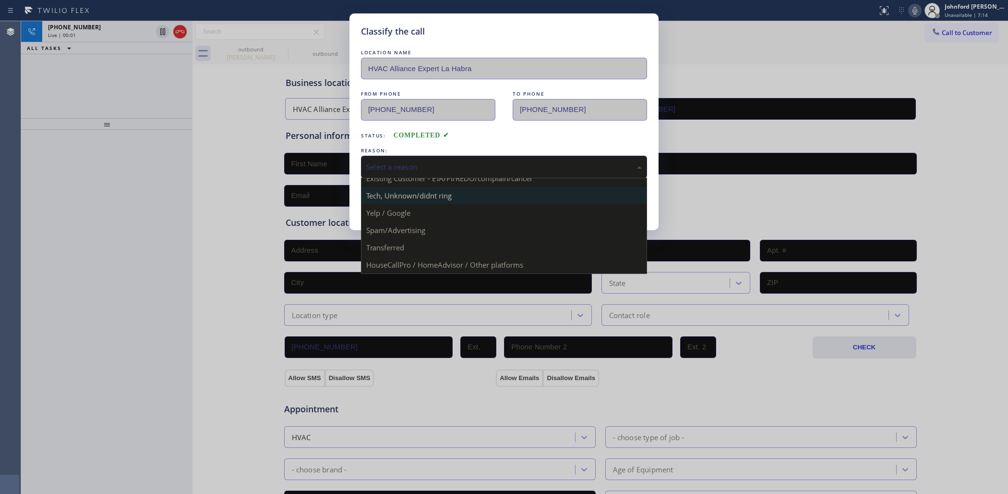
scroll to position [66, 0]
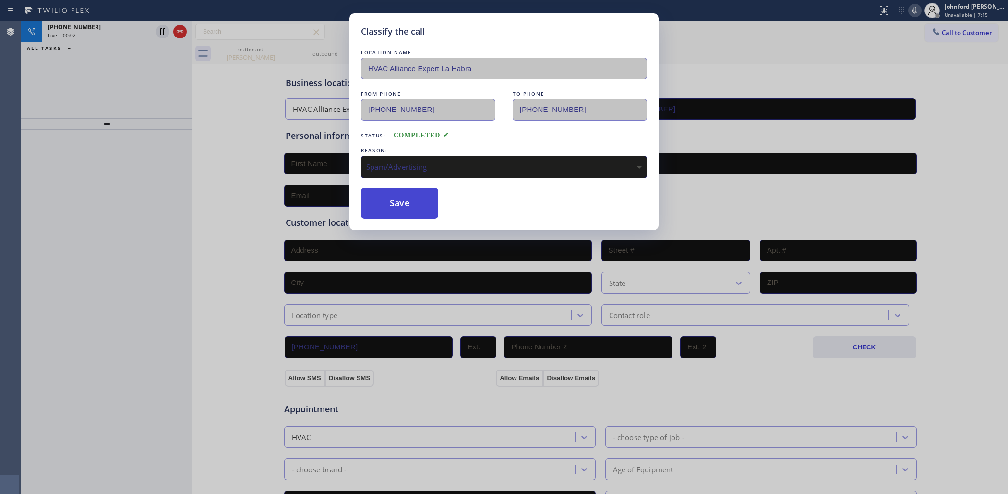
click at [415, 205] on button "Save" at bounding box center [399, 203] width 77 height 31
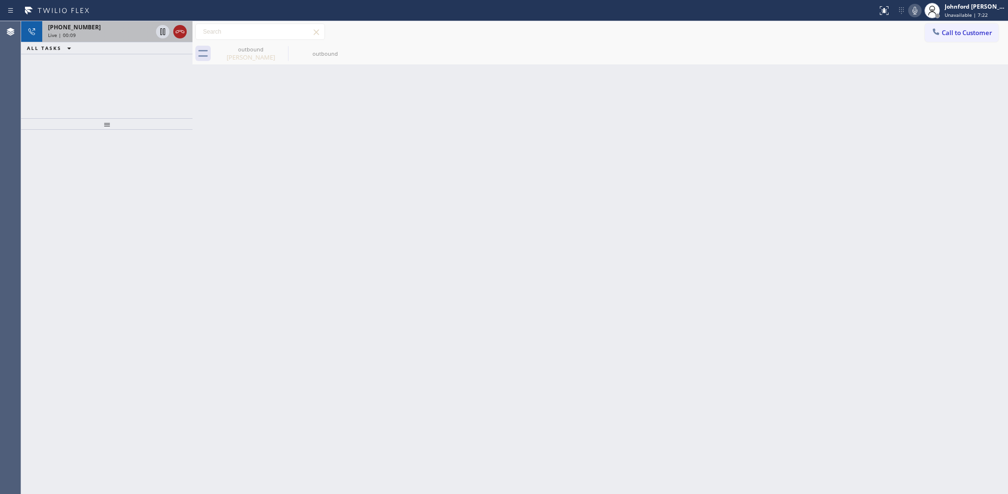
click at [180, 36] on icon at bounding box center [180, 32] width 12 height 12
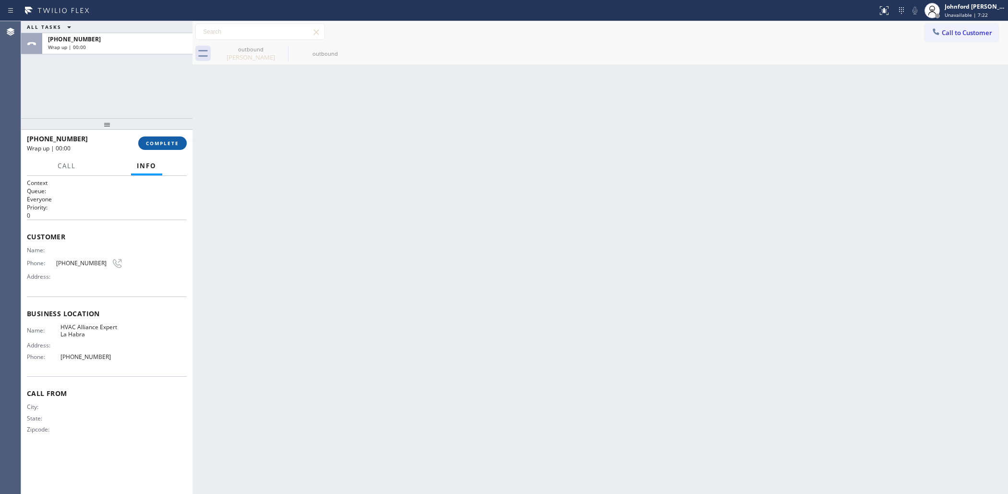
click at [160, 141] on span "COMPLETE" at bounding box center [162, 143] width 33 height 7
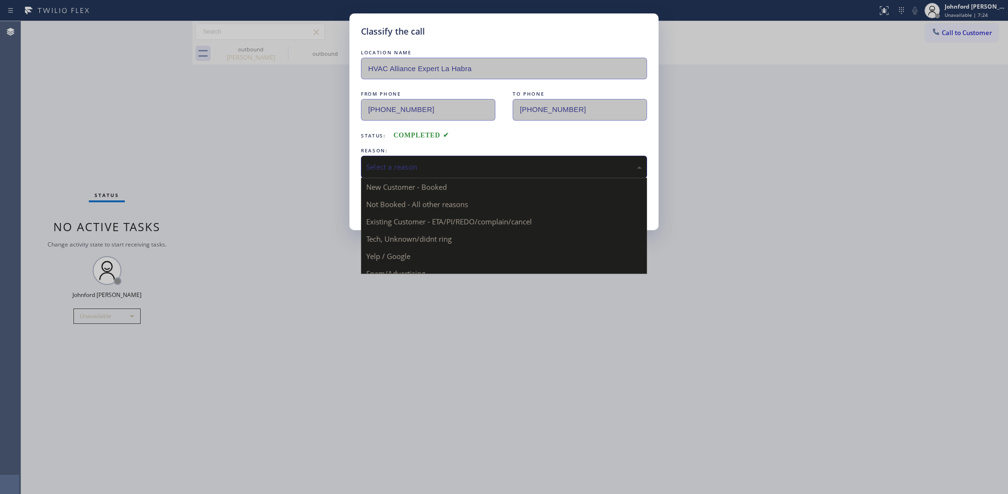
click at [510, 168] on div "Select a reason" at bounding box center [504, 166] width 276 height 11
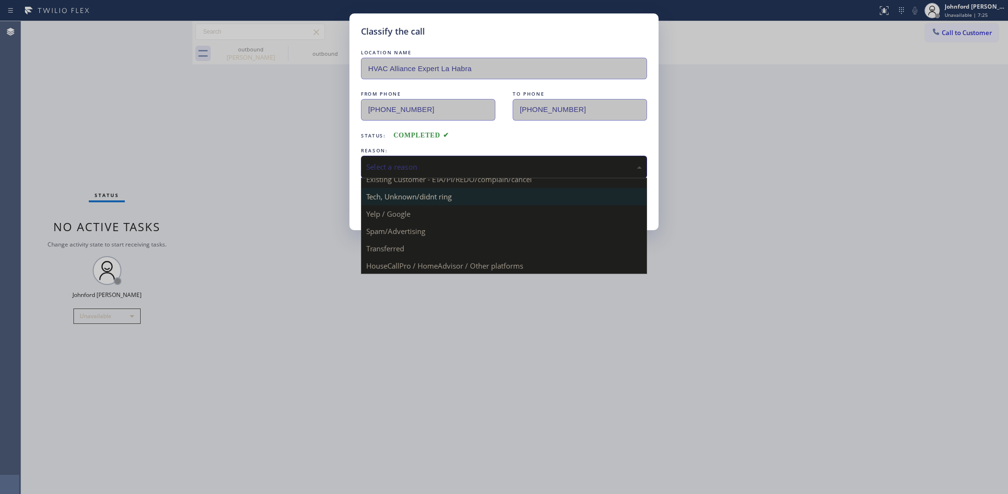
scroll to position [66, 0]
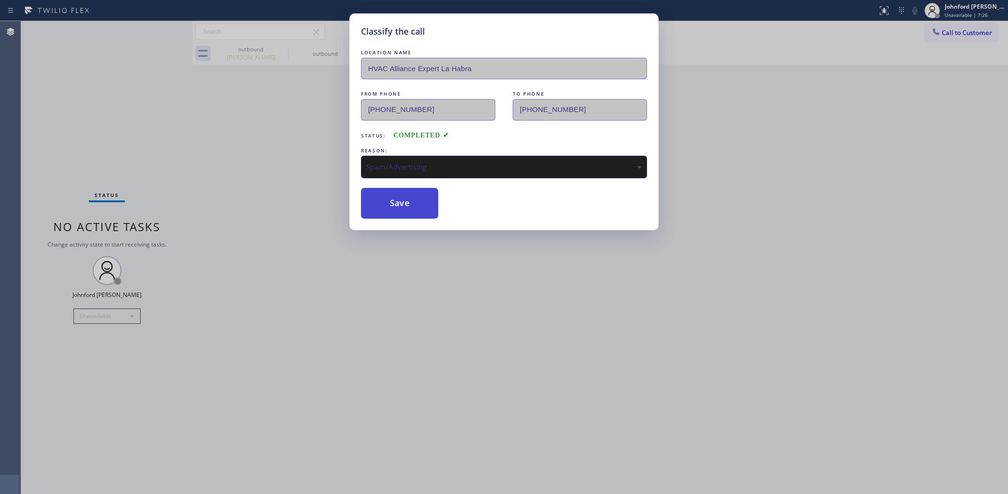
click at [396, 204] on button "Save" at bounding box center [399, 203] width 77 height 31
type input "[PHONE_NUMBER]"
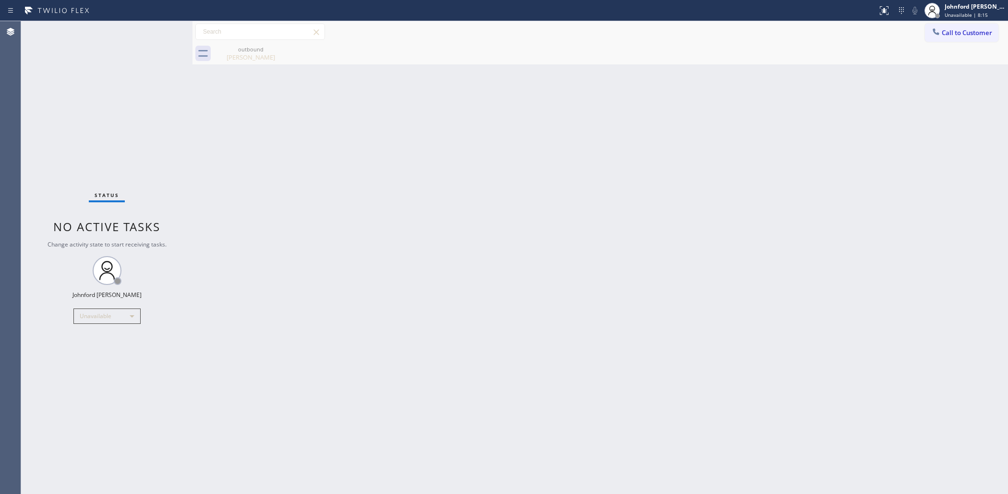
drag, startPoint x: 955, startPoint y: 28, endPoint x: 729, endPoint y: 128, distance: 247.6
click at [947, 28] on button "Call to Customer" at bounding box center [961, 33] width 73 height 18
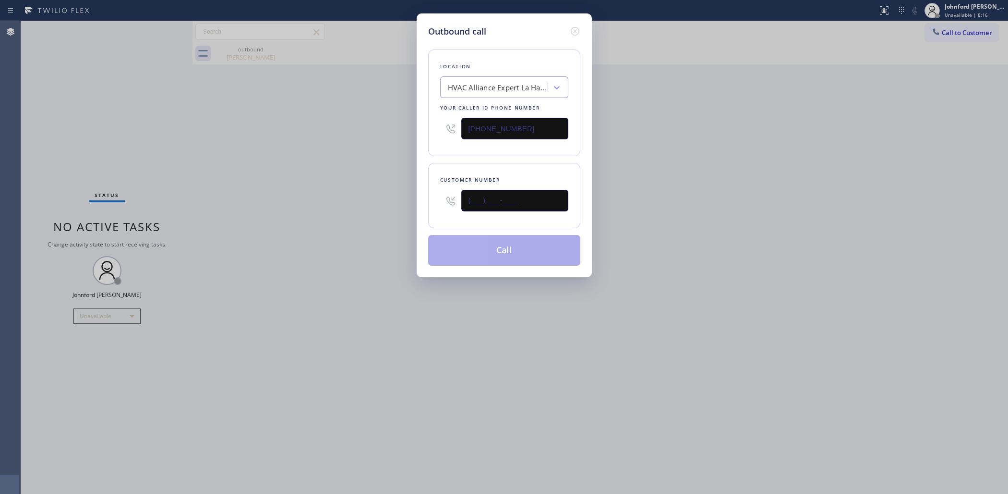
drag, startPoint x: 519, startPoint y: 197, endPoint x: 385, endPoint y: 202, distance: 134.5
click at [385, 202] on div "Outbound call Location HVAC Alliance Expert La Habra Your caller id phone numbe…" at bounding box center [504, 247] width 1008 height 494
paste input "818) 540-6189"
type input "[PHONE_NUMBER]"
drag, startPoint x: 518, startPoint y: 127, endPoint x: 353, endPoint y: 124, distance: 164.2
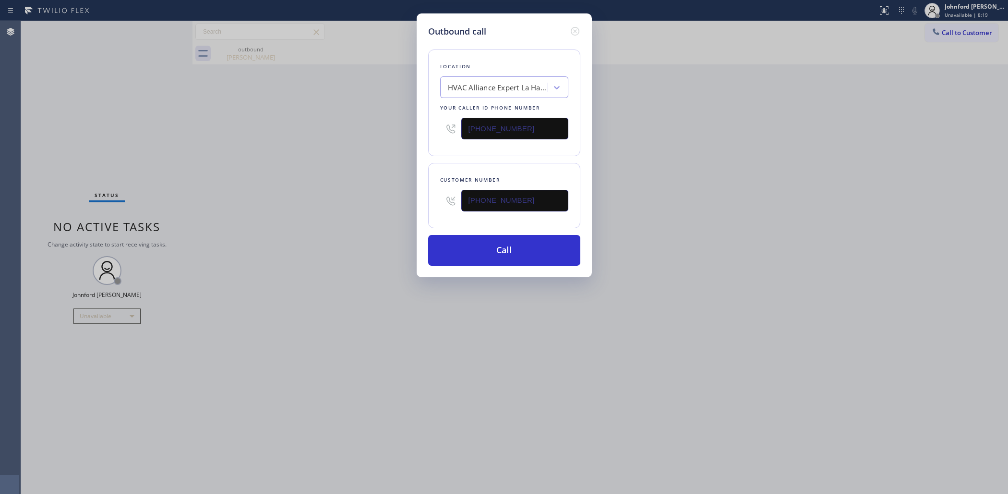
click at [390, 124] on div "Outbound call Location HVAC Alliance Expert La Habra Your caller id phone numbe…" at bounding box center [504, 247] width 1008 height 494
paste input "800) 686-5038"
type input "[PHONE_NUMBER]"
click at [353, 124] on div "Outbound call Location HVAC Alliance Expert La Habra Your caller id phone numbe…" at bounding box center [504, 247] width 1008 height 494
click at [469, 246] on button "Call" at bounding box center [504, 250] width 152 height 31
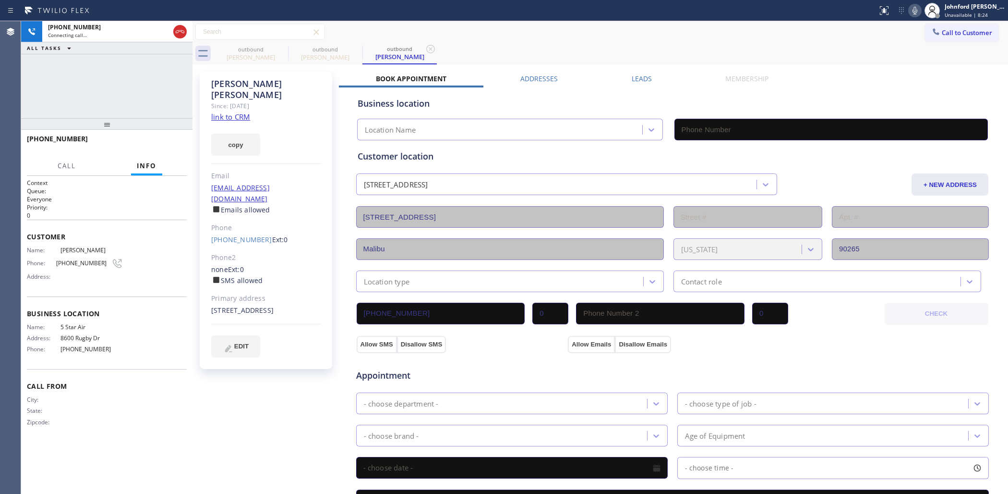
type input "[PHONE_NUMBER]"
drag, startPoint x: 592, startPoint y: 53, endPoint x: 841, endPoint y: 30, distance: 250.2
click at [592, 51] on div "outbound [PERSON_NAME] outbound [PERSON_NAME] outbound [PERSON_NAME]" at bounding box center [611, 54] width 795 height 22
click at [913, 9] on icon at bounding box center [915, 11] width 12 height 12
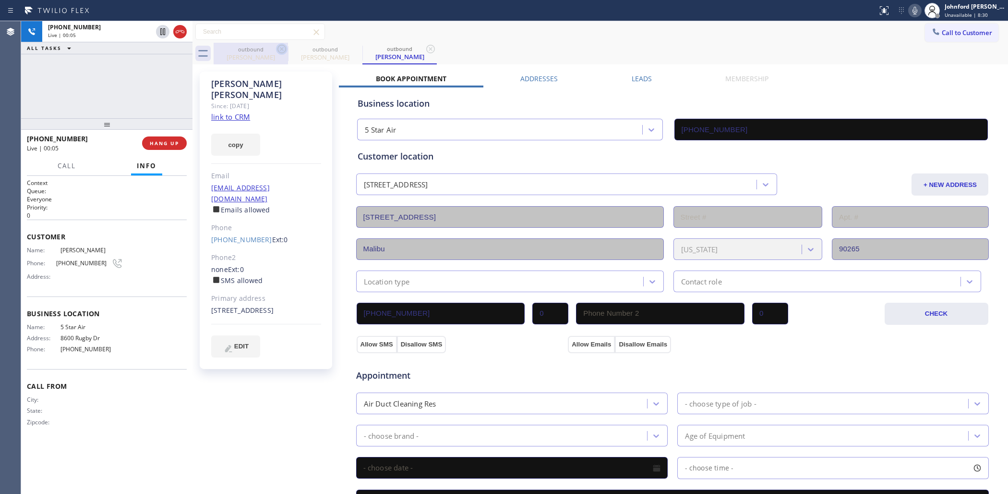
click at [281, 53] on icon at bounding box center [281, 49] width 9 height 9
click at [185, 71] on div "[PHONE_NUMBER] Live | 00:05 ALL TASKS ALL TASKS ACTIVE TASKS TASKS IN WRAP UP" at bounding box center [106, 69] width 171 height 97
click at [175, 144] on span "HANG UP" at bounding box center [164, 143] width 29 height 7
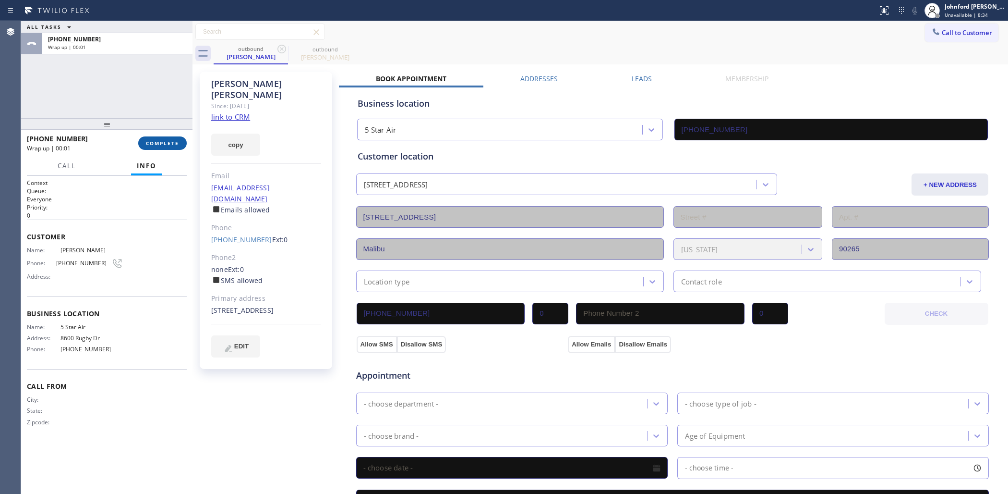
click at [175, 140] on span "COMPLETE" at bounding box center [162, 143] width 33 height 7
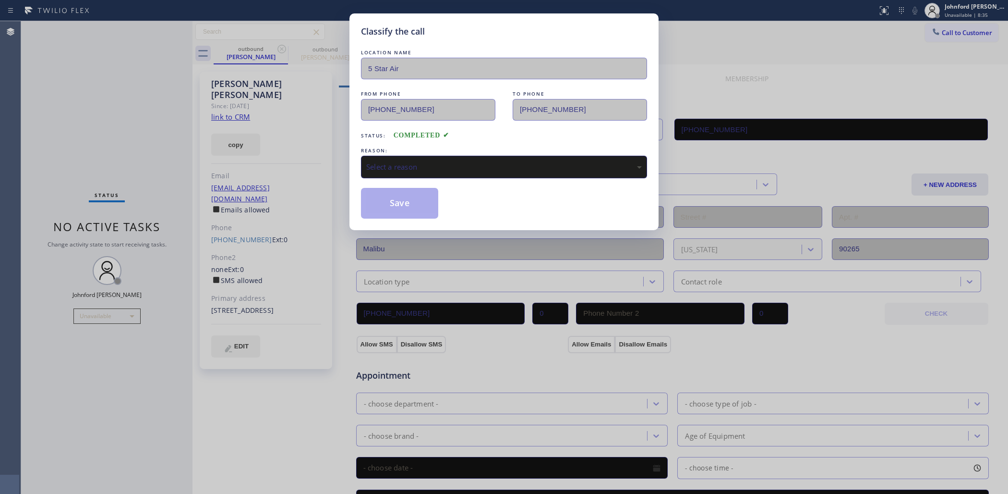
click at [536, 157] on div "Select a reason" at bounding box center [504, 167] width 286 height 23
drag, startPoint x: 420, startPoint y: 204, endPoint x: 461, endPoint y: 128, distance: 86.4
click at [419, 203] on button "Save" at bounding box center [399, 203] width 77 height 31
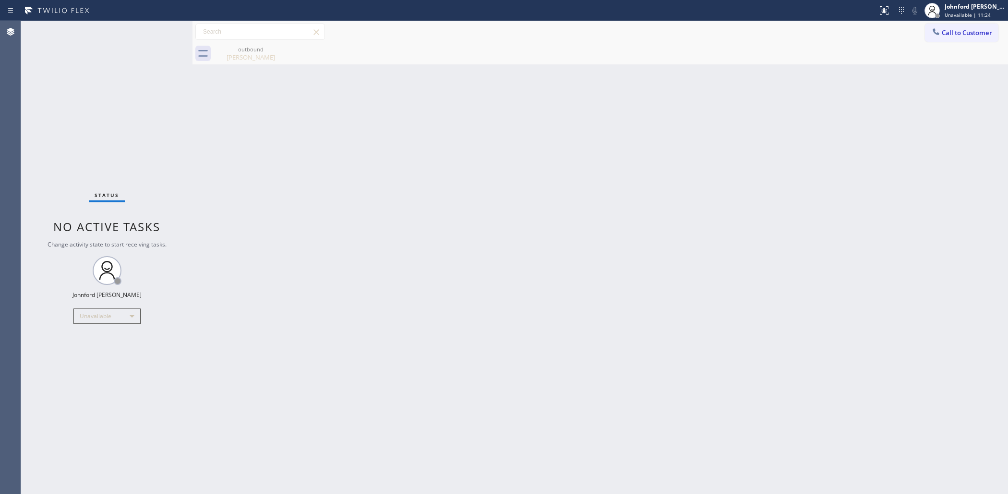
click at [140, 130] on div "Status No active tasks Change activity state to start receiving tasks. [PERSON_…" at bounding box center [106, 257] width 171 height 472
click at [942, 29] on button "Call to Customer" at bounding box center [961, 33] width 73 height 18
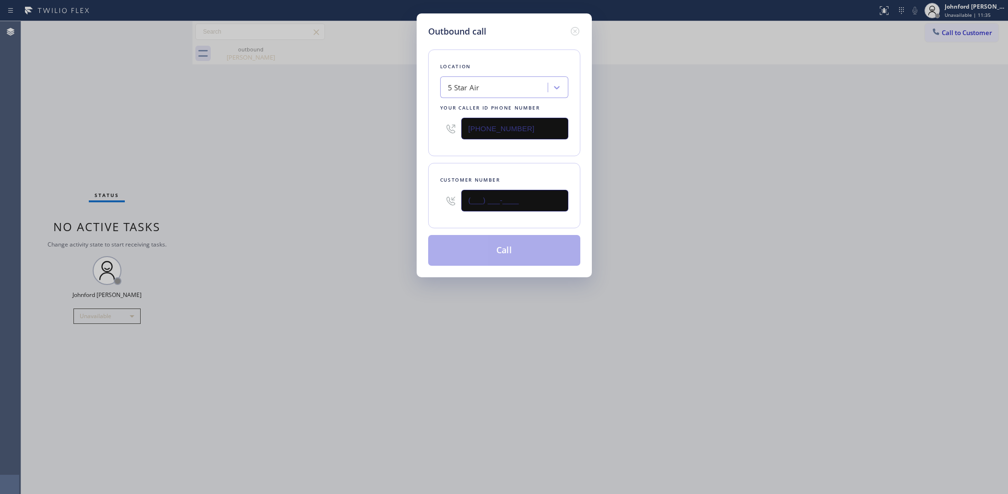
drag, startPoint x: 507, startPoint y: 194, endPoint x: 391, endPoint y: 194, distance: 115.7
click at [391, 194] on div "Outbound call Location 5 Star Air Your caller id phone number [PHONE_NUMBER] Cu…" at bounding box center [504, 247] width 1008 height 494
paste input "310) 968-5981"
type input "[PHONE_NUMBER]"
drag, startPoint x: 524, startPoint y: 128, endPoint x: 389, endPoint y: 143, distance: 136.2
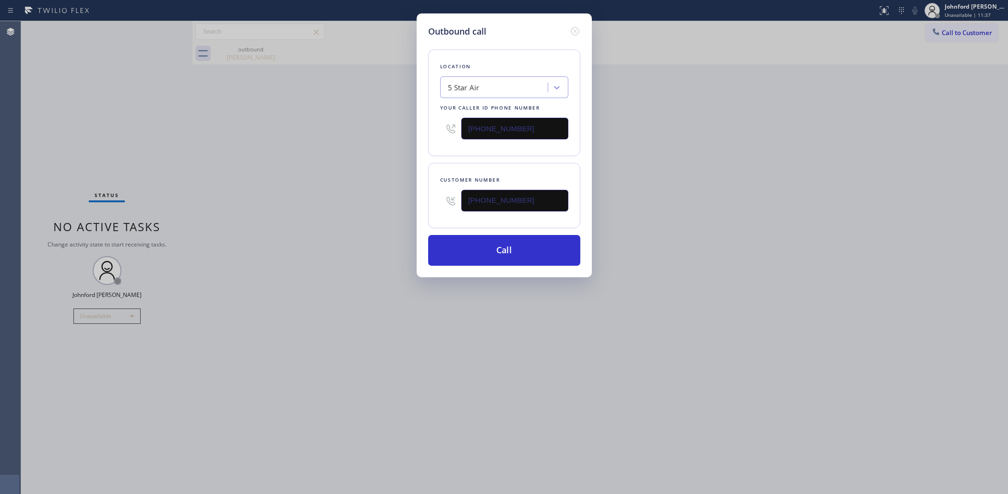
click at [431, 141] on div "Location 5 Star Air Your caller id phone number [PHONE_NUMBER]" at bounding box center [504, 102] width 152 height 107
paste input "88) 909-0120"
type input "[PHONE_NUMBER]"
drag, startPoint x: 385, startPoint y: 143, endPoint x: 429, endPoint y: 176, distance: 54.8
click at [383, 144] on div "Outbound call Location 5 Star Air Your caller id phone number [PHONE_NUMBER] Cu…" at bounding box center [504, 247] width 1008 height 494
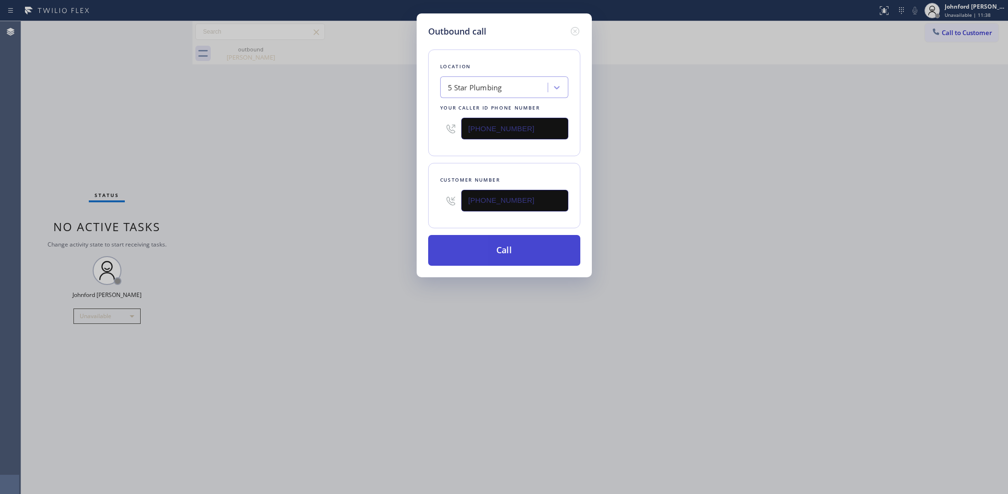
click at [499, 248] on button "Call" at bounding box center [504, 250] width 152 height 31
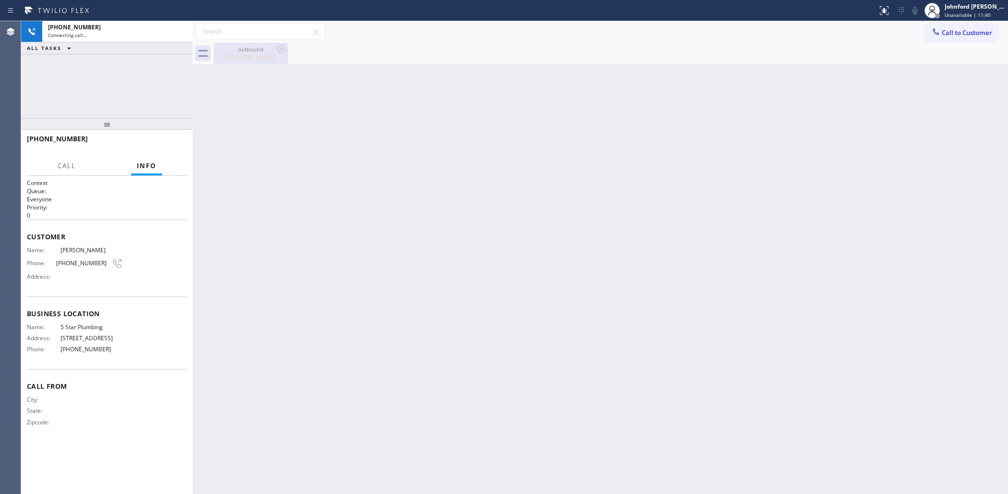
click at [274, 48] on div "outbound" at bounding box center [251, 49] width 72 height 7
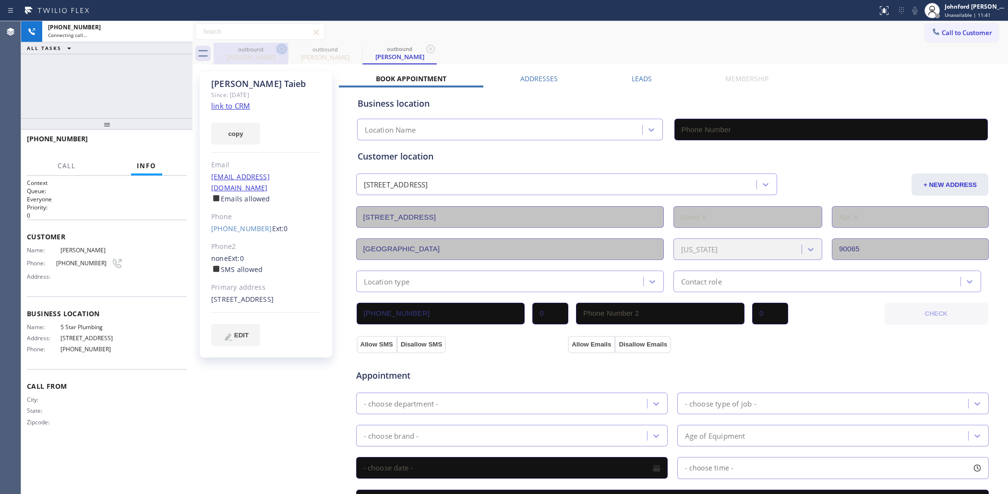
click at [277, 48] on icon at bounding box center [282, 49] width 12 height 12
click at [240, 100] on div "Since: [DATE]" at bounding box center [266, 94] width 110 height 11
type input "[PHONE_NUMBER]"
click at [251, 104] on div "[PERSON_NAME] Since: [DATE] link to CRM copy Email [EMAIL_ADDRESS][DOMAIN_NAME]…" at bounding box center [266, 215] width 132 height 286
click at [244, 107] on link "link to CRM" at bounding box center [230, 106] width 39 height 10
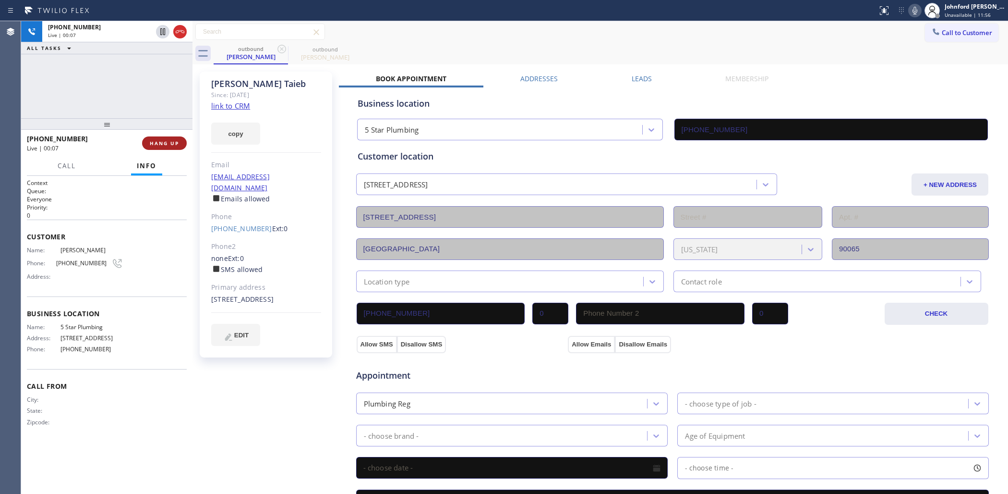
click at [185, 130] on div at bounding box center [106, 124] width 171 height 12
click at [176, 145] on span "HANG UP" at bounding box center [164, 145] width 29 height 7
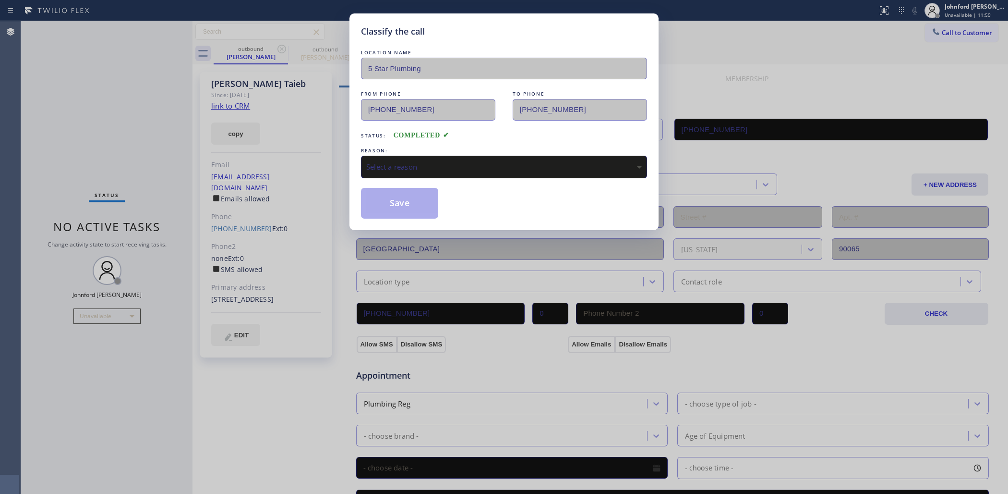
click at [422, 149] on div "REASON:" at bounding box center [504, 150] width 286 height 10
click at [421, 157] on div "Select a reason" at bounding box center [504, 167] width 286 height 23
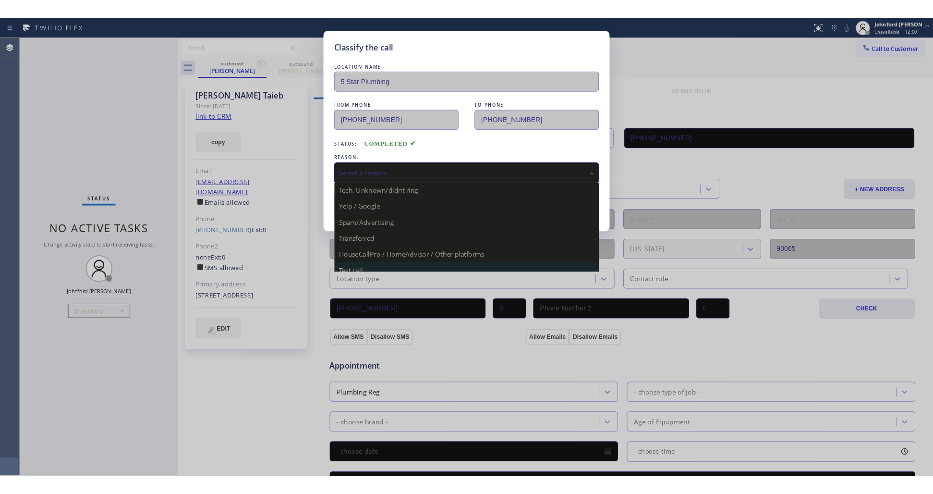
scroll to position [66, 0]
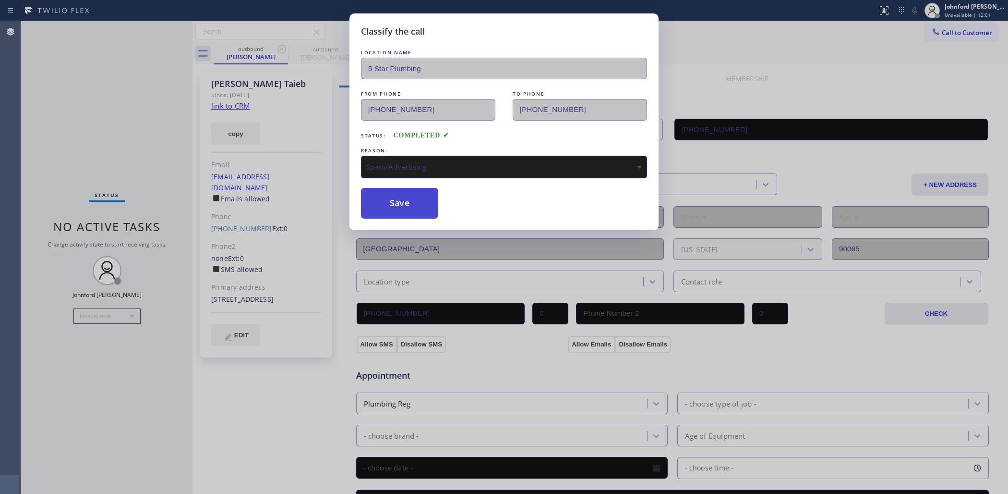
click at [403, 201] on button "Save" at bounding box center [399, 203] width 77 height 31
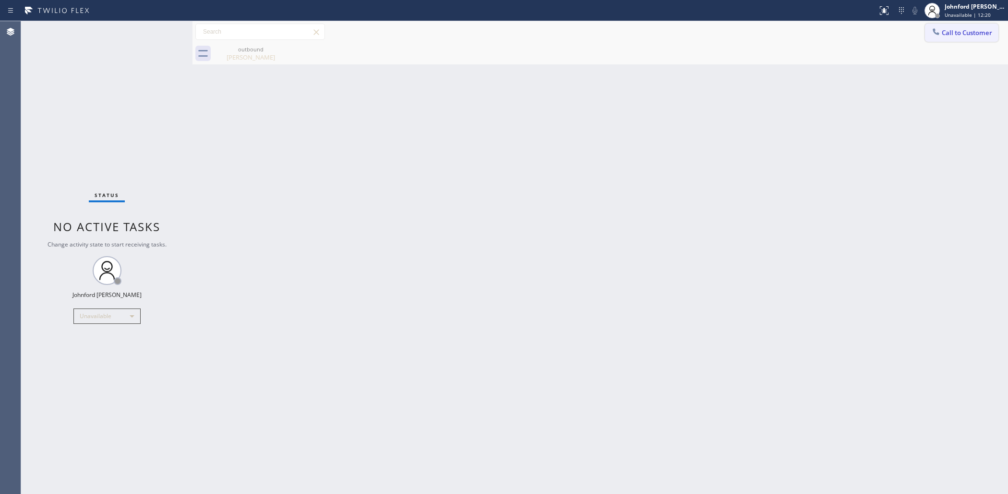
click at [958, 28] on button "Call to Customer" at bounding box center [961, 33] width 73 height 18
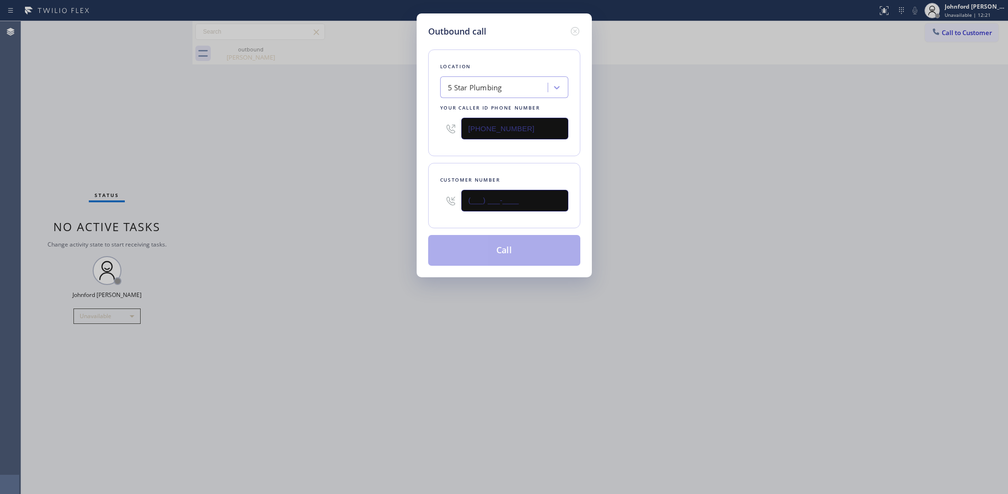
paste input "757) 327-8613"
type input "[PHONE_NUMBER]"
click at [320, 212] on div "Outbound call Location 5 Star Plumbing Your caller id phone number [PHONE_NUMBE…" at bounding box center [504, 247] width 1008 height 494
click at [433, 226] on div "Location 5 Star Plumbing Your caller id phone number [PHONE_NUMBER] Customer nu…" at bounding box center [504, 152] width 152 height 228
click at [433, 245] on button "Call" at bounding box center [504, 250] width 152 height 31
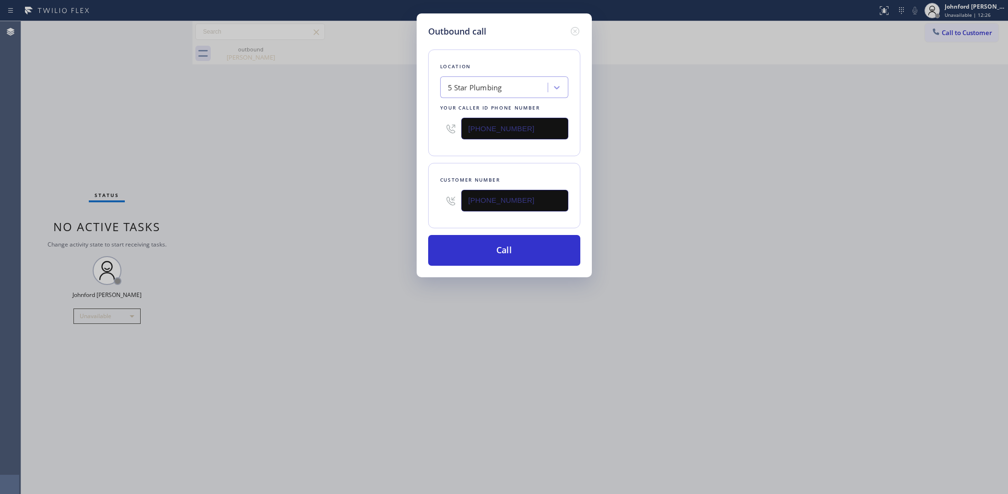
click at [374, 232] on div "Outbound call Location 5 Star Plumbing Your caller id phone number [PHONE_NUMBE…" at bounding box center [504, 247] width 1008 height 494
click at [464, 243] on button "Call" at bounding box center [504, 250] width 152 height 31
click at [616, 65] on div "Outbound call Location 5 Star Plumbing Your caller id phone number [PHONE_NUMBE…" at bounding box center [504, 247] width 1008 height 494
click at [480, 246] on button "Call" at bounding box center [504, 250] width 152 height 31
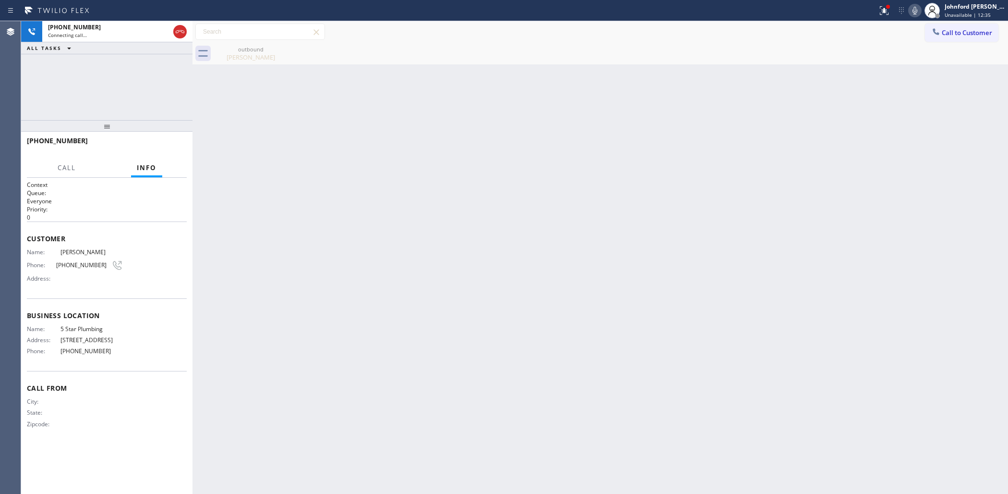
click at [0, 0] on icon at bounding box center [0, 0] width 0 height 0
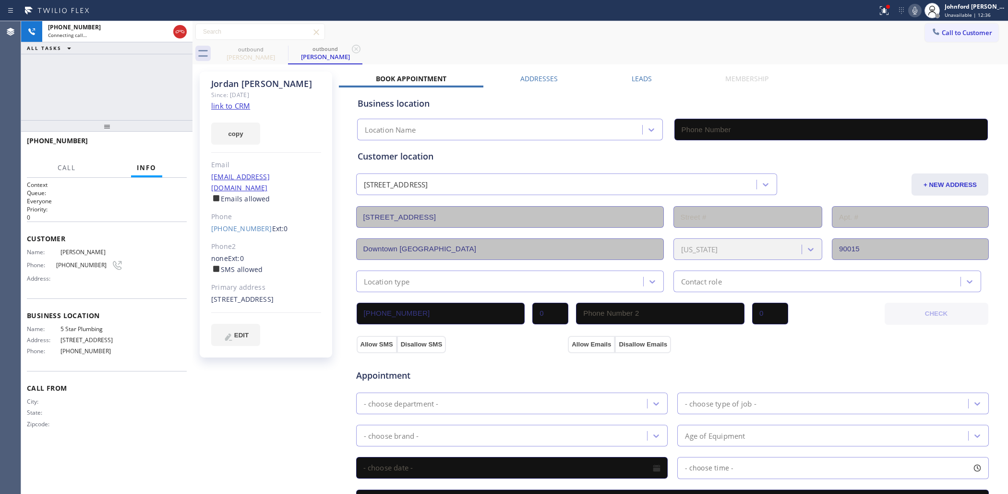
click at [241, 101] on link "link to CRM" at bounding box center [230, 106] width 39 height 10
type input "[PHONE_NUMBER]"
click at [182, 33] on icon at bounding box center [180, 32] width 12 height 12
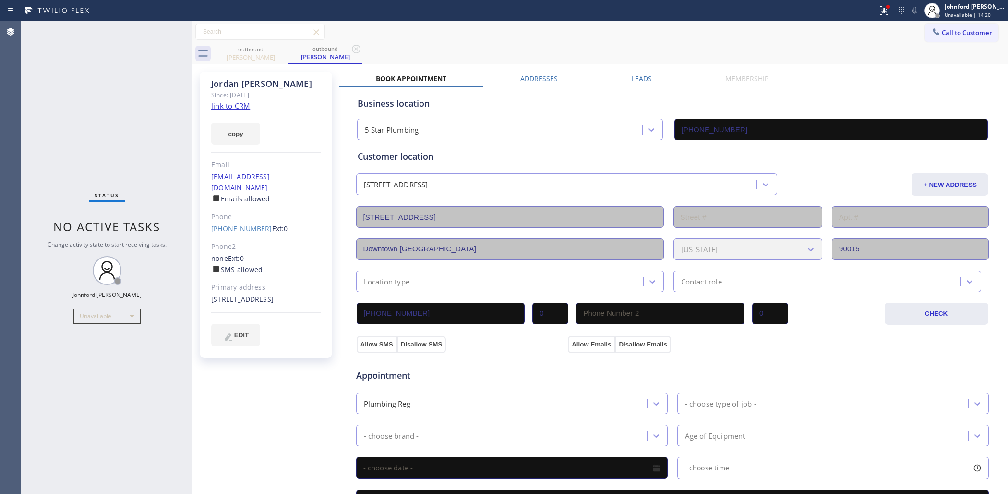
click at [974, 47] on div "outbound [PERSON_NAME] outbound [PERSON_NAME]" at bounding box center [611, 54] width 795 height 22
click at [953, 34] on span "Call to Customer" at bounding box center [967, 32] width 50 height 9
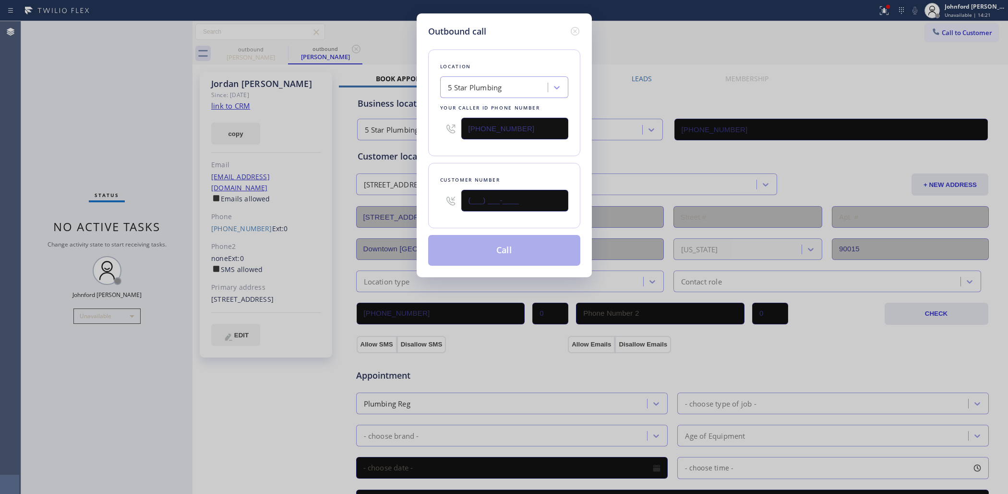
drag, startPoint x: 508, startPoint y: 197, endPoint x: 397, endPoint y: 197, distance: 111.4
click at [397, 197] on div "Outbound call Location 5 Star Plumbing Your caller id phone number [PHONE_NUMBE…" at bounding box center [504, 247] width 1008 height 494
paste input "818) 624-8601"
type input "[PHONE_NUMBER]"
drag, startPoint x: 524, startPoint y: 124, endPoint x: 484, endPoint y: 131, distance: 40.4
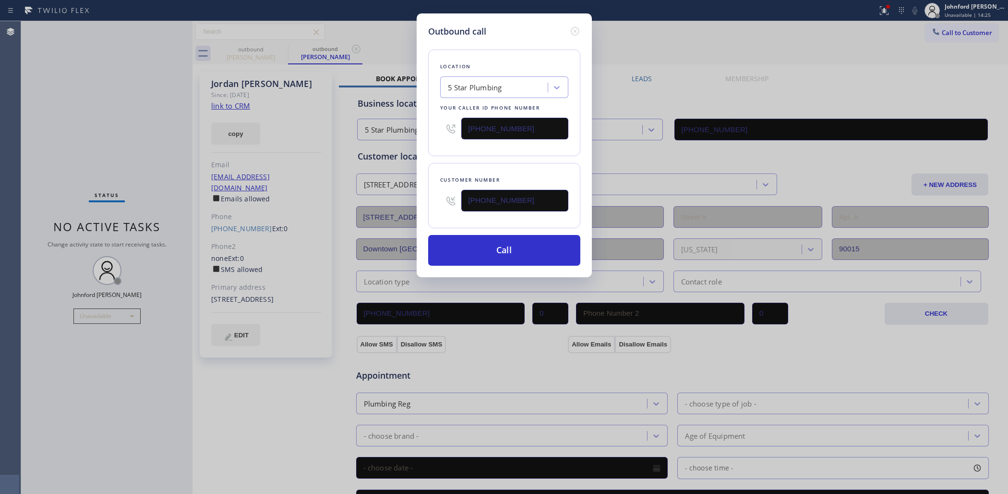
click at [482, 132] on input "[PHONE_NUMBER]" at bounding box center [514, 129] width 107 height 22
drag, startPoint x: 531, startPoint y: 121, endPoint x: 420, endPoint y: 121, distance: 110.9
click at [420, 121] on div "Outbound call Location 5 Star Plumbing Your caller id phone number [PHONE_NUMBE…" at bounding box center [504, 145] width 175 height 264
paste input "00) 686-5038"
type input "[PHONE_NUMBER]"
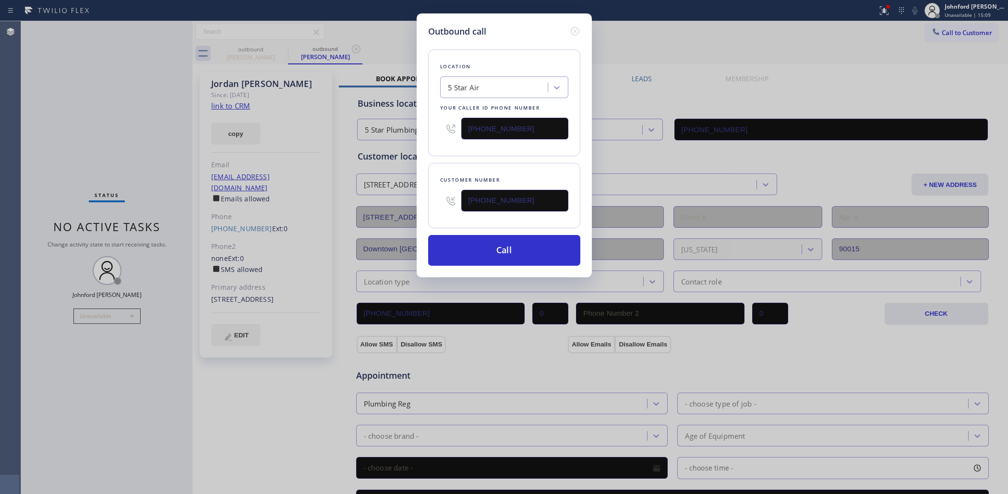
drag, startPoint x: 434, startPoint y: 208, endPoint x: 390, endPoint y: 205, distance: 44.2
click at [416, 208] on div "Outbound call Location 5 Star Air Your caller id phone number [PHONE_NUMBER] Cu…" at bounding box center [504, 247] width 1008 height 494
paste input "630) 863-2977"
type input "[PHONE_NUMBER]"
click at [514, 253] on button "Call" at bounding box center [504, 250] width 152 height 31
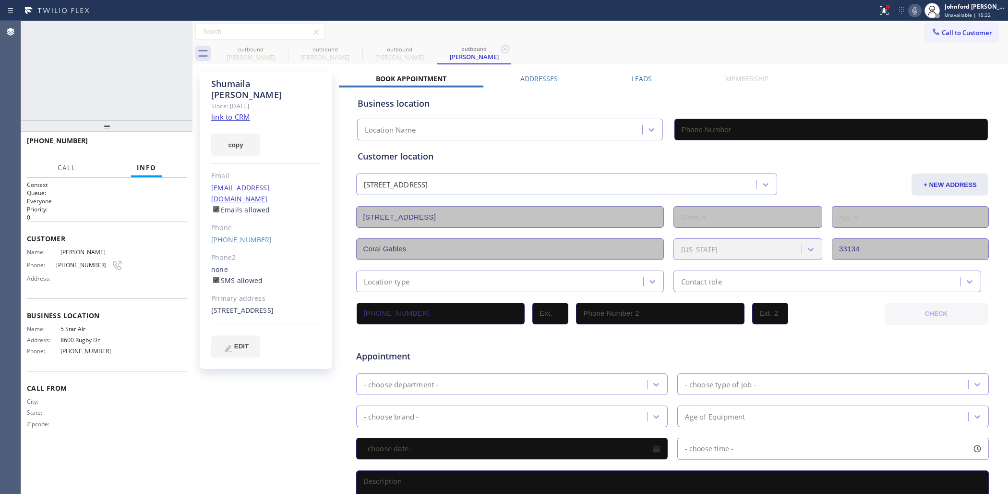
type input "[PHONE_NUMBER]"
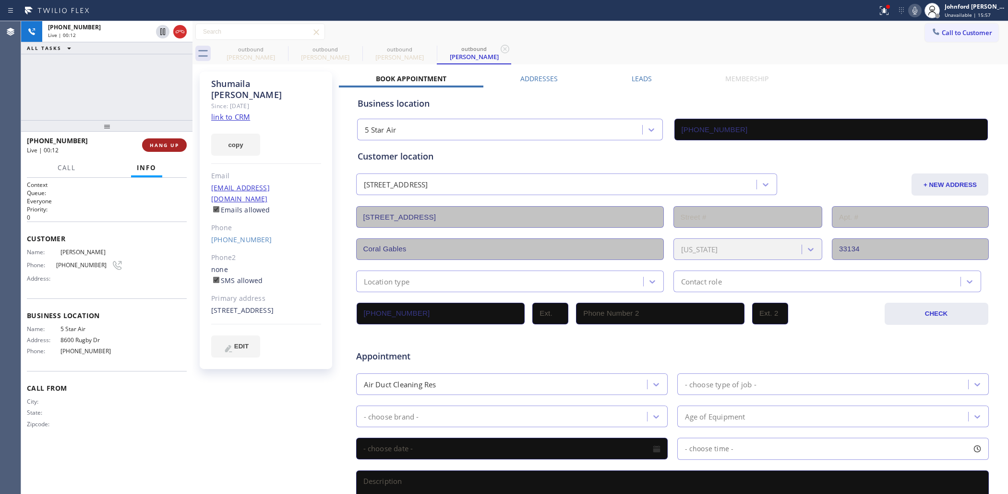
click at [155, 146] on span "HANG UP" at bounding box center [164, 145] width 29 height 7
click at [938, 35] on button "Call to Customer" at bounding box center [961, 33] width 73 height 18
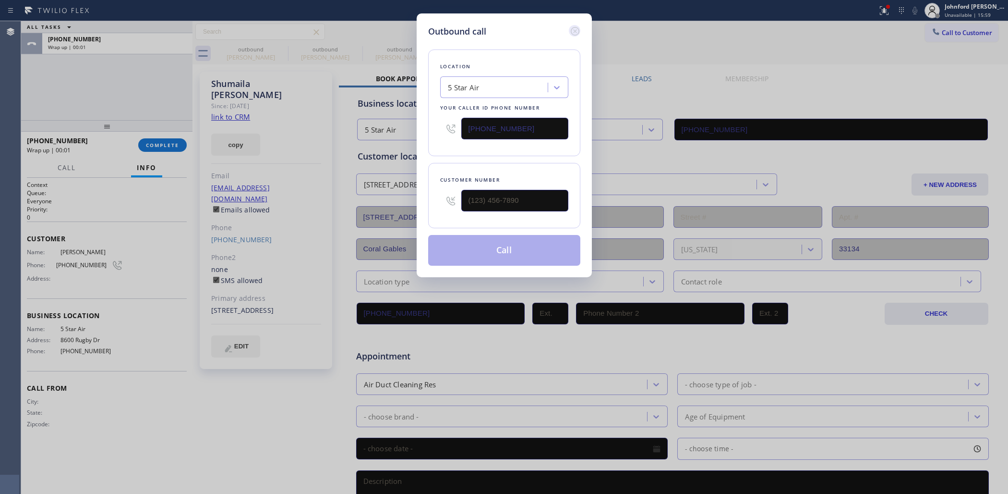
click at [575, 30] on icon at bounding box center [575, 31] width 12 height 12
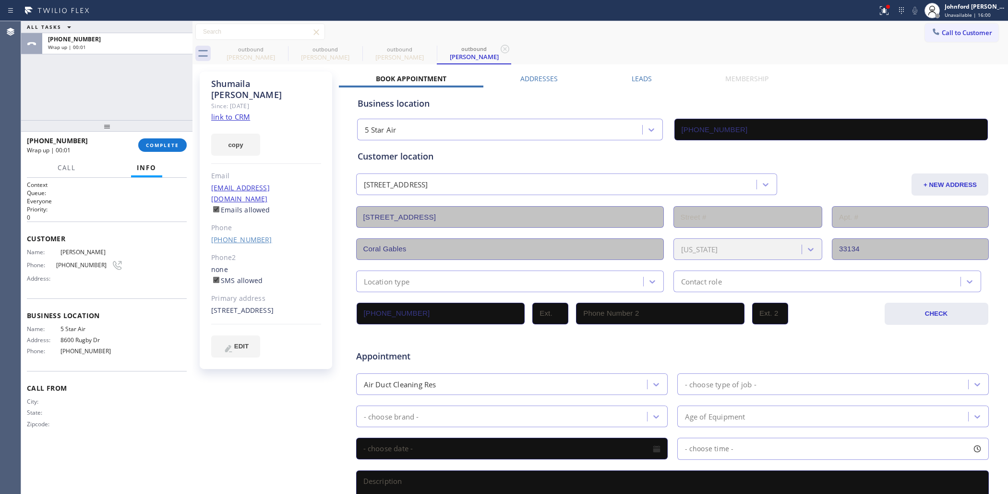
click at [253, 235] on link "[PHONE_NUMBER]" at bounding box center [241, 239] width 61 height 9
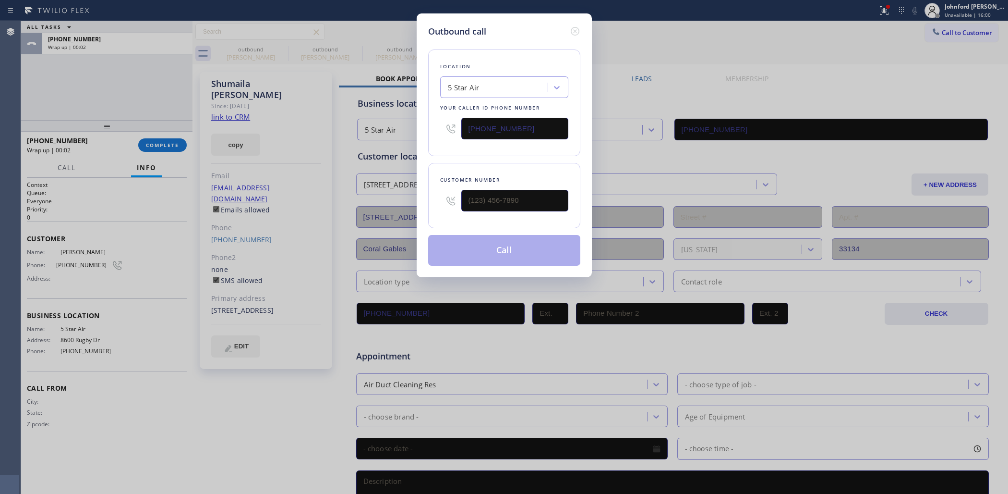
type input "[PHONE_NUMBER]"
drag, startPoint x: 538, startPoint y: 122, endPoint x: 431, endPoint y: 130, distance: 107.3
click at [426, 130] on div "Outbound call Location 5 Star Air Your caller id phone number [PHONE_NUMBER] Cu…" at bounding box center [504, 145] width 175 height 264
paste input "44) 988-006"
type input "[PHONE_NUMBER]"
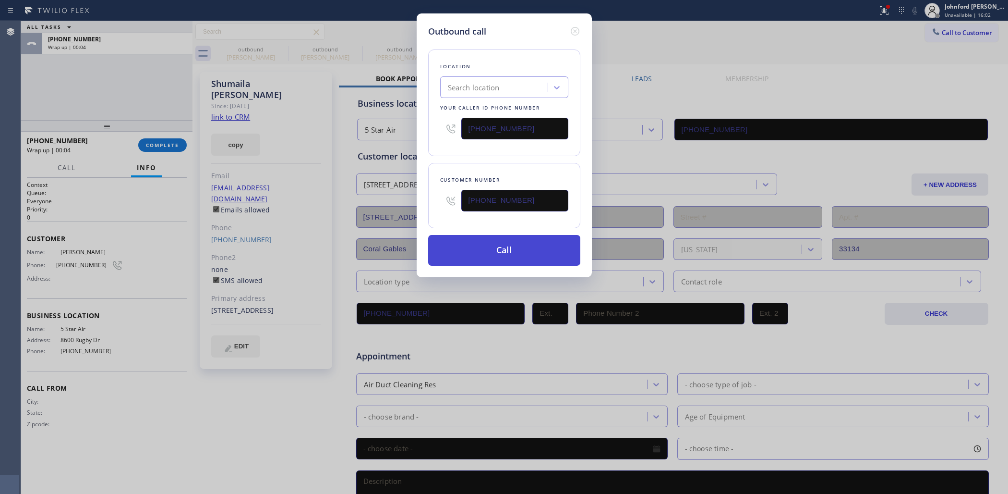
drag, startPoint x: 500, startPoint y: 246, endPoint x: 508, endPoint y: 233, distance: 15.3
click at [499, 247] on button "Call" at bounding box center [504, 250] width 152 height 31
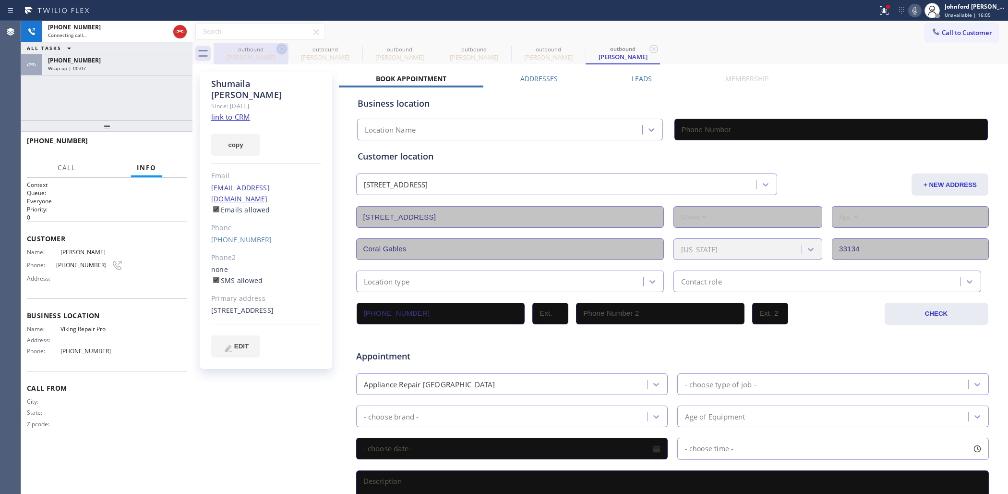
click at [276, 51] on icon at bounding box center [282, 49] width 12 height 12
click at [0, 0] on icon at bounding box center [0, 0] width 0 height 0
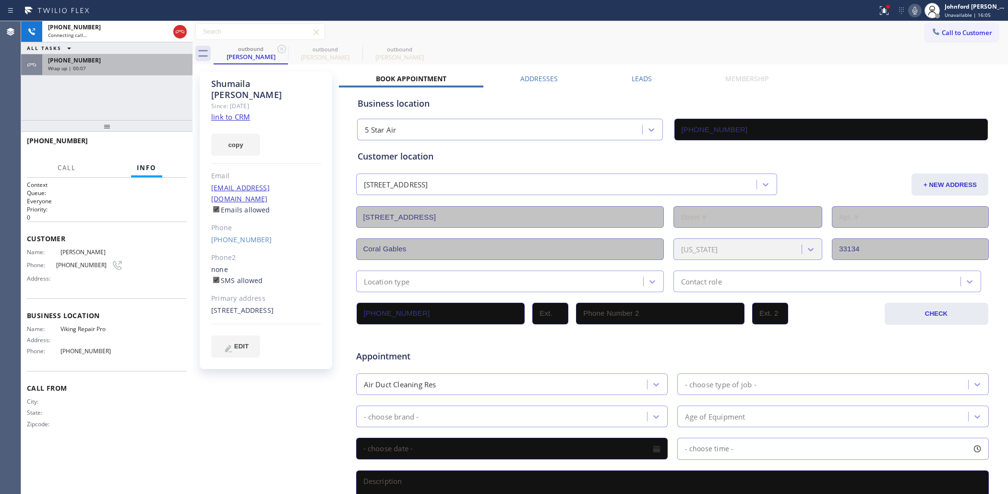
type input "[PHONE_NUMBER]"
click at [157, 68] on div "Wrap up | 00:07" at bounding box center [117, 68] width 139 height 7
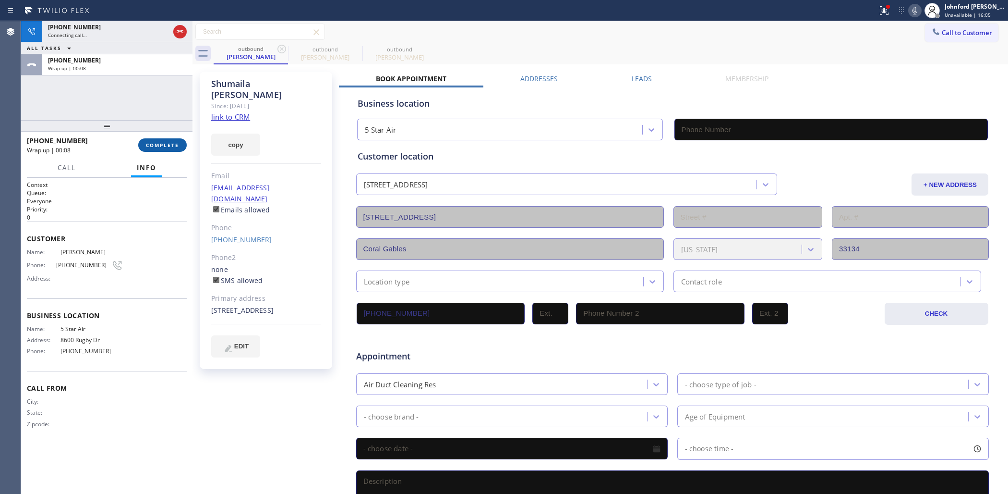
click at [162, 140] on button "COMPLETE" at bounding box center [162, 144] width 48 height 13
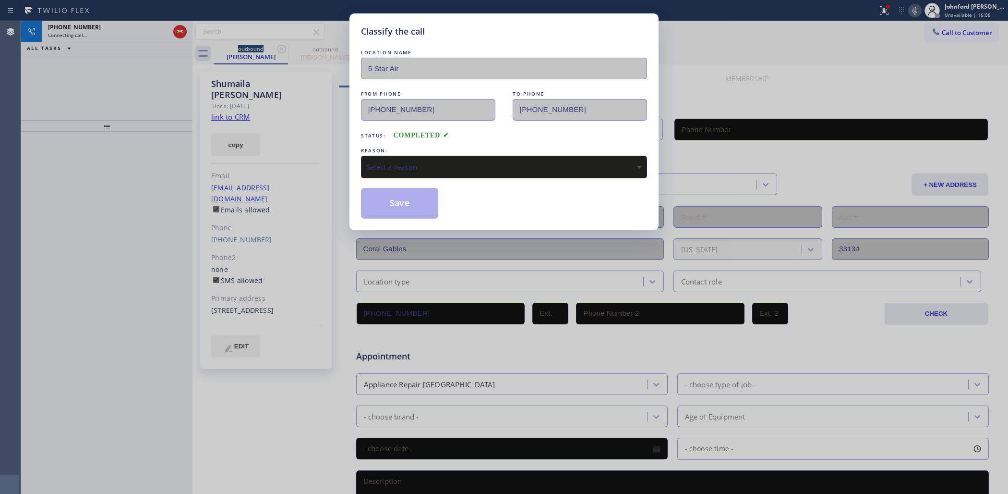
click at [465, 161] on div "Select a reason" at bounding box center [504, 166] width 276 height 11
click at [403, 195] on button "Save" at bounding box center [399, 203] width 77 height 31
click at [179, 68] on div "Classify the call LOCATION NAME 5 Star Air FROM PHONE [PHONE_NUMBER] TO PHONE […" at bounding box center [504, 247] width 1008 height 494
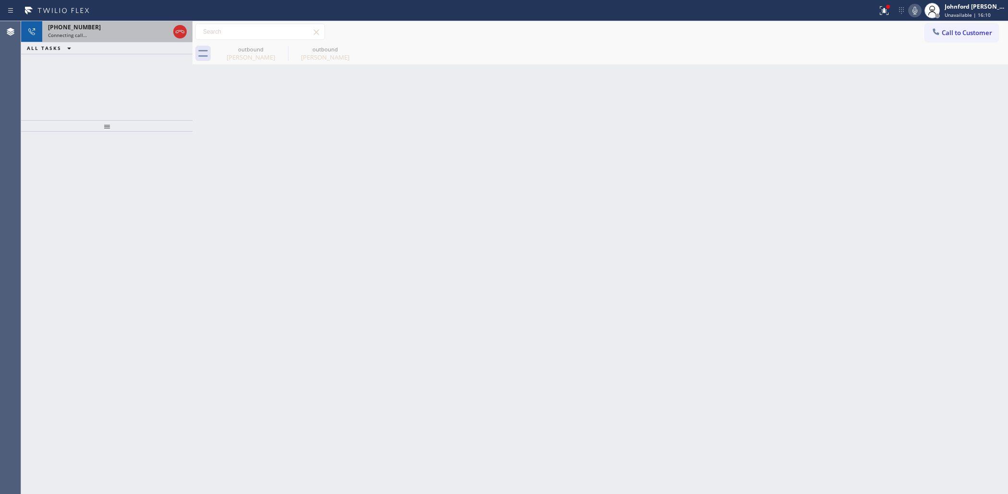
click at [139, 35] on div "Connecting call…" at bounding box center [108, 35] width 121 height 7
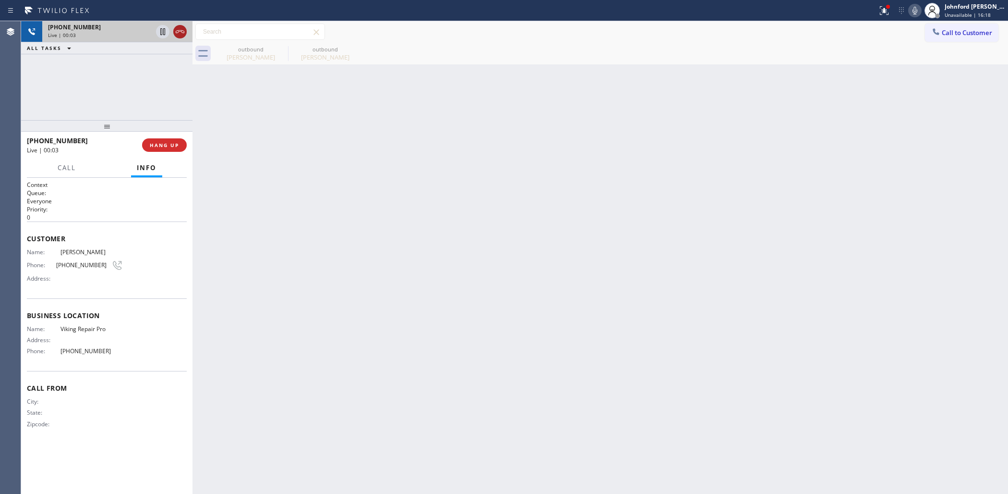
click at [179, 30] on icon at bounding box center [180, 32] width 12 height 12
click at [169, 138] on button "HANG UP" at bounding box center [164, 144] width 45 height 13
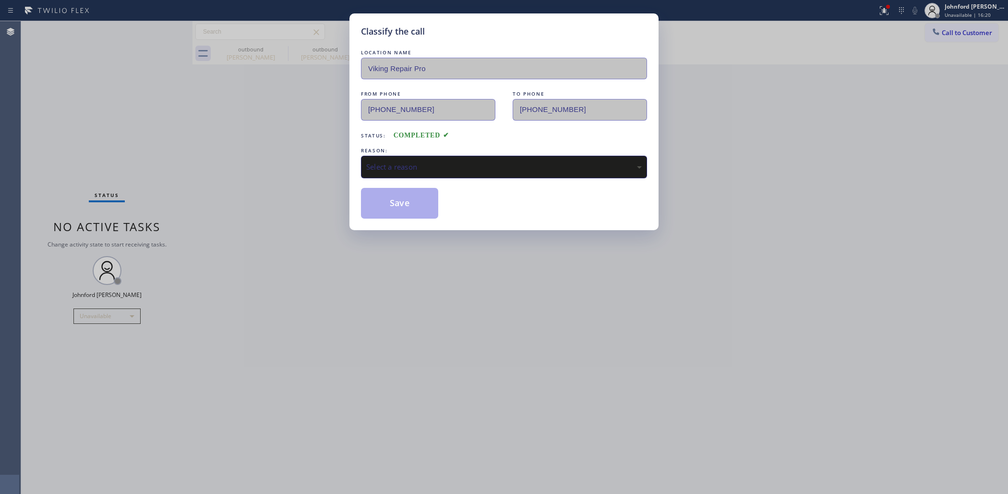
drag, startPoint x: 467, startPoint y: 166, endPoint x: 494, endPoint y: 164, distance: 27.4
click at [471, 164] on div "Select a reason" at bounding box center [504, 166] width 276 height 11
click at [416, 211] on button "Save" at bounding box center [399, 203] width 77 height 31
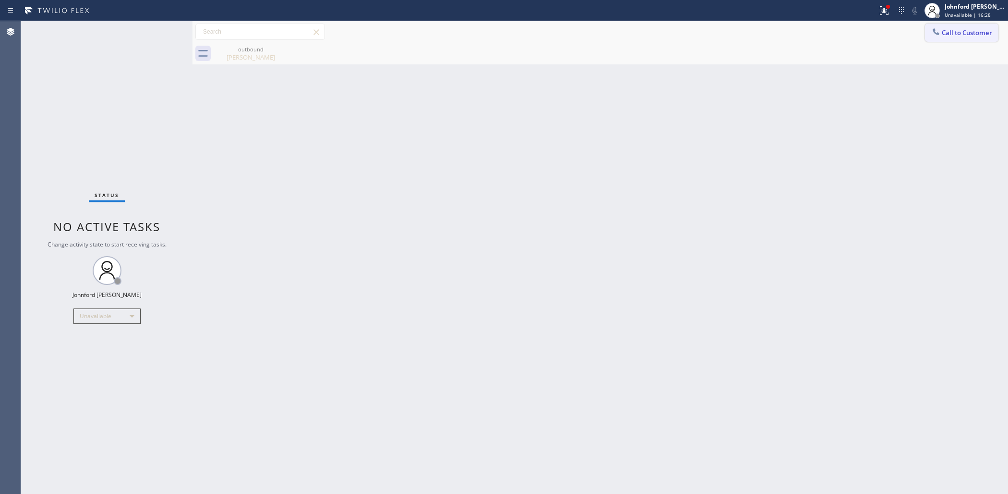
click at [949, 37] on button "Call to Customer" at bounding box center [961, 33] width 73 height 18
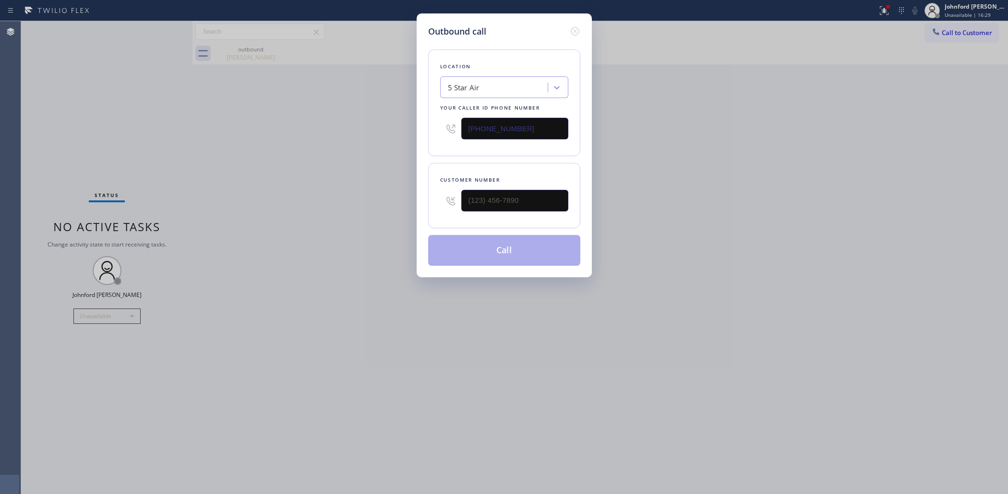
drag, startPoint x: 550, startPoint y: 209, endPoint x: 446, endPoint y: 207, distance: 103.2
click at [446, 207] on div at bounding box center [504, 200] width 128 height 31
paste input "408) 838-4420"
drag, startPoint x: 522, startPoint y: 194, endPoint x: 403, endPoint y: 199, distance: 119.2
click at [404, 199] on div "Outbound call Location 5 Star Air Your caller id phone number [PHONE_NUMBER] Cu…" at bounding box center [504, 247] width 1008 height 494
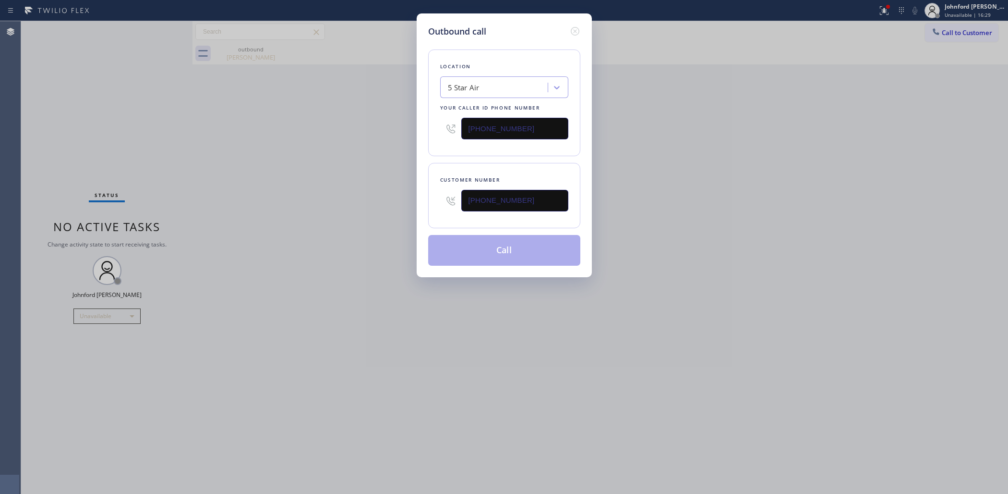
type input "[PHONE_NUMBER]"
drag, startPoint x: 752, startPoint y: 182, endPoint x: 786, endPoint y: 128, distance: 64.1
click at [757, 179] on div "Outbound call Location 5 Star Air Your caller id phone number [PHONE_NUMBER] Cu…" at bounding box center [504, 247] width 1008 height 494
paste input "55) 731-4952"
drag, startPoint x: 484, startPoint y: 135, endPoint x: 385, endPoint y: 135, distance: 98.4
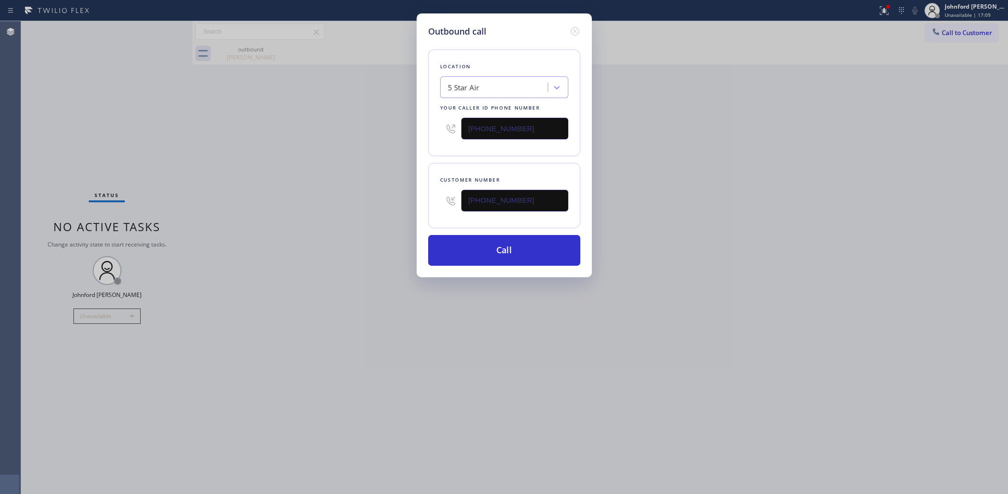
click at [385, 135] on div "Outbound call Location 5 Star Air Your caller id phone number [PHONE_NUMBER] Cu…" at bounding box center [504, 247] width 1008 height 494
type input "[PHONE_NUMBER]"
click at [377, 135] on div "Outbound call Location 5 Star Air Your caller id phone number [PHONE_NUMBER] Cu…" at bounding box center [504, 247] width 1008 height 494
click at [494, 250] on button "Call" at bounding box center [504, 250] width 152 height 31
drag, startPoint x: 668, startPoint y: 185, endPoint x: 726, endPoint y: 13, distance: 181.3
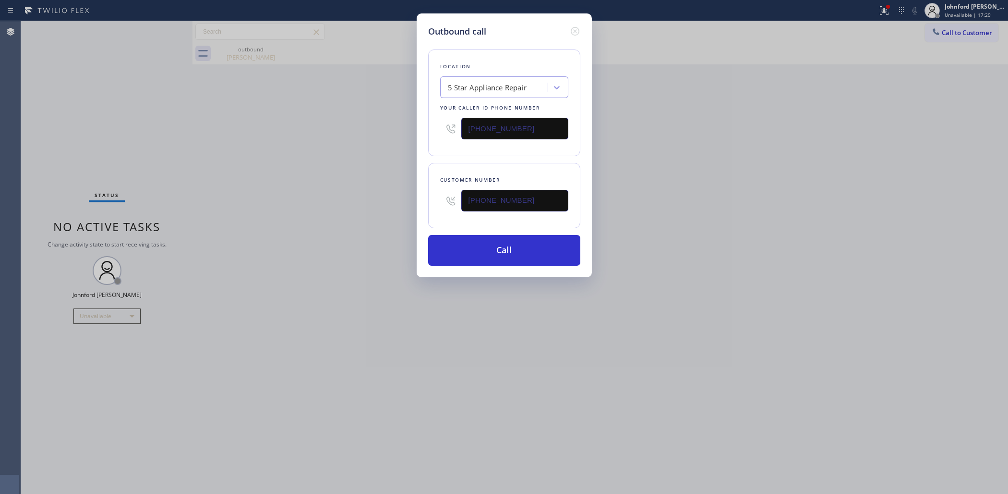
click at [673, 180] on div "Outbound call Location 5 Star Appliance Repair Your caller id phone number [PHO…" at bounding box center [504, 247] width 1008 height 494
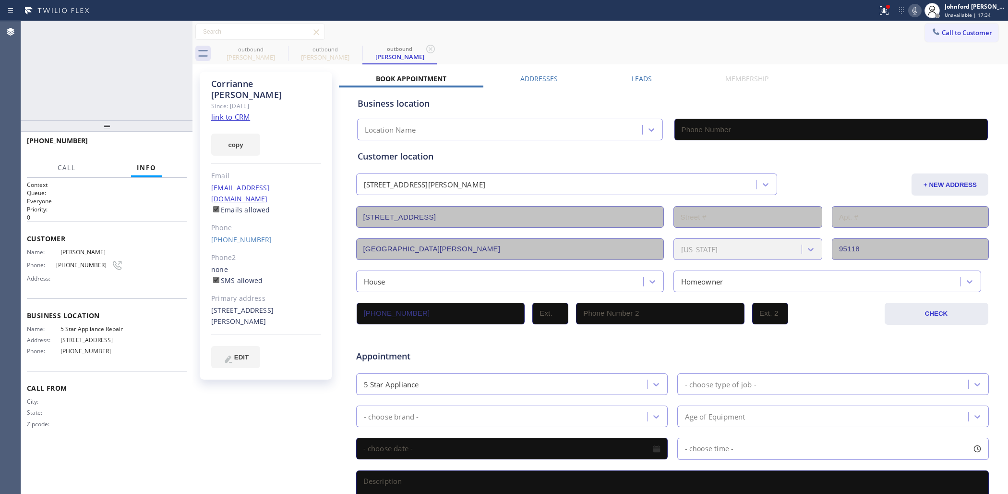
type input "[PHONE_NUMBER]"
click at [178, 144] on span "HANG UP" at bounding box center [164, 145] width 29 height 7
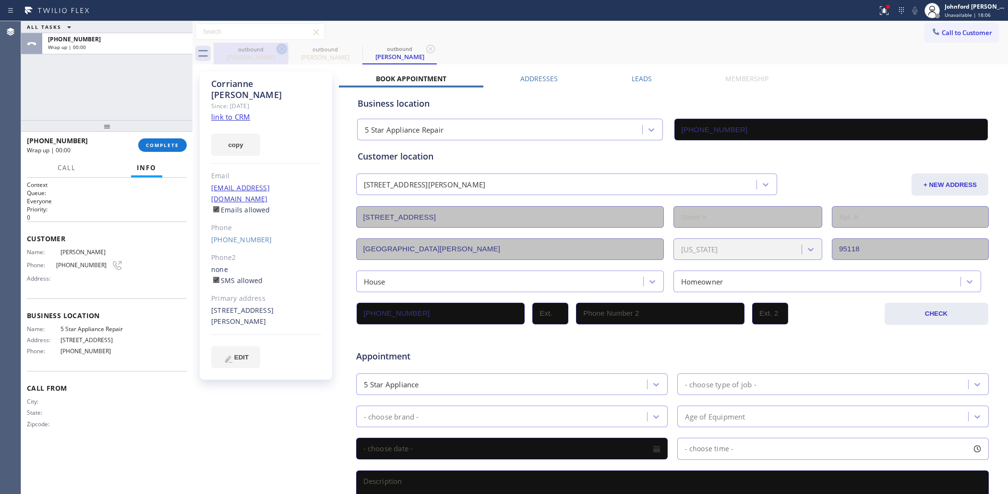
click at [284, 49] on icon at bounding box center [282, 49] width 12 height 12
drag, startPoint x: 284, startPoint y: 49, endPoint x: 786, endPoint y: 5, distance: 504.1
click at [0, 0] on icon at bounding box center [0, 0] width 0 height 0
click at [425, 49] on icon at bounding box center [431, 49] width 12 height 12
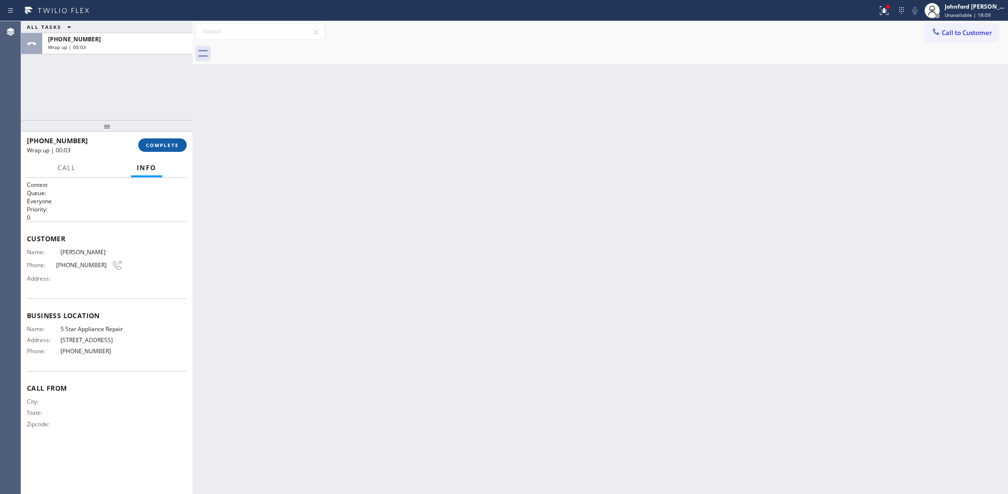
click at [178, 140] on button "COMPLETE" at bounding box center [162, 144] width 48 height 13
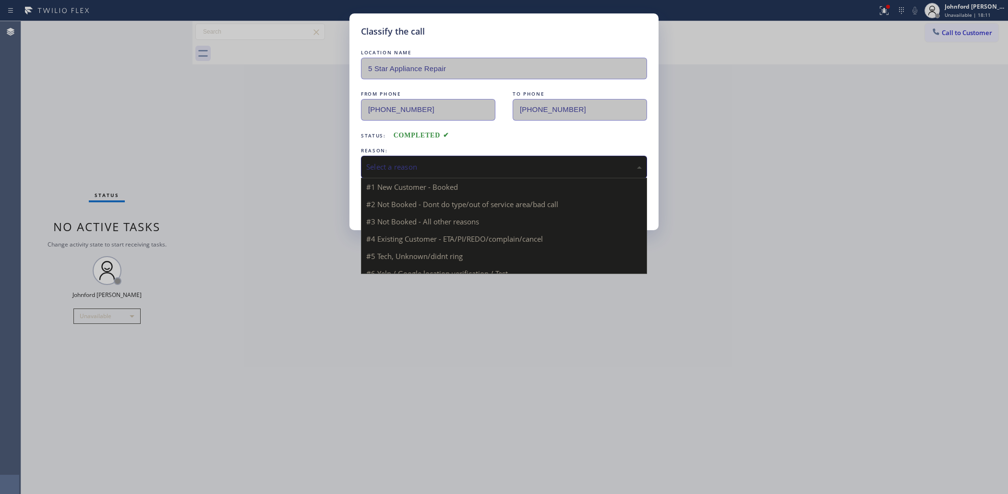
drag, startPoint x: 485, startPoint y: 152, endPoint x: 490, endPoint y: 205, distance: 53.0
click at [486, 152] on div "REASON: Select a reason #1 New Customer - Booked #2 Not Booked - Dont do type/o…" at bounding box center [504, 161] width 286 height 33
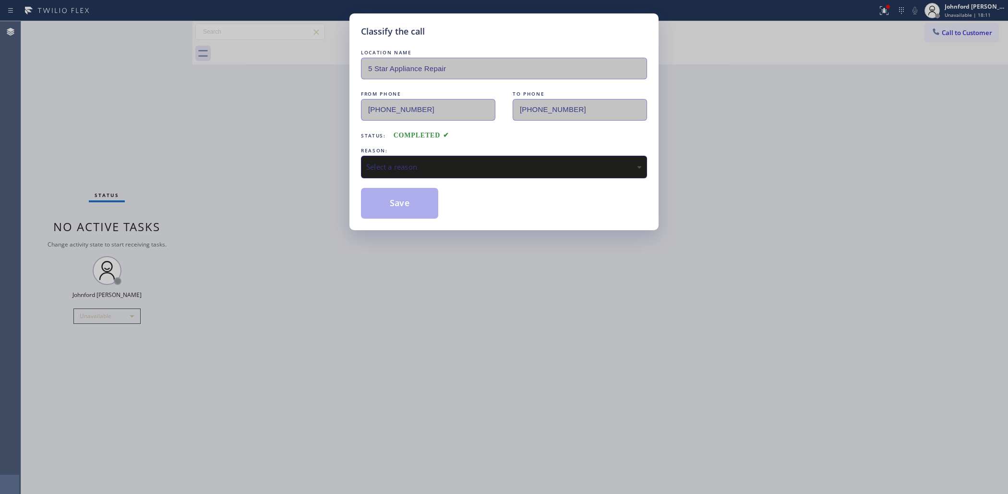
drag, startPoint x: 426, startPoint y: 167, endPoint x: 431, endPoint y: 166, distance: 4.8
click at [428, 166] on div "Select a reason" at bounding box center [504, 166] width 276 height 11
click at [421, 201] on button "Save" at bounding box center [399, 203] width 77 height 31
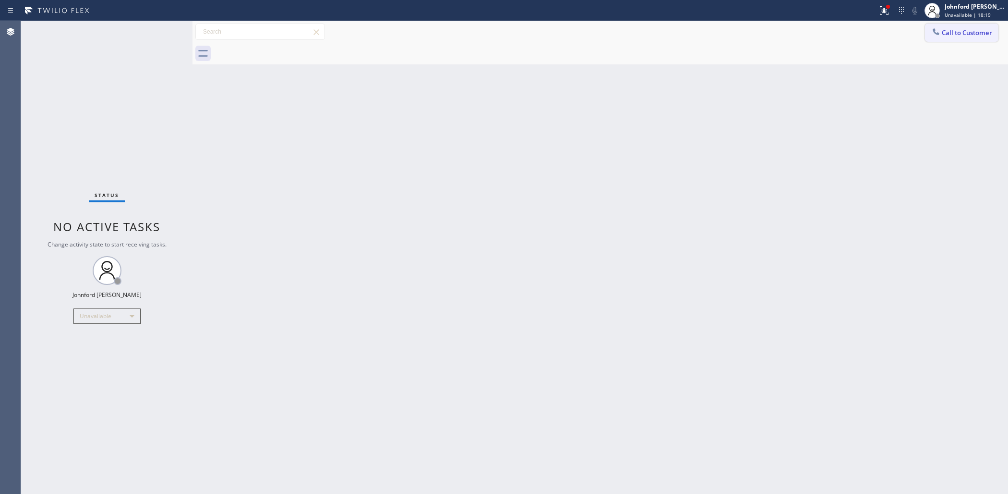
click at [939, 29] on icon at bounding box center [936, 32] width 10 height 10
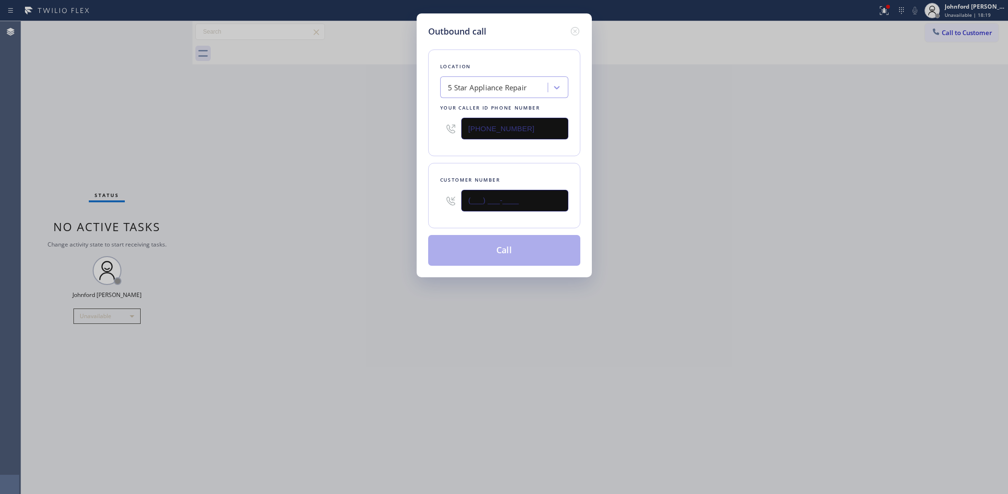
paste input "323) 527-4040"
type input "[PHONE_NUMBER]"
drag, startPoint x: 725, startPoint y: 190, endPoint x: 747, endPoint y: 154, distance: 42.4
click at [732, 185] on div "Outbound call Location 5 Star Appliance Repair Your caller id phone number [PHO…" at bounding box center [504, 247] width 1008 height 494
drag, startPoint x: 533, startPoint y: 122, endPoint x: 435, endPoint y: 128, distance: 98.6
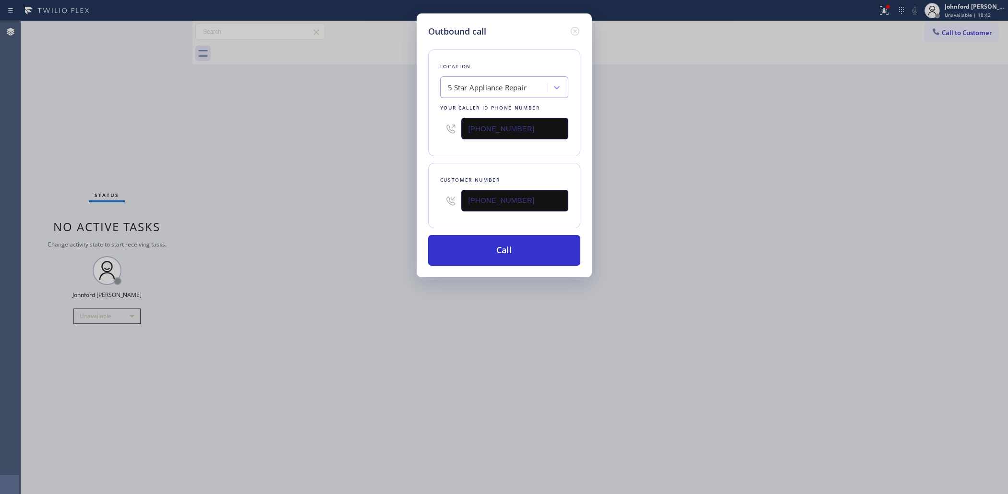
click at [435, 128] on div "Location 5 Star Appliance Repair Your caller id phone number [PHONE_NUMBER]" at bounding box center [504, 102] width 152 height 107
paste input "213) 996-0168"
type input "[PHONE_NUMBER]"
drag, startPoint x: 353, startPoint y: 131, endPoint x: 358, endPoint y: 169, distance: 38.7
click at [347, 132] on div "Outbound call Location 5 Star Appliance Repair Your caller id phone number [PHO…" at bounding box center [504, 247] width 1008 height 494
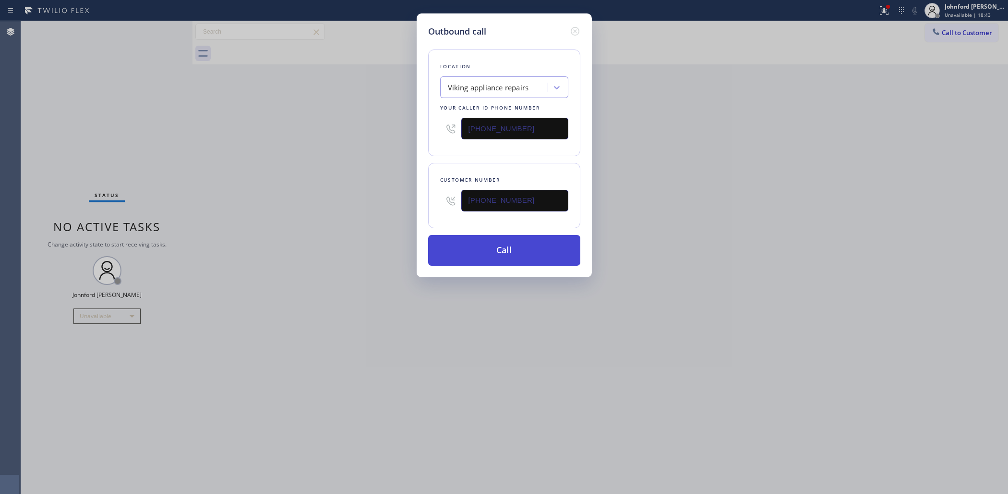
click at [453, 262] on button "Call" at bounding box center [504, 250] width 152 height 31
drag, startPoint x: 692, startPoint y: 202, endPoint x: 718, endPoint y: 133, distance: 72.9
click at [694, 200] on div "Outbound call Location Viking appliance repairs Your caller id phone number [PH…" at bounding box center [504, 247] width 1008 height 494
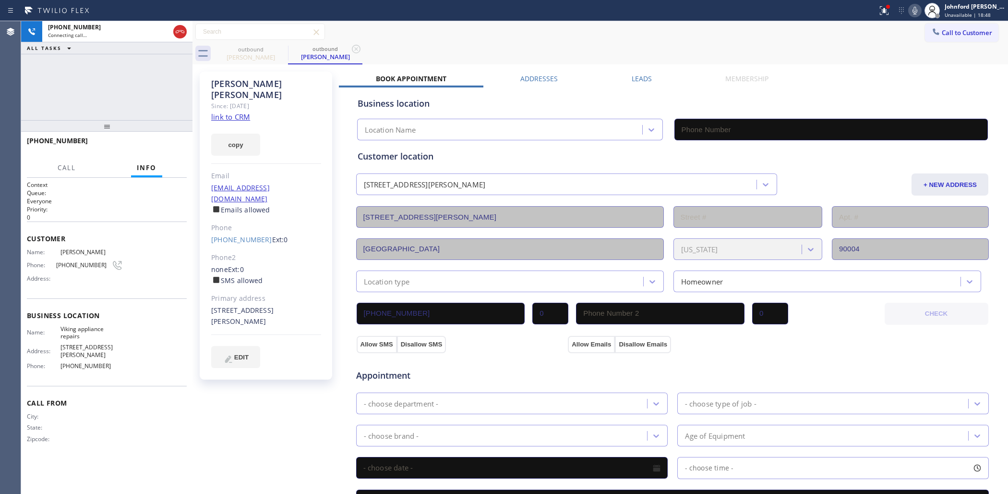
type input "[PHONE_NUMBER]"
click at [177, 146] on span "HANG UP" at bounding box center [164, 145] width 29 height 7
click at [223, 235] on link "[PHONE_NUMBER]" at bounding box center [241, 239] width 61 height 9
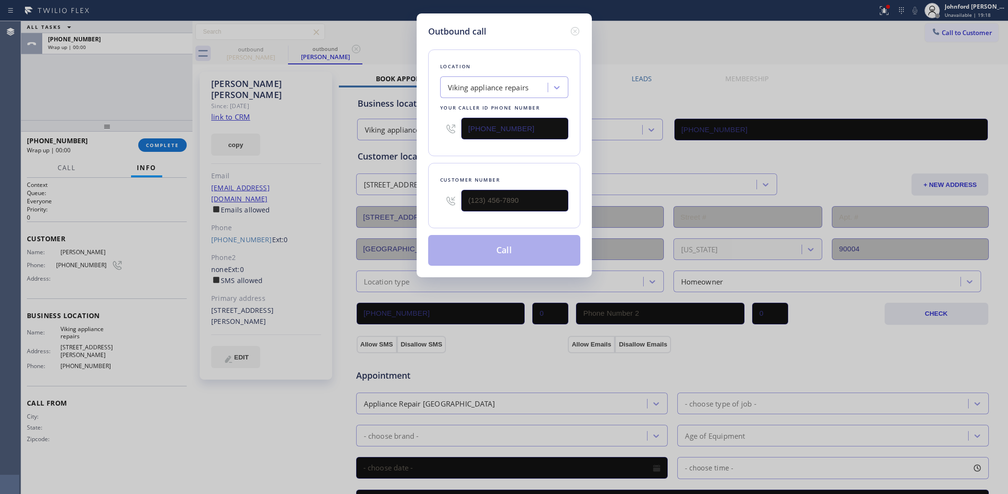
type input "[PHONE_NUMBER]"
click at [493, 235] on button "Call" at bounding box center [504, 250] width 152 height 31
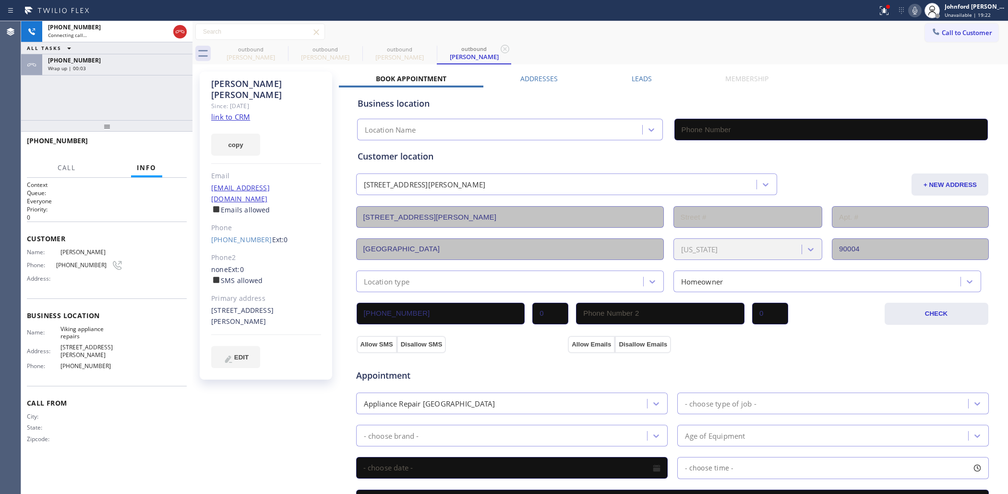
click at [158, 65] on div "Wrap up | 00:03" at bounding box center [117, 68] width 139 height 7
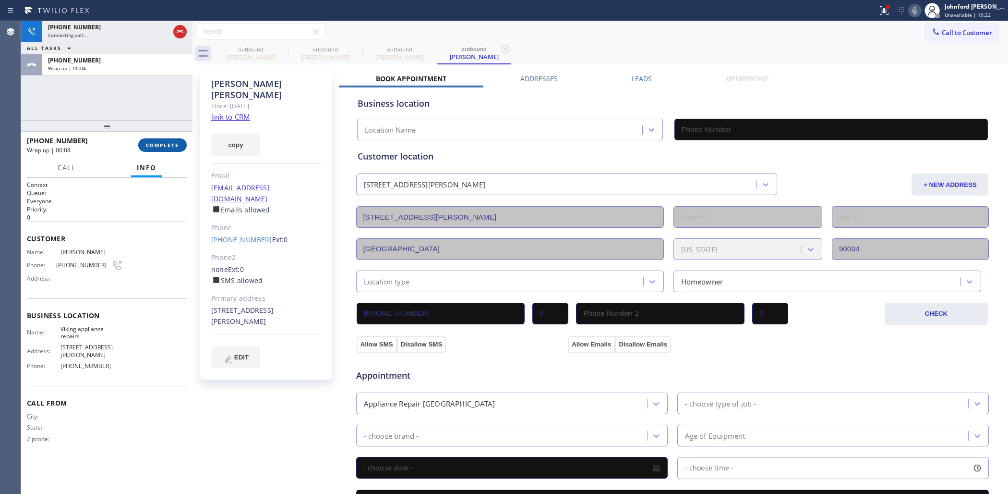
drag, startPoint x: 169, startPoint y: 132, endPoint x: 149, endPoint y: 152, distance: 27.8
click at [169, 132] on div at bounding box center [106, 126] width 171 height 12
type input "[PHONE_NUMBER]"
click at [149, 152] on button "COMPLETE" at bounding box center [162, 144] width 48 height 13
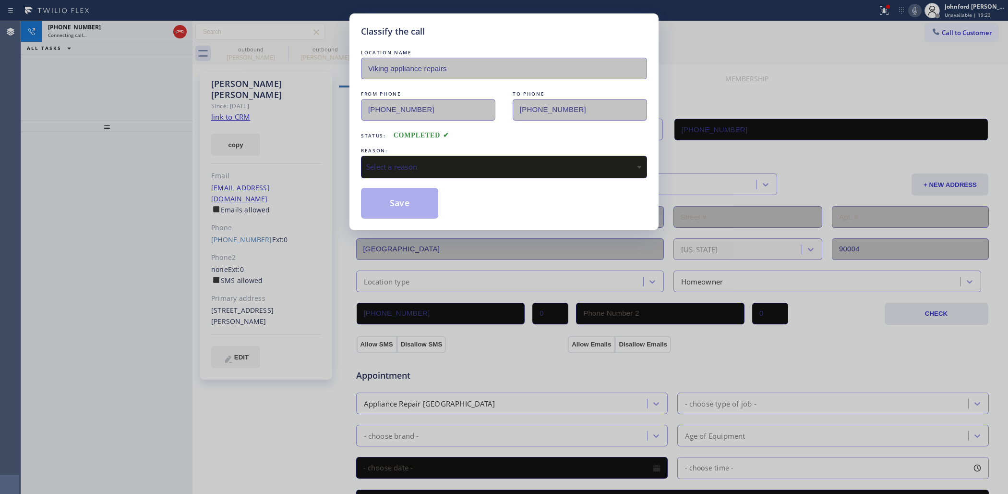
drag, startPoint x: 520, startPoint y: 157, endPoint x: 499, endPoint y: 171, distance: 24.6
click at [514, 162] on div "Select a reason" at bounding box center [504, 167] width 286 height 23
click at [416, 205] on button "Save" at bounding box center [399, 203] width 77 height 31
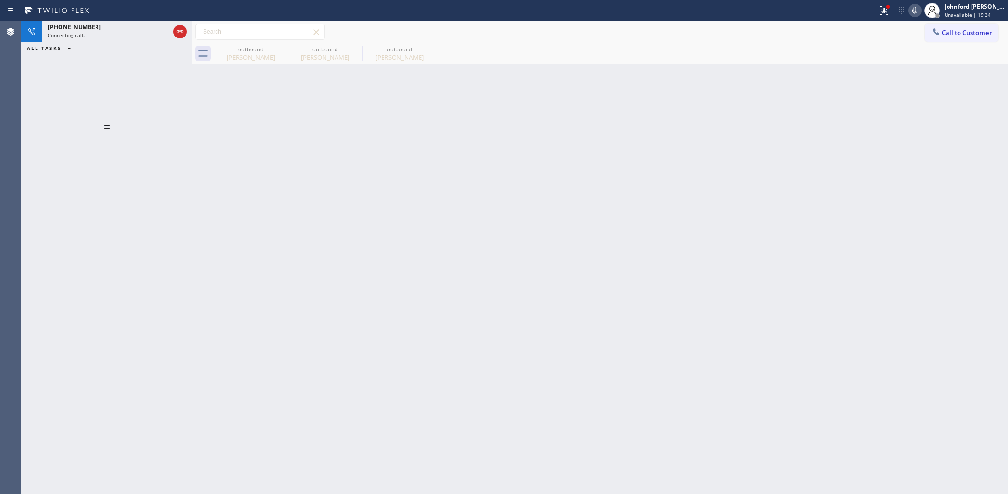
click at [850, 197] on div "Back to Dashboard Change Sender ID Customers Technicians Select a contact Outbo…" at bounding box center [601, 257] width 816 height 472
drag, startPoint x: 186, startPoint y: 30, endPoint x: 179, endPoint y: 30, distance: 7.2
click at [185, 30] on div at bounding box center [179, 32] width 13 height 12
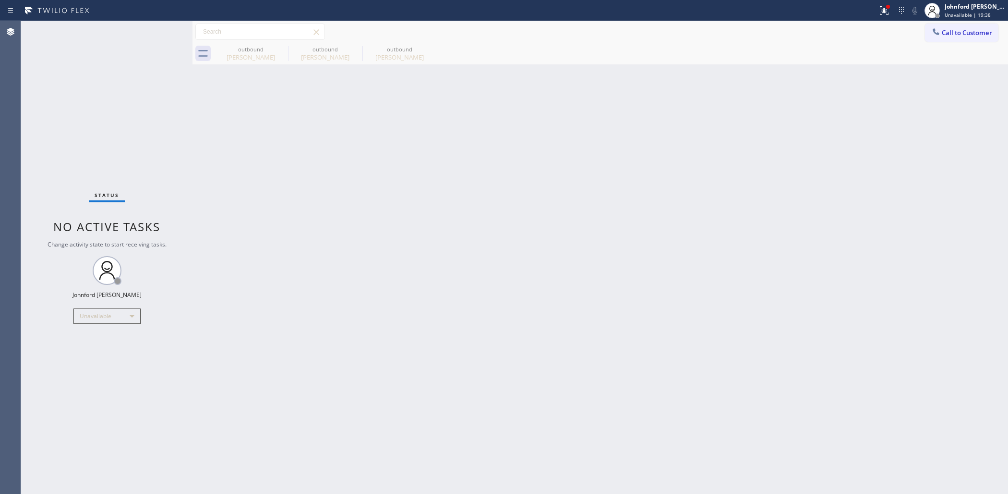
click at [858, 83] on div "Back to Dashboard Change Sender ID Customers Technicians Select a contact Outbo…" at bounding box center [601, 257] width 816 height 472
drag, startPoint x: 941, startPoint y: 32, endPoint x: 899, endPoint y: 43, distance: 43.7
click at [938, 32] on div at bounding box center [936, 33] width 12 height 12
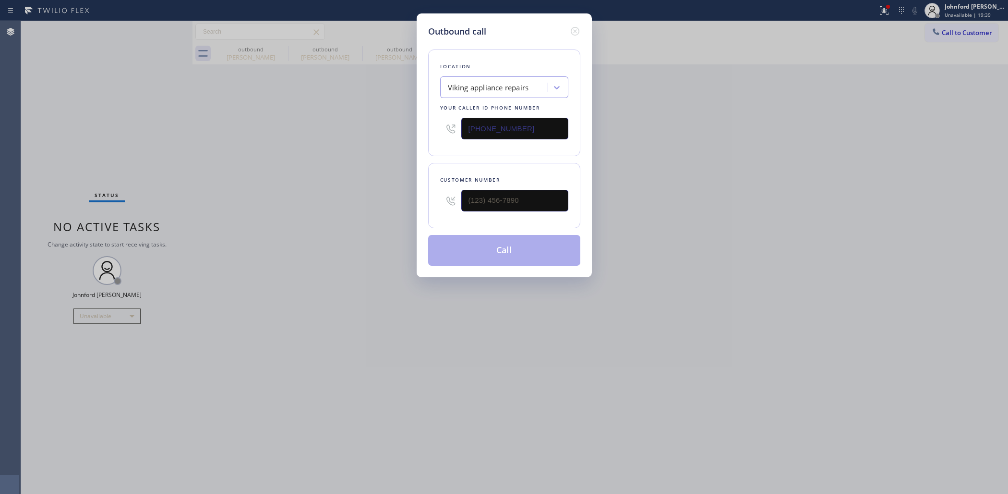
drag, startPoint x: 542, startPoint y: 130, endPoint x: 452, endPoint y: 133, distance: 89.8
click at [452, 133] on div "[PHONE_NUMBER]" at bounding box center [504, 128] width 128 height 31
paste input "195) 176-0274"
drag, startPoint x: 540, startPoint y: 121, endPoint x: 375, endPoint y: 106, distance: 165.4
click at [378, 106] on div "Outbound call Location Viking appliance repairs Your caller id phone number [PH…" at bounding box center [504, 247] width 1008 height 494
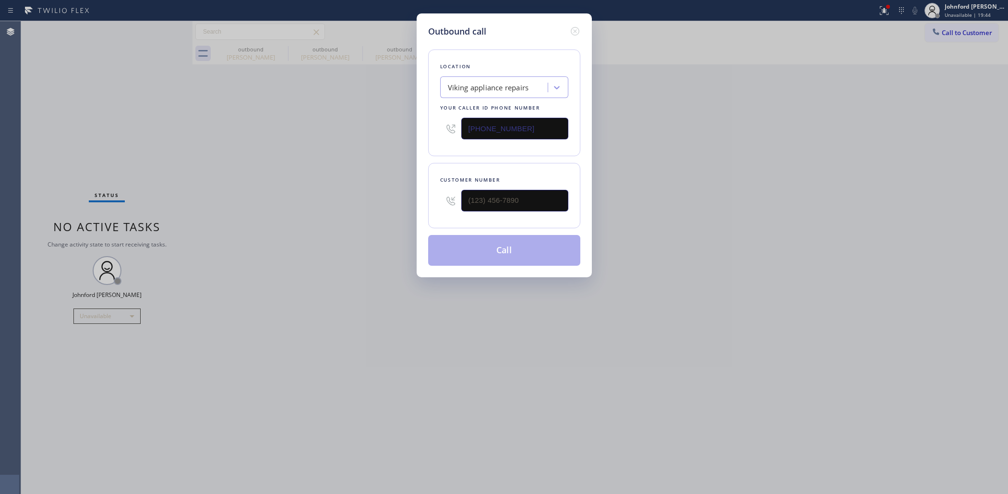
paste input "951) 760-2741"
type input "[PHONE_NUMBER]"
click at [903, 267] on div "Outbound call Location Search location Your caller id phone number [PHONE_NUMBE…" at bounding box center [504, 247] width 1008 height 494
click at [524, 97] on div "Location Search location Your caller id phone number [PHONE_NUMBER]" at bounding box center [504, 102] width 152 height 107
click at [507, 85] on div "Search location" at bounding box center [495, 87] width 105 height 17
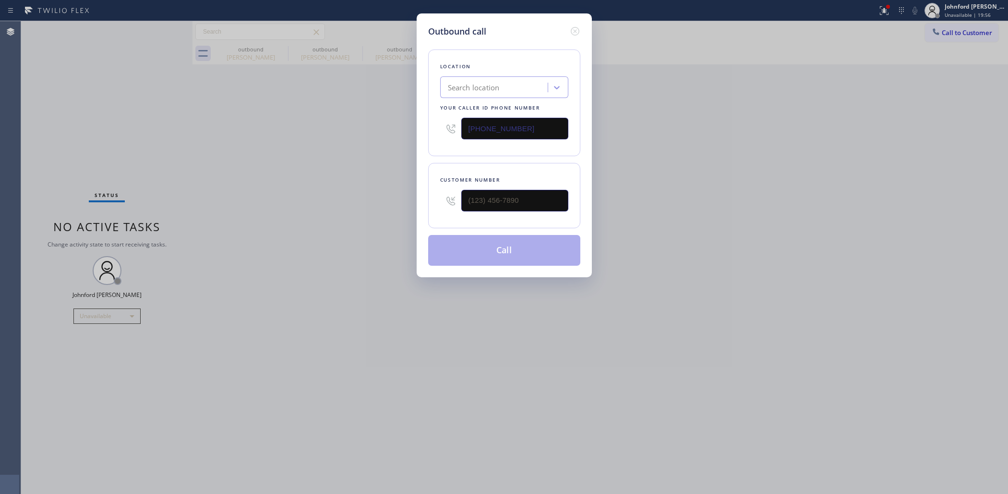
paste input "QuickFixMasters"
type input "QuickFixMasters"
click at [494, 107] on div "QuickFixMasters" at bounding box center [504, 107] width 128 height 17
type input "[PHONE_NUMBER]"
drag, startPoint x: 529, startPoint y: 193, endPoint x: 392, endPoint y: 195, distance: 137.3
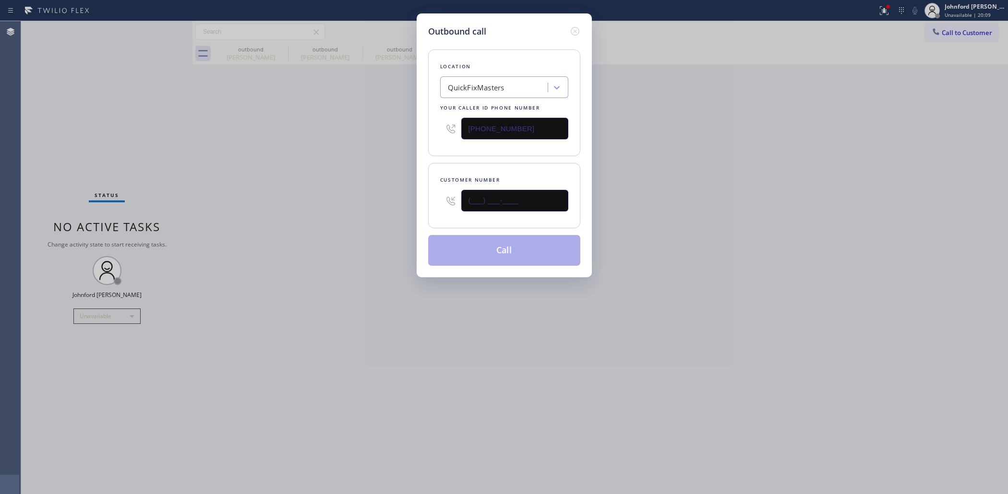
click at [401, 195] on div "Outbound call Location QuickFixMasters Your caller id phone number [PHONE_NUMBE…" at bounding box center [504, 247] width 1008 height 494
paste input "951) 760-2741"
type input "[PHONE_NUMBER]"
click at [339, 195] on div "Outbound call Location QuickFixMasters Your caller id phone number [PHONE_NUMBE…" at bounding box center [504, 247] width 1008 height 494
click at [479, 250] on button "Call" at bounding box center [504, 250] width 152 height 31
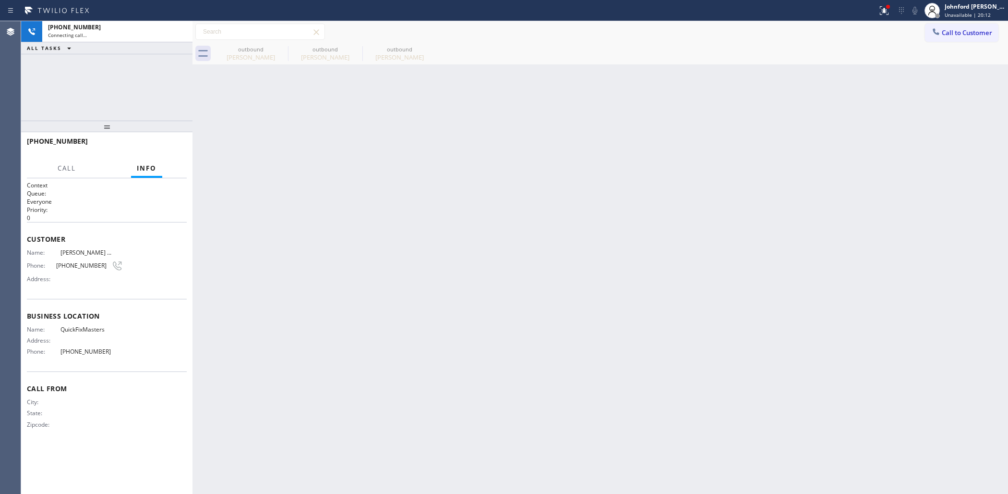
click at [0, 0] on icon at bounding box center [0, 0] width 0 height 0
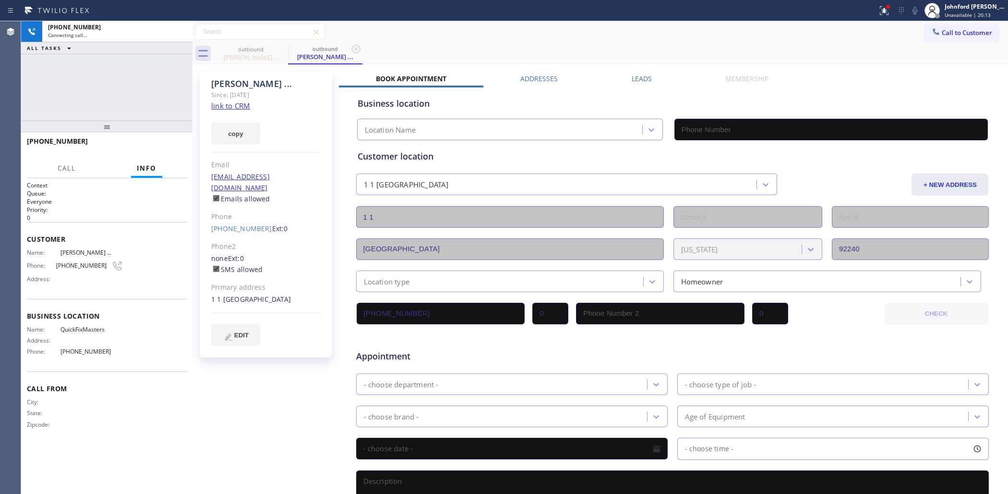
click at [0, 0] on icon at bounding box center [0, 0] width 0 height 0
click at [237, 104] on link "link to CRM" at bounding box center [230, 106] width 39 height 10
type input "[PHONE_NUMBER]"
click at [882, 12] on icon at bounding box center [885, 11] width 12 height 12
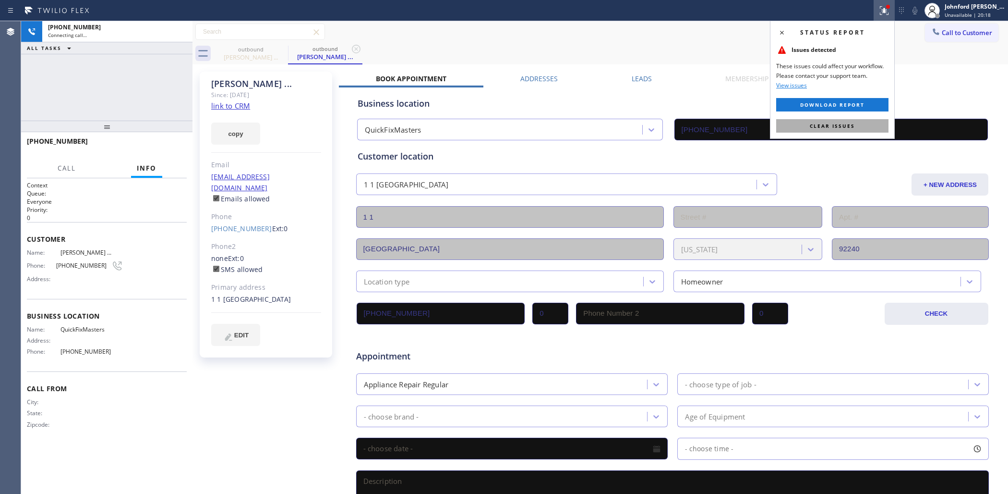
click at [831, 122] on span "Clear issues" at bounding box center [832, 125] width 45 height 7
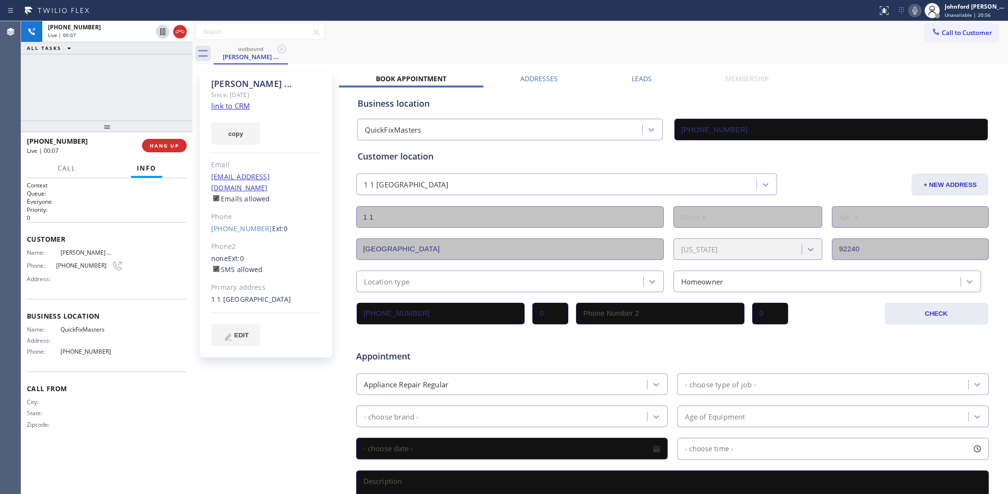
click at [910, 8] on icon at bounding box center [915, 11] width 12 height 12
click at [915, 13] on icon at bounding box center [915, 11] width 5 height 8
click at [915, 9] on rect at bounding box center [915, 9] width 7 height 7
click at [628, 37] on div "Call to Customer Outbound call Location QuickFixMasters Your caller id phone nu…" at bounding box center [601, 32] width 816 height 17
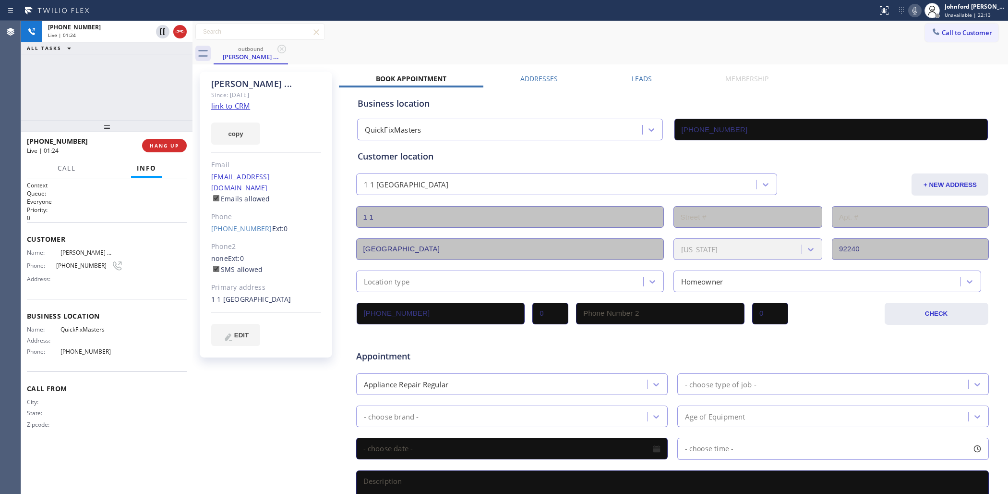
click at [153, 97] on div "[PHONE_NUMBER] Live | 01:24 ALL TASKS ALL TASKS ACTIVE TASKS TASKS IN WRAP UP" at bounding box center [106, 70] width 171 height 99
click at [624, 46] on div "outbound [PERSON_NAME] ..." at bounding box center [611, 54] width 795 height 22
drag, startPoint x: 95, startPoint y: 76, endPoint x: 146, endPoint y: 135, distance: 78.6
click at [95, 76] on div "[PHONE_NUMBER] Live | 01:48 ALL TASKS ALL TASKS ACTIVE TASKS TASKS IN WRAP UP" at bounding box center [106, 70] width 171 height 99
click at [914, 10] on icon at bounding box center [915, 11] width 5 height 8
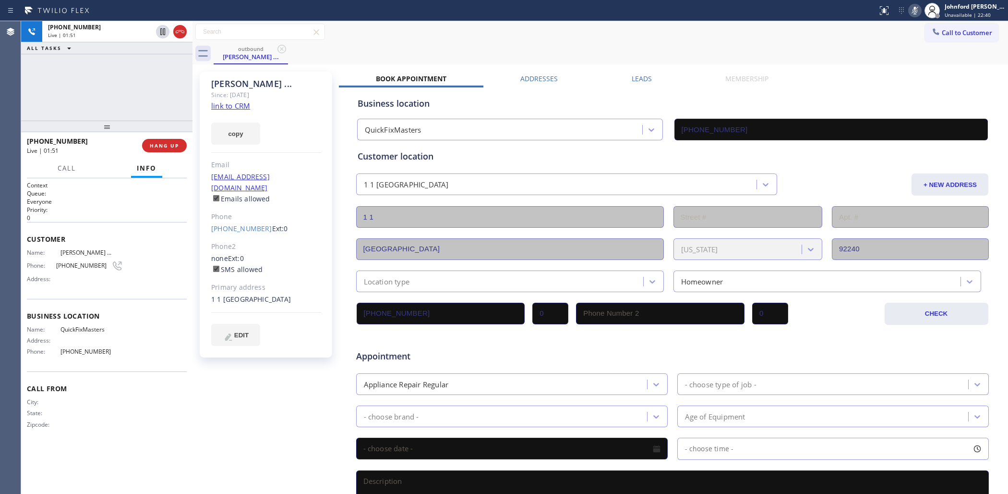
click at [914, 10] on icon at bounding box center [915, 11] width 12 height 12
drag, startPoint x: 607, startPoint y: 41, endPoint x: 843, endPoint y: 30, distance: 236.5
click at [607, 41] on div "Call to Customer Outbound call Location QuickFixMasters Your caller id phone nu…" at bounding box center [601, 32] width 816 height 22
click at [911, 11] on icon at bounding box center [915, 11] width 12 height 12
click at [910, 11] on icon at bounding box center [915, 11] width 12 height 12
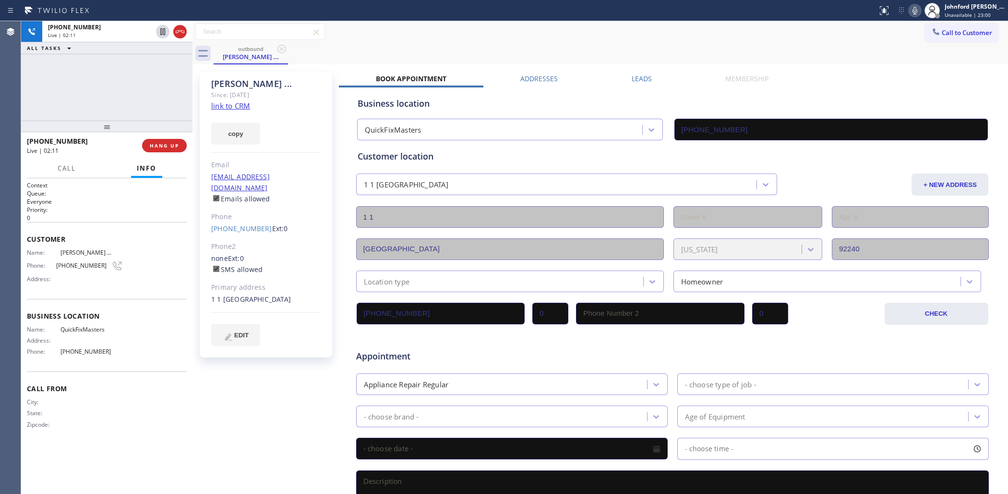
click at [917, 13] on icon at bounding box center [915, 11] width 12 height 12
click at [915, 12] on icon at bounding box center [915, 11] width 12 height 12
click at [98, 104] on div "[PHONE_NUMBER] Live | 02:34 ALL TASKS ALL TASKS ACTIVE TASKS TASKS IN WRAP UP" at bounding box center [106, 70] width 171 height 99
click at [159, 144] on span "HANG UP" at bounding box center [164, 145] width 29 height 7
click at [80, 128] on div at bounding box center [106, 126] width 171 height 12
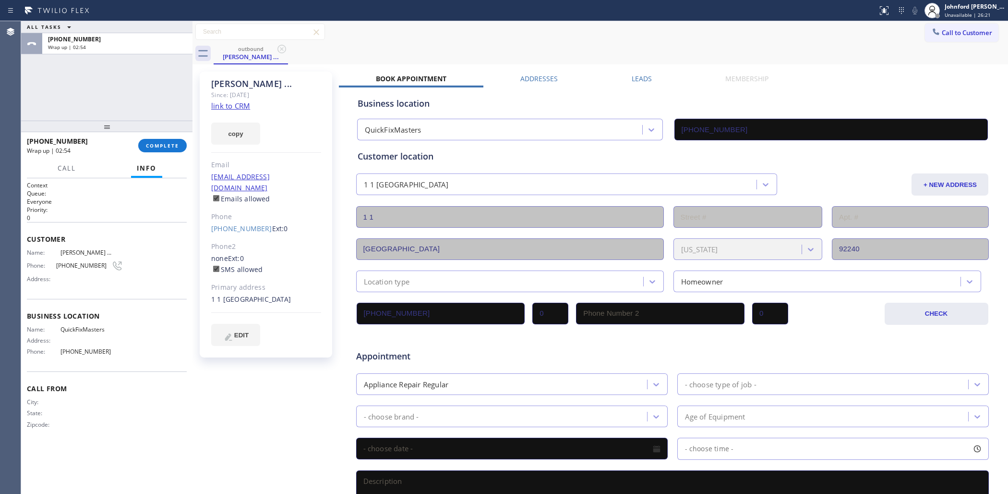
click at [126, 116] on div "ALL TASKS ALL TASKS ACTIVE TASKS TASKS IN WRAP UP [PHONE_NUMBER] Wrap up | 02:54" at bounding box center [106, 70] width 171 height 99
click at [155, 140] on button "COMPLETE" at bounding box center [162, 145] width 48 height 13
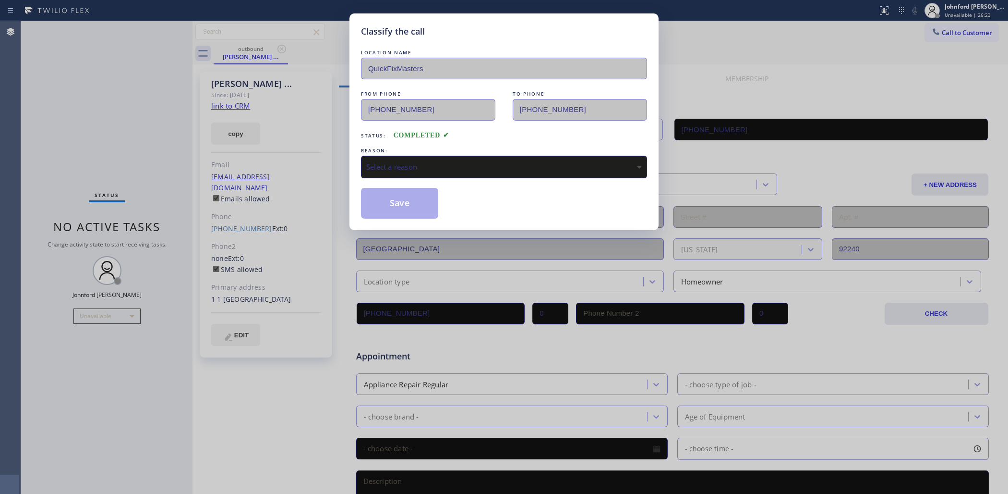
click at [472, 176] on div "LOCATION NAME QuickFixMasters FROM PHONE [PHONE_NUMBER] TO PHONE [PHONE_NUMBER]…" at bounding box center [504, 133] width 286 height 171
click at [476, 157] on div "Select a reason" at bounding box center [504, 167] width 286 height 23
click at [394, 195] on button "Save" at bounding box center [399, 203] width 77 height 31
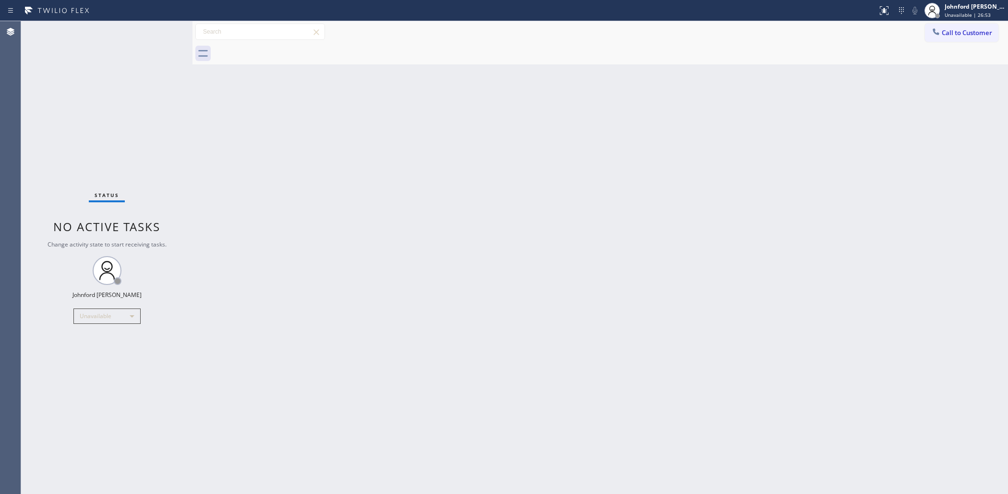
click at [800, 219] on div "Back to Dashboard Change Sender ID Customers Technicians Select a contact Outbo…" at bounding box center [601, 257] width 816 height 472
click at [965, 27] on button "Call to Customer" at bounding box center [961, 33] width 73 height 18
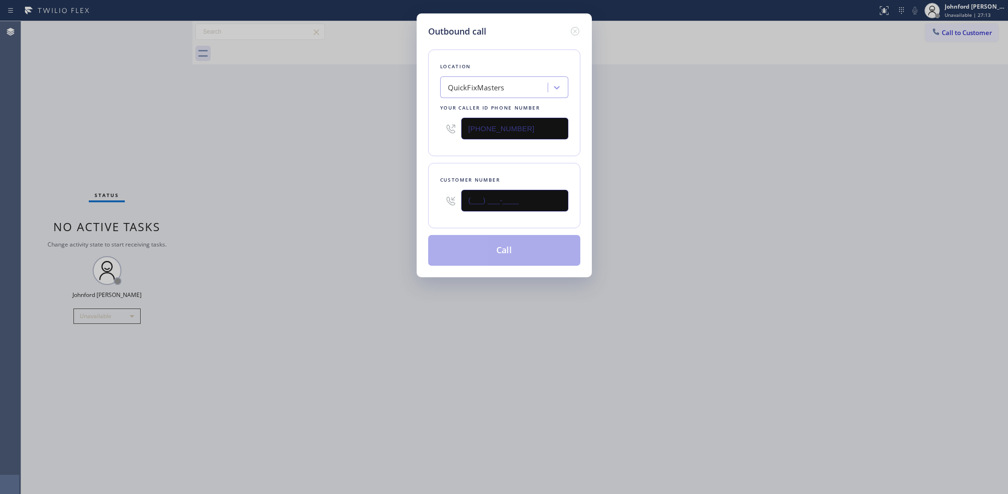
drag, startPoint x: 530, startPoint y: 196, endPoint x: 412, endPoint y: 200, distance: 118.7
click at [433, 198] on div "Customer number (___) ___-____" at bounding box center [504, 195] width 152 height 65
paste input "206) 408-2422"
type input "[PHONE_NUMBER]"
click at [768, 159] on div "Outbound call Location QuickFixMasters Your caller id phone number [PHONE_NUMBE…" at bounding box center [504, 247] width 1008 height 494
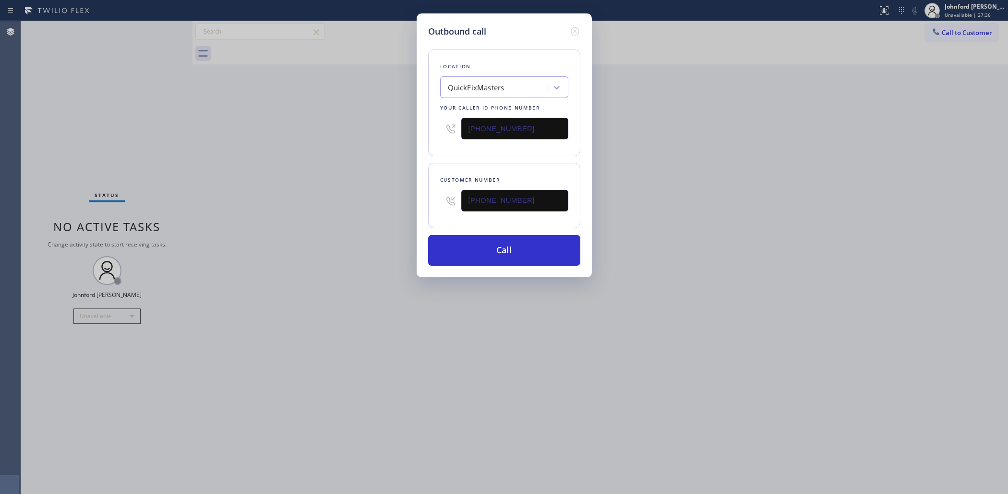
drag, startPoint x: 534, startPoint y: 122, endPoint x: 413, endPoint y: 131, distance: 121.3
click at [413, 131] on div "Outbound call Location QuickFixMasters Your caller id phone number [PHONE_NUMBE…" at bounding box center [504, 247] width 1008 height 494
paste input "206) 590-4500"
type input "[PHONE_NUMBER]"
click at [386, 140] on div "Outbound call Location QuickFixMasters Your caller id phone number [PHONE_NUMBE…" at bounding box center [504, 247] width 1008 height 494
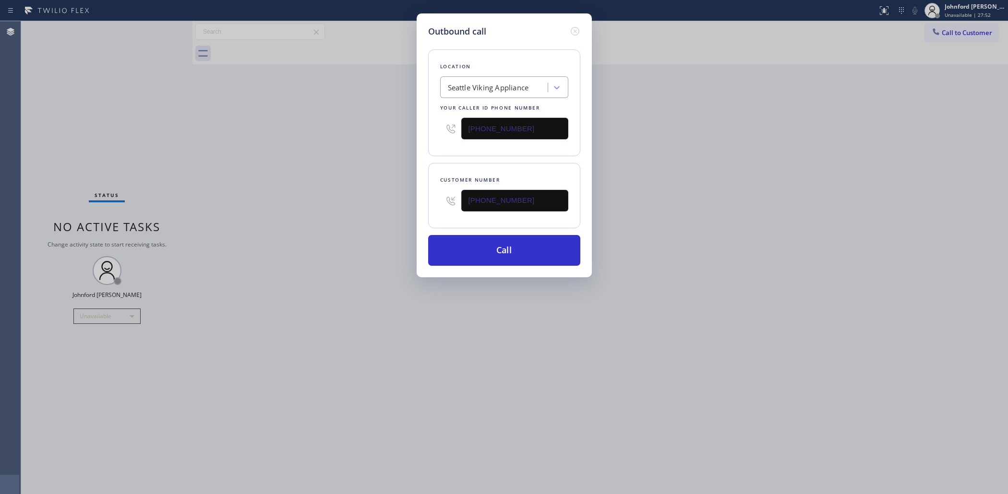
click at [792, 183] on div "Outbound call Location [GEOGRAPHIC_DATA] Viking Appliance Your caller id phone …" at bounding box center [504, 247] width 1008 height 494
click at [510, 242] on button "Call" at bounding box center [504, 250] width 152 height 31
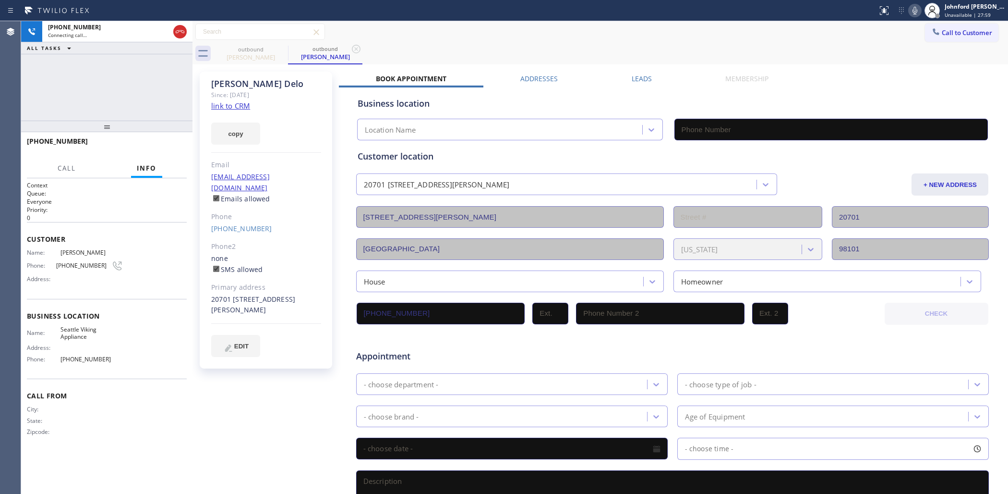
type input "[PHONE_NUMBER]"
click at [918, 8] on icon at bounding box center [915, 11] width 12 height 12
click at [915, 10] on icon at bounding box center [915, 11] width 5 height 8
click at [915, 10] on icon at bounding box center [915, 11] width 12 height 12
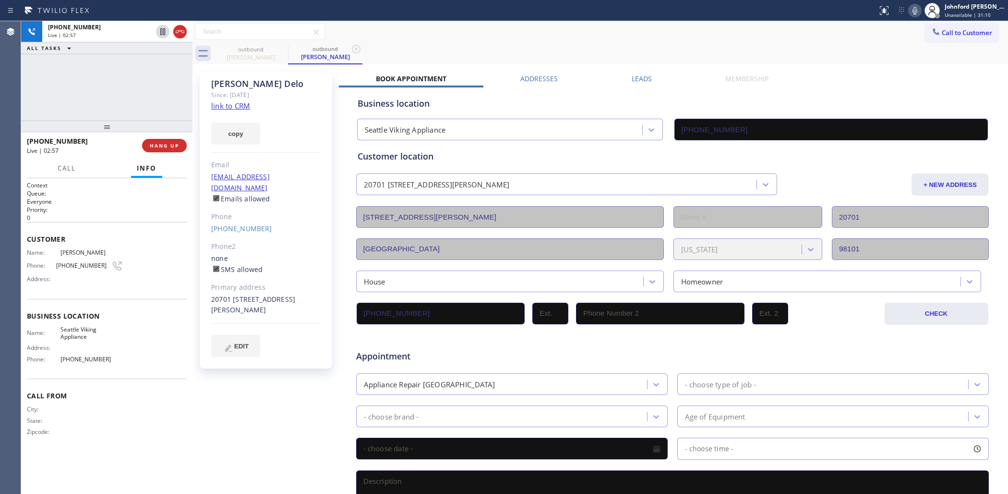
click at [910, 10] on icon at bounding box center [915, 11] width 12 height 12
drag, startPoint x: 575, startPoint y: 49, endPoint x: 806, endPoint y: 49, distance: 230.4
click at [575, 49] on div "outbound [PERSON_NAME] outbound [PERSON_NAME]" at bounding box center [611, 54] width 795 height 22
click at [911, 11] on icon at bounding box center [915, 11] width 12 height 12
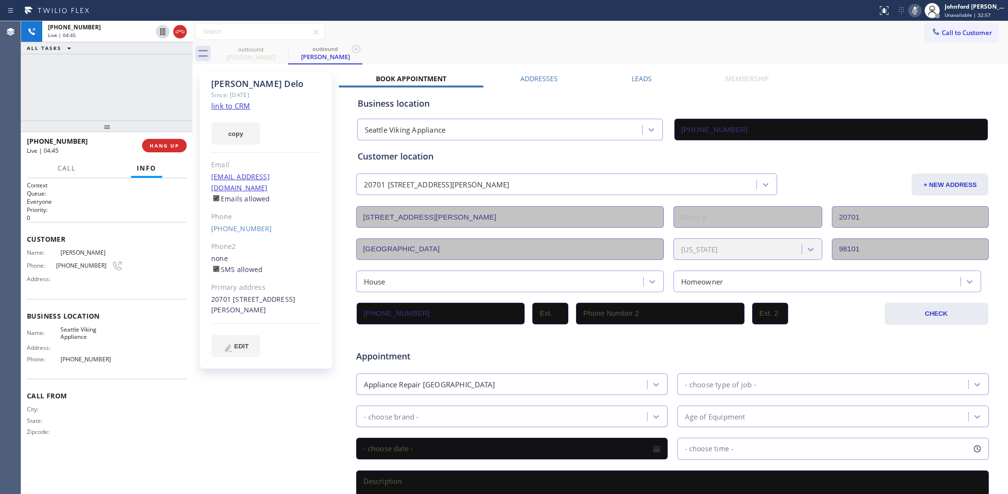
click at [911, 11] on icon at bounding box center [915, 11] width 12 height 12
click at [788, 51] on div "outbound [PERSON_NAME] outbound [PERSON_NAME]" at bounding box center [611, 54] width 795 height 22
click at [914, 8] on icon at bounding box center [915, 11] width 5 height 8
click at [603, 52] on div "outbound [PERSON_NAME] outbound [PERSON_NAME]" at bounding box center [611, 54] width 795 height 22
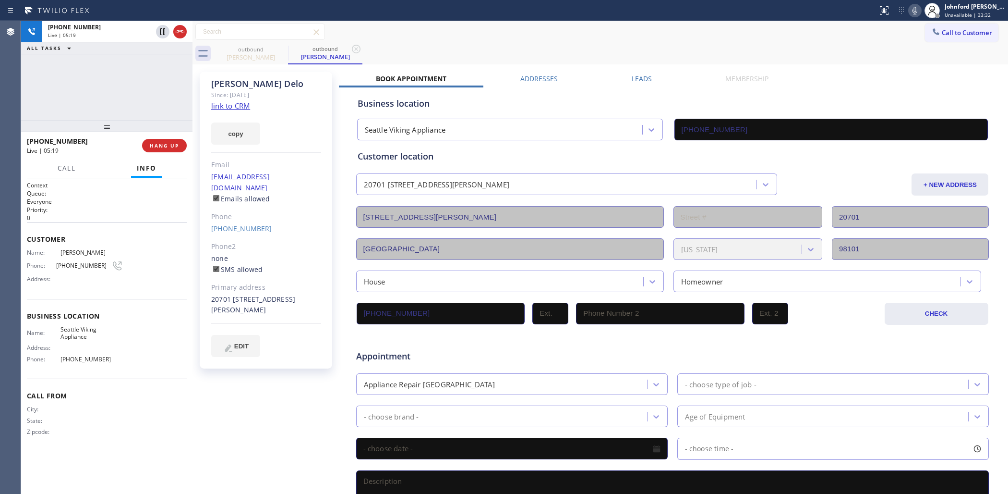
click at [90, 86] on div "[PHONE_NUMBER] Live | 05:19 ALL TASKS ALL TASKS ACTIVE TASKS TASKS IN WRAP UP" at bounding box center [106, 70] width 171 height 99
click at [161, 144] on span "HANG UP" at bounding box center [164, 145] width 29 height 7
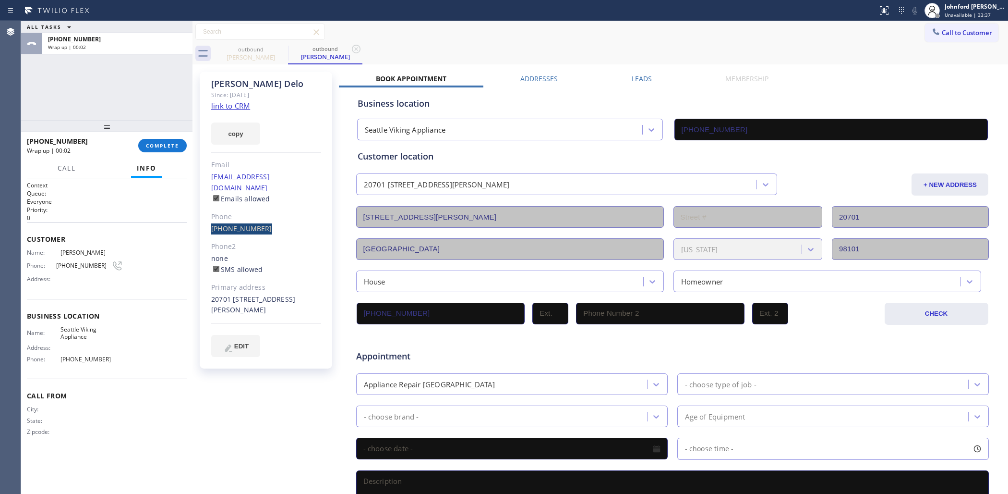
drag, startPoint x: 202, startPoint y: 216, endPoint x: 277, endPoint y: 213, distance: 75.0
click at [291, 215] on div "[PERSON_NAME] Since: [DATE] link to CRM copy Email [EMAIL_ADDRESS][DOMAIN_NAME]…" at bounding box center [266, 220] width 132 height 297
copy link "[PHONE_NUMBER]"
click at [168, 145] on span "COMPLETE" at bounding box center [162, 145] width 33 height 7
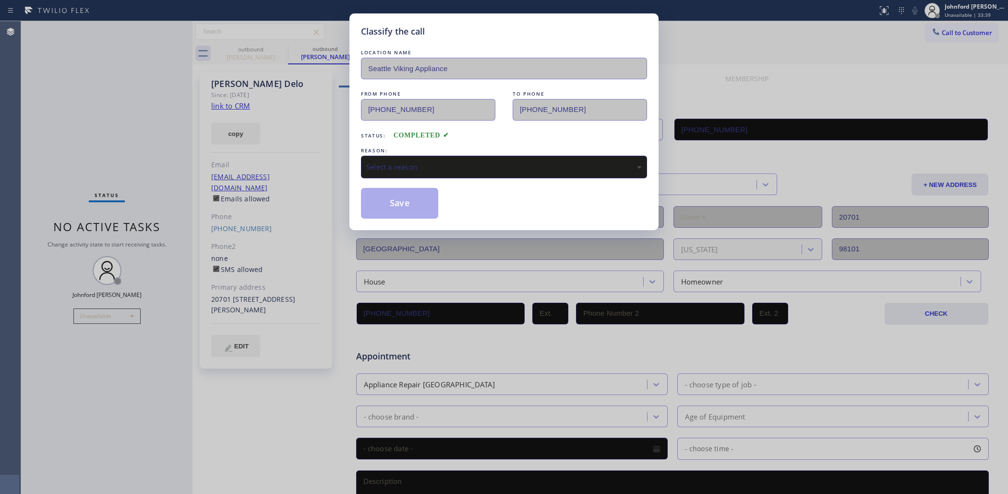
click at [354, 164] on div "Classify the call LOCATION NAME Seattle Viking Appliance FROM PHONE [PHONE_NUMB…" at bounding box center [503, 121] width 309 height 217
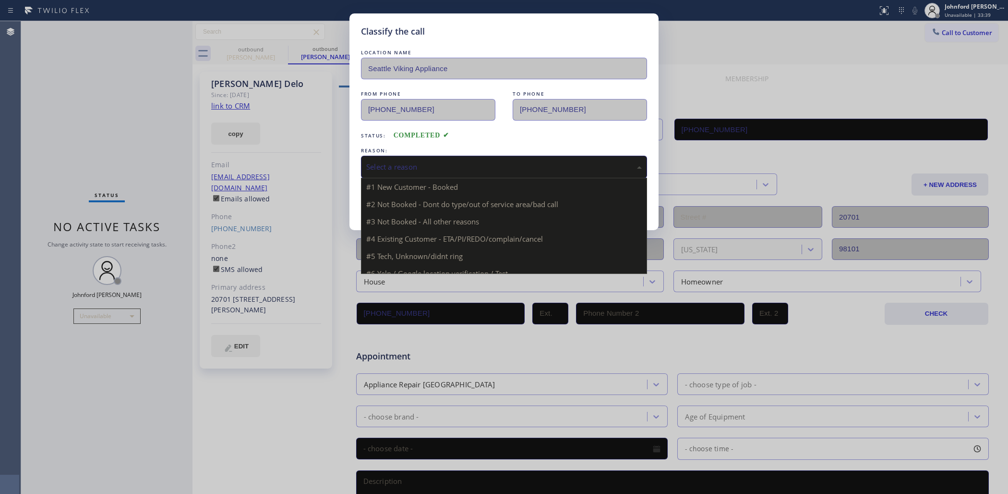
click at [407, 162] on div "Select a reason" at bounding box center [504, 166] width 276 height 11
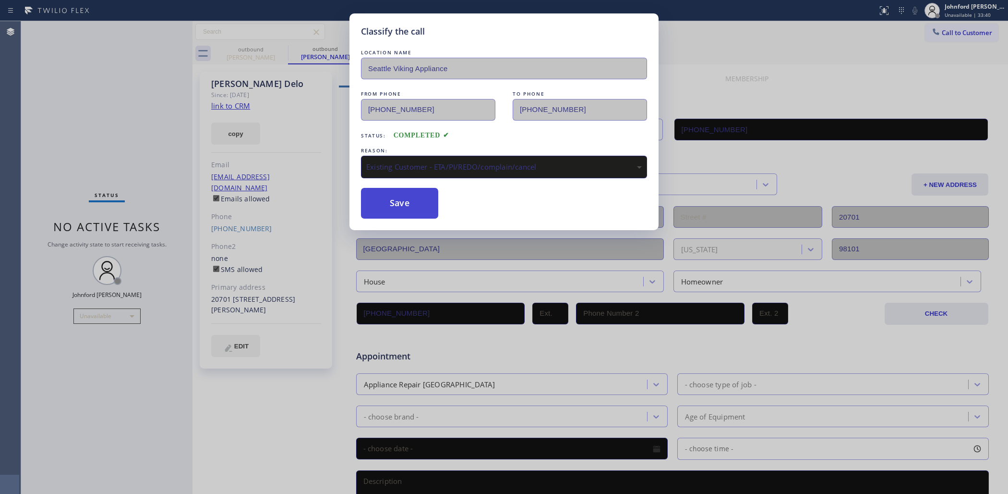
click at [404, 207] on button "Save" at bounding box center [399, 203] width 77 height 31
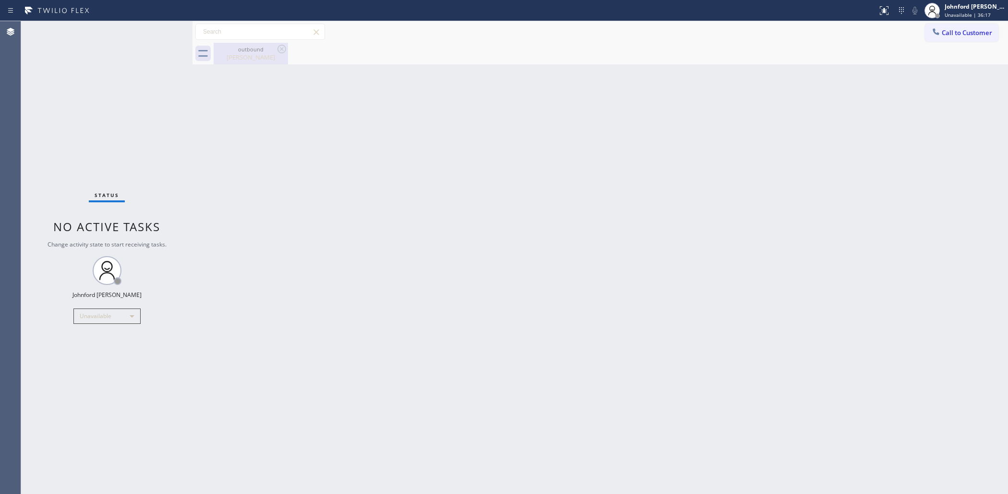
click at [270, 52] on div "outbound" at bounding box center [251, 49] width 72 height 7
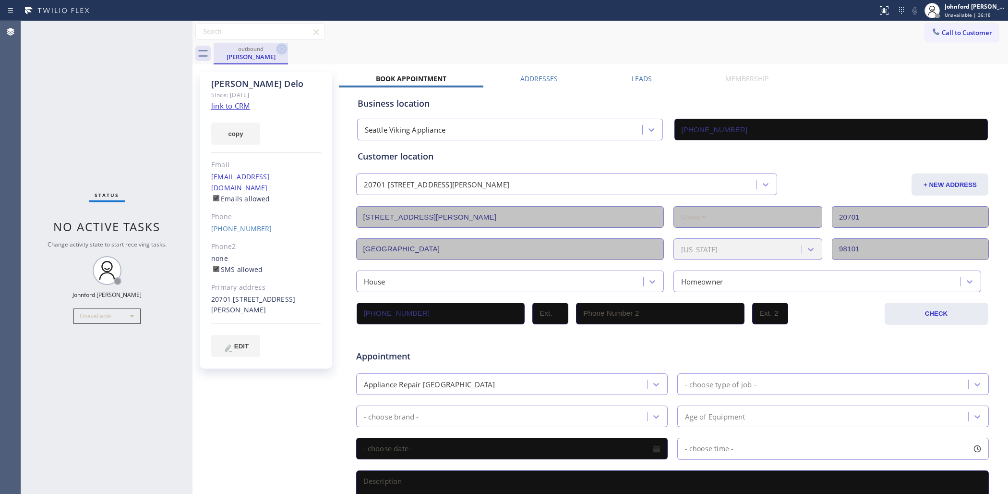
click at [281, 49] on icon at bounding box center [281, 49] width 9 height 9
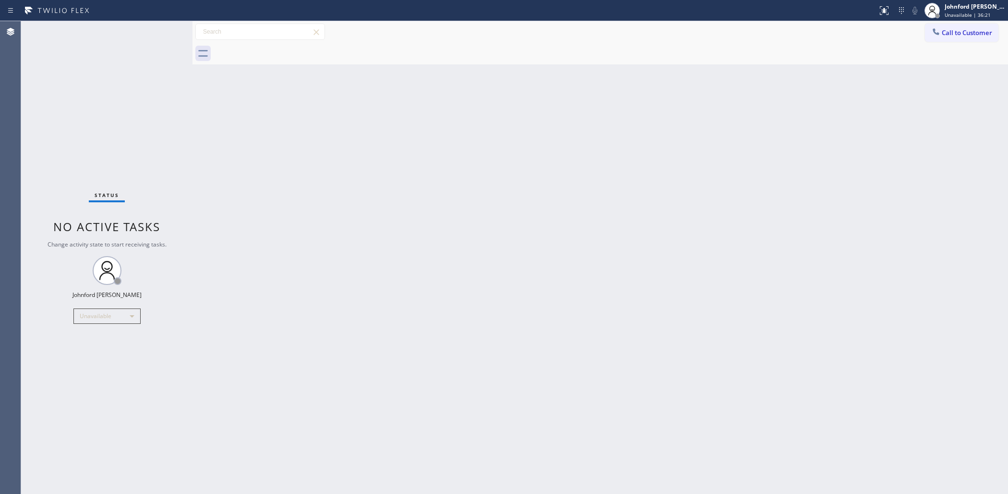
click at [261, 239] on div "Back to Dashboard Change Sender ID Customers Technicians Select a contact Outbo…" at bounding box center [601, 257] width 816 height 472
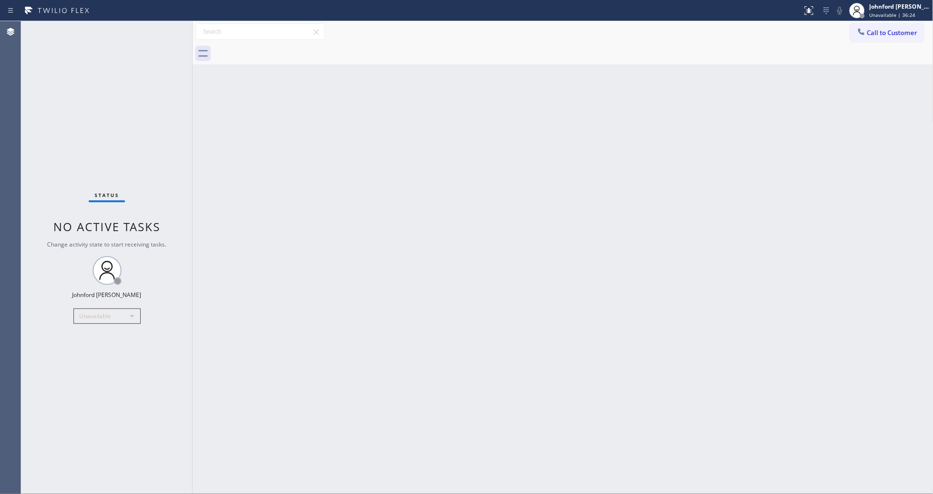
click at [565, 214] on div "Back to Dashboard Change Sender ID Customers Technicians Select a contact Outbo…" at bounding box center [563, 257] width 741 height 472
click at [692, 190] on div "Back to Dashboard Change Sender ID Customers Technicians Select a contact Outbo…" at bounding box center [563, 257] width 741 height 472
drag, startPoint x: 887, startPoint y: 34, endPoint x: 740, endPoint y: 84, distance: 155.2
click at [886, 34] on span "Call to Customer" at bounding box center [892, 32] width 50 height 9
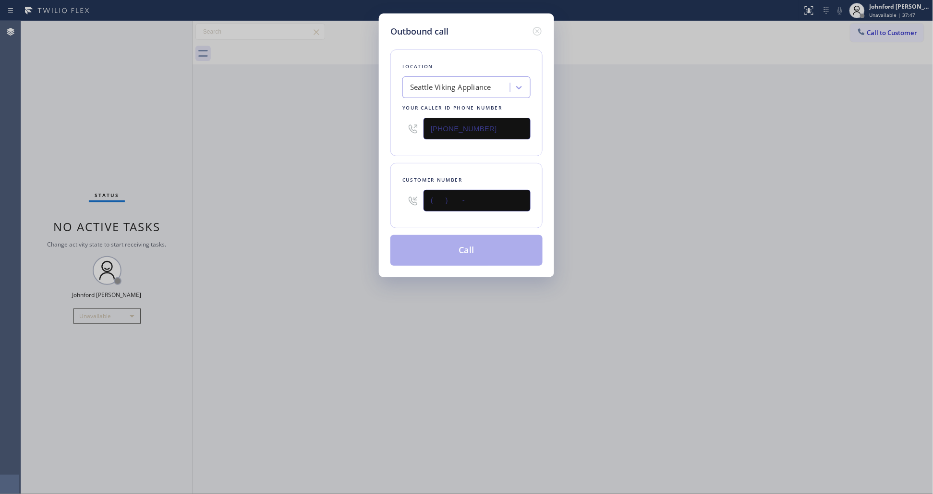
drag, startPoint x: 475, startPoint y: 200, endPoint x: 357, endPoint y: 205, distance: 118.7
click at [361, 205] on div "Outbound call Location [GEOGRAPHIC_DATA] Viking Appliance Your caller id phone …" at bounding box center [466, 247] width 933 height 494
paste input "206) 240-8202"
type input "[PHONE_NUMBER]"
click at [637, 185] on div "Outbound call Location [GEOGRAPHIC_DATA] Viking Appliance Your caller id phone …" at bounding box center [466, 247] width 933 height 494
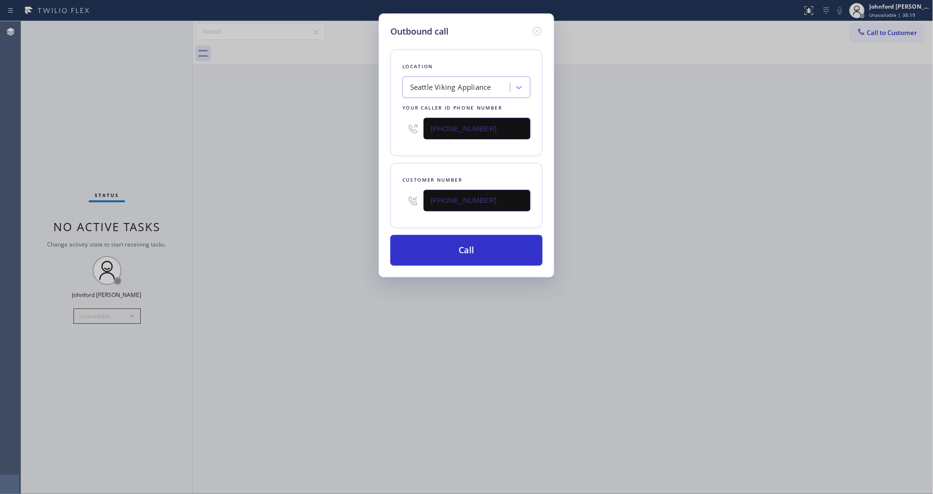
drag, startPoint x: 458, startPoint y: 133, endPoint x: 351, endPoint y: 136, distance: 106.1
click at [353, 135] on div "Outbound call Location [GEOGRAPHIC_DATA] Viking Appliance Your caller id phone …" at bounding box center [466, 247] width 933 height 494
paste input "69-4206"
type input "[PHONE_NUMBER]"
drag, startPoint x: 336, startPoint y: 140, endPoint x: 359, endPoint y: 169, distance: 36.9
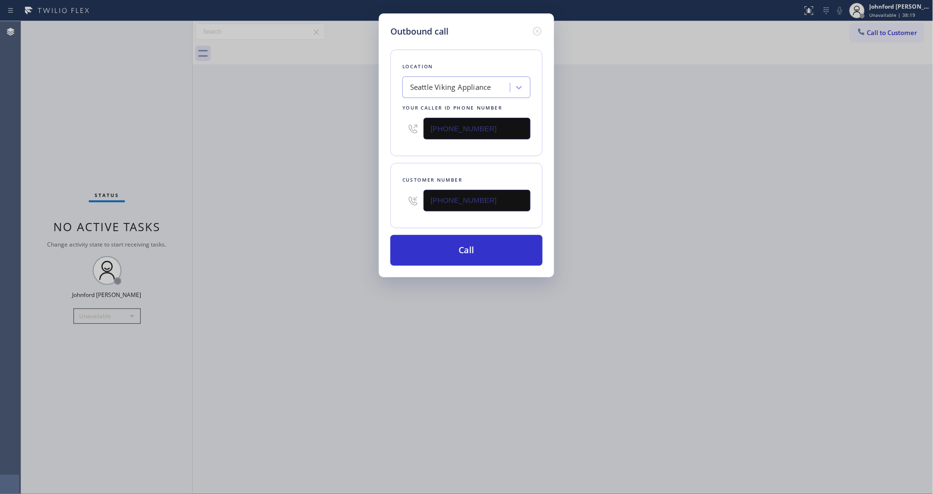
click at [335, 142] on div "Outbound call Location [GEOGRAPHIC_DATA] Viking Appliance Your caller id phone …" at bounding box center [466, 247] width 933 height 494
click at [481, 250] on button "Call" at bounding box center [466, 250] width 152 height 31
drag, startPoint x: 767, startPoint y: 171, endPoint x: 767, endPoint y: 10, distance: 161.8
click at [788, 149] on div "Outbound call Location Dacor Appliance Repair Specialist Your caller id phone n…" at bounding box center [466, 247] width 933 height 494
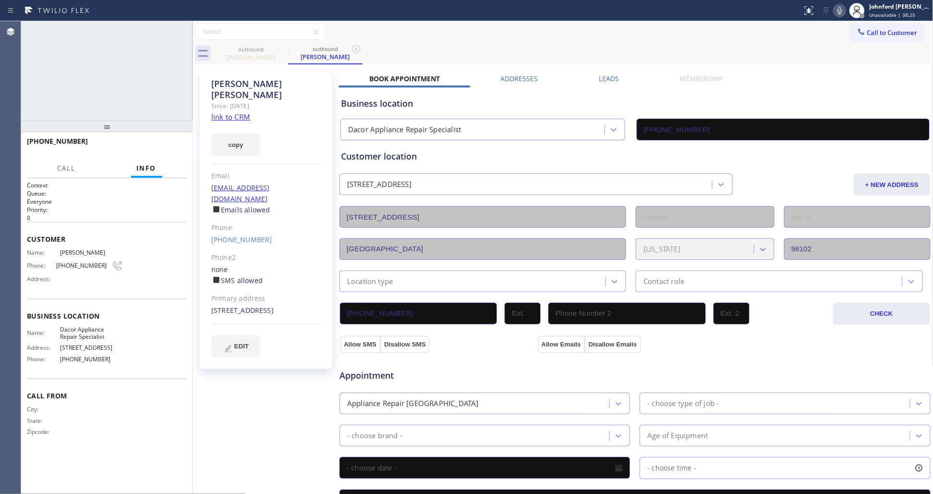
type input "[PHONE_NUMBER]"
click at [842, 11] on icon at bounding box center [839, 11] width 5 height 8
click at [840, 13] on icon at bounding box center [839, 11] width 5 height 8
click at [166, 146] on span "COMPLETE" at bounding box center [162, 145] width 33 height 7
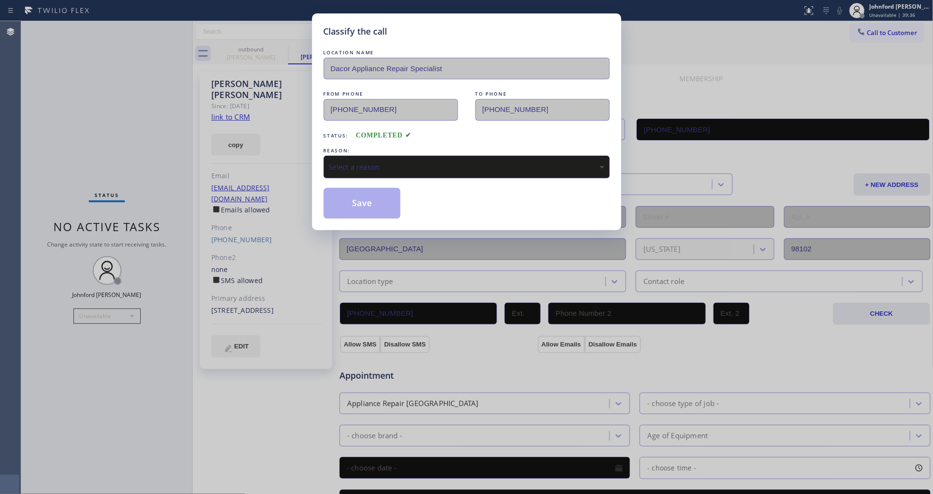
click at [350, 166] on div "Select a reason" at bounding box center [467, 166] width 276 height 11
click at [366, 213] on button "Save" at bounding box center [362, 203] width 77 height 31
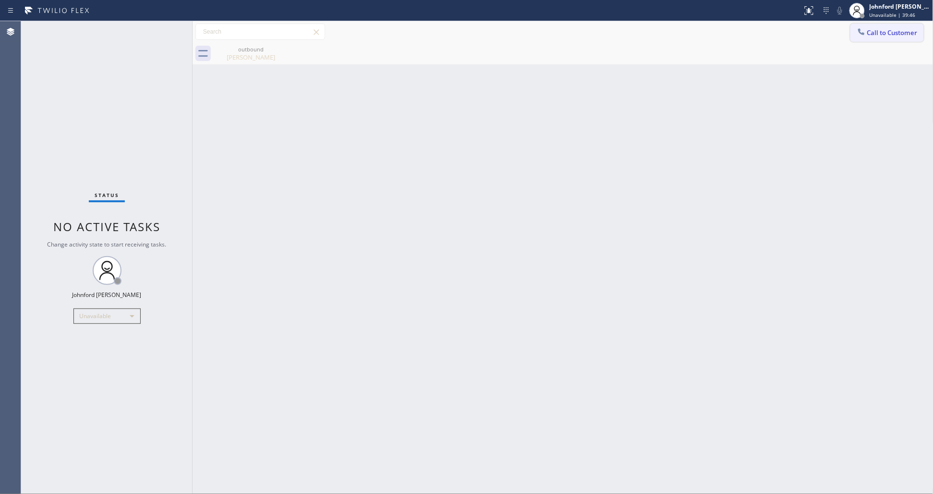
click at [874, 37] on button "Call to Customer" at bounding box center [886, 33] width 73 height 18
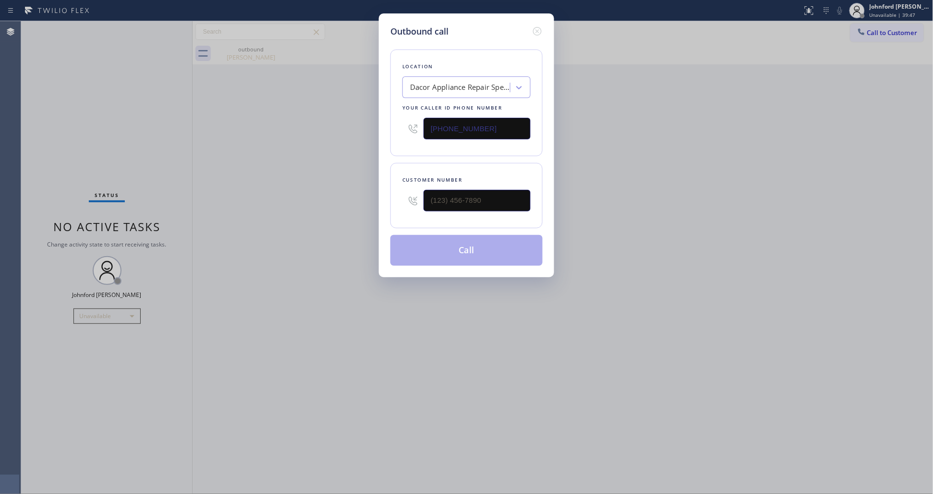
drag, startPoint x: 453, startPoint y: 210, endPoint x: 397, endPoint y: 209, distance: 55.7
click at [397, 209] on div "Customer number" at bounding box center [466, 195] width 152 height 65
click at [466, 198] on input "(___) ___-____" at bounding box center [476, 201] width 107 height 22
paste input "310) 936-9477"
click at [304, 209] on div "Outbound call Location Dacor Appliance Repair Specialist Your caller id phone n…" at bounding box center [466, 247] width 933 height 494
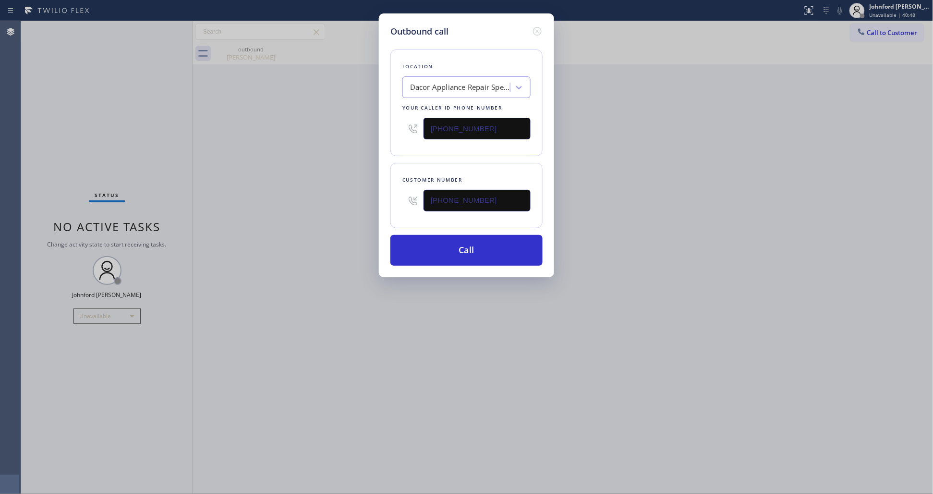
drag, startPoint x: 402, startPoint y: 196, endPoint x: 311, endPoint y: 201, distance: 90.9
click at [332, 196] on div "Outbound call Location Dacor Appliance Repair Specialist Your caller id phone n…" at bounding box center [466, 247] width 933 height 494
paste input "917) 575-4501"
type input "[PHONE_NUMBER]"
click at [303, 205] on div "Outbound call Location Dacor Appliance Repair Specialist Your caller id phone n…" at bounding box center [466, 247] width 933 height 494
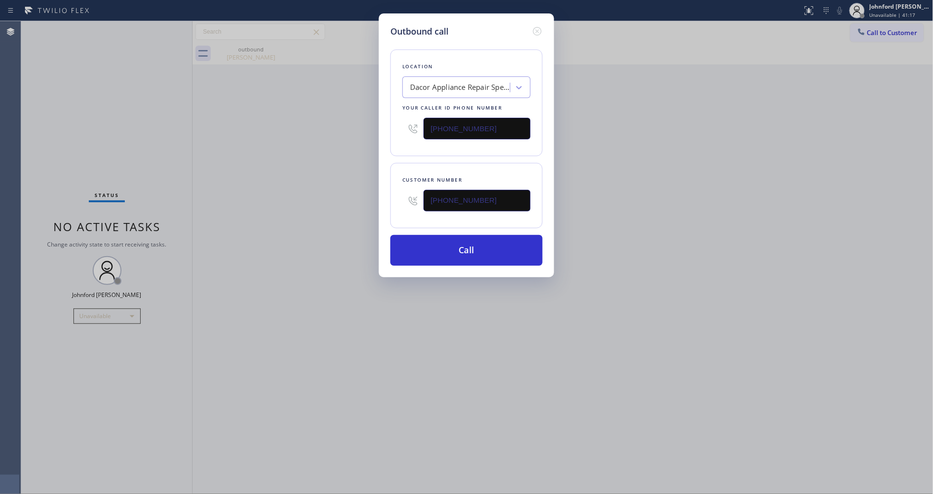
drag, startPoint x: 489, startPoint y: 123, endPoint x: 349, endPoint y: 133, distance: 139.5
click at [360, 133] on div "Outbound call Location Dacor Appliance Repair Specialist Your caller id phone n…" at bounding box center [466, 247] width 933 height 494
paste input "855) 731-4952"
type input "[PHONE_NUMBER]"
click at [328, 133] on div "Outbound call Location Dacor Appliance Repair Specialist Your caller id phone n…" at bounding box center [466, 247] width 933 height 494
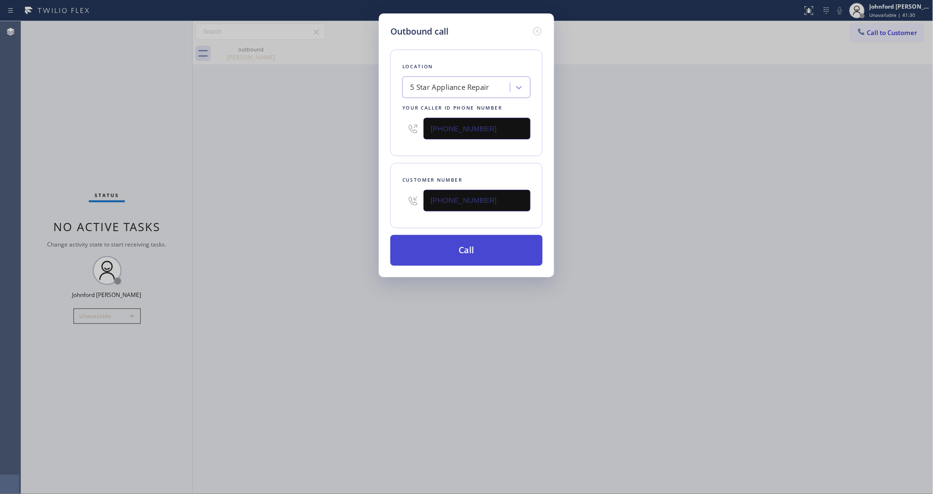
click at [478, 262] on button "Call" at bounding box center [466, 250] width 152 height 31
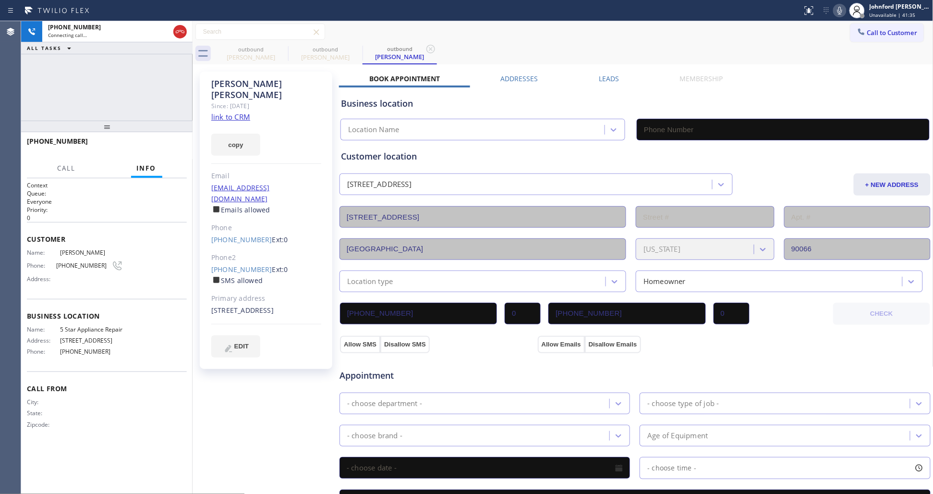
type input "[PHONE_NUMBER]"
click at [281, 49] on icon at bounding box center [281, 49] width 9 height 9
click at [633, 49] on div "outbound [PERSON_NAME] outbound [PERSON_NAME]" at bounding box center [574, 54] width 720 height 22
click at [176, 141] on button "HANG UP" at bounding box center [164, 145] width 45 height 13
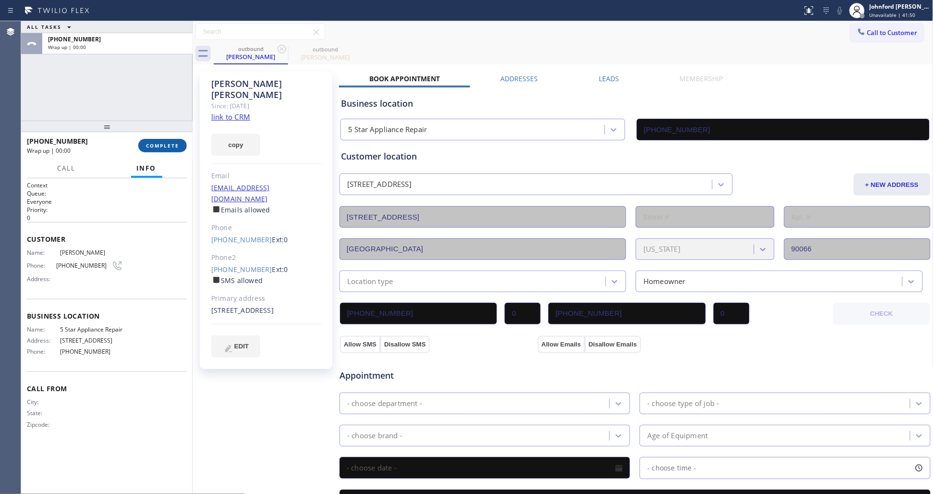
click at [176, 141] on button "COMPLETE" at bounding box center [162, 145] width 48 height 13
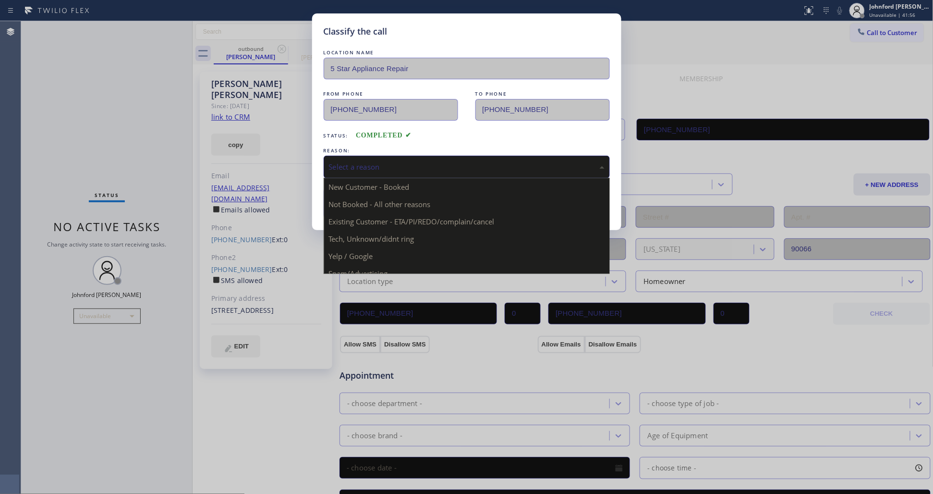
drag, startPoint x: 353, startPoint y: 157, endPoint x: 351, endPoint y: 200, distance: 43.2
click at [353, 157] on div "Select a reason" at bounding box center [467, 167] width 286 height 23
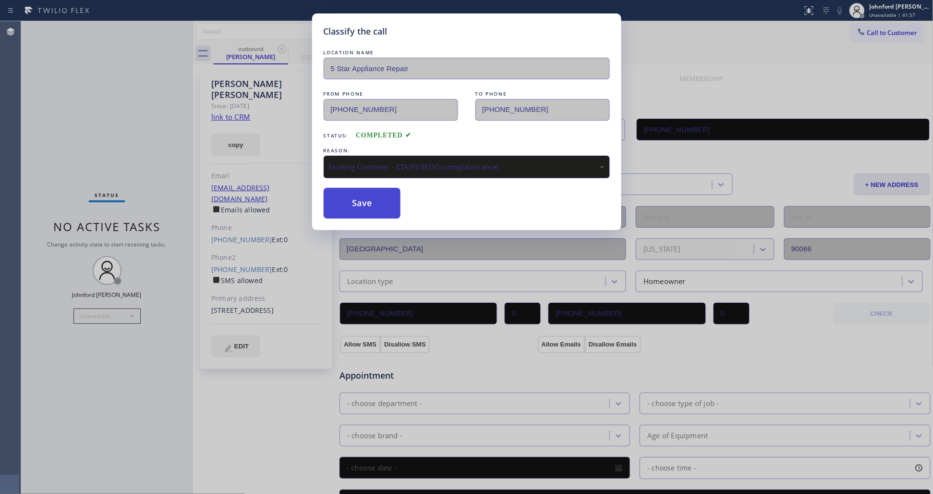
click at [344, 193] on button "Save" at bounding box center [362, 203] width 77 height 31
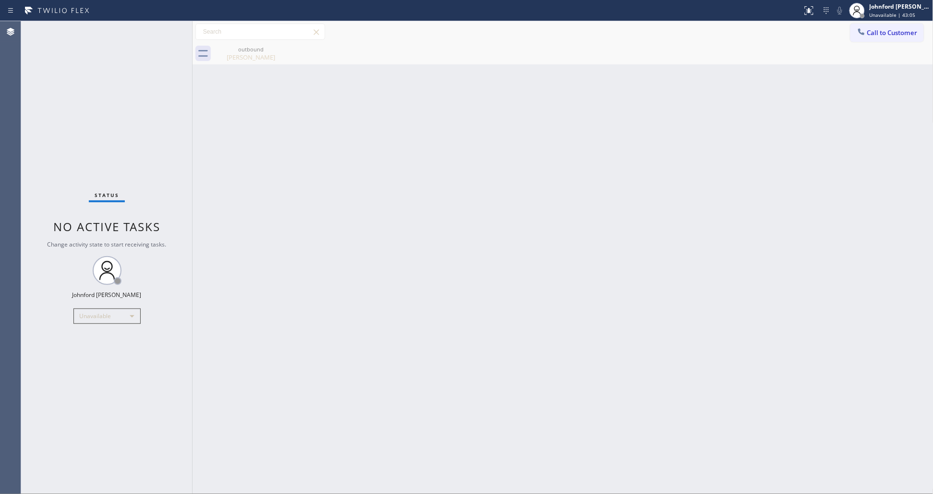
click at [277, 216] on div "Back to Dashboard Change Sender ID Customers Technicians Select a contact Outbo…" at bounding box center [563, 257] width 741 height 472
click at [721, 244] on div "Back to Dashboard Change Sender ID Customers Technicians Select a contact Outbo…" at bounding box center [563, 257] width 741 height 472
click at [863, 24] on button "Call to Customer" at bounding box center [886, 33] width 73 height 18
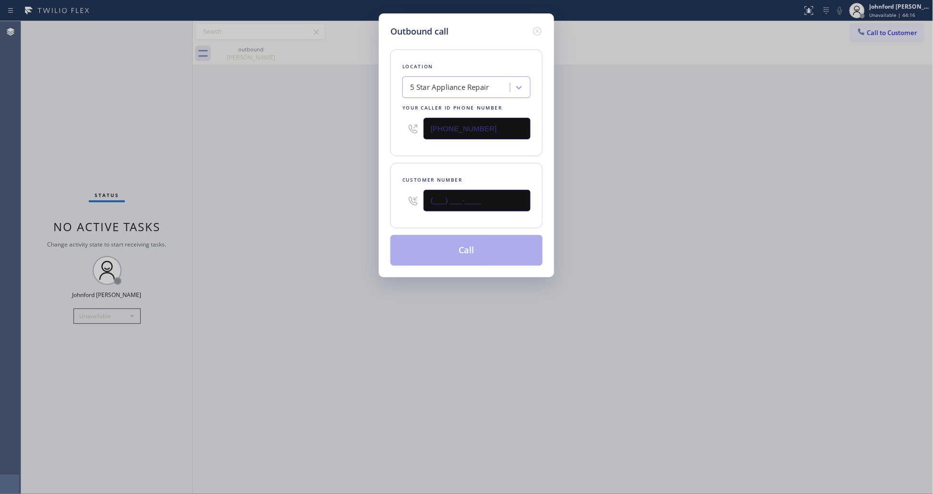
paste input "213) 393-5418"
type input "[PHONE_NUMBER]"
click at [263, 222] on div "Outbound call Location 5 Star Appliance Repair Your caller id phone number [PHO…" at bounding box center [466, 247] width 933 height 494
click at [327, 129] on div "Outbound call Location 5 Star Appliance Repair Your caller id phone number [PHO…" at bounding box center [466, 247] width 933 height 494
paste input "323) 416-234"
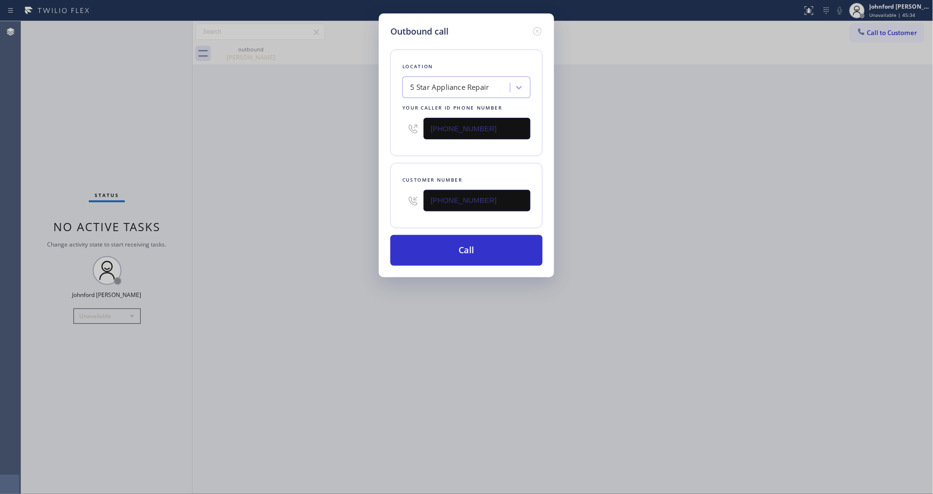
type input "[PHONE_NUMBER]"
click at [281, 130] on div "Outbound call Location 5 Star Appliance Repair Your caller id phone number [PHO…" at bounding box center [466, 247] width 933 height 494
click at [657, 231] on div "Outbound call Location 4B2.Paid Viking Repair Service Your caller id phone numb…" at bounding box center [466, 247] width 933 height 494
click at [400, 248] on button "Call" at bounding box center [466, 250] width 152 height 31
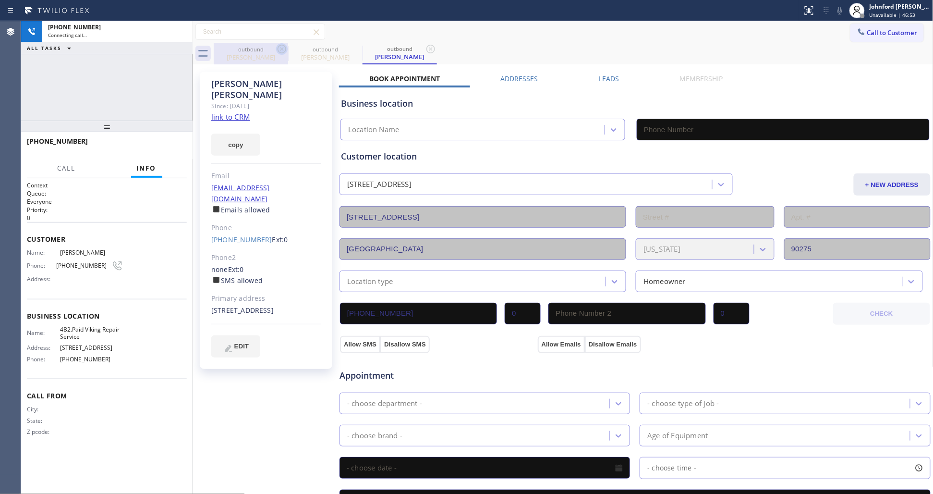
click at [285, 49] on icon at bounding box center [282, 49] width 12 height 12
type input "[PHONE_NUMBER]"
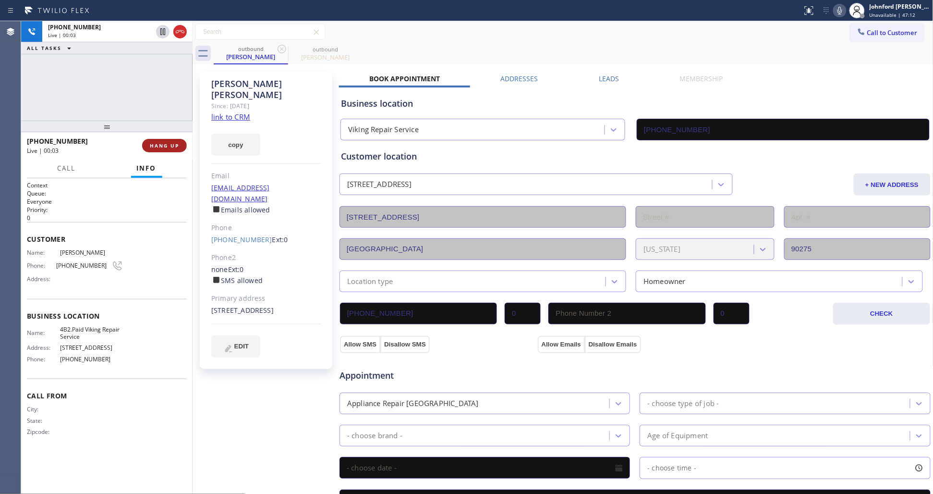
click at [169, 147] on span "HANG UP" at bounding box center [164, 145] width 29 height 7
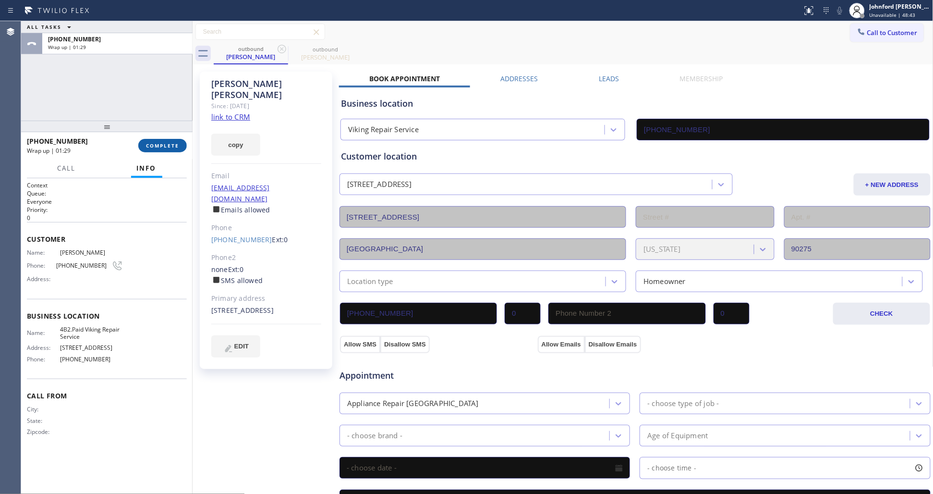
click at [179, 146] on button "COMPLETE" at bounding box center [162, 145] width 48 height 13
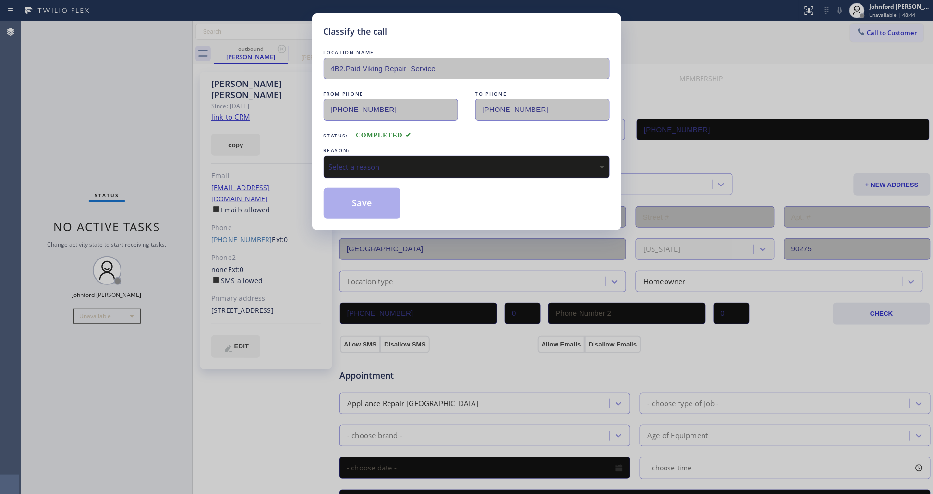
click at [418, 166] on div "Select a reason" at bounding box center [467, 166] width 276 height 11
click at [370, 200] on button "Save" at bounding box center [362, 203] width 77 height 31
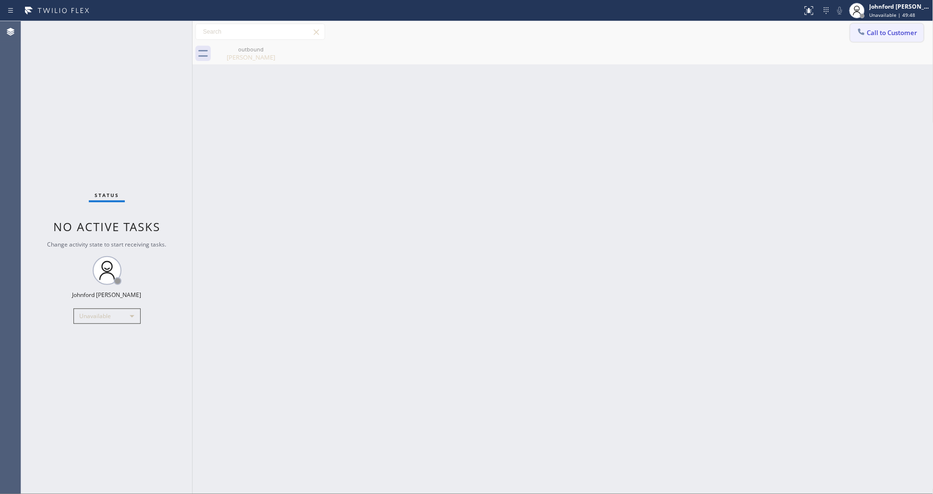
click at [860, 27] on icon at bounding box center [861, 32] width 10 height 10
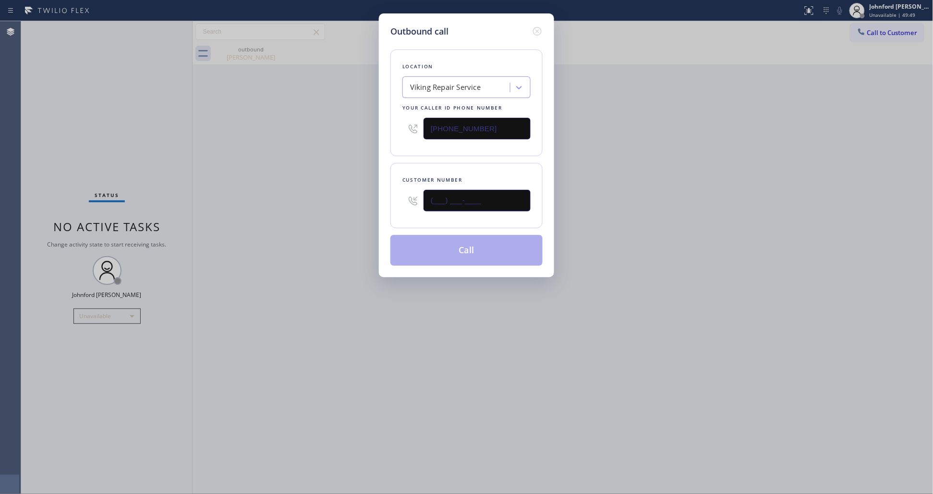
click at [373, 196] on div "Outbound call Location Viking Repair Service Your caller id phone number [PHONE…" at bounding box center [466, 247] width 933 height 494
paste input "408) 504-6100"
type input "[PHONE_NUMBER]"
click at [767, 174] on div "Outbound call Location Viking Repair Service Your caller id phone number [PHONE…" at bounding box center [466, 247] width 933 height 494
drag, startPoint x: 446, startPoint y: 121, endPoint x: 389, endPoint y: 123, distance: 56.7
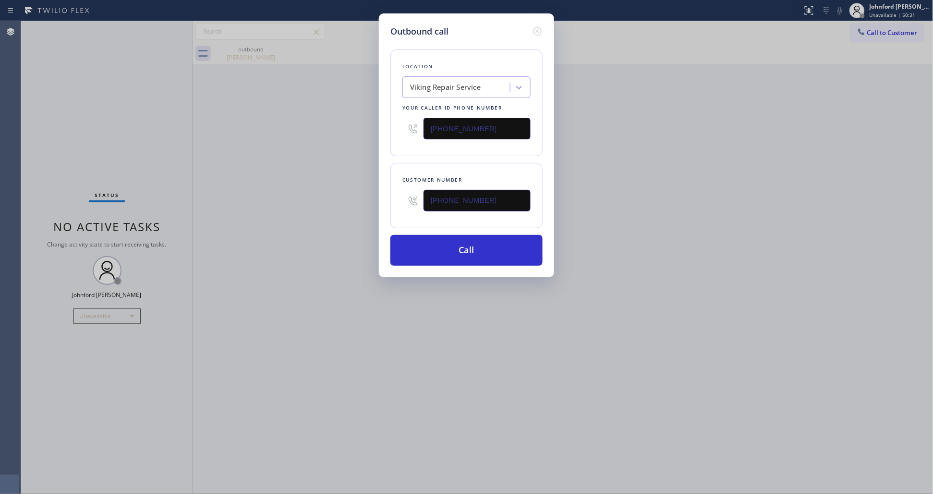
click at [390, 123] on div "Location Viking Repair Service Your caller id phone number [PHONE_NUMBER]" at bounding box center [466, 102] width 152 height 107
paste input "10) 924-1695"
type input "[PHONE_NUMBER]"
click at [317, 198] on div "Outbound call Location Viking Repair Service Your caller id phone number [PHONE…" at bounding box center [466, 247] width 933 height 494
drag, startPoint x: 502, startPoint y: 208, endPoint x: 359, endPoint y: 200, distance: 142.8
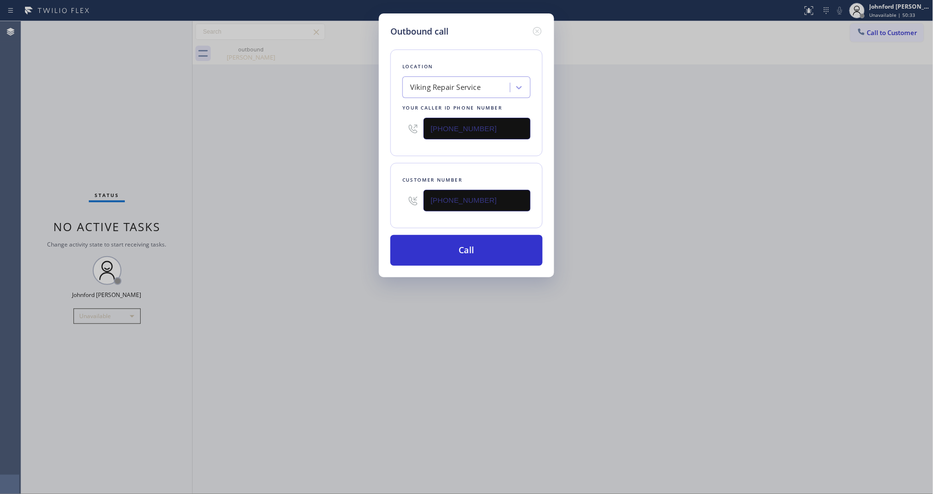
click at [394, 200] on div "Customer number [PHONE_NUMBER]" at bounding box center [466, 195] width 152 height 65
paste input "310) 924-1695"
type input "[PHONE_NUMBER]"
drag, startPoint x: 483, startPoint y: 123, endPoint x: 354, endPoint y: 133, distance: 129.1
click at [356, 133] on div "Outbound call Location Viking Repair Service Your caller id phone number [PHONE…" at bounding box center [466, 247] width 933 height 494
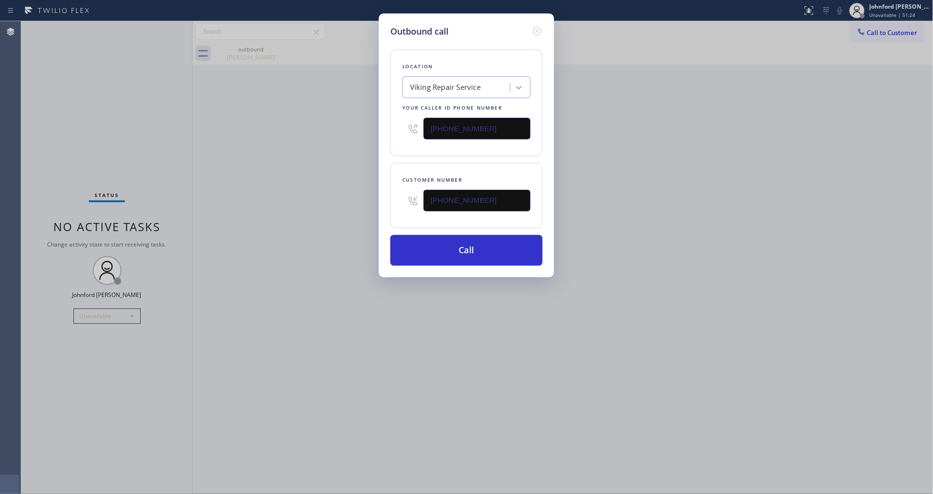
paste input "844) 735-4685"
type input "[PHONE_NUMBER]"
click at [347, 133] on div "Outbound call Location Viking Repair Service Your caller id phone number [PHONE…" at bounding box center [466, 247] width 933 height 494
click at [471, 248] on button "Call" at bounding box center [466, 250] width 152 height 31
drag, startPoint x: 796, startPoint y: 200, endPoint x: 775, endPoint y: 57, distance: 144.5
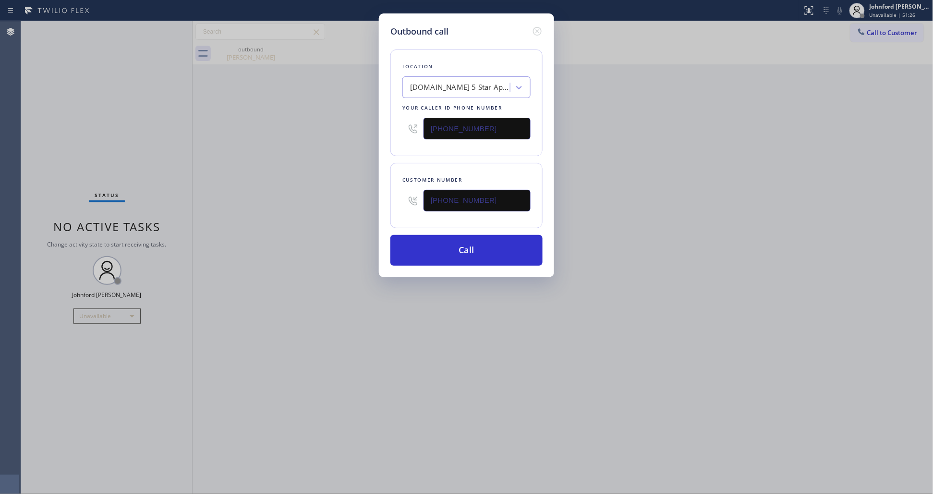
click at [807, 193] on div "Outbound call Location [DOMAIN_NAME] 5 Star Appliance Repair Emails Your caller…" at bounding box center [466, 247] width 933 height 494
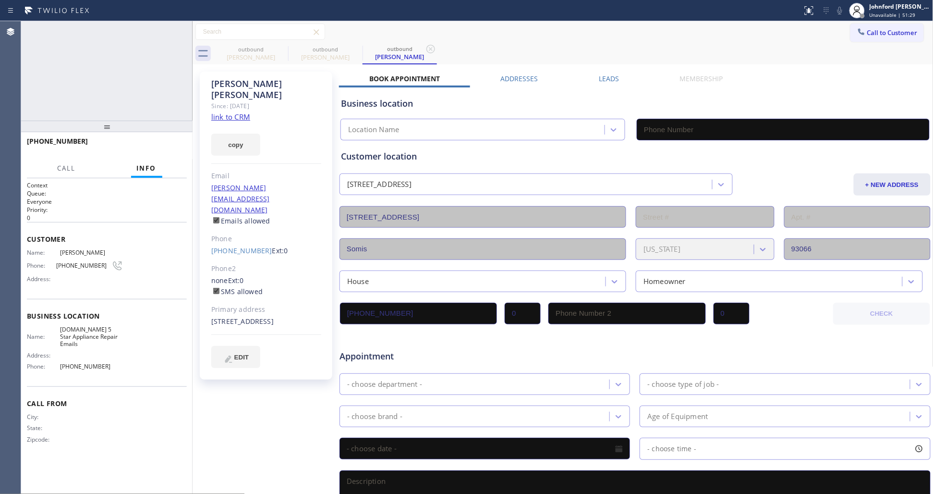
type input "[PHONE_NUMBER]"
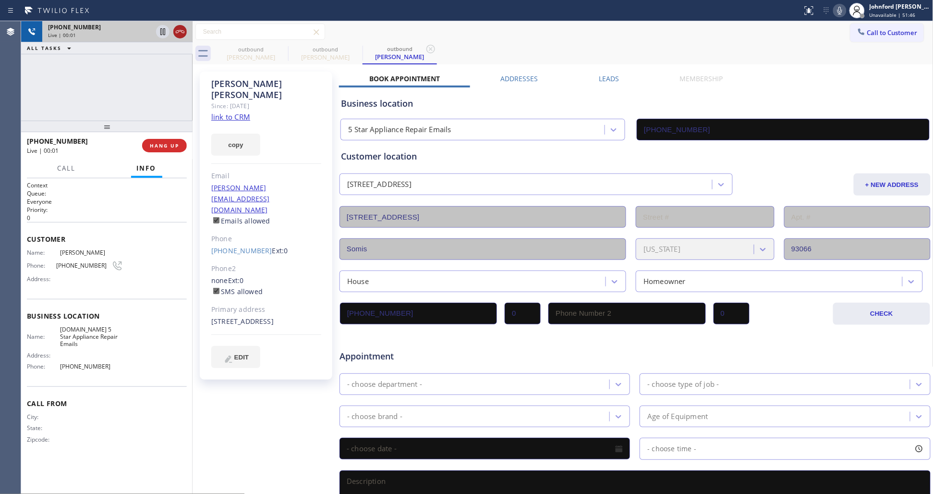
click at [185, 33] on icon at bounding box center [180, 32] width 12 height 12
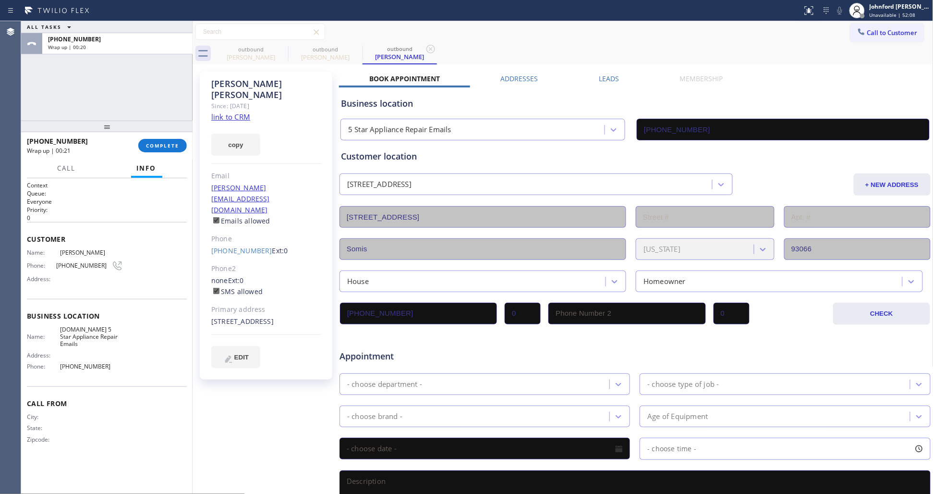
click at [246, 263] on div "Phone2" at bounding box center [266, 268] width 110 height 11
click at [244, 224] on div "[PERSON_NAME] Since: [DATE] link to CRM copy Email [EMAIL_ADDRESS][DOMAIN_NAME]…" at bounding box center [266, 226] width 132 height 308
click at [244, 246] on link "[PHONE_NUMBER]" at bounding box center [241, 250] width 61 height 9
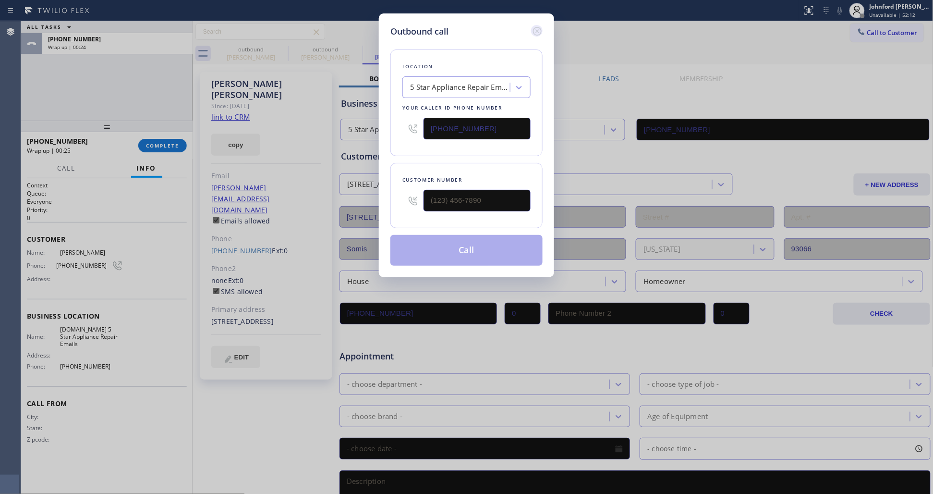
click at [538, 29] on icon at bounding box center [537, 31] width 12 height 12
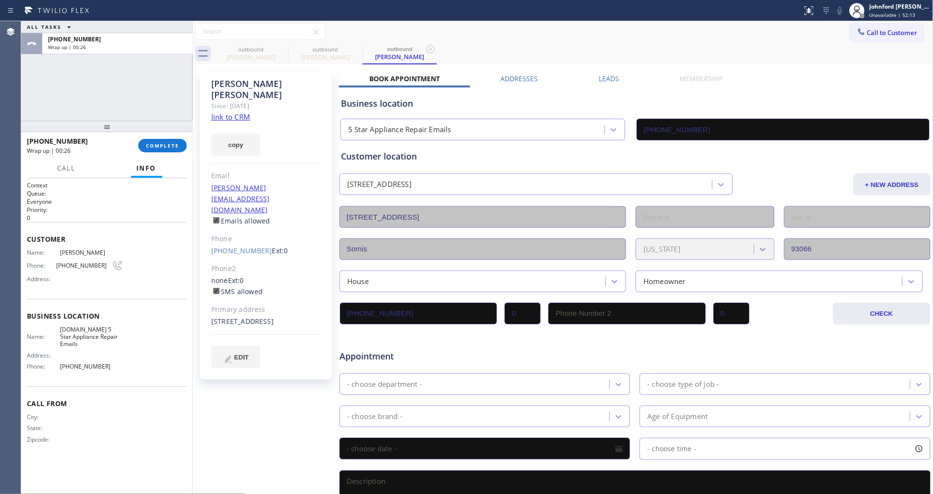
click at [226, 212] on div "[PERSON_NAME] Since: [DATE] link to CRM copy Email [EMAIL_ADDRESS][DOMAIN_NAME]…" at bounding box center [266, 226] width 132 height 308
click at [226, 246] on link "[PHONE_NUMBER]" at bounding box center [241, 250] width 61 height 9
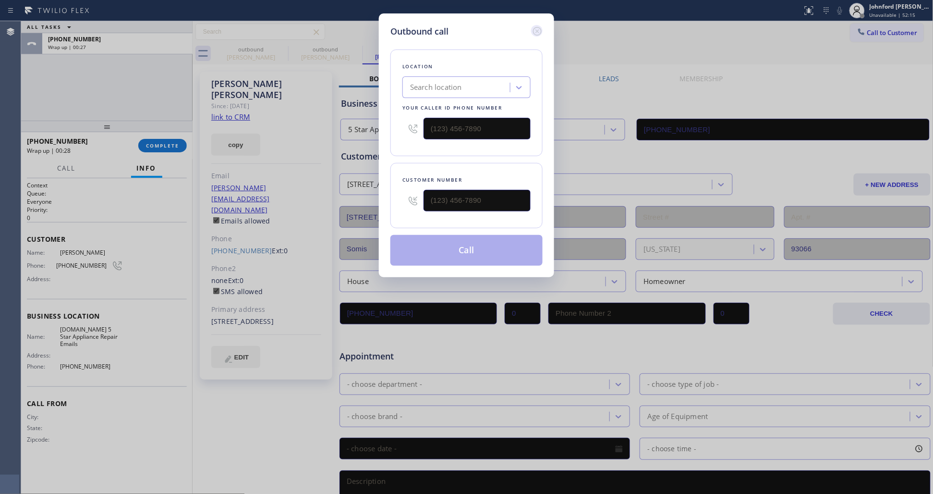
drag, startPoint x: 536, startPoint y: 29, endPoint x: 128, endPoint y: 35, distance: 407.6
click at [534, 28] on icon at bounding box center [537, 31] width 12 height 12
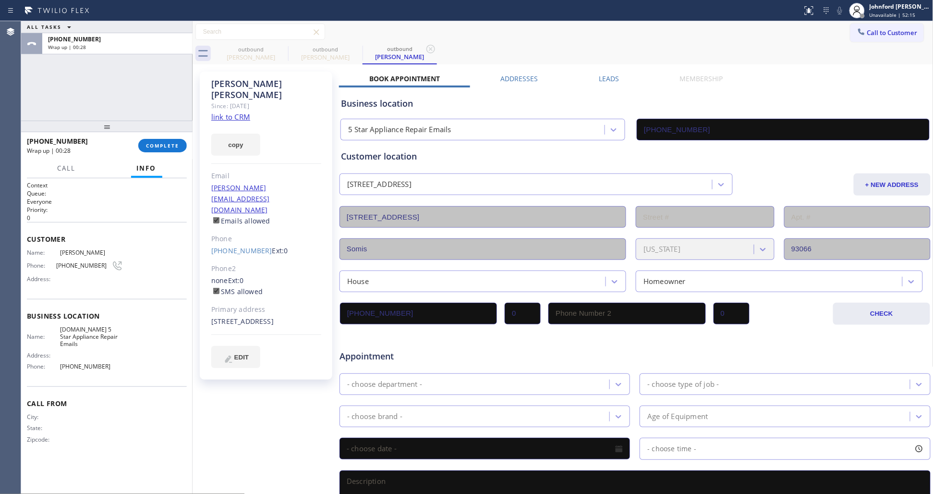
click at [159, 155] on div "[PHONE_NUMBER] Wrap up | 00:28 COMPLETE" at bounding box center [107, 145] width 160 height 25
click at [159, 152] on button "COMPLETE" at bounding box center [162, 145] width 48 height 13
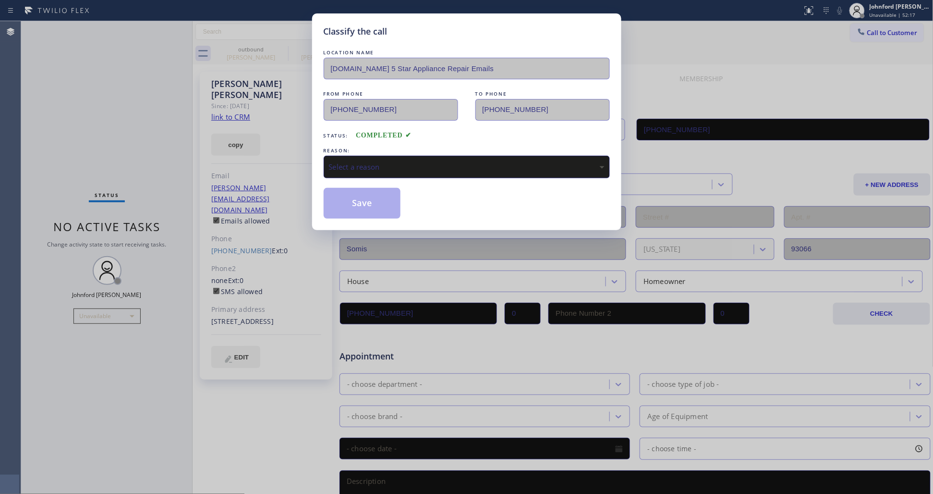
click at [447, 139] on div "LOCATION NAME [DOMAIN_NAME] 5 Star Appliance Repair Emails FROM PHONE [PHONE_NU…" at bounding box center [467, 133] width 286 height 171
click at [445, 156] on div "Select a reason" at bounding box center [467, 167] width 286 height 23
click at [362, 196] on button "Save" at bounding box center [362, 203] width 77 height 31
click at [248, 51] on div "Classify the call LOCATION NAME [DOMAIN_NAME] 5 Star Appliance Repair Emails FR…" at bounding box center [466, 247] width 933 height 494
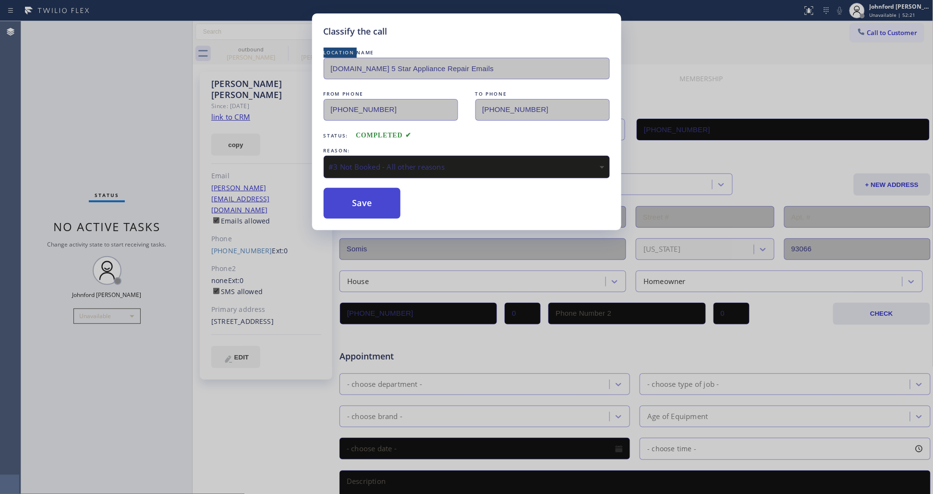
click at [368, 203] on button "Save" at bounding box center [362, 203] width 77 height 31
type input "[PHONE_NUMBER]"
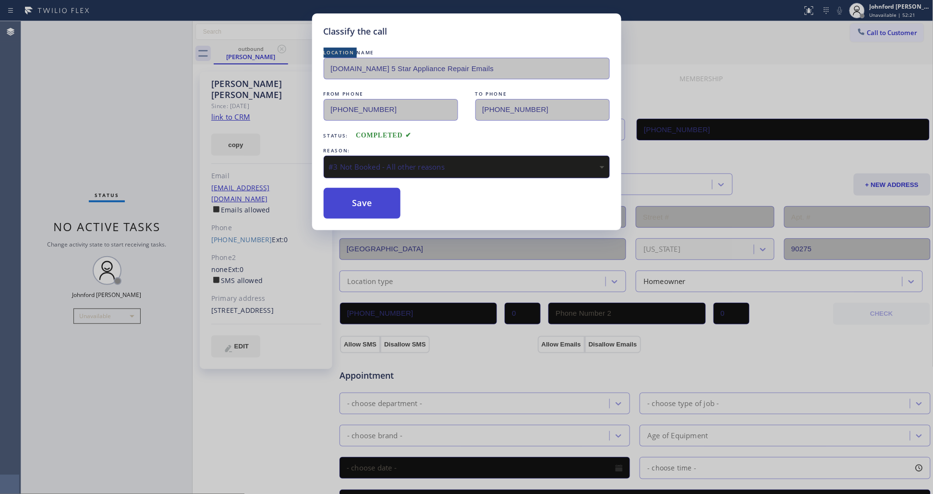
click at [368, 203] on button "Save" at bounding box center [362, 203] width 77 height 31
drag, startPoint x: 368, startPoint y: 203, endPoint x: 396, endPoint y: 246, distance: 51.4
click at [390, 234] on div "Classify the call LOCATION NAME [DOMAIN_NAME] 5 Star Appliance Repair Emails FR…" at bounding box center [466, 247] width 933 height 494
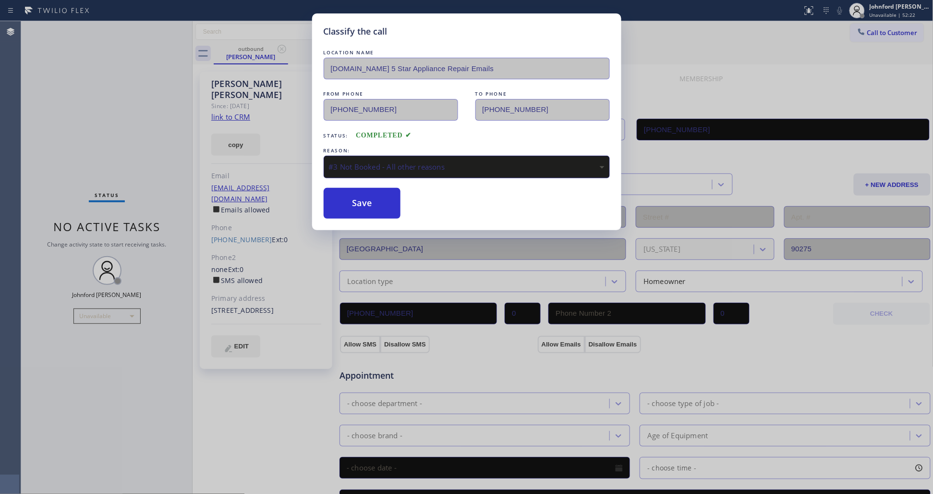
click at [397, 246] on div "Classify the call LOCATION NAME [DOMAIN_NAME] 5 Star Appliance Repair Emails FR…" at bounding box center [466, 247] width 933 height 494
click at [375, 190] on button "Save" at bounding box center [362, 203] width 77 height 31
click at [377, 190] on button "Save" at bounding box center [362, 203] width 77 height 31
click at [378, 190] on button "Save" at bounding box center [362, 203] width 77 height 31
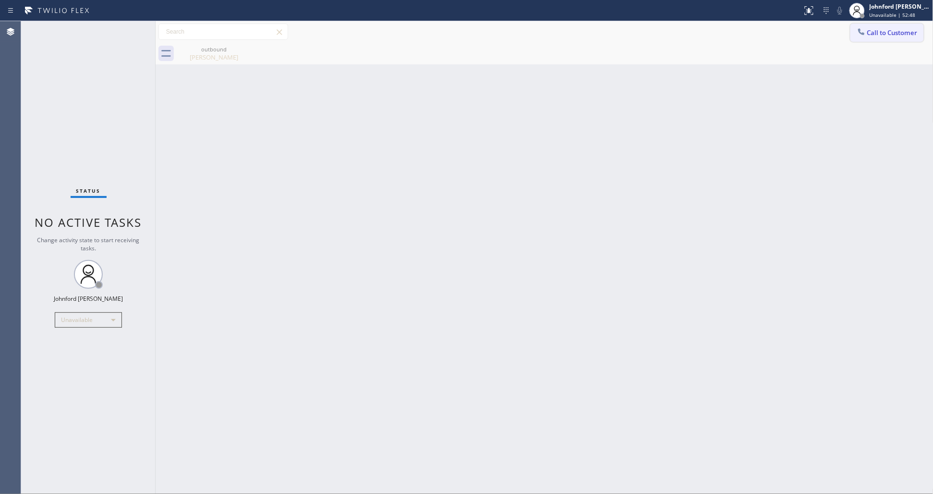
click at [875, 35] on span "Call to Customer" at bounding box center [892, 32] width 50 height 9
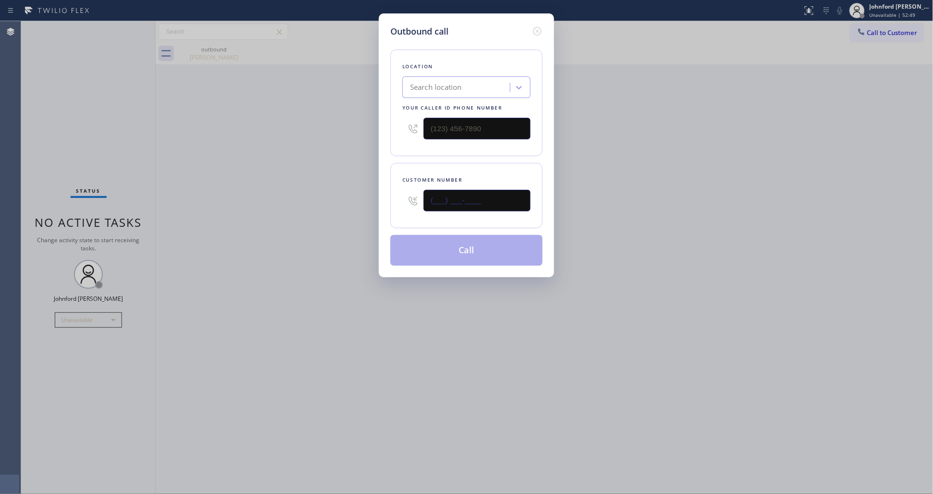
paste input "310) 924-1695"
type input "[PHONE_NUMBER]"
click at [668, 205] on div "Outbound call Location Search location Your caller id phone number Customer num…" at bounding box center [466, 247] width 933 height 494
drag, startPoint x: 493, startPoint y: 113, endPoint x: 390, endPoint y: 119, distance: 102.4
click at [391, 119] on div "Location Search location Your caller id phone number" at bounding box center [466, 102] width 152 height 107
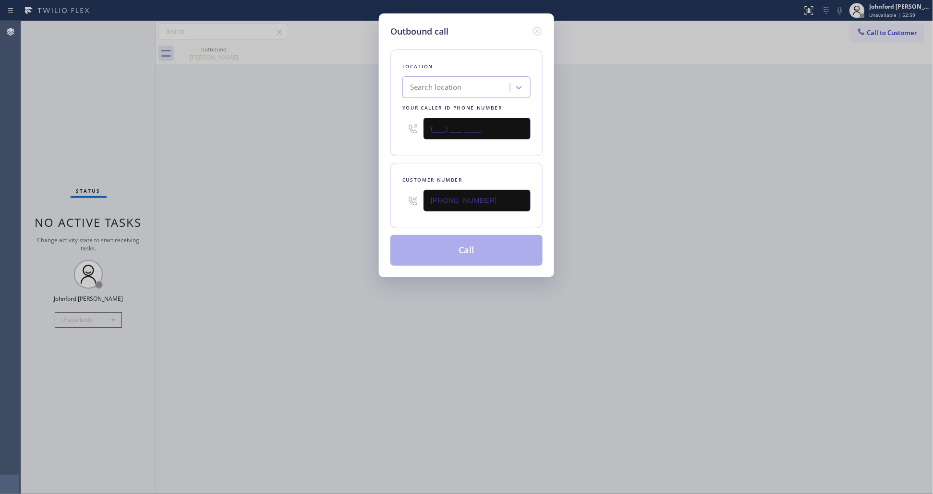
drag, startPoint x: 476, startPoint y: 121, endPoint x: 392, endPoint y: 133, distance: 84.9
click at [471, 121] on input "(___) ___-____" at bounding box center [476, 129] width 107 height 22
paste input "844) 735-4685"
type input "[PHONE_NUMBER]"
click at [349, 144] on div "Outbound call Location Search location Your caller id phone number (844) 735-46…" at bounding box center [466, 247] width 933 height 494
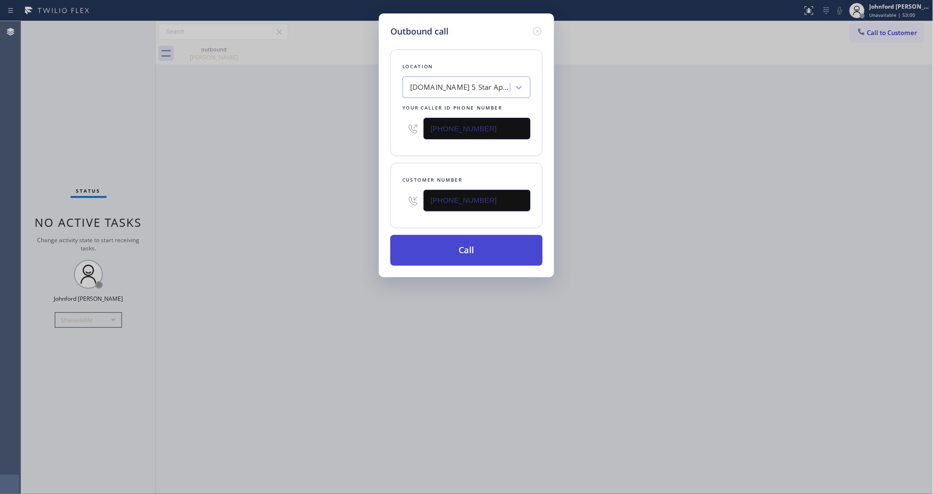
click at [447, 251] on button "Call" at bounding box center [466, 250] width 152 height 31
drag, startPoint x: 660, startPoint y: 229, endPoint x: 699, endPoint y: 2, distance: 230.0
click at [661, 224] on div "Outbound call Location [DOMAIN_NAME] 5 Star Appliance Repair Emails Your caller…" at bounding box center [466, 247] width 933 height 494
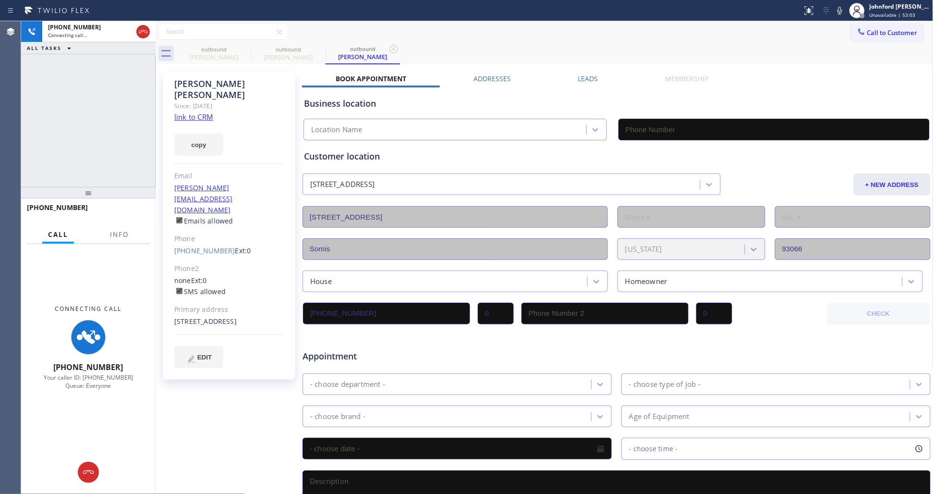
click at [119, 244] on div "Connecting Call +13109241695 Your caller ID: +18447354685 Queue: Everyone" at bounding box center [88, 346] width 134 height 205
click at [119, 234] on span "Info" at bounding box center [119, 234] width 19 height 9
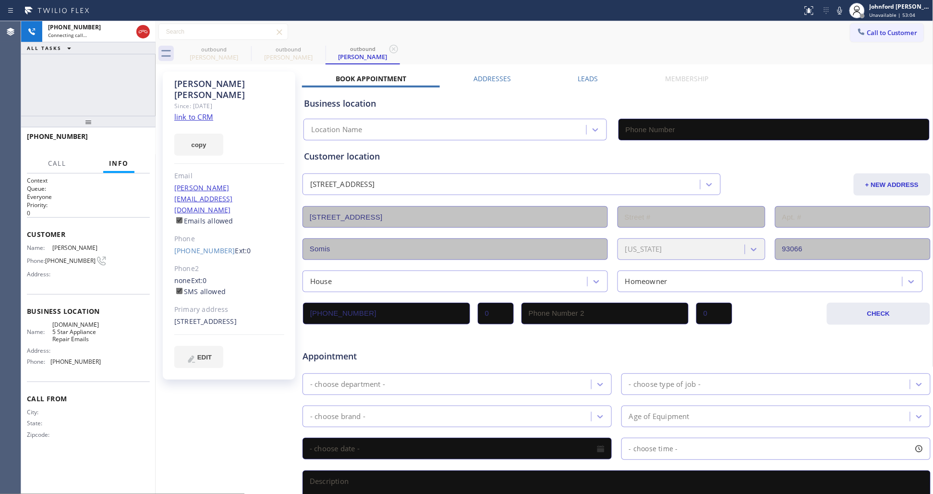
drag, startPoint x: 94, startPoint y: 100, endPoint x: 96, endPoint y: 90, distance: 9.9
click at [96, 91] on div "+13109241695 Connecting call… ALL TASKS ALL TASKS ACTIVE TASKS TASKS IN WRAP UP…" at bounding box center [88, 257] width 134 height 472
type input "[PHONE_NUMBER]"
click at [836, 5] on icon at bounding box center [840, 11] width 12 height 12
click at [843, 11] on icon at bounding box center [840, 11] width 12 height 12
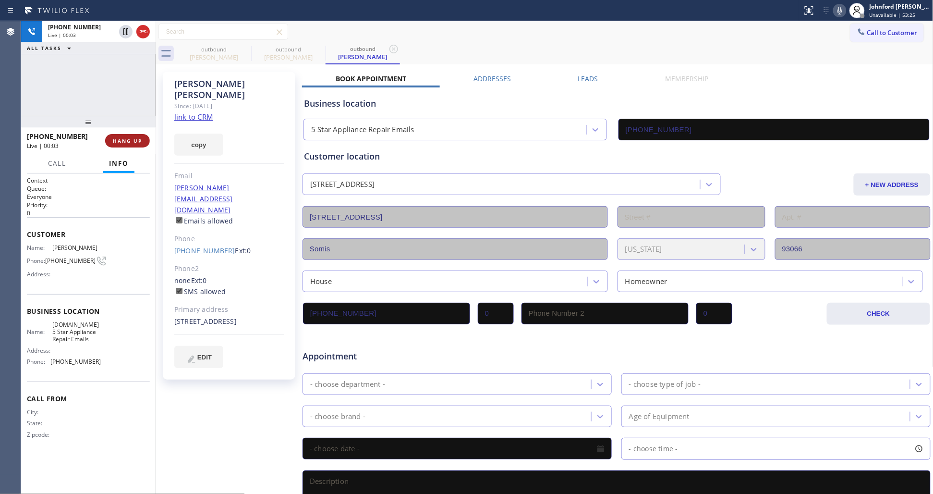
click at [139, 127] on div at bounding box center [88, 122] width 134 height 12
click at [126, 138] on span "HANG UP" at bounding box center [127, 141] width 29 height 7
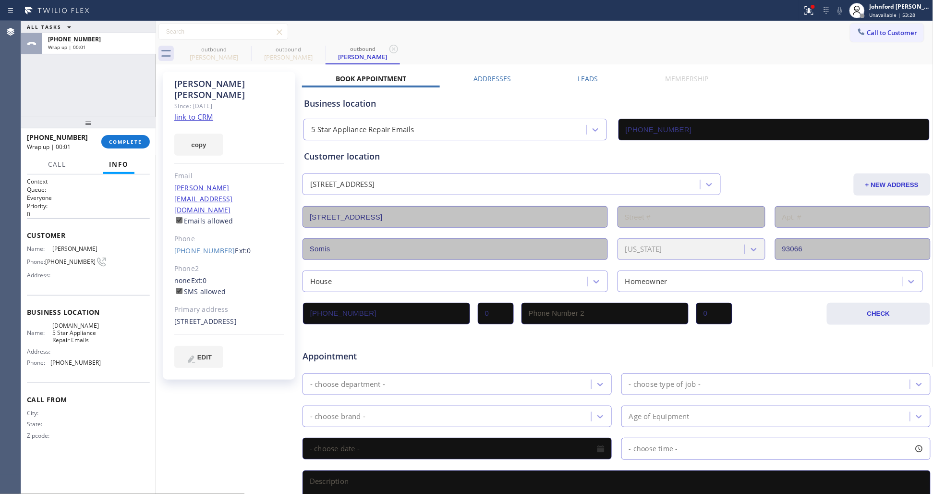
click at [92, 141] on div "[PHONE_NUMBER]" at bounding box center [61, 136] width 68 height 9
click at [132, 141] on span "COMPLETE" at bounding box center [125, 141] width 33 height 7
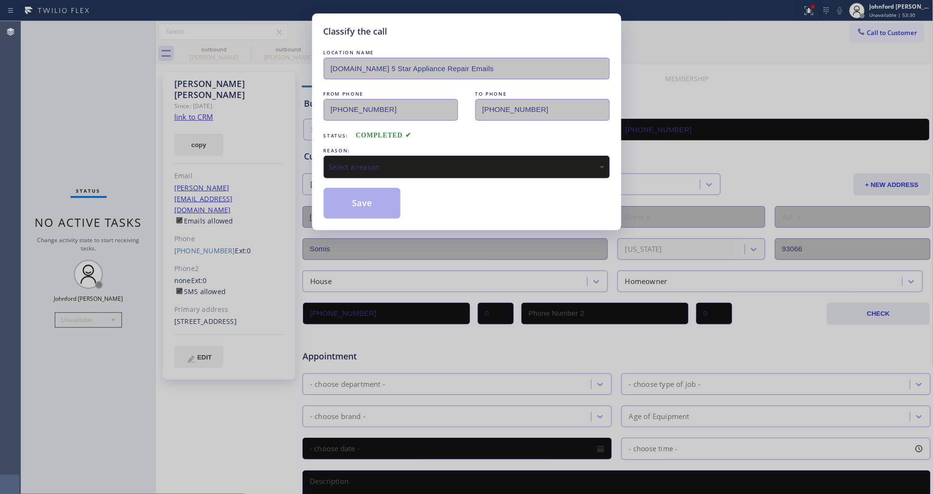
drag, startPoint x: 423, startPoint y: 147, endPoint x: 419, endPoint y: 159, distance: 12.5
click at [423, 147] on div "REASON:" at bounding box center [467, 150] width 286 height 10
click at [419, 164] on div "Select a reason" at bounding box center [467, 166] width 276 height 11
click at [381, 205] on button "Save" at bounding box center [362, 203] width 77 height 31
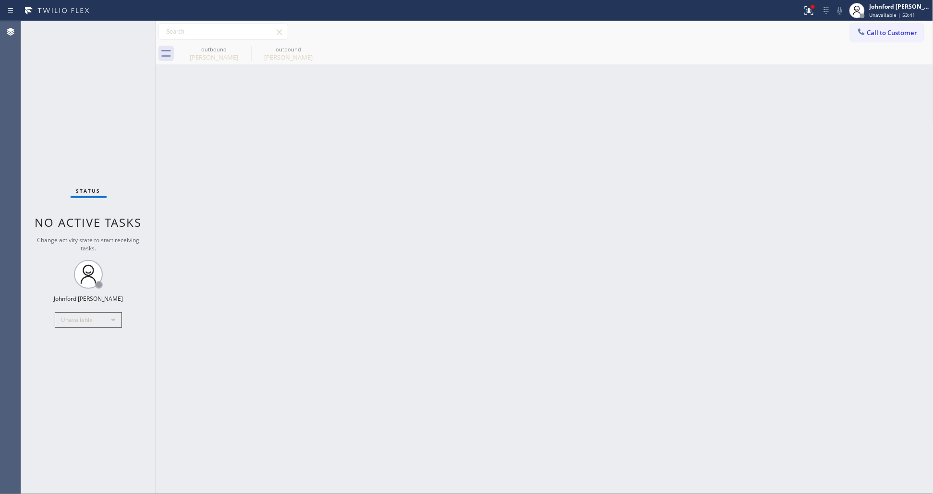
drag, startPoint x: 891, startPoint y: 35, endPoint x: 820, endPoint y: 51, distance: 72.8
click at [882, 35] on button "Call to Customer" at bounding box center [886, 33] width 73 height 18
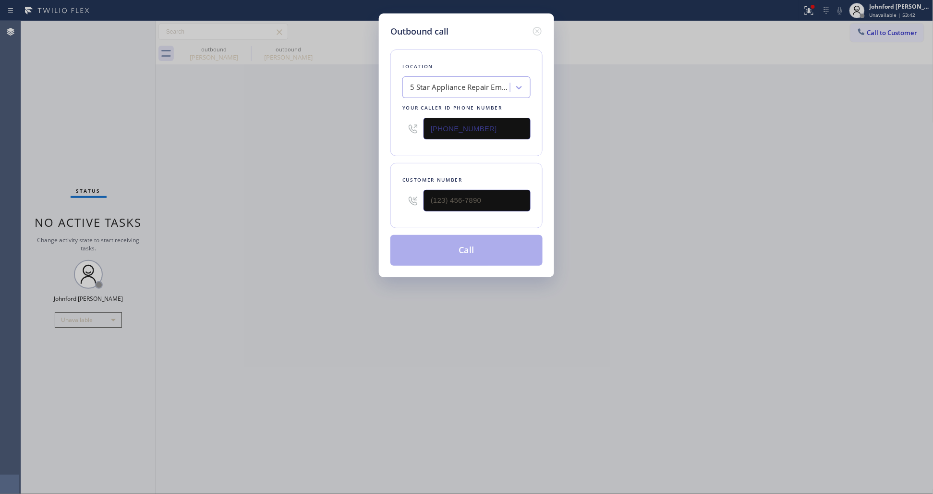
drag, startPoint x: 487, startPoint y: 183, endPoint x: 330, endPoint y: 202, distance: 158.6
click at [330, 203] on div "Outbound call Location 5 Star Appliance Repair Emails Your caller id phone numb…" at bounding box center [466, 247] width 933 height 494
click at [473, 205] on input "(___) ___-____" at bounding box center [476, 201] width 107 height 22
paste input "305) 812-0116"
type input "(305) 812-0116"
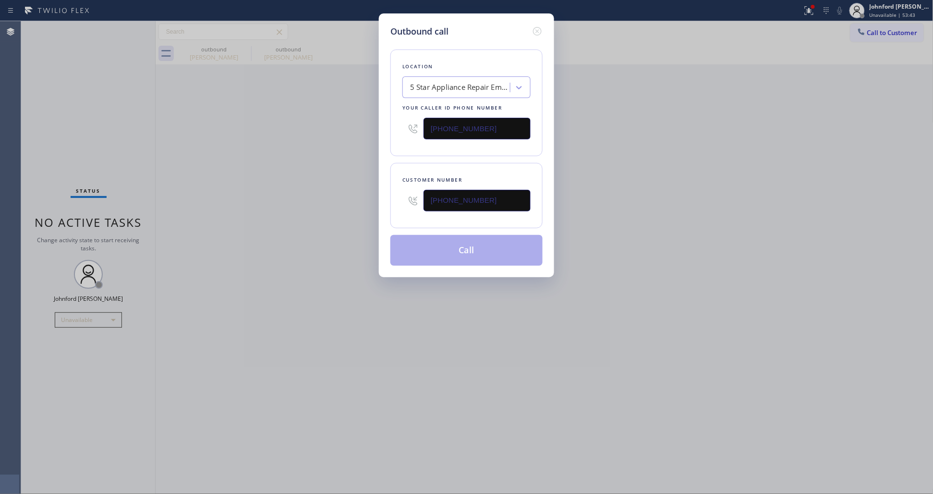
click at [711, 200] on div "Outbound call Location 5 Star Appliance Repair Emails Your caller id phone numb…" at bounding box center [466, 247] width 933 height 494
click at [467, 243] on button "Call" at bounding box center [466, 250] width 152 height 31
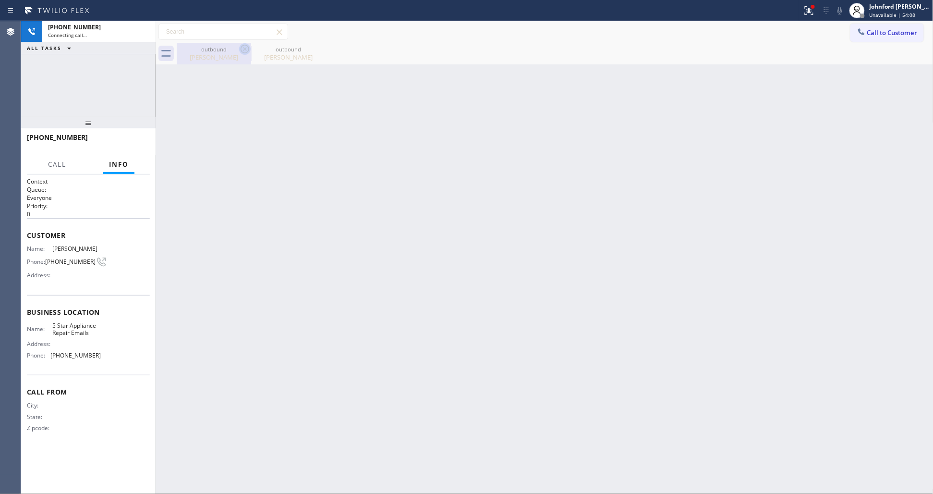
click at [243, 48] on icon at bounding box center [245, 49] width 12 height 12
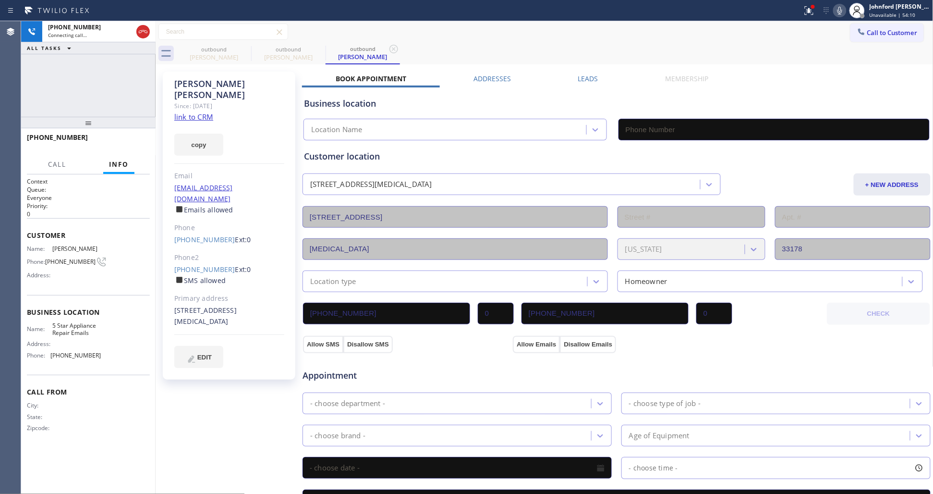
click at [0, 0] on icon at bounding box center [0, 0] width 0 height 0
click at [474, 55] on div "outbound Alfredo Ferrando outbound Alfredo Ferrando" at bounding box center [555, 54] width 757 height 22
type input "[PHONE_NUMBER]"
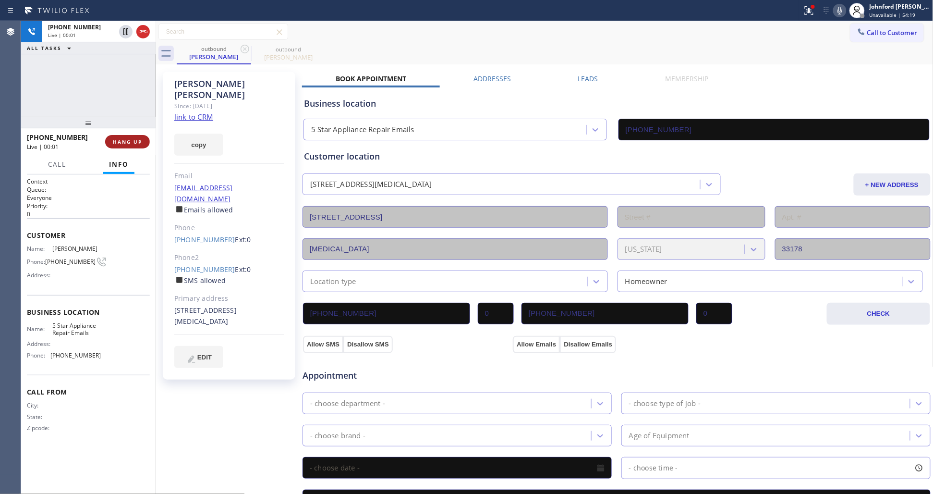
click at [135, 140] on span "HANG UP" at bounding box center [127, 141] width 29 height 7
click at [200, 276] on label "SMS allowed" at bounding box center [199, 280] width 51 height 9
click at [201, 265] on link "(305) 212-0116" at bounding box center [204, 269] width 61 height 9
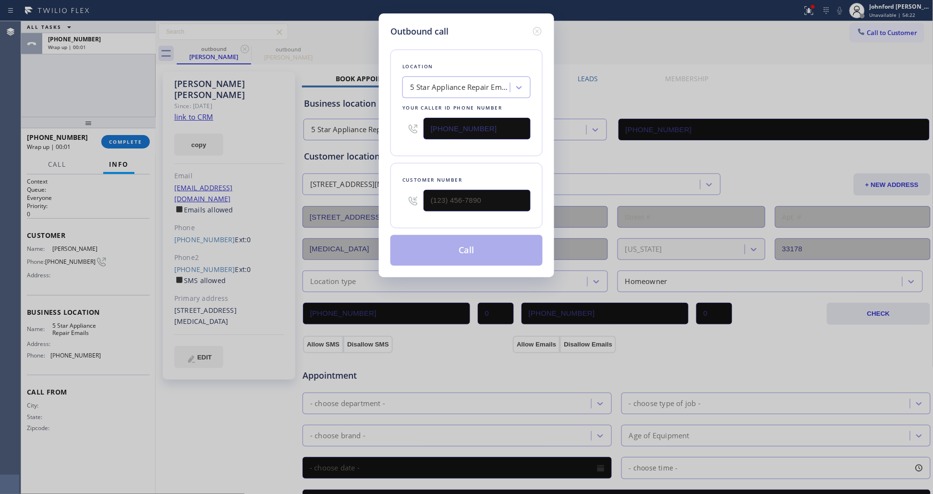
type input "(305) 212-0116"
click at [459, 238] on button "Call" at bounding box center [466, 250] width 152 height 31
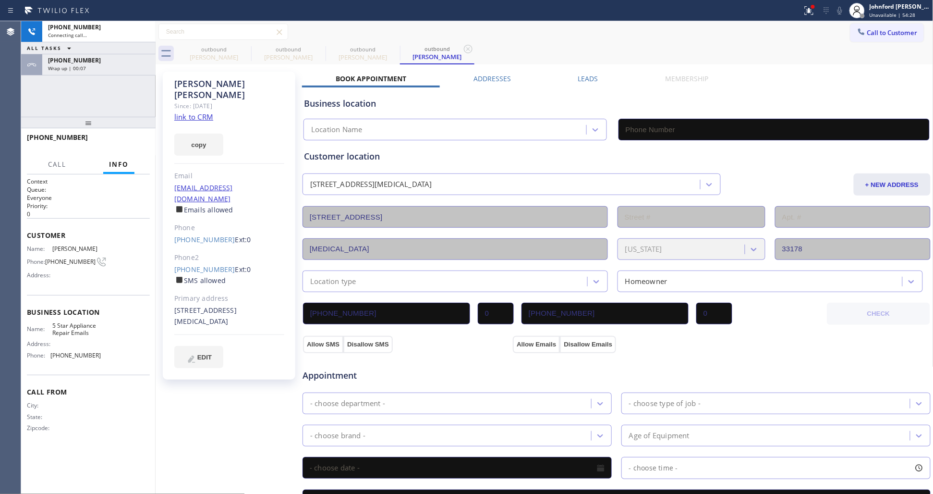
click at [865, 37] on button "Call to Customer" at bounding box center [886, 33] width 73 height 18
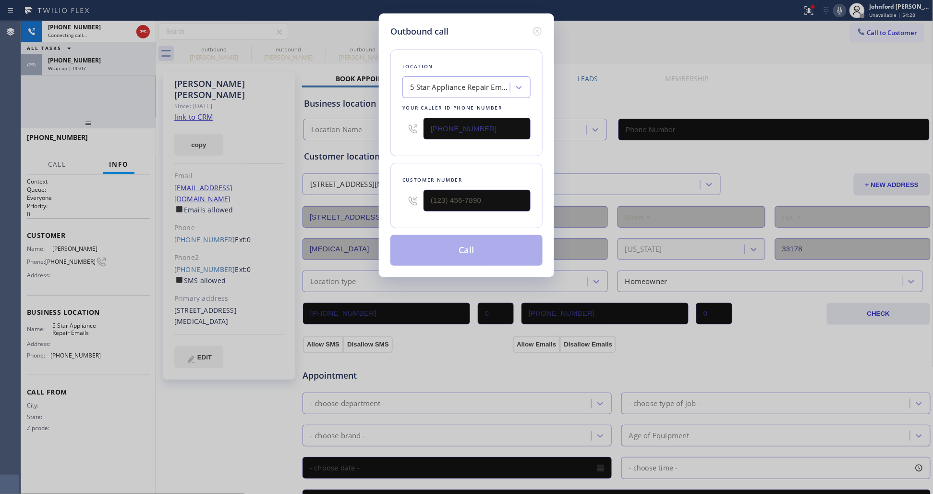
type input "[PHONE_NUMBER]"
click at [533, 29] on icon at bounding box center [537, 31] width 12 height 12
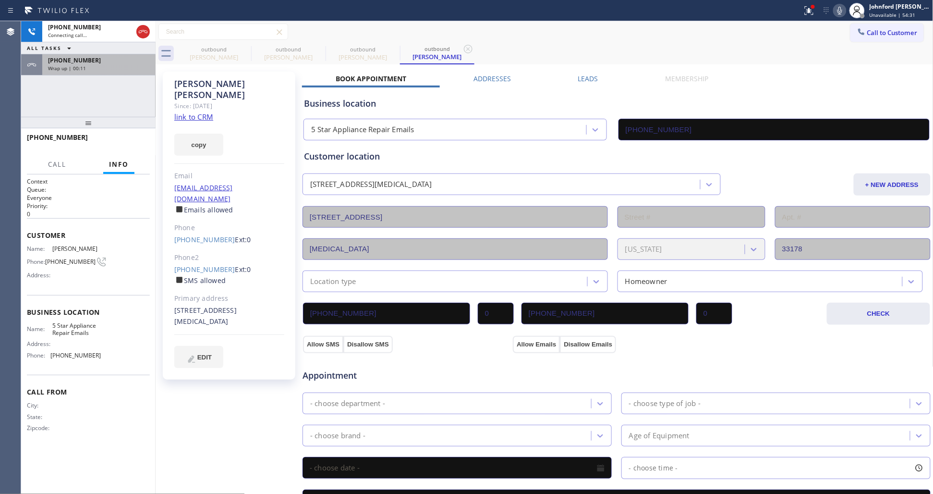
click at [51, 74] on div "+13058120116 Wrap up | 00:11" at bounding box center [88, 64] width 134 height 21
click at [56, 71] on span "Wrap up | 00:11" at bounding box center [67, 68] width 38 height 7
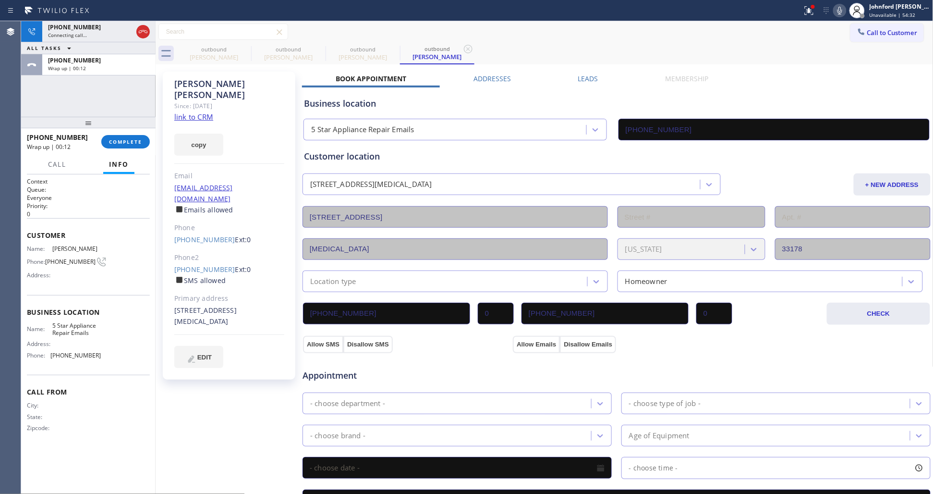
click at [130, 133] on div "+13058120116 Wrap up | 00:12 COMPLETE" at bounding box center [88, 141] width 123 height 25
click at [131, 138] on span "COMPLETE" at bounding box center [125, 141] width 33 height 7
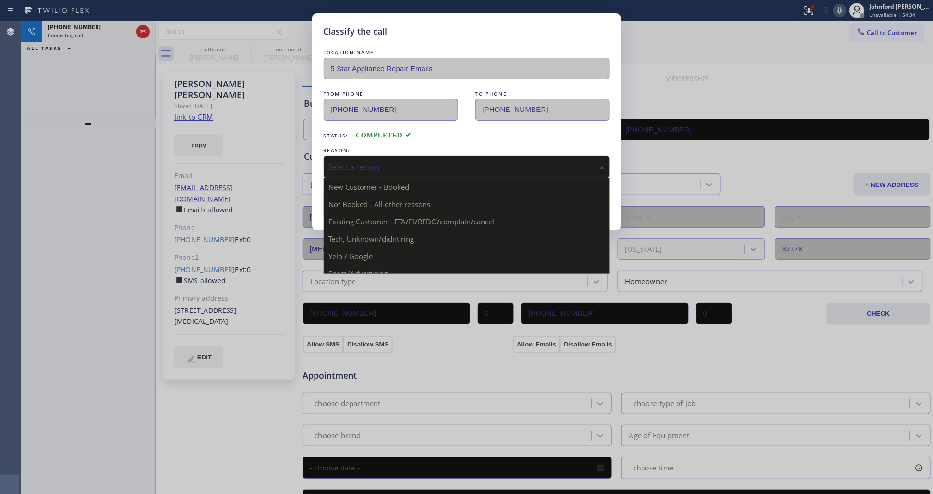
click at [431, 156] on div "Select a reason" at bounding box center [467, 167] width 286 height 23
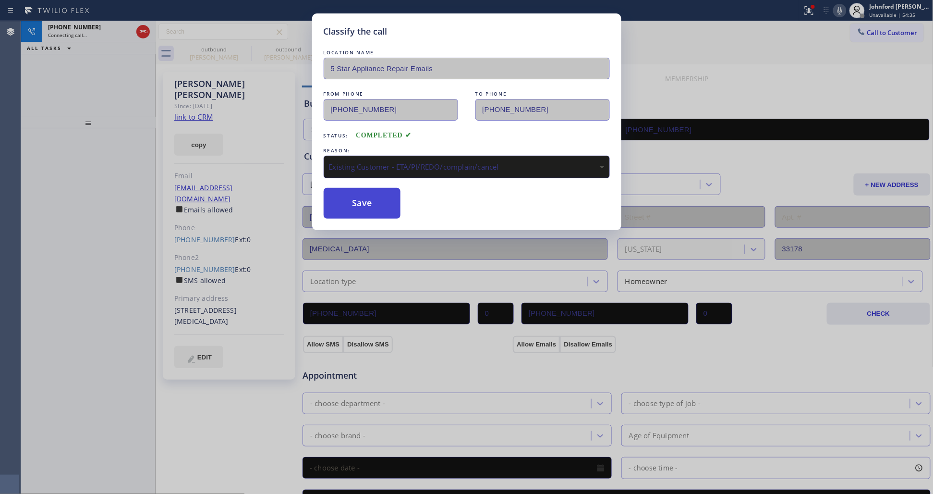
click at [376, 211] on button "Save" at bounding box center [362, 203] width 77 height 31
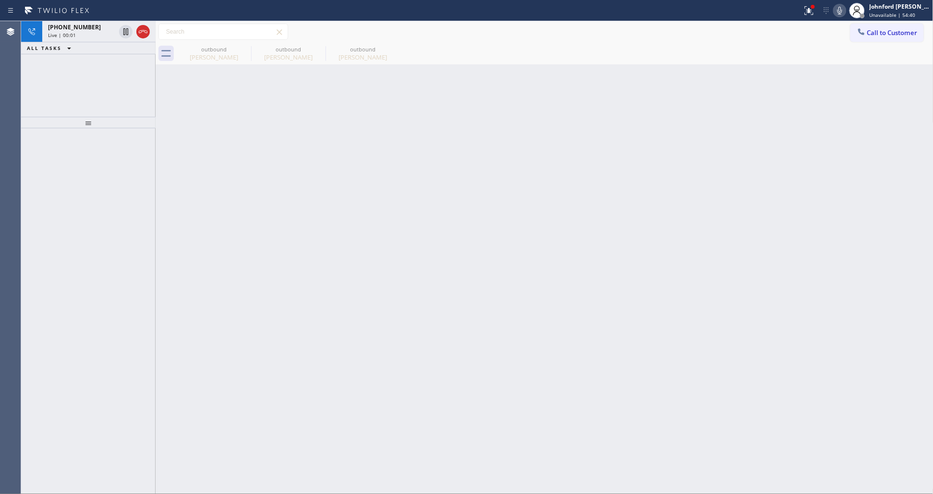
drag, startPoint x: 65, startPoint y: 65, endPoint x: 74, endPoint y: 56, distance: 12.9
click at [65, 65] on div "+13052120116 Live | 00:01 ALL TASKS ALL TASKS ACTIVE TASKS TASKS IN WRAP UP" at bounding box center [88, 69] width 134 height 96
click at [86, 39] on div "+13052120116 Live | 00:02" at bounding box center [79, 31] width 75 height 21
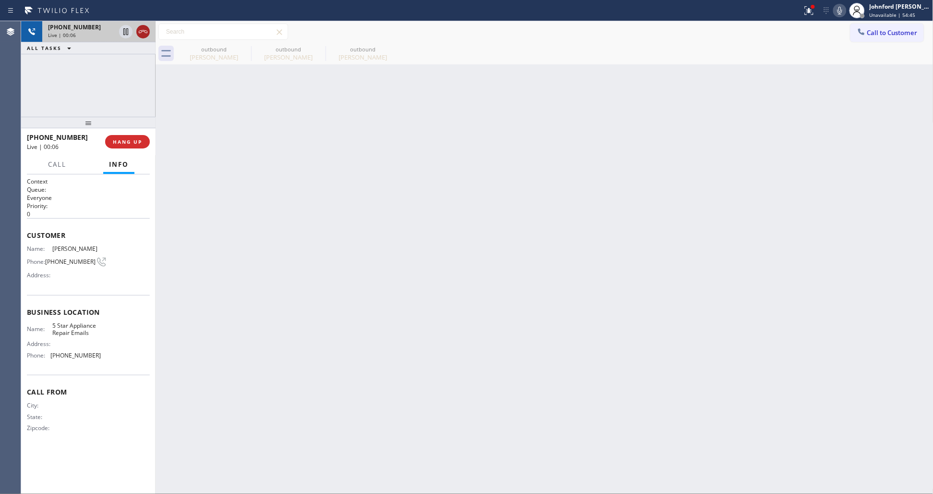
click at [142, 30] on icon at bounding box center [143, 32] width 12 height 12
click at [116, 135] on button "COMPLETE" at bounding box center [125, 141] width 48 height 13
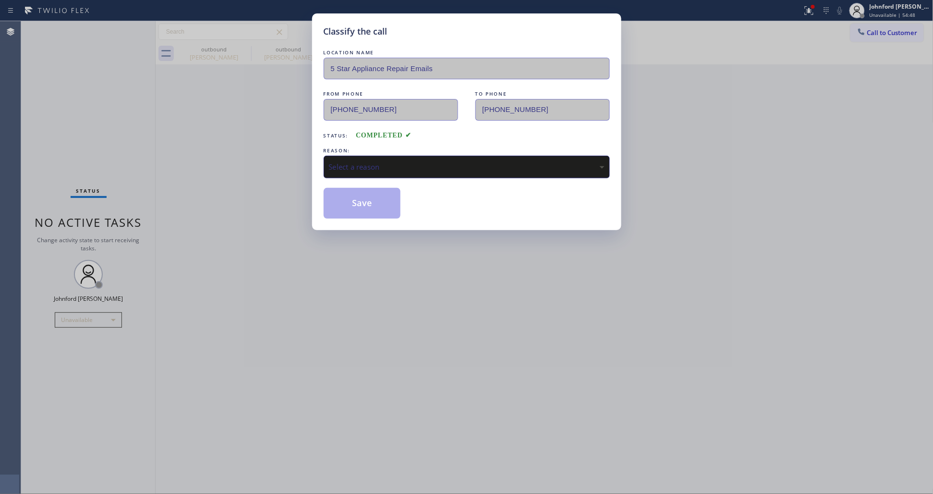
click at [419, 168] on div "Select a reason" at bounding box center [467, 166] width 276 height 11
click at [349, 202] on button "Save" at bounding box center [362, 203] width 77 height 31
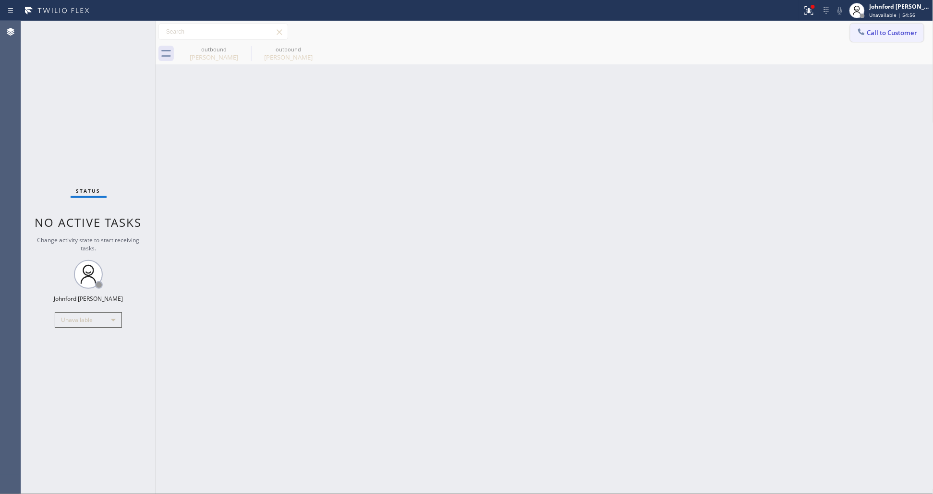
drag, startPoint x: 879, startPoint y: 32, endPoint x: 620, endPoint y: 107, distance: 268.9
click at [875, 32] on span "Call to Customer" at bounding box center [892, 32] width 50 height 9
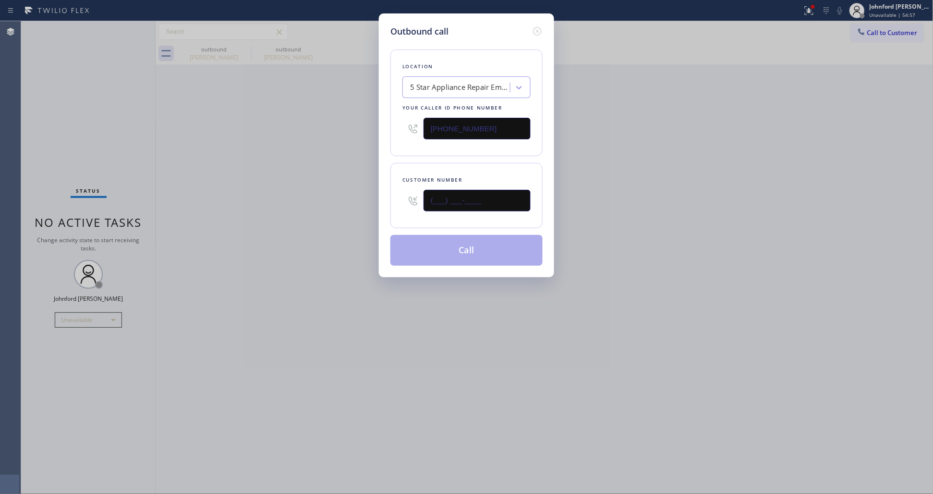
drag, startPoint x: 471, startPoint y: 200, endPoint x: 351, endPoint y: 200, distance: 120.5
click at [351, 200] on div "Outbound call Location 5 Star Appliance Repair Emails Your caller id phone numb…" at bounding box center [466, 247] width 933 height 494
paste input "480) 948-9203"
type input "(480) 948-9203"
click at [695, 178] on div "Outbound call Location 5 Star Appliance Repair Emails Your caller id phone numb…" at bounding box center [466, 247] width 933 height 494
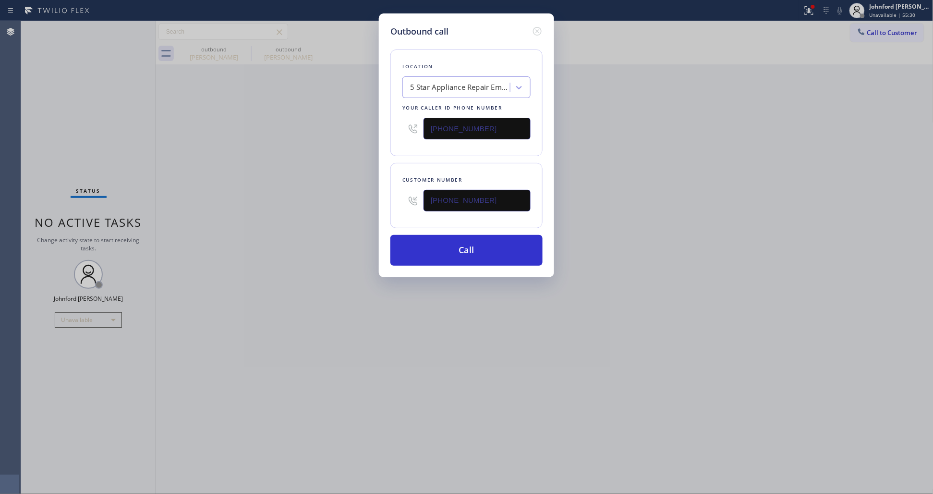
drag, startPoint x: 521, startPoint y: 126, endPoint x: 366, endPoint y: 140, distance: 155.7
click at [390, 130] on div "Location 5 Star Appliance Repair Emails Your caller id phone number (844) 735-4…" at bounding box center [466, 102] width 152 height 107
paste input "253) 528-7596"
type input "(253) 528-7596"
drag, startPoint x: 328, startPoint y: 152, endPoint x: 361, endPoint y: 207, distance: 64.0
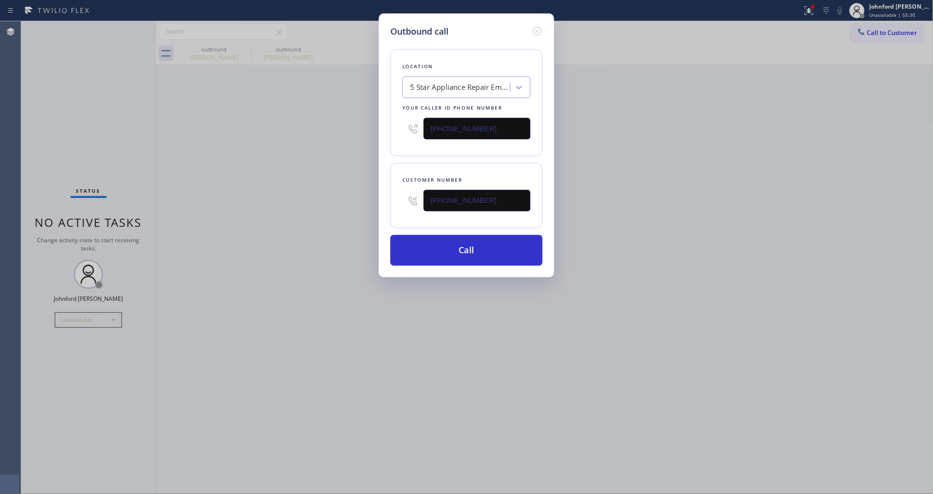
click at [327, 153] on div "Outbound call Location 5 Star Appliance Repair Emails Your caller id phone numb…" at bounding box center [466, 247] width 933 height 494
click at [440, 249] on button "Call" at bounding box center [466, 250] width 152 height 31
drag, startPoint x: 614, startPoint y: 185, endPoint x: 686, endPoint y: 72, distance: 133.3
click at [651, 166] on div "Outbound call Location Viking Appliance Repair Pros Your caller id phone number…" at bounding box center [466, 247] width 933 height 494
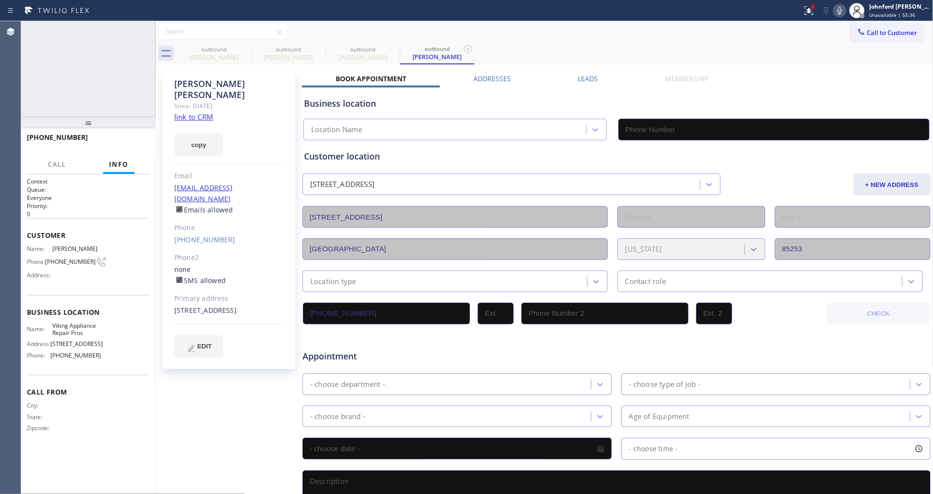
type input "(253) 528-7596"
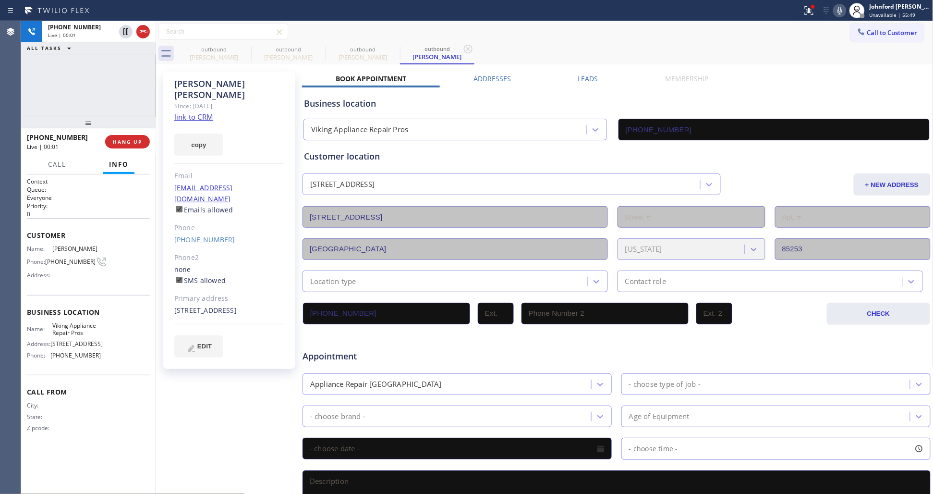
click at [836, 17] on div "Status report Issues detected These issues could affect your workflow. Please c…" at bounding box center [865, 10] width 134 height 21
click at [818, 14] on div at bounding box center [808, 11] width 21 height 12
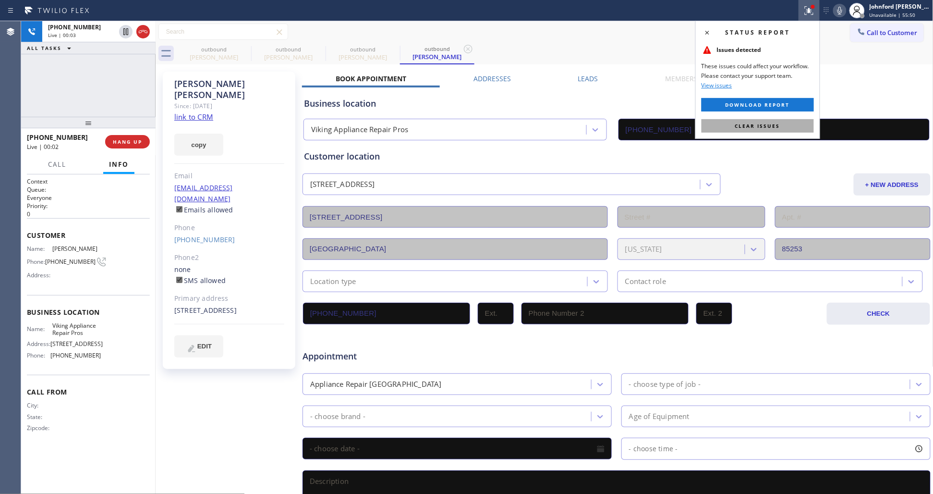
click at [756, 128] on span "Clear issues" at bounding box center [757, 125] width 45 height 7
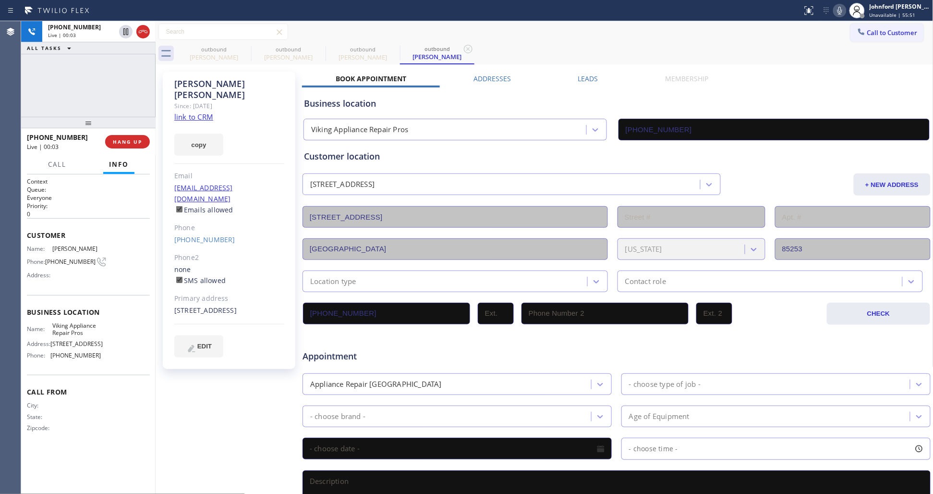
click at [839, 13] on icon at bounding box center [840, 11] width 12 height 12
click at [239, 49] on icon at bounding box center [245, 49] width 12 height 12
type input "[PHONE_NUMBER]"
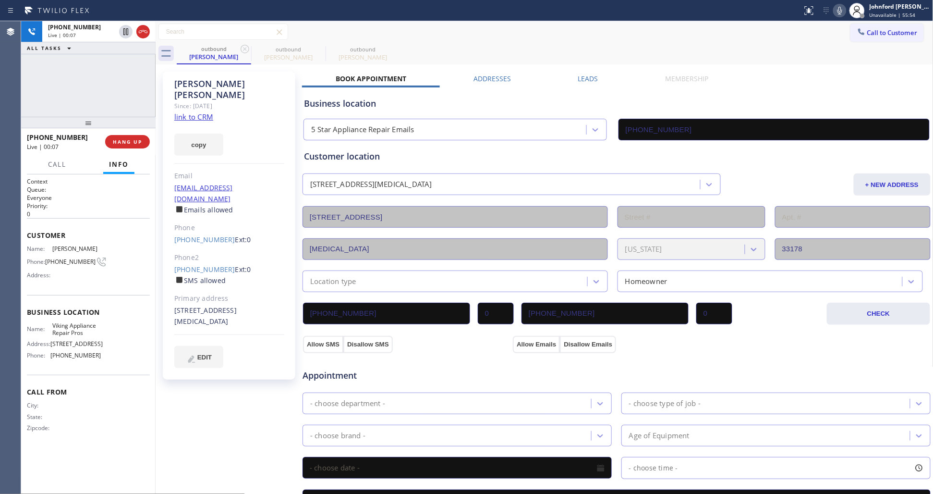
click at [239, 49] on icon at bounding box center [245, 49] width 12 height 12
type input "(253) 528-7596"
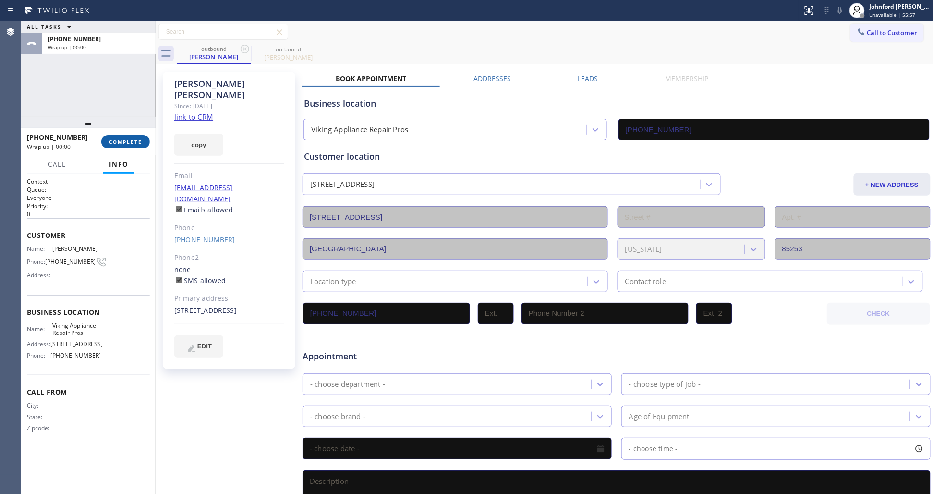
click at [110, 138] on span "COMPLETE" at bounding box center [125, 141] width 33 height 7
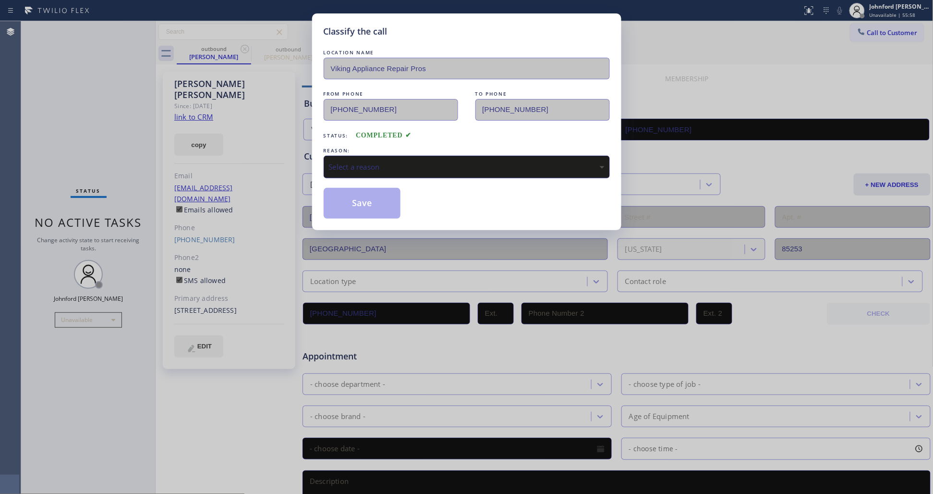
click at [365, 161] on div "Select a reason" at bounding box center [467, 166] width 276 height 11
drag, startPoint x: 360, startPoint y: 212, endPoint x: 709, endPoint y: 44, distance: 386.9
click at [365, 199] on button "Save" at bounding box center [362, 203] width 77 height 31
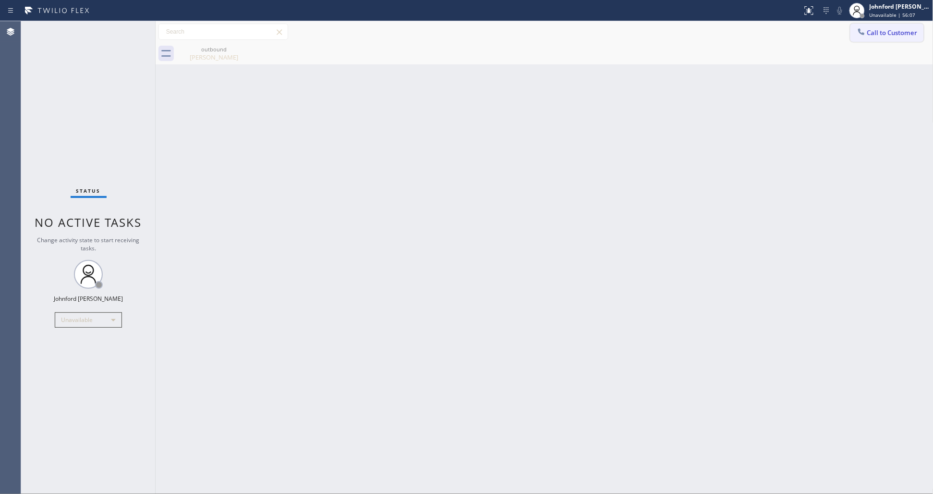
drag, startPoint x: 870, startPoint y: 34, endPoint x: 829, endPoint y: 56, distance: 47.2
click at [871, 35] on span "Call to Customer" at bounding box center [892, 32] width 50 height 9
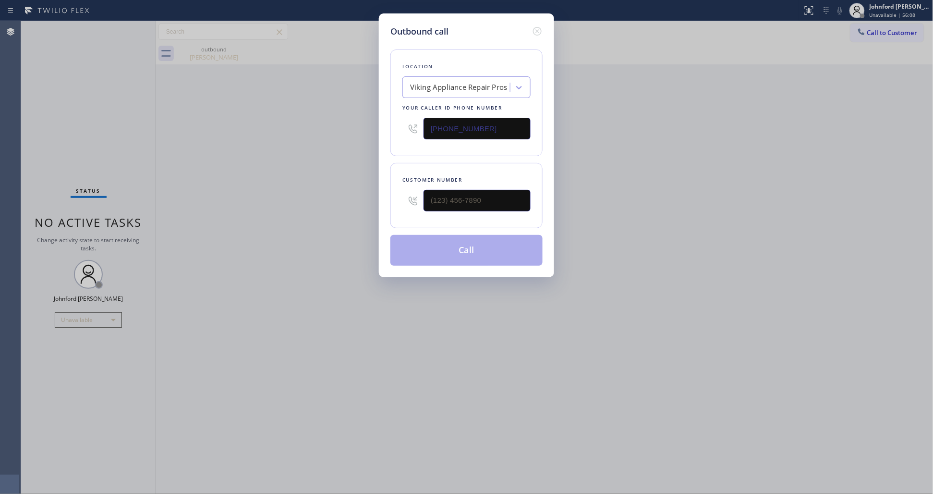
drag, startPoint x: 455, startPoint y: 217, endPoint x: 383, endPoint y: 217, distance: 72.5
click at [383, 217] on div "Outbound call Location Viking Appliance Repair Pros Your caller id phone number…" at bounding box center [466, 145] width 175 height 264
click at [478, 197] on input "(___) ___-____" at bounding box center [476, 201] width 107 height 22
paste input "206) 985-9555"
type input "(206) 985-9555"
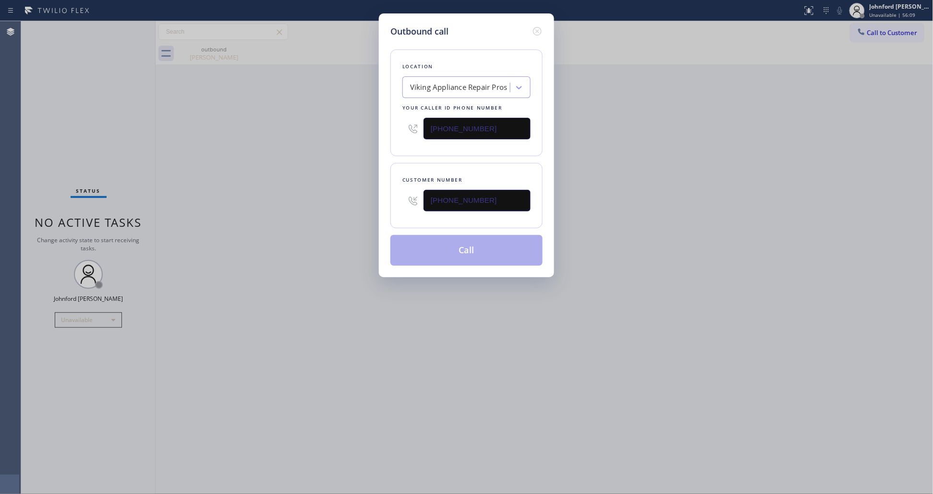
click at [656, 157] on div "Outbound call Location Viking Appliance Repair Pros Your caller id phone number…" at bounding box center [466, 247] width 933 height 494
click at [399, 131] on div "Location Viking Appliance Repair Pros Your caller id phone number (253) 528-7596" at bounding box center [466, 102] width 152 height 107
paste input "06) 483-2311"
type input "(206) 483-2311"
click at [371, 136] on div "Outbound call Location Viking Appliance Repair Pros Your caller id phone number…" at bounding box center [466, 247] width 933 height 494
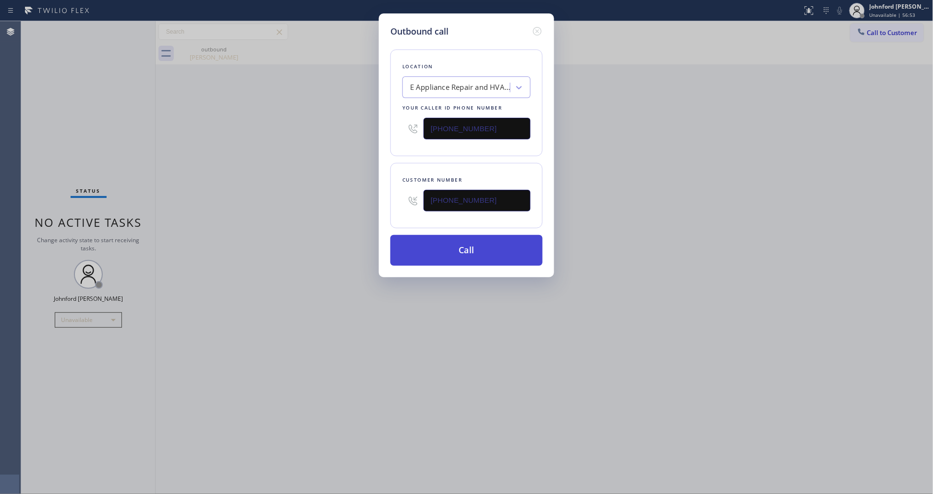
click at [448, 245] on button "Call" at bounding box center [466, 250] width 152 height 31
drag, startPoint x: 654, startPoint y: 195, endPoint x: 673, endPoint y: 179, distance: 24.5
click at [668, 185] on div "Outbound call Location E Appliance Repair and HVAC Seattle Your caller id phone…" at bounding box center [466, 247] width 933 height 494
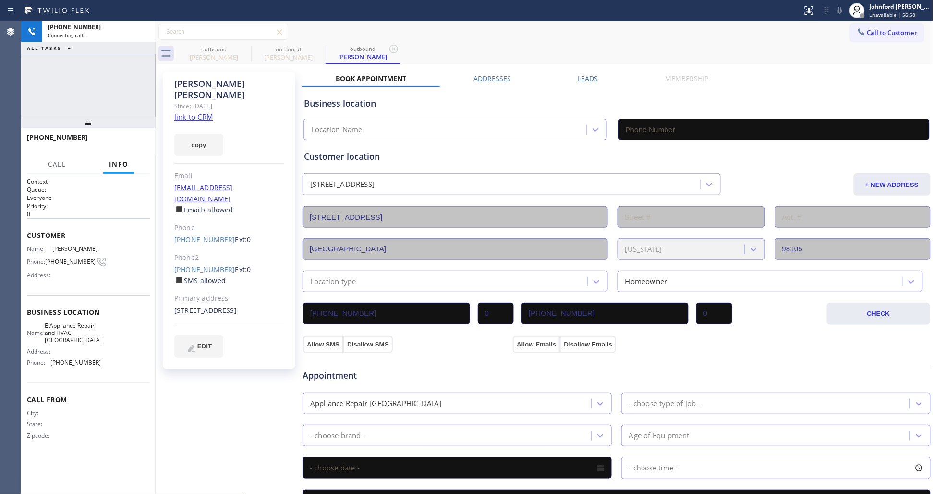
type input "(206) 483-2311"
click at [838, 7] on icon at bounding box center [840, 11] width 12 height 12
click at [245, 54] on icon at bounding box center [245, 49] width 12 height 12
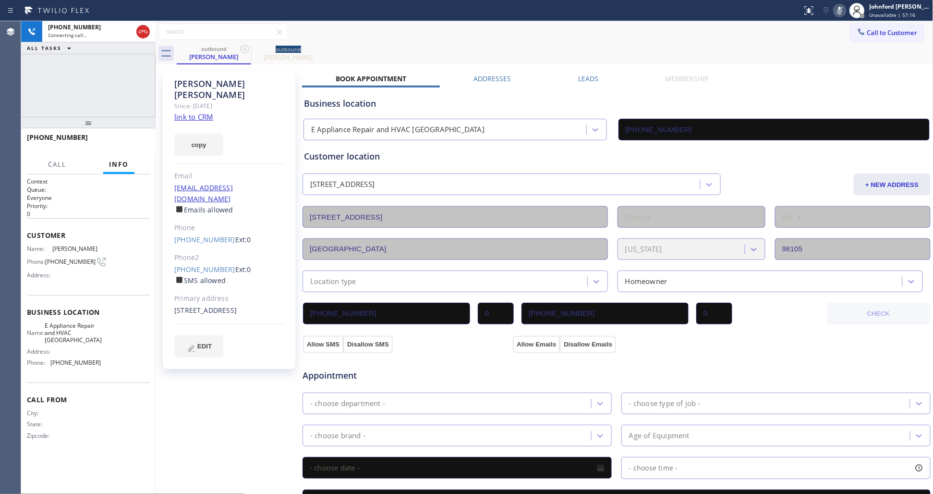
click at [245, 54] on icon at bounding box center [245, 49] width 12 height 12
click at [835, 12] on icon at bounding box center [840, 11] width 12 height 12
click at [135, 135] on button "HANG UP" at bounding box center [127, 141] width 45 height 13
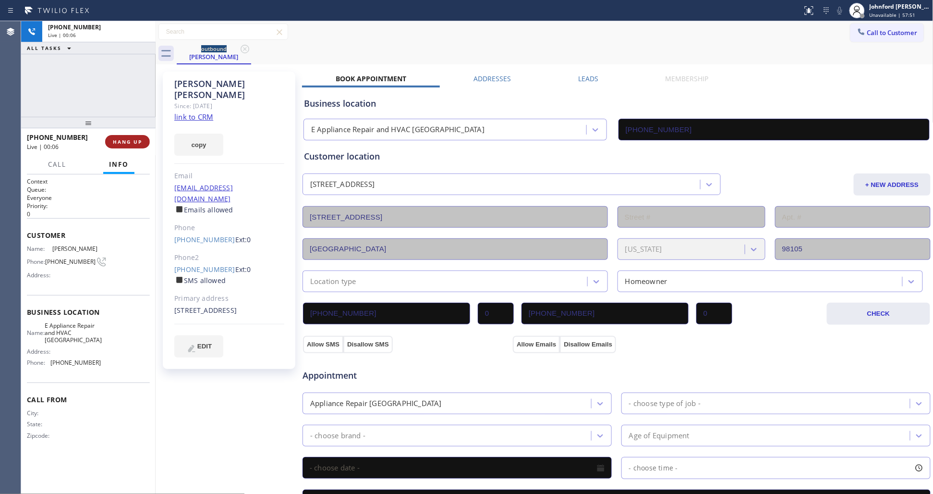
click at [135, 135] on button "HANG UP" at bounding box center [127, 141] width 45 height 13
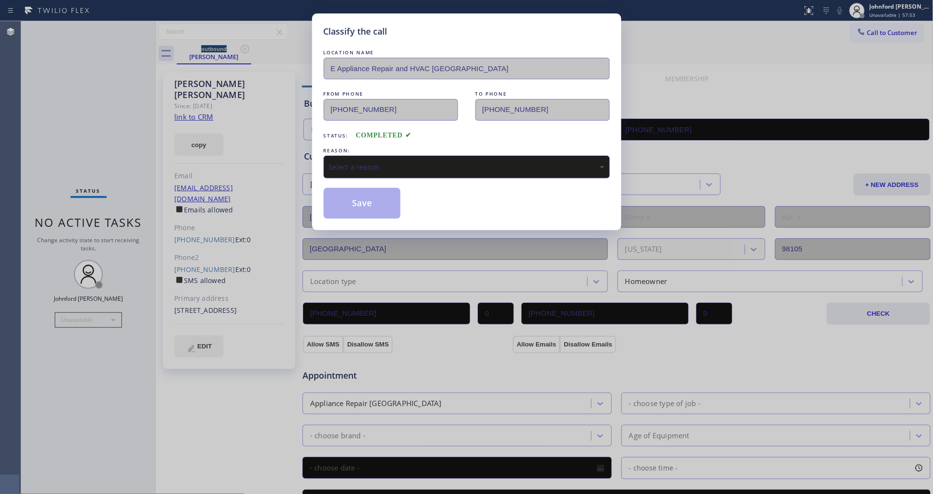
click at [395, 165] on div "Select a reason" at bounding box center [467, 166] width 276 height 11
click at [361, 199] on button "Save" at bounding box center [362, 203] width 77 height 31
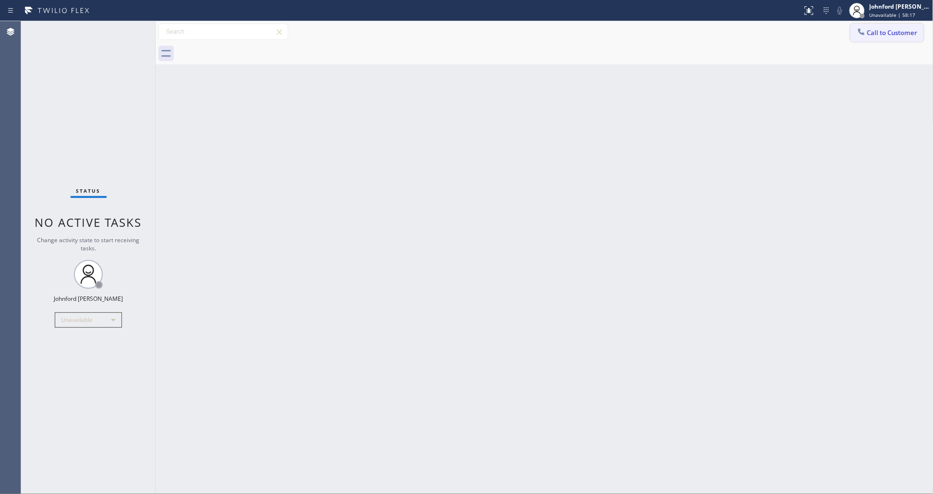
click at [872, 35] on span "Call to Customer" at bounding box center [892, 32] width 50 height 9
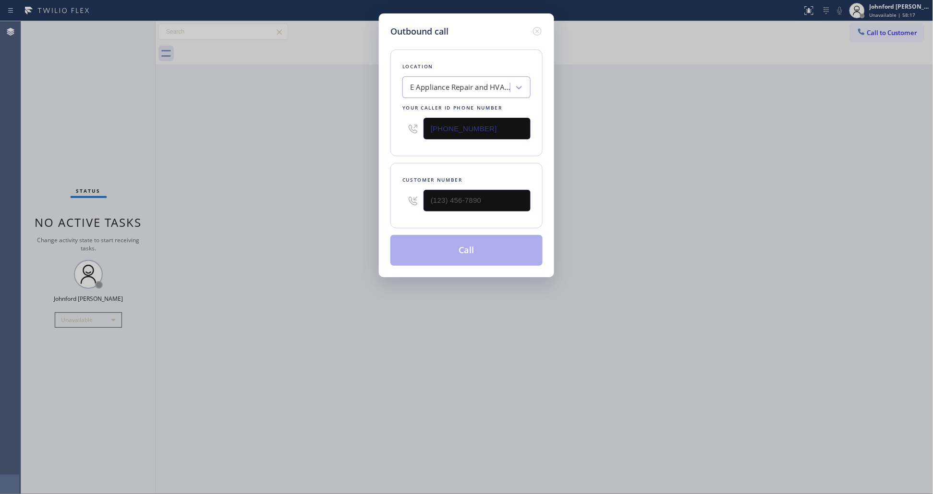
drag, startPoint x: 483, startPoint y: 185, endPoint x: 421, endPoint y: 191, distance: 62.2
click at [421, 191] on div at bounding box center [466, 200] width 128 height 31
paste input "714) 305-5330"
type input "(714) 305-5330"
click at [325, 197] on div "Outbound call Location E Appliance Repair and HVAC Seattle Your caller id phone…" at bounding box center [466, 247] width 933 height 494
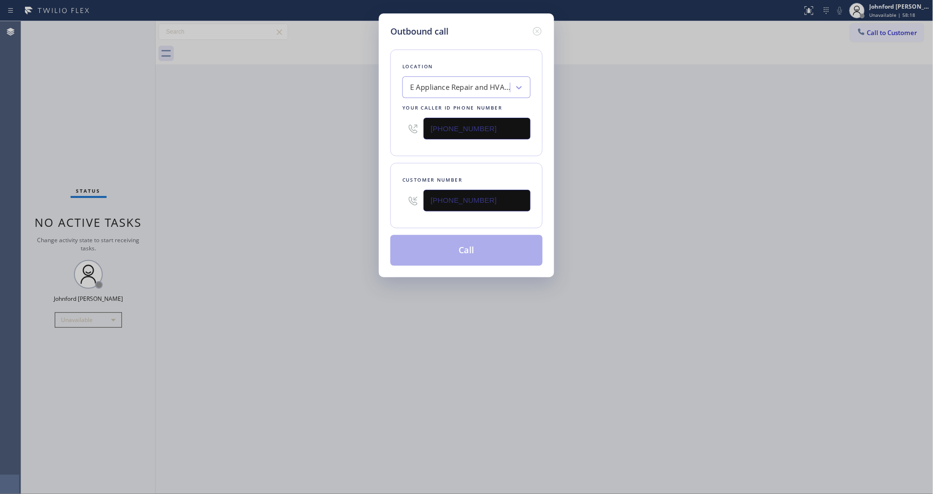
click at [702, 167] on div "Outbound call Location E Appliance Repair and HVAC Seattle Your caller id phone…" at bounding box center [466, 247] width 933 height 494
drag, startPoint x: 491, startPoint y: 114, endPoint x: 361, endPoint y: 129, distance: 130.9
click at [397, 127] on div "Location E Appliance Repair and HVAC Seattle Your caller id phone number (206) …" at bounding box center [466, 102] width 152 height 107
paste input "8) 557-3149"
drag, startPoint x: 481, startPoint y: 129, endPoint x: 369, endPoint y: 132, distance: 112.4
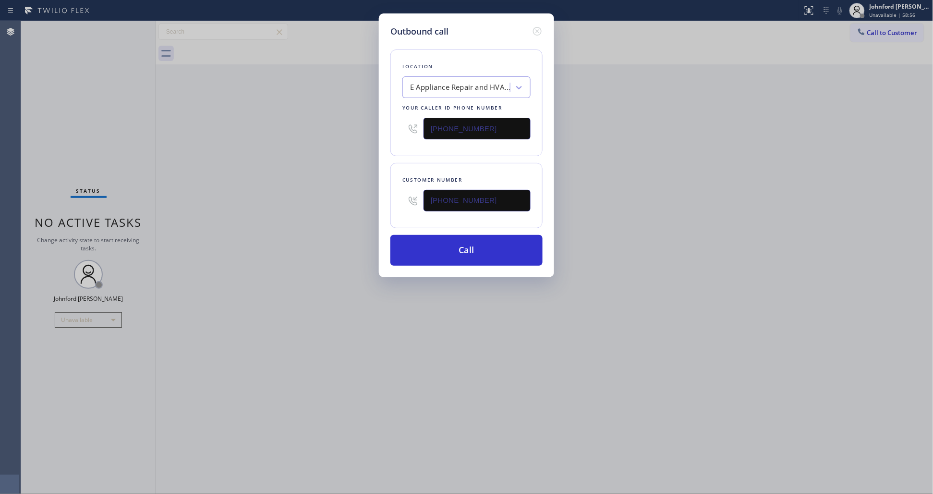
click at [370, 132] on div "Outbound call Location E Appliance Repair and HVAC Seattle Your caller id phone…" at bounding box center [466, 247] width 933 height 494
click at [359, 135] on div "Outbound call Location E Appliance Repair and HVAC Seattle Your caller id phone…" at bounding box center [466, 247] width 933 height 494
type input "(206) 483-2311"
click at [469, 250] on button "Call" at bounding box center [466, 250] width 152 height 31
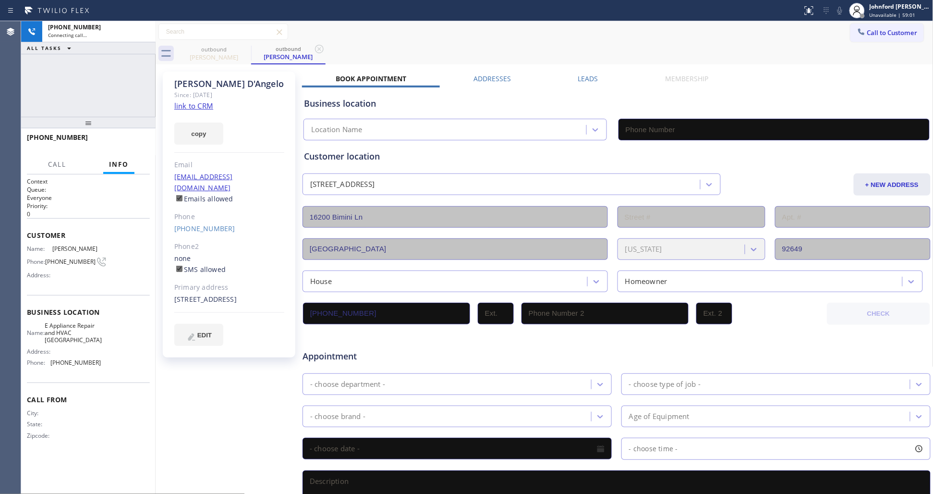
type input "(206) 483-2311"
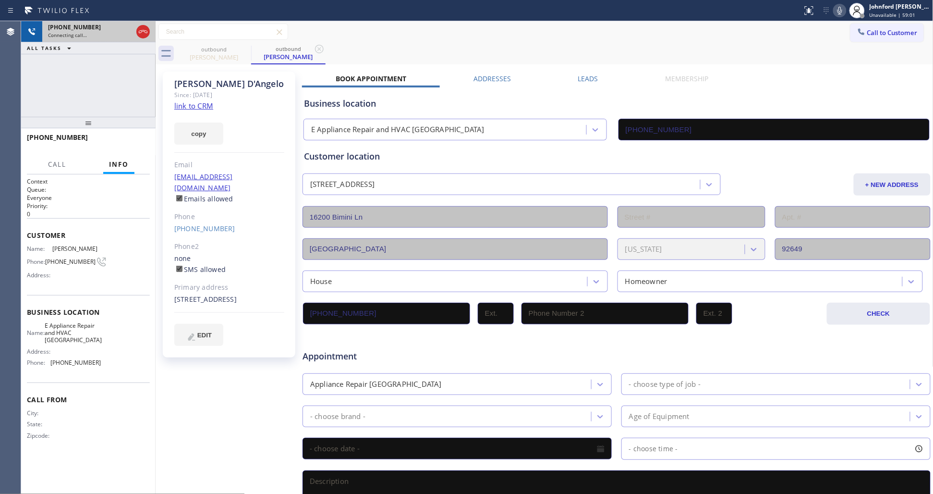
click at [146, 39] on div at bounding box center [142, 31] width 17 height 21
click at [140, 27] on icon at bounding box center [143, 32] width 12 height 12
click at [204, 223] on div "(714) 305-5330" at bounding box center [229, 228] width 110 height 11
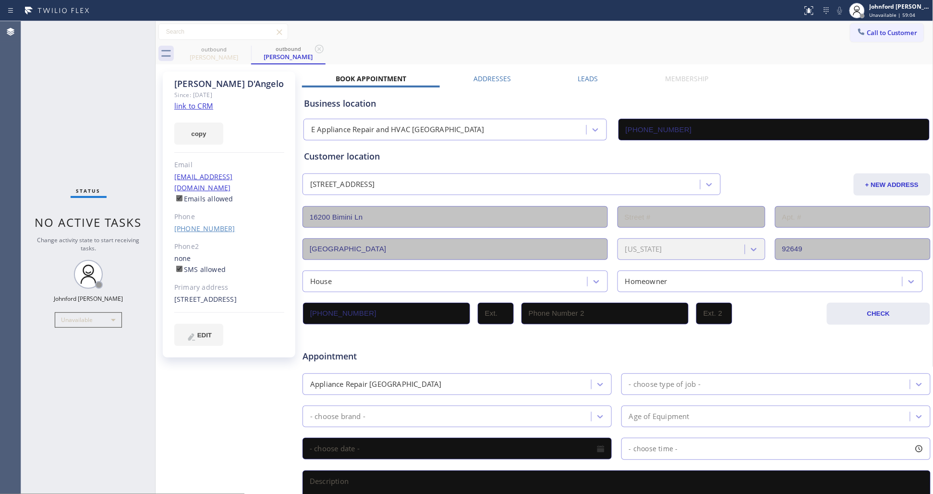
click at [206, 224] on link "(714) 305-5330" at bounding box center [204, 228] width 61 height 9
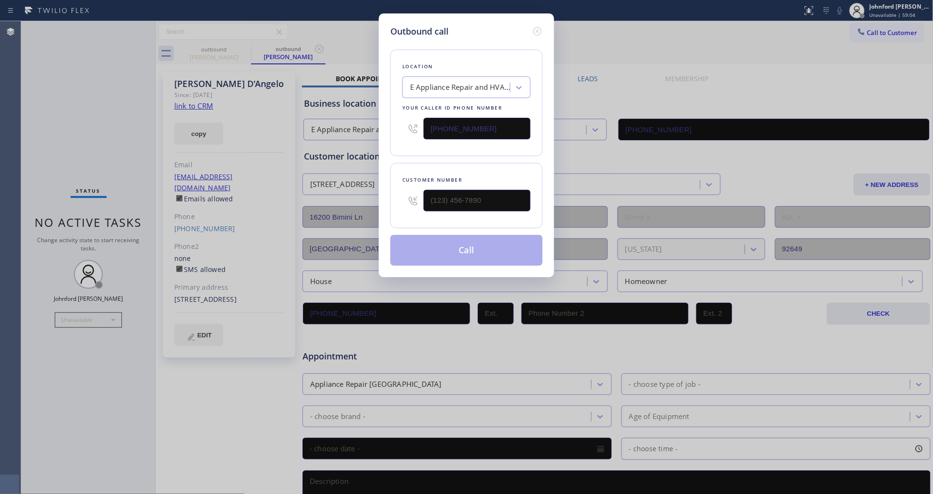
type input "(714) 305-5330"
drag, startPoint x: 482, startPoint y: 133, endPoint x: 412, endPoint y: 133, distance: 70.6
click at [413, 133] on div "(206) 483-2311" at bounding box center [466, 128] width 128 height 31
paste input "855) 731-4952"
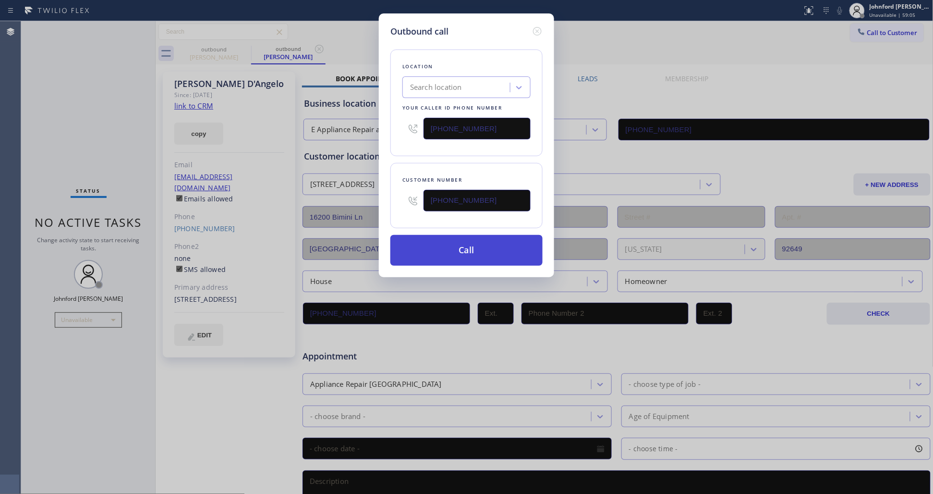
type input "[PHONE_NUMBER]"
click at [454, 244] on button "Call" at bounding box center [466, 250] width 152 height 31
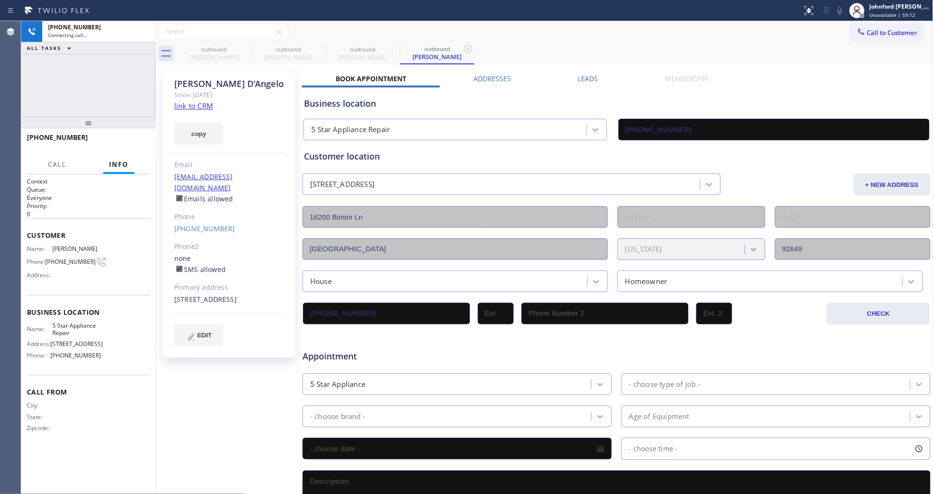
type input "[PHONE_NUMBER]"
click at [841, 17] on div "Status report No issues detected If you experience an issue, please download th…" at bounding box center [865, 10] width 134 height 21
click at [841, 12] on icon at bounding box center [840, 11] width 12 height 12
click at [107, 131] on div "+17143055330 Wrap up | 00:01 COMPLETE" at bounding box center [88, 141] width 123 height 25
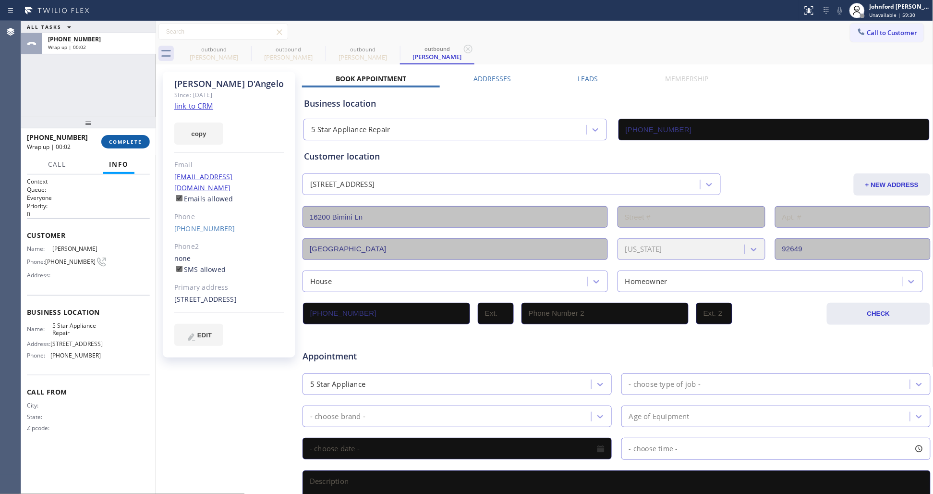
click at [116, 137] on button "COMPLETE" at bounding box center [125, 141] width 48 height 13
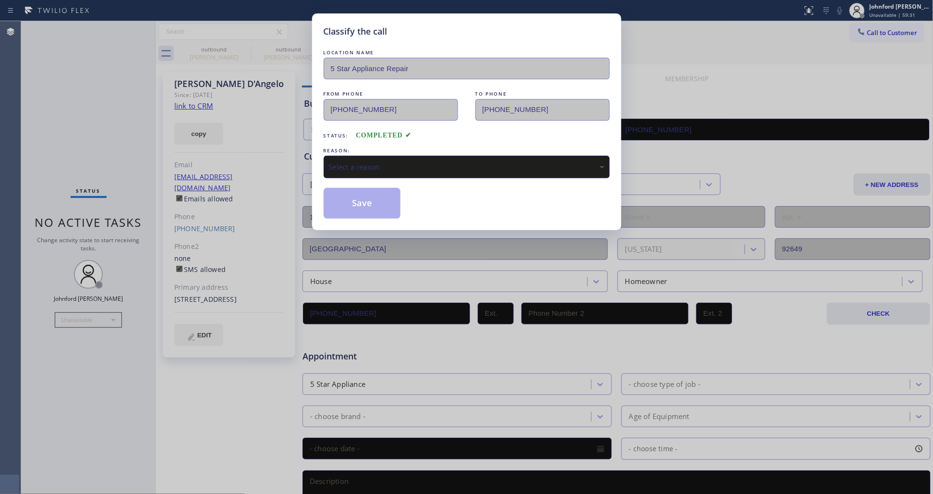
click at [389, 161] on div "Select a reason" at bounding box center [467, 166] width 276 height 11
click at [363, 209] on button "Save" at bounding box center [362, 203] width 77 height 31
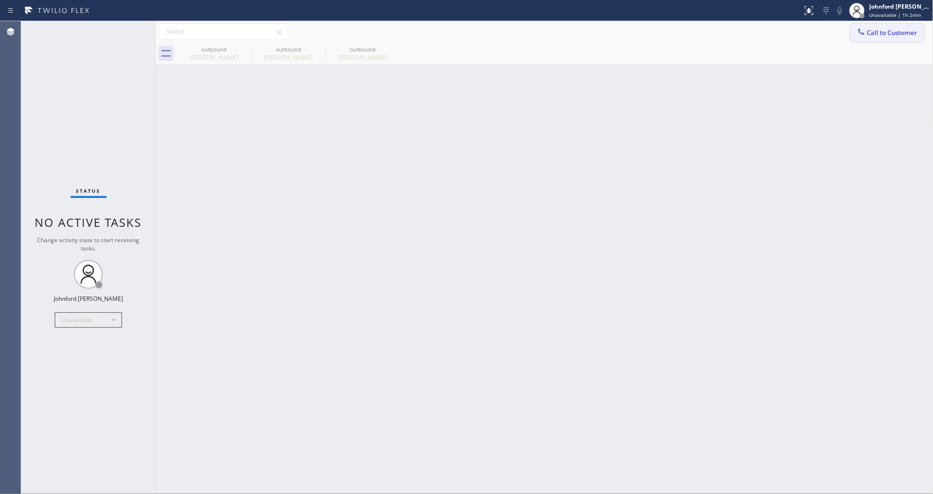
click at [881, 28] on button "Call to Customer" at bounding box center [886, 33] width 73 height 18
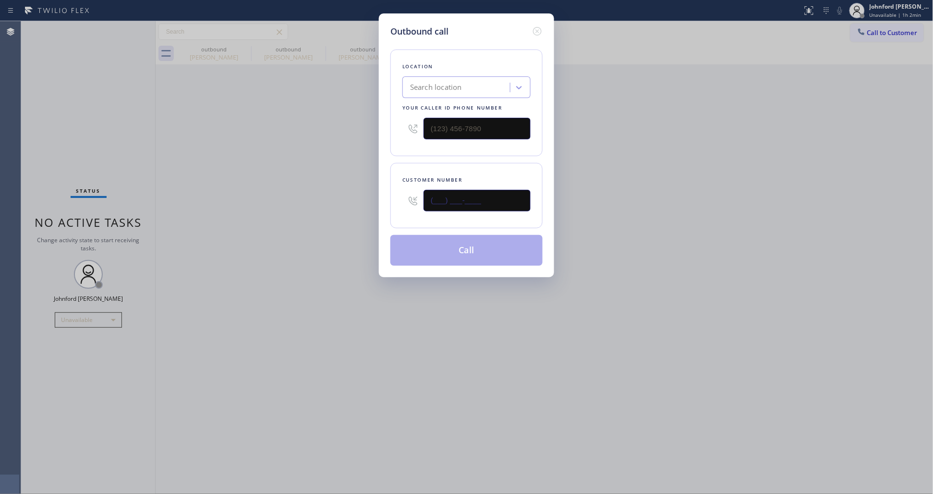
drag, startPoint x: 495, startPoint y: 197, endPoint x: 377, endPoint y: 202, distance: 118.2
click at [377, 202] on div "Outbound call Location Search location Your caller id phone number Customer num…" at bounding box center [466, 247] width 933 height 494
paste input "510) 812-2031"
type input "(510) 812-2031"
drag, startPoint x: 497, startPoint y: 125, endPoint x: 400, endPoint y: 135, distance: 98.0
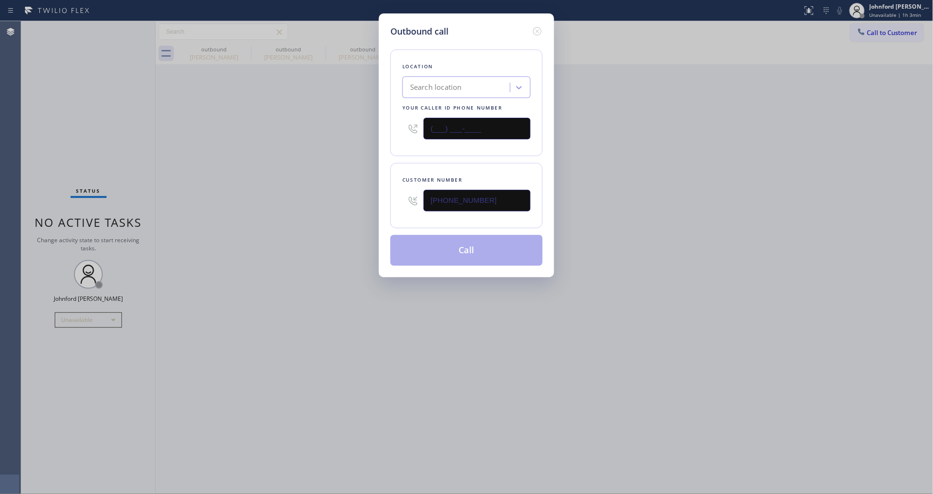
click at [400, 135] on div "Location Search location Your caller id phone number (___) ___-____" at bounding box center [466, 102] width 152 height 107
paste input "510) 737-7833"
type input "(510) 737-7833"
click at [369, 149] on div "Outbound call Location Search location Your caller id phone number (510) 737-78…" at bounding box center [466, 247] width 933 height 494
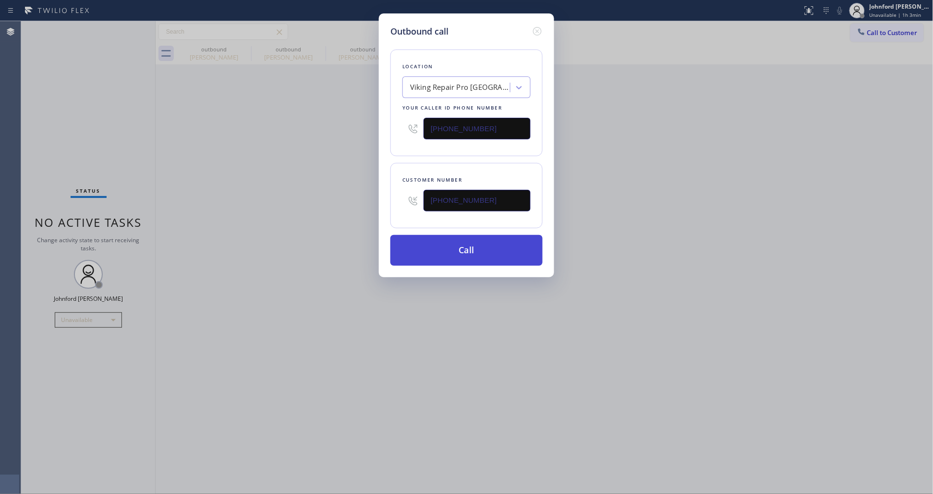
click at [459, 246] on button "Call" at bounding box center [466, 250] width 152 height 31
click at [719, 130] on div "Outbound call Location Viking Repair Pro Oakland Your caller id phone number (5…" at bounding box center [466, 247] width 933 height 494
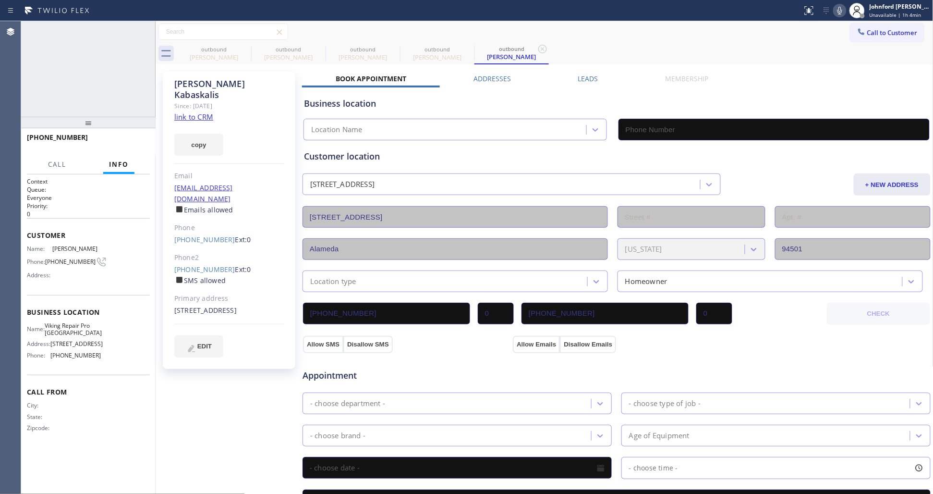
type input "(510) 737-7833"
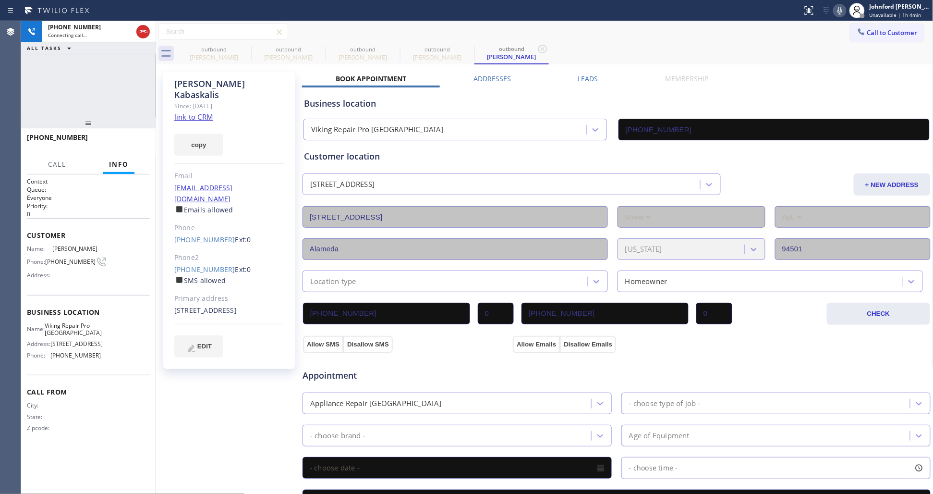
click at [841, 12] on icon at bounding box center [840, 11] width 12 height 12
click at [250, 51] on icon at bounding box center [245, 49] width 12 height 12
click at [0, 0] on icon at bounding box center [0, 0] width 0 height 0
type input "[PHONE_NUMBER]"
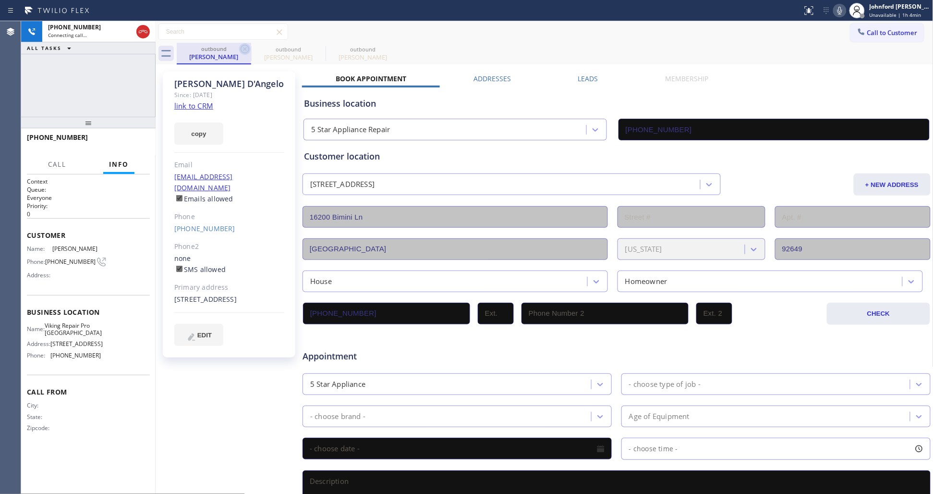
click at [241, 48] on icon at bounding box center [245, 49] width 12 height 12
type input "(510) 737-7833"
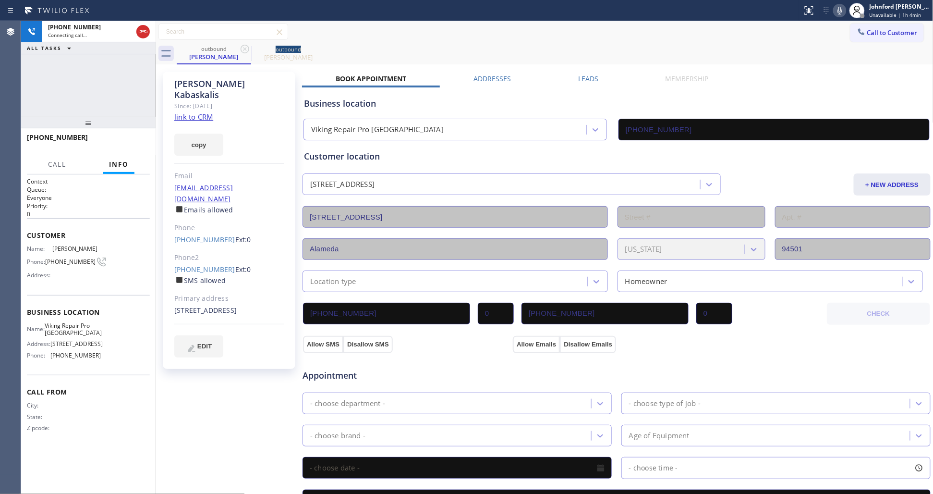
click at [241, 48] on icon at bounding box center [245, 49] width 12 height 12
click at [450, 45] on div "outbound John Kabaskalis" at bounding box center [555, 54] width 757 height 22
click at [129, 143] on span "HANG UP" at bounding box center [127, 141] width 29 height 7
click at [188, 265] on link "(510) 697-6876" at bounding box center [204, 269] width 61 height 9
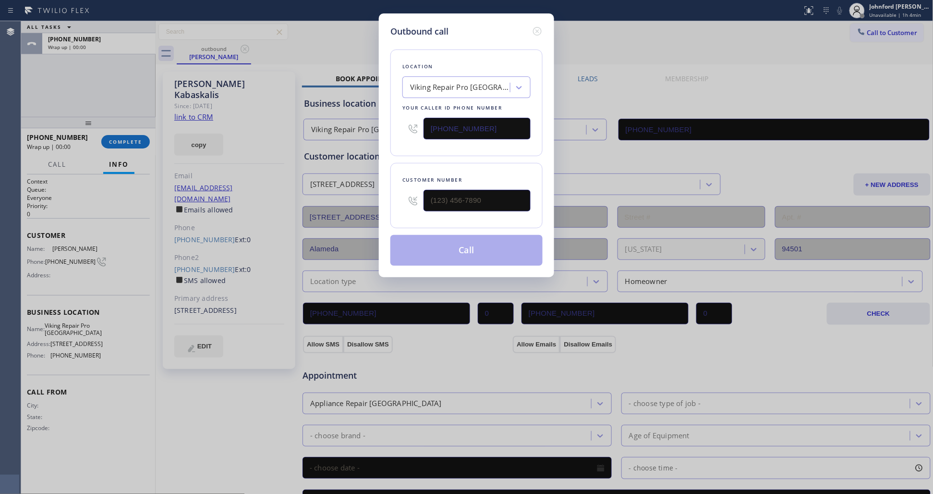
type input "(510) 697-6876"
click at [498, 253] on button "Call" at bounding box center [466, 250] width 152 height 31
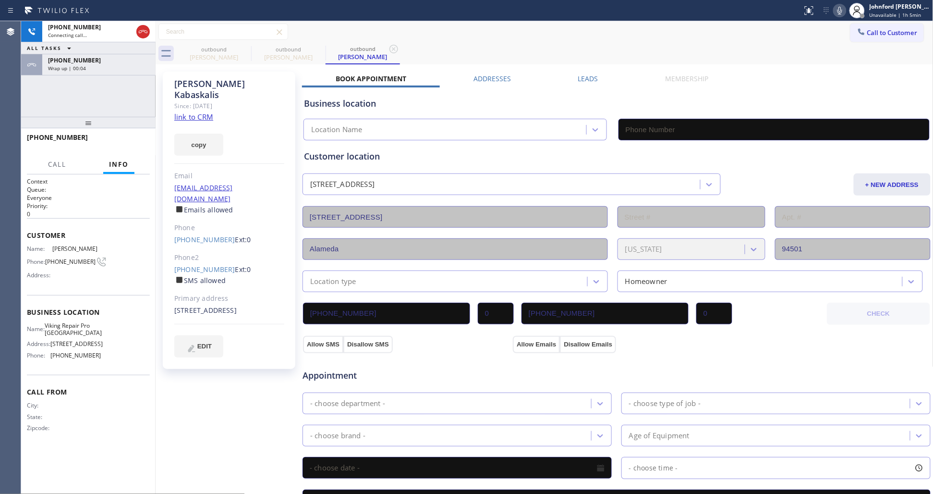
click at [534, 43] on div "outbound John Kabaskalis outbound John Kabaskalis outbound John Kabaskalis" at bounding box center [555, 54] width 757 height 22
type input "(510) 737-7833"
drag, startPoint x: 137, startPoint y: 131, endPoint x: 137, endPoint y: 140, distance: 9.1
click at [137, 140] on div "+15106976876 Live | 00:07 HANG UP" at bounding box center [88, 141] width 123 height 25
click at [137, 140] on span "HANG UP" at bounding box center [127, 141] width 29 height 7
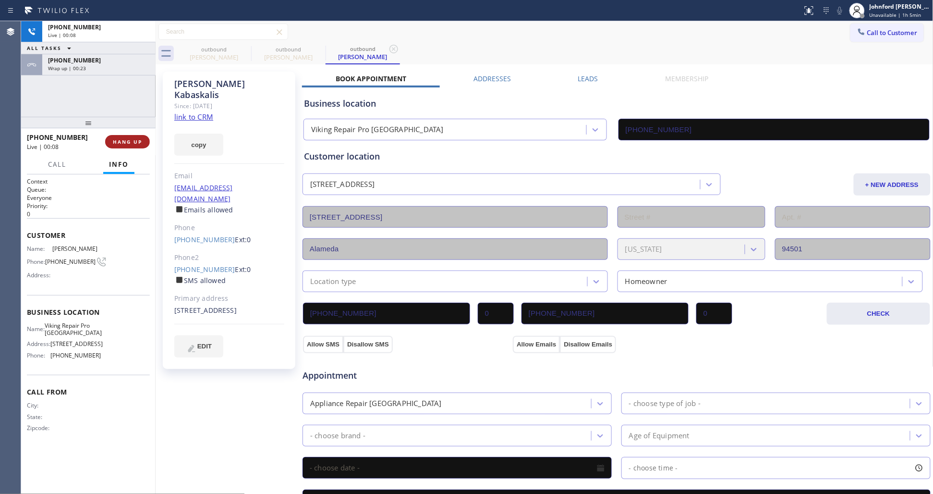
click at [137, 140] on span "HANG UP" at bounding box center [127, 141] width 29 height 7
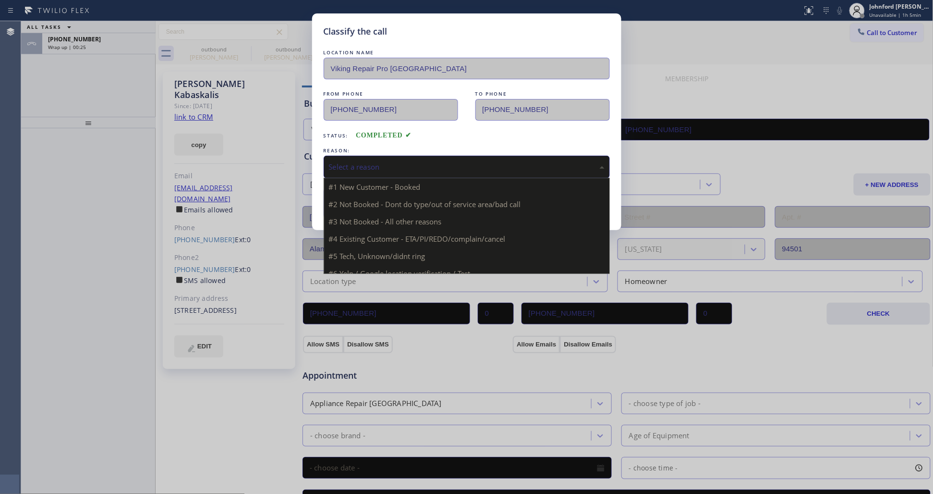
click at [338, 164] on div "Select a reason" at bounding box center [467, 166] width 276 height 11
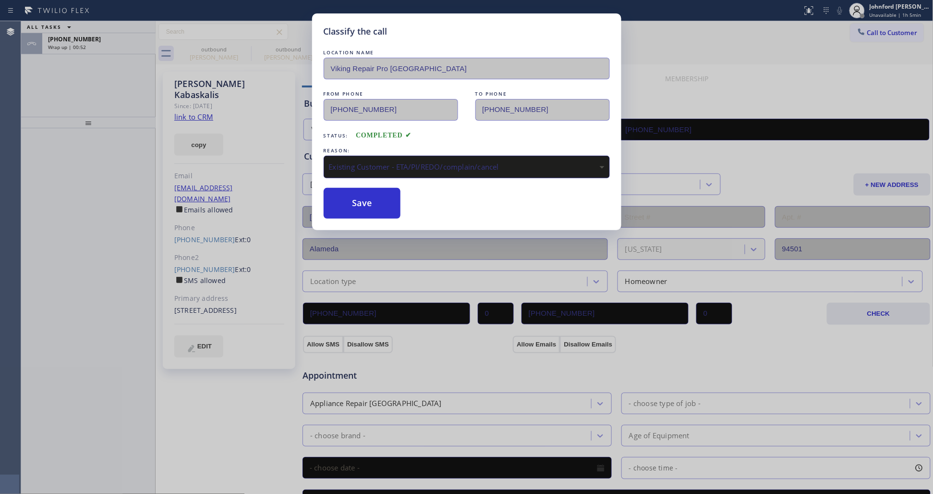
click at [701, 140] on div "Classify the call LOCATION NAME Viking Repair Pro Oakland FROM PHONE (510) 737-…" at bounding box center [466, 247] width 933 height 494
click at [385, 193] on button "Save" at bounding box center [362, 203] width 77 height 31
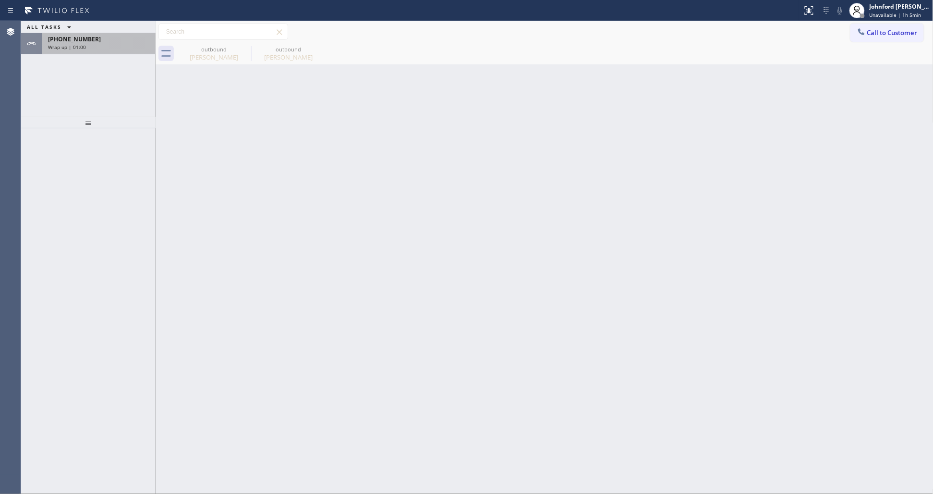
click at [128, 48] on div "Wrap up | 01:00" at bounding box center [99, 47] width 102 height 7
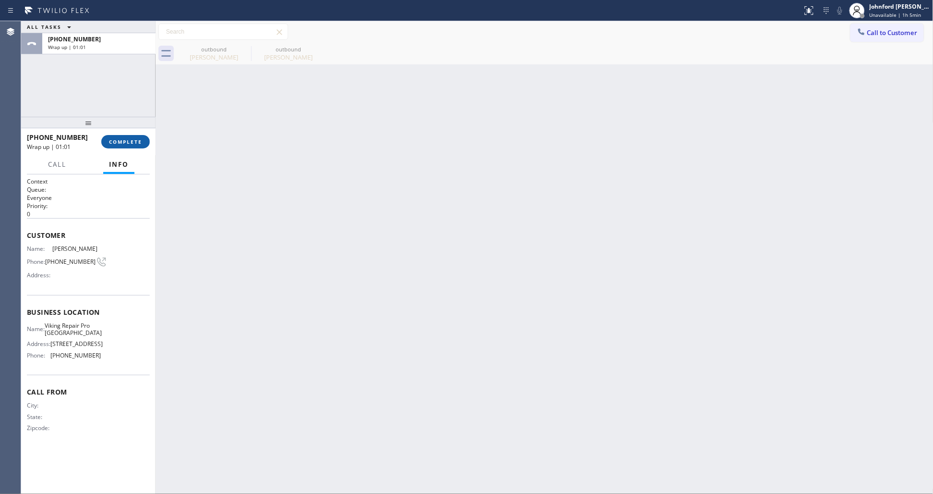
click at [123, 139] on span "COMPLETE" at bounding box center [125, 141] width 33 height 7
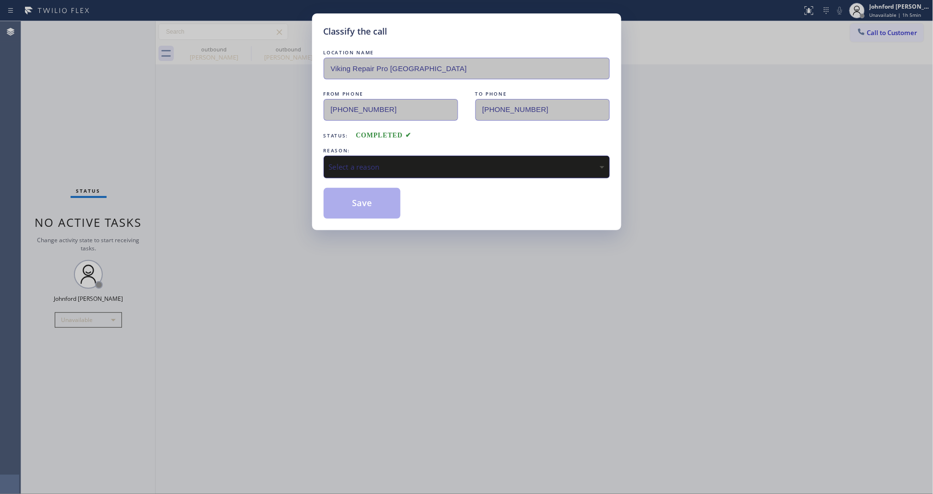
click at [445, 156] on div "Select a reason" at bounding box center [467, 167] width 286 height 23
click at [378, 205] on button "Save" at bounding box center [362, 203] width 77 height 31
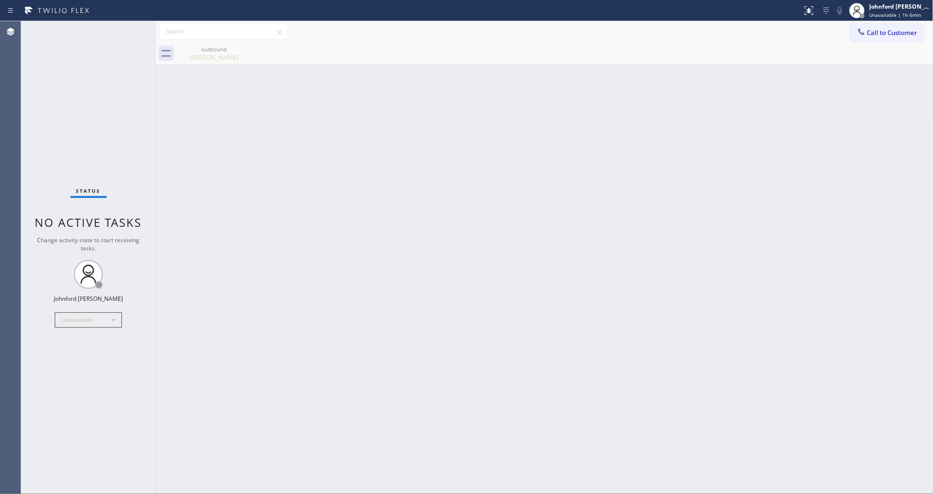
click at [42, 102] on div "Status No active tasks Change activity state to start receiving tasks. [PERSON_…" at bounding box center [88, 257] width 134 height 472
click at [870, 32] on span "Call to Customer" at bounding box center [892, 32] width 50 height 9
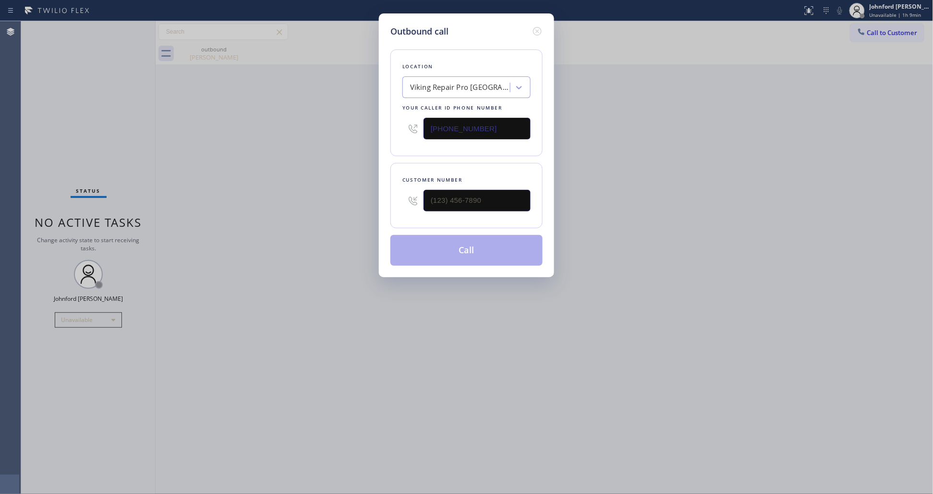
drag, startPoint x: 495, startPoint y: 192, endPoint x: 465, endPoint y: 189, distance: 30.4
click at [404, 202] on div at bounding box center [466, 200] width 128 height 31
drag, startPoint x: 507, startPoint y: 183, endPoint x: 373, endPoint y: 190, distance: 133.6
click at [360, 190] on div "Outbound call Location Viking Repair Pro Oakland Your caller id phone number (5…" at bounding box center [466, 247] width 933 height 494
drag, startPoint x: 553, startPoint y: 194, endPoint x: 425, endPoint y: 195, distance: 127.7
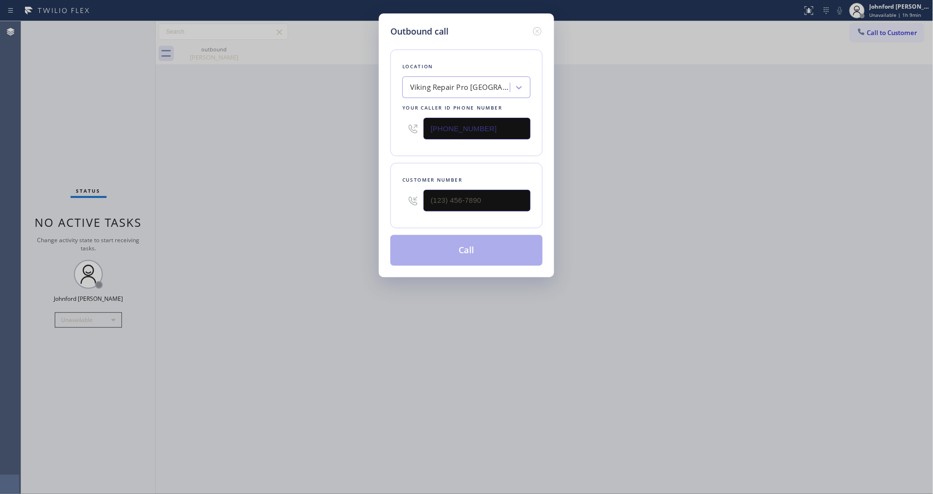
click at [425, 195] on div "Outbound call Location Viking Repair Pro Oakland Your caller id phone number (5…" at bounding box center [466, 145] width 175 height 264
click at [466, 193] on input "(___) ___-____" at bounding box center [476, 201] width 107 height 22
paste input "847) 997-1484"
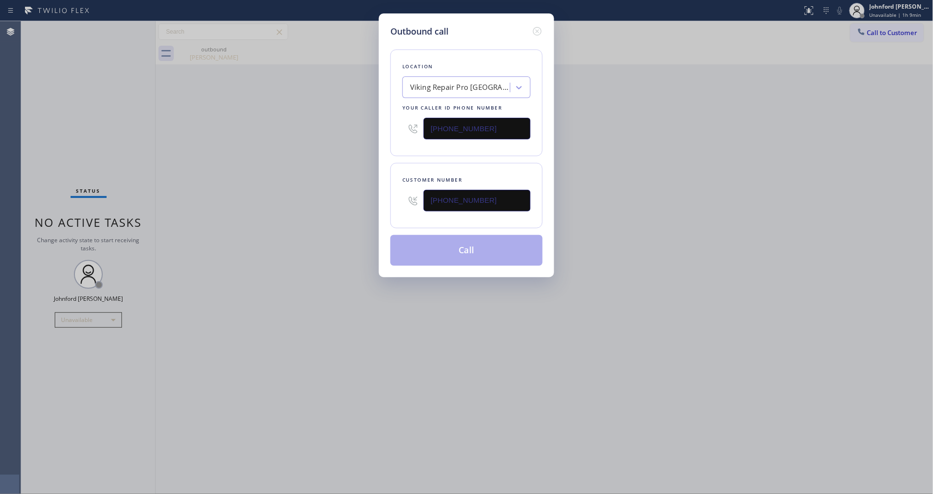
type input "(847) 997-1484"
click at [674, 155] on div "Outbound call Location Viking Repair Pro Oakland Your caller id phone number (5…" at bounding box center [466, 247] width 933 height 494
drag, startPoint x: 377, startPoint y: 139, endPoint x: 327, endPoint y: 144, distance: 50.6
click at [347, 144] on div "Outbound call Location Viking Repair Pro Oakland Your caller id phone number (5…" at bounding box center [466, 247] width 933 height 494
paste input "773) 918-2030"
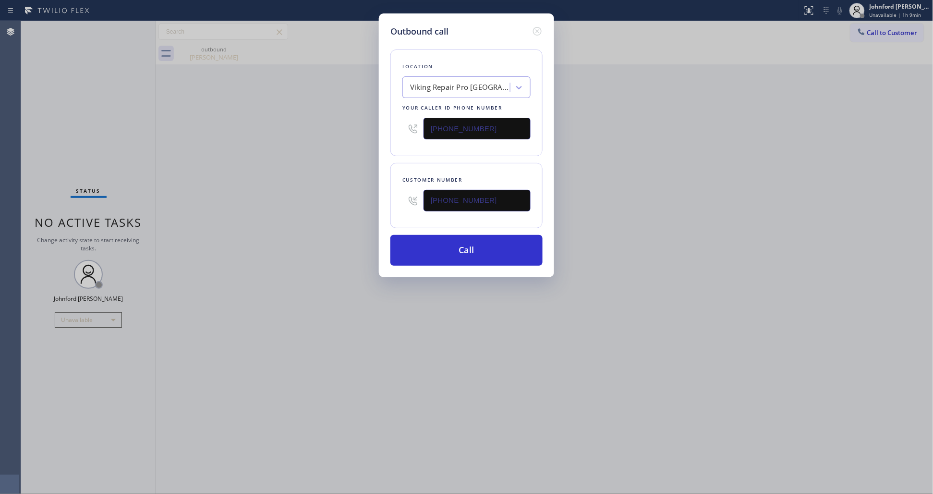
type input "(773) 918-2030"
click at [327, 144] on div "Outbound call Location Viking Repair Pro Oakland Your caller id phone number (7…" at bounding box center [466, 247] width 933 height 494
click at [418, 248] on button "Call" at bounding box center [466, 250] width 152 height 31
drag, startPoint x: 656, startPoint y: 229, endPoint x: 727, endPoint y: 111, distance: 137.0
click at [658, 226] on div "Outbound call Location Supreme Sub Zero & Wolf Appliance Repair Your caller id …" at bounding box center [466, 247] width 933 height 494
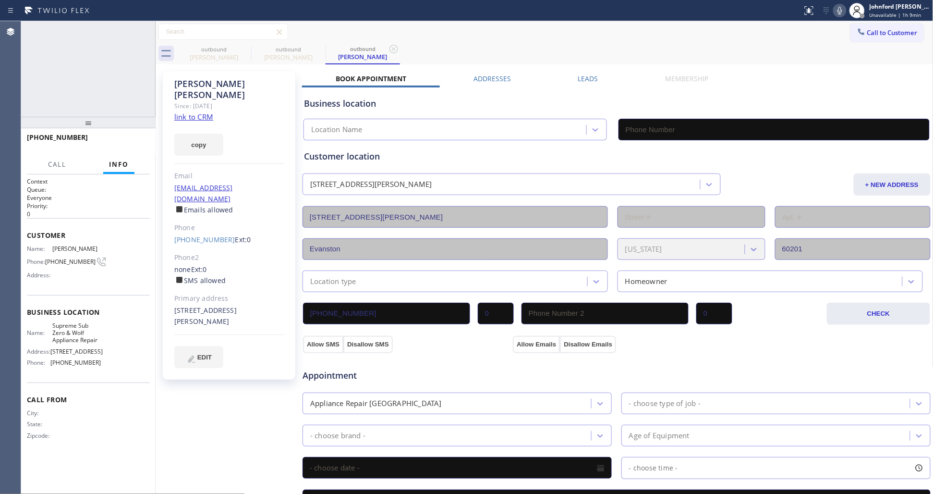
type input "(773) 918-2030"
click at [128, 145] on button "HANG UP" at bounding box center [127, 141] width 45 height 13
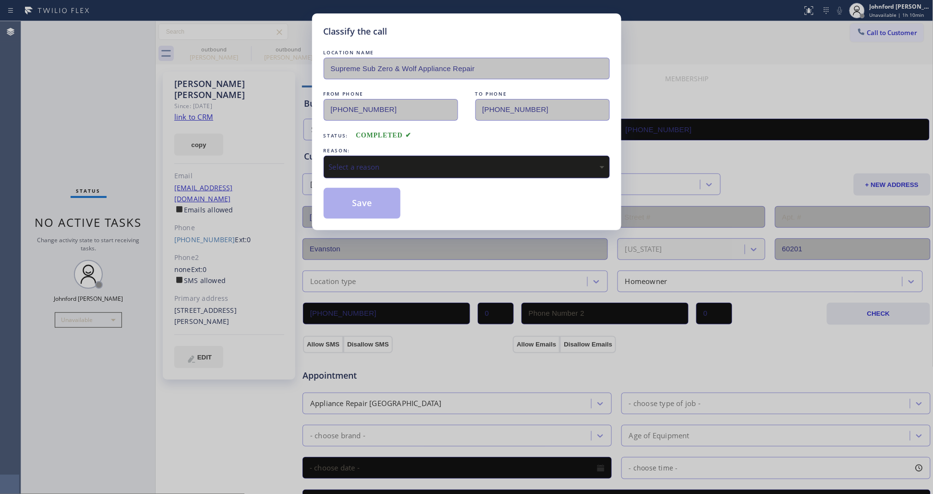
click at [433, 161] on div "Select a reason" at bounding box center [467, 166] width 276 height 11
click at [354, 191] on button "Save" at bounding box center [362, 203] width 77 height 31
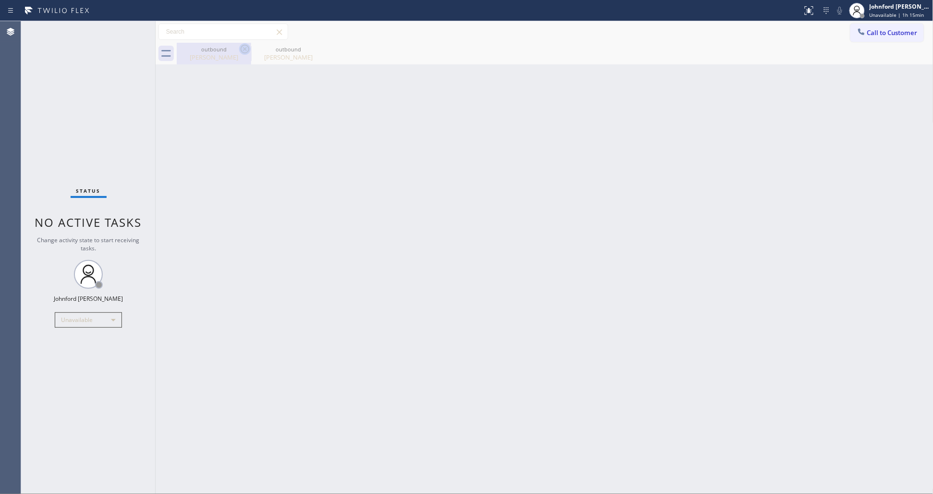
click at [249, 44] on icon at bounding box center [245, 49] width 12 height 12
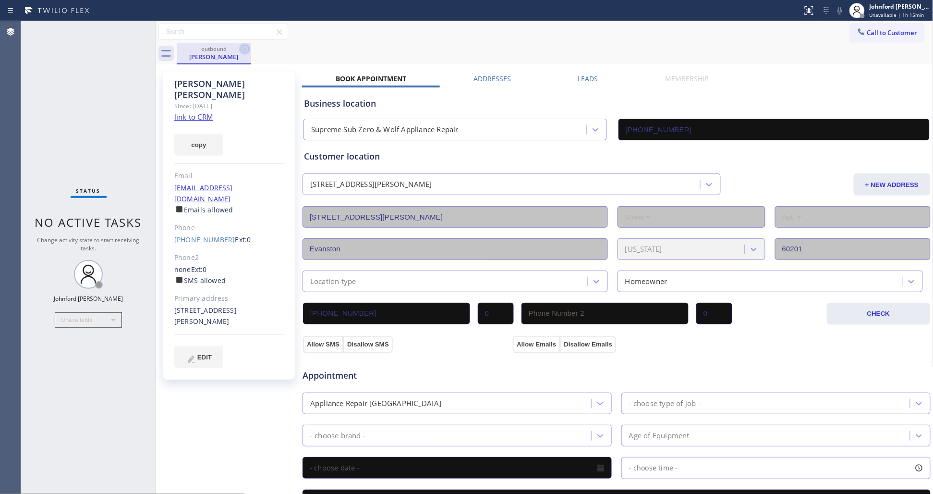
click at [247, 47] on icon at bounding box center [245, 49] width 12 height 12
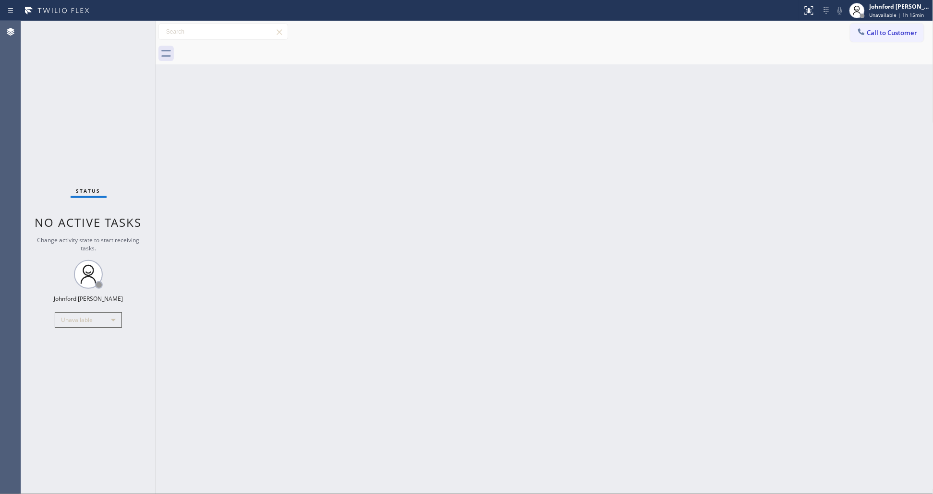
click at [247, 47] on div at bounding box center [555, 54] width 757 height 22
click at [99, 323] on div "Unavailable" at bounding box center [88, 319] width 67 height 15
click at [77, 368] on li "Break" at bounding box center [87, 369] width 65 height 12
click at [738, 132] on div "Back to Dashboard Change Sender ID Customers Technicians Select a contact Outbo…" at bounding box center [545, 257] width 778 height 472
